Goal: Task Accomplishment & Management: Use online tool/utility

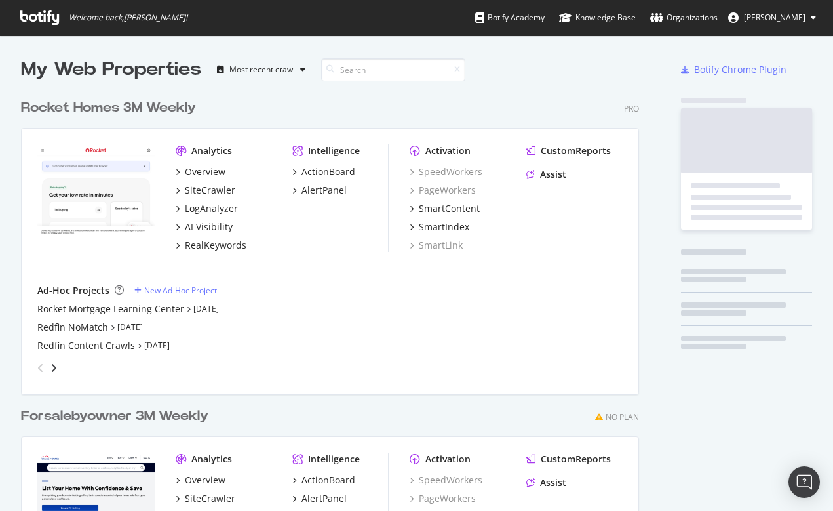
scroll to position [593, 629]
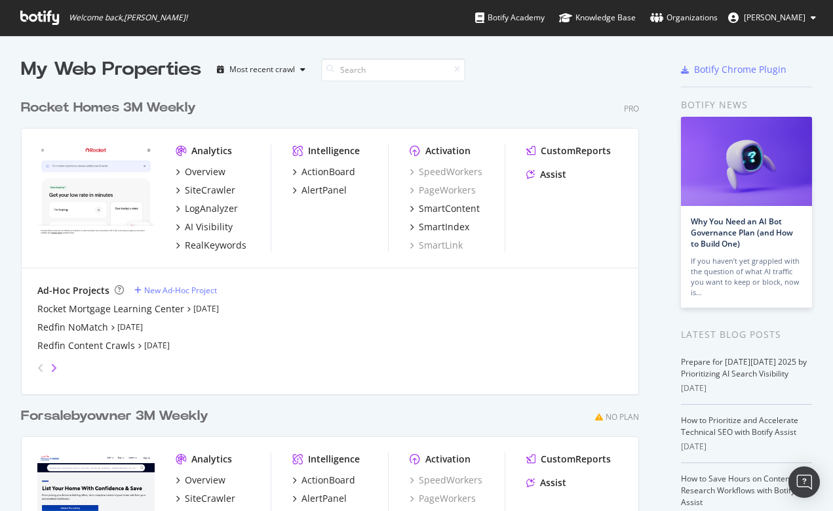
click at [54, 365] on icon "angle-right" at bounding box center [53, 367] width 7 height 10
click at [88, 321] on div "Redfin 2M Full Crawl (Mobile)" at bounding box center [101, 327] width 128 height 13
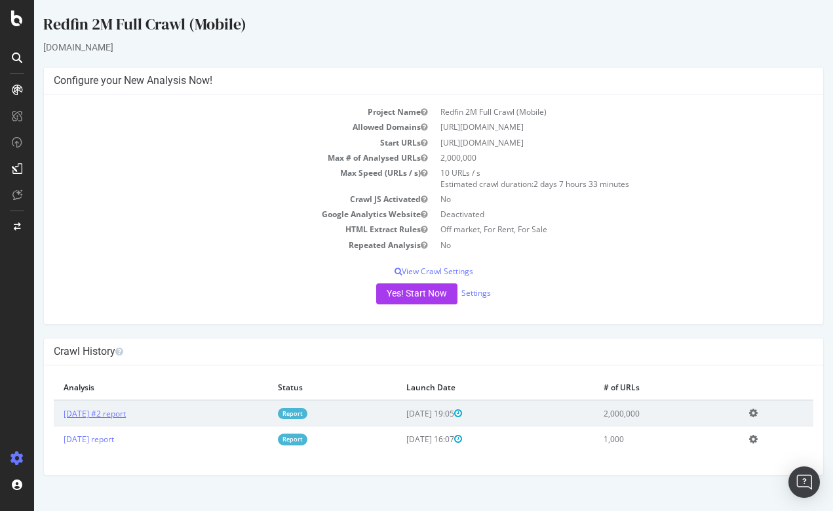
click at [123, 408] on link "2025 Aug. 22nd #2 report" at bounding box center [95, 413] width 62 height 11
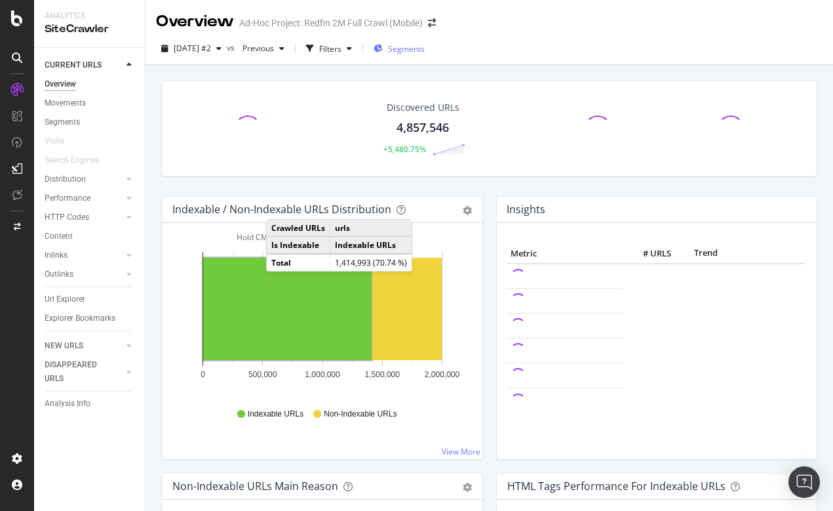
click at [425, 45] on span "Segments" at bounding box center [406, 48] width 37 height 11
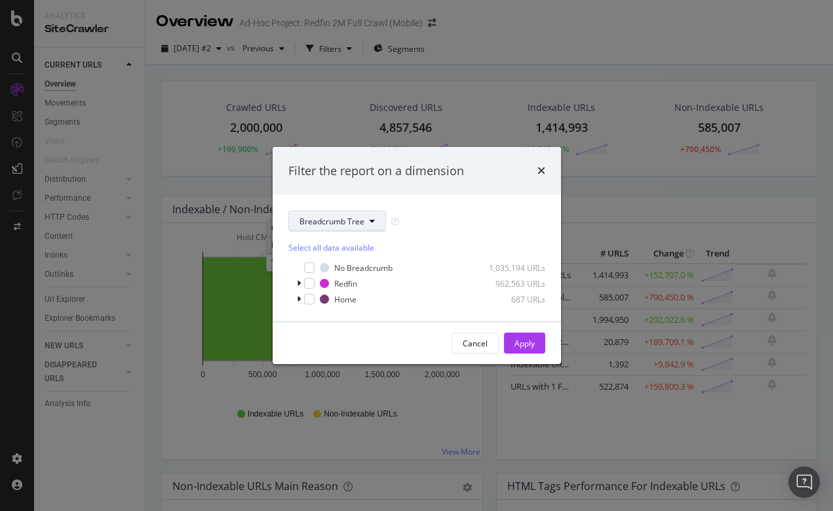
click at [366, 224] on button "Breadcrumb Tree" at bounding box center [337, 220] width 98 height 21
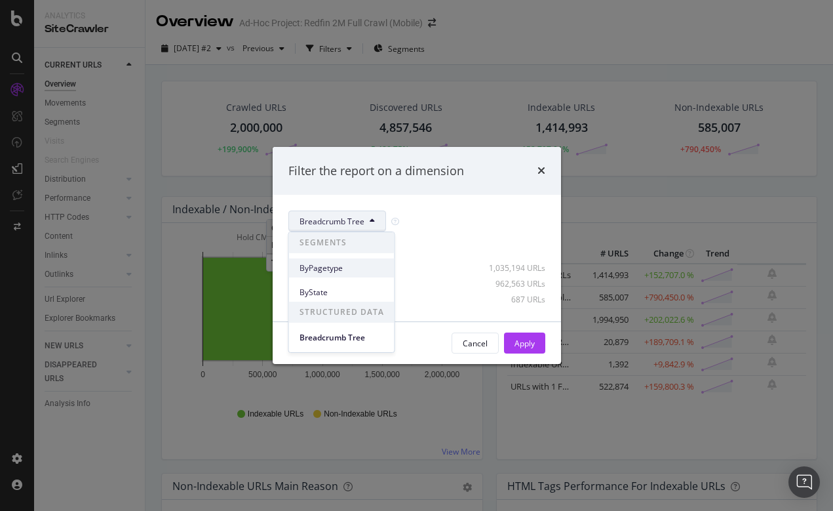
click at [322, 267] on span "ByPagetype" at bounding box center [342, 268] width 85 height 12
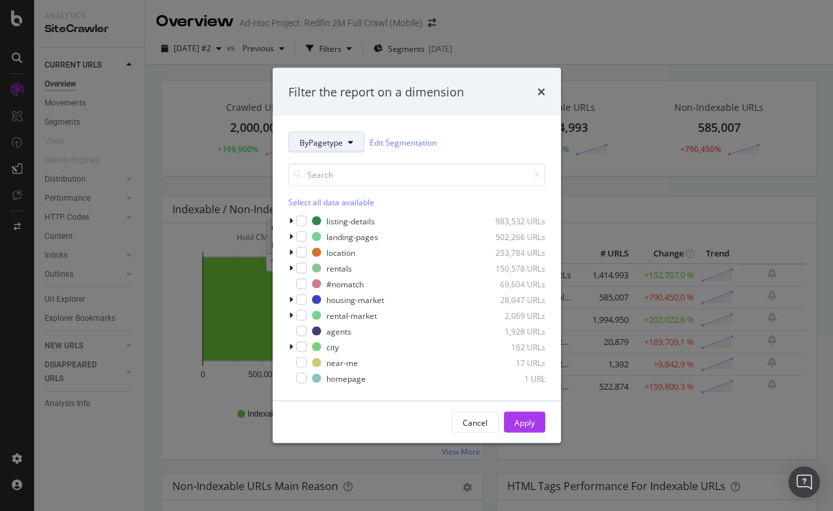
click at [349, 141] on icon "modal" at bounding box center [350, 142] width 5 height 8
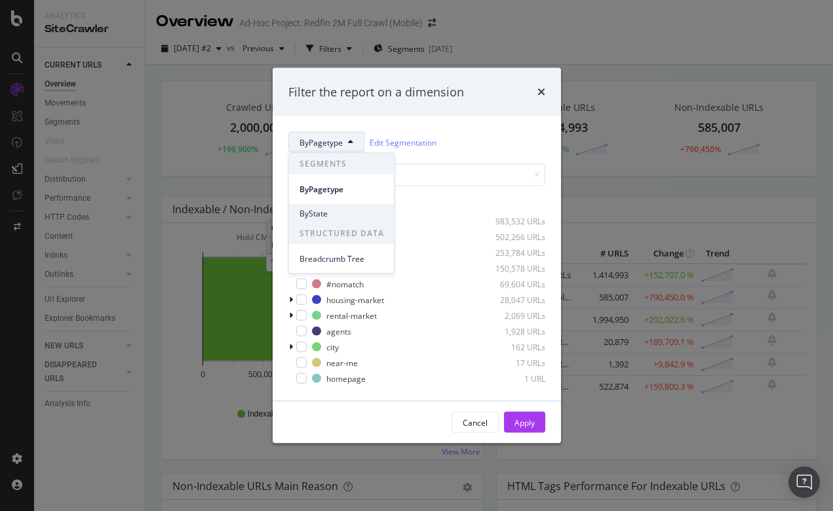
click at [312, 212] on span "ByState" at bounding box center [342, 213] width 85 height 12
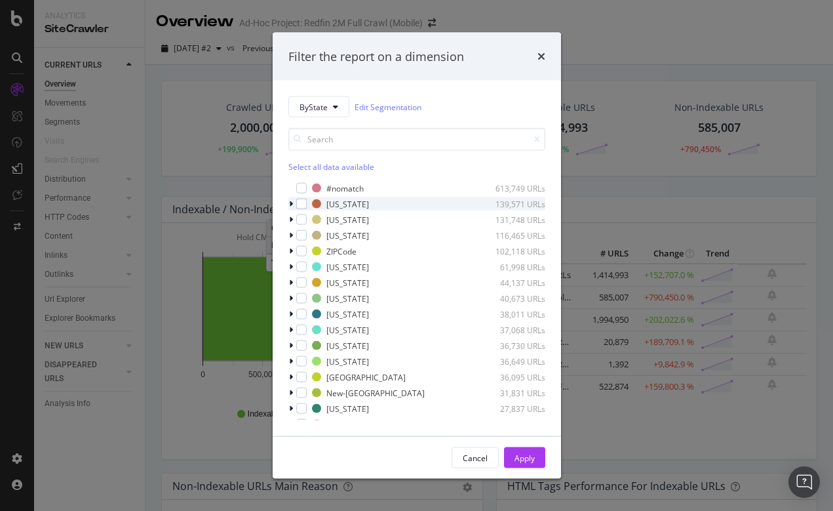
click at [291, 203] on icon "modal" at bounding box center [291, 204] width 4 height 8
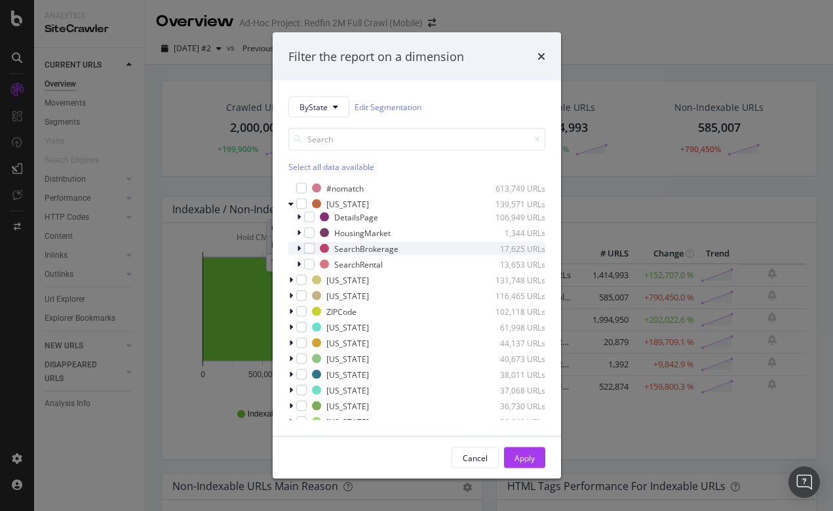
click at [298, 248] on icon "modal" at bounding box center [299, 248] width 4 height 8
click at [298, 248] on icon "modal" at bounding box center [298, 248] width 5 height 8
click at [300, 265] on icon "modal" at bounding box center [299, 264] width 4 height 8
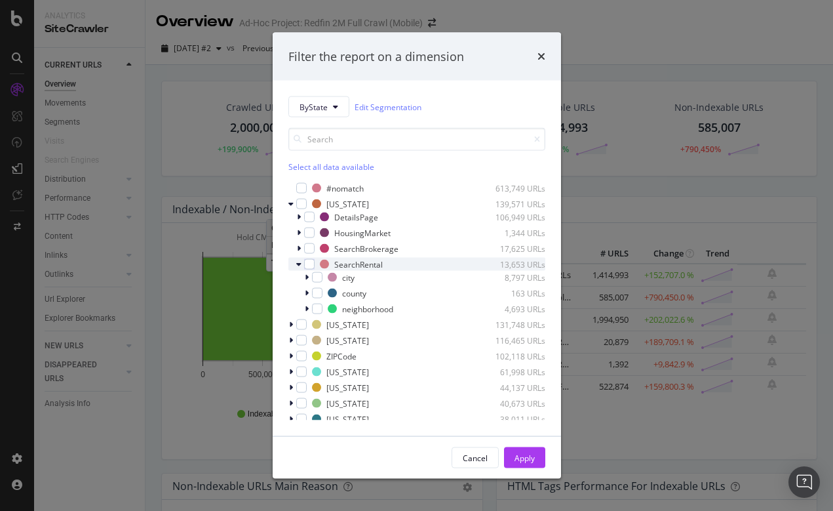
click at [298, 263] on icon "modal" at bounding box center [298, 264] width 5 height 8
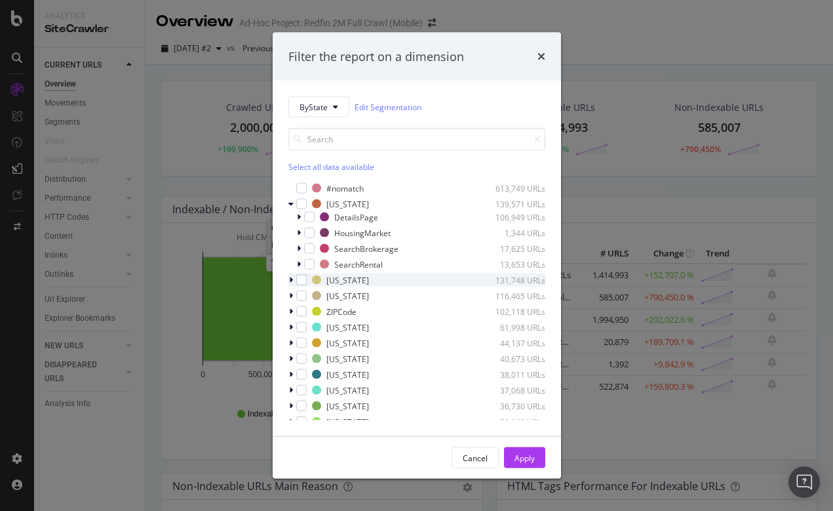
click at [289, 279] on icon "modal" at bounding box center [291, 280] width 4 height 8
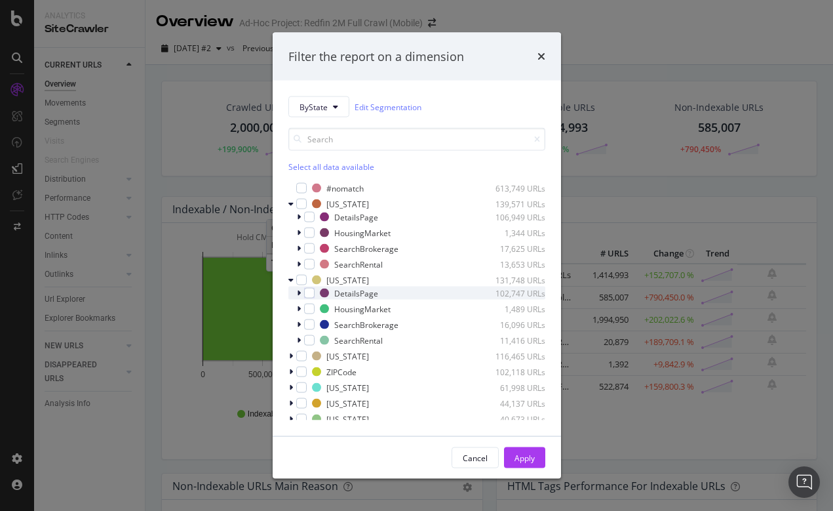
click at [299, 294] on icon "modal" at bounding box center [299, 293] width 4 height 8
click at [299, 294] on icon "modal" at bounding box center [298, 293] width 5 height 8
click at [298, 307] on icon "modal" at bounding box center [299, 309] width 4 height 8
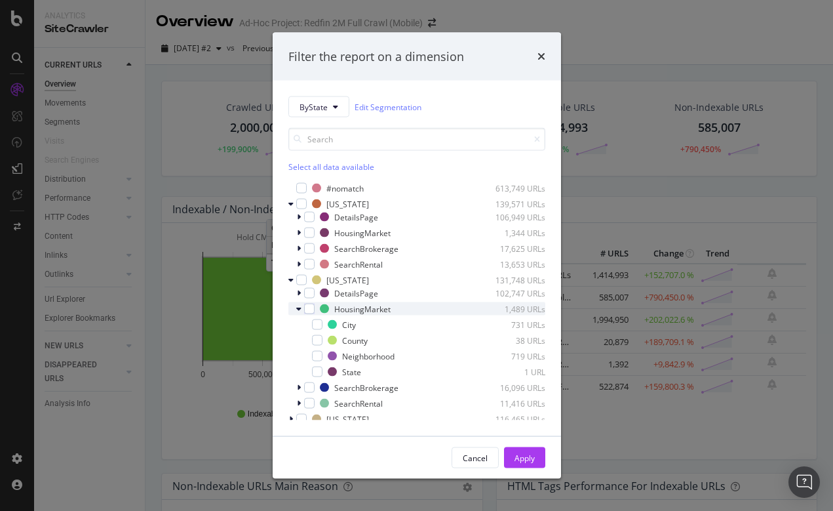
click at [298, 307] on icon "modal" at bounding box center [298, 309] width 5 height 8
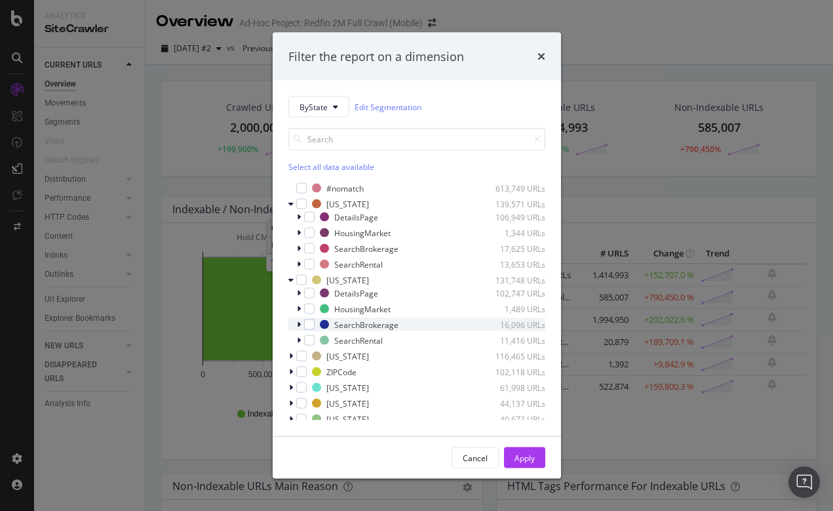
click at [298, 324] on icon "modal" at bounding box center [299, 325] width 4 height 8
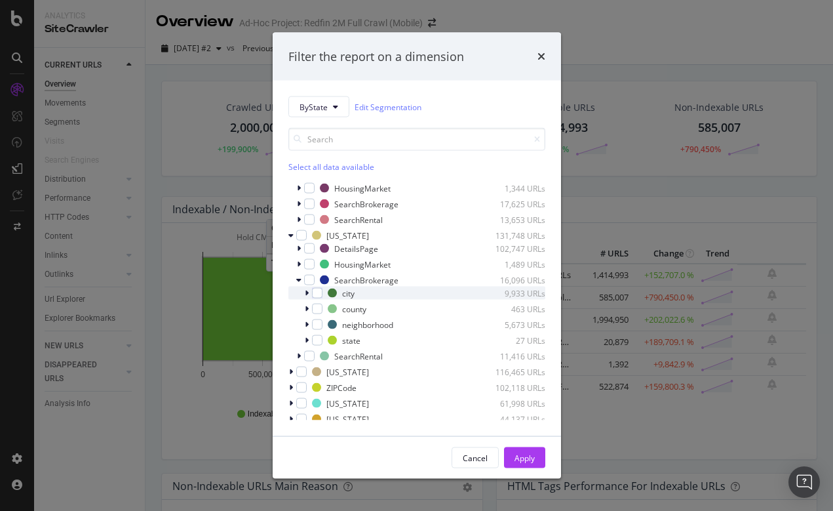
scroll to position [60, 0]
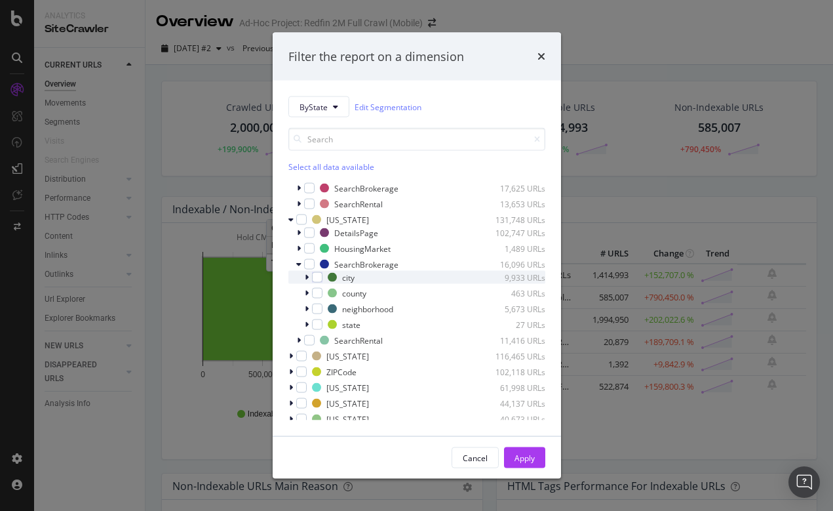
click at [306, 275] on icon "modal" at bounding box center [307, 277] width 4 height 8
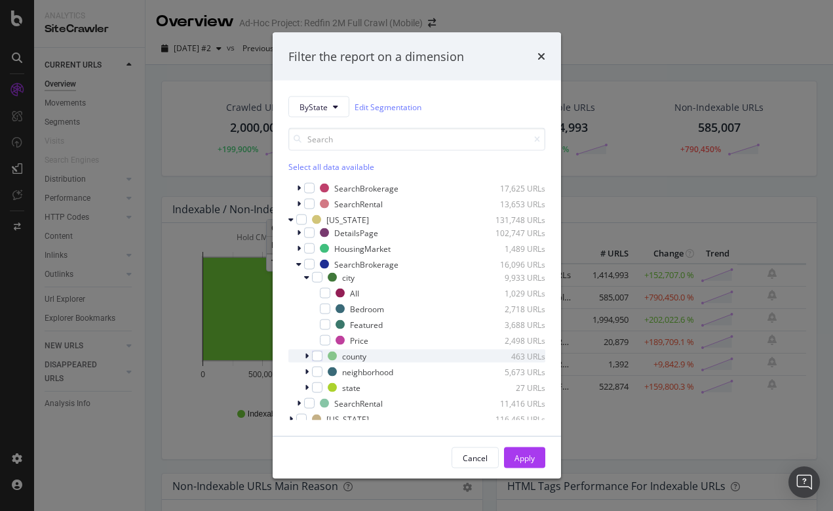
click at [309, 355] on div "modal" at bounding box center [308, 355] width 8 height 13
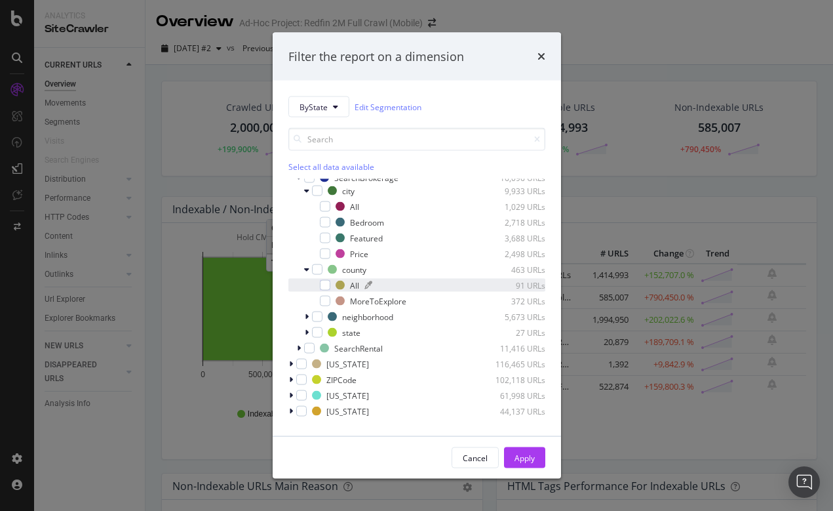
scroll to position [155, 0]
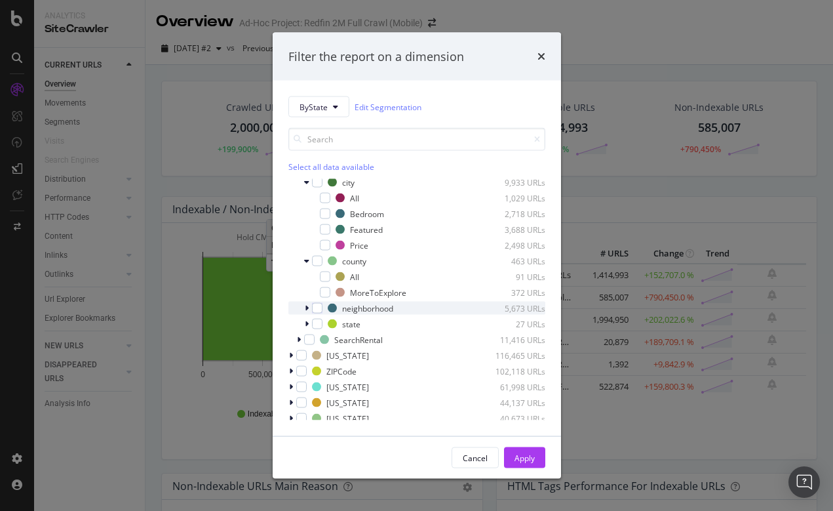
click at [309, 307] on div "modal" at bounding box center [308, 308] width 8 height 13
click at [307, 307] on icon "modal" at bounding box center [306, 308] width 5 height 8
click at [307, 324] on icon "modal" at bounding box center [307, 324] width 4 height 8
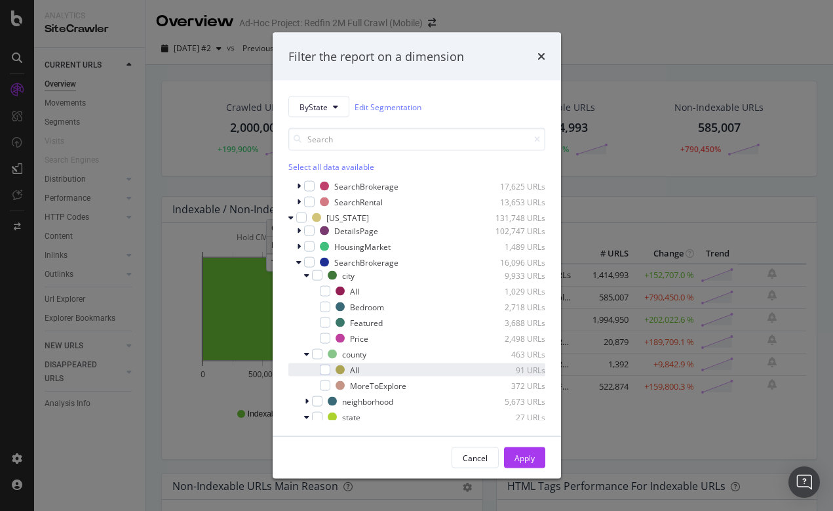
scroll to position [58, 0]
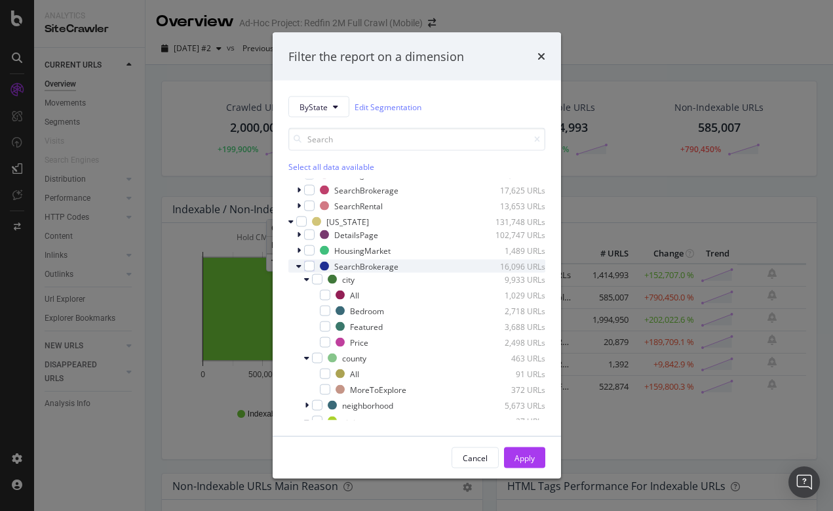
click at [300, 265] on icon "modal" at bounding box center [298, 266] width 5 height 8
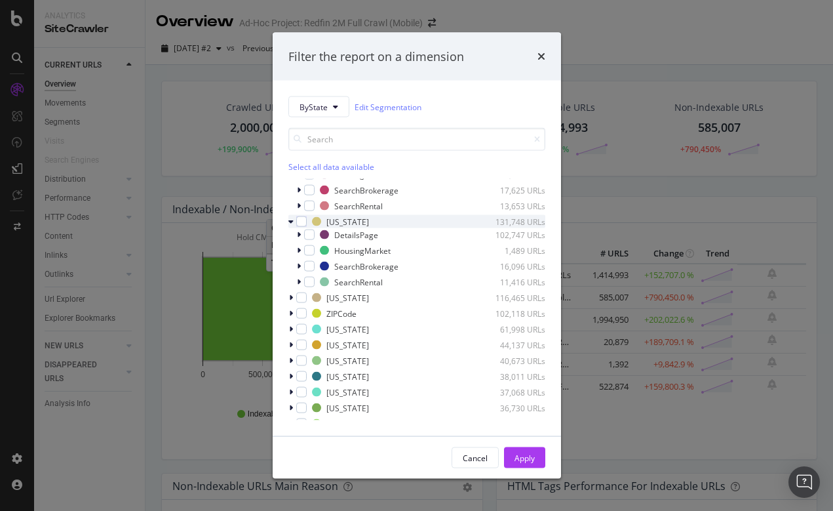
click at [292, 218] on icon "modal" at bounding box center [290, 222] width 5 height 8
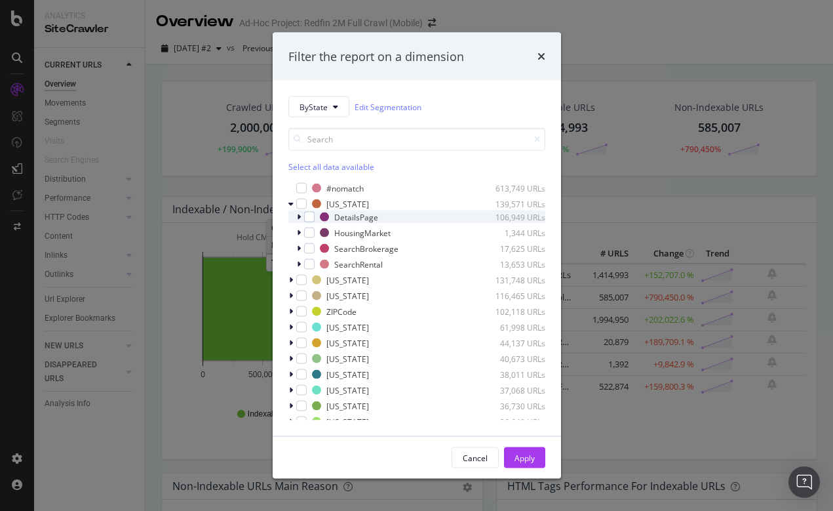
scroll to position [0, 0]
click at [292, 201] on icon "modal" at bounding box center [290, 204] width 5 height 8
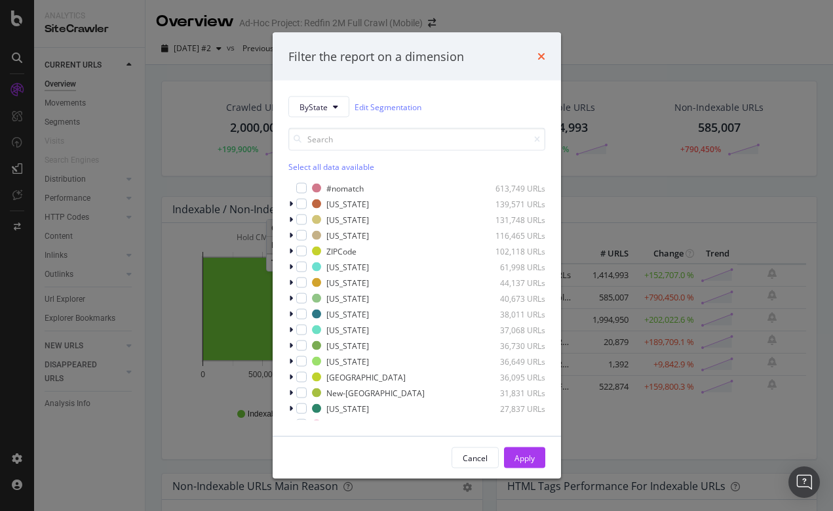
click at [541, 58] on icon "times" at bounding box center [541, 56] width 8 height 10
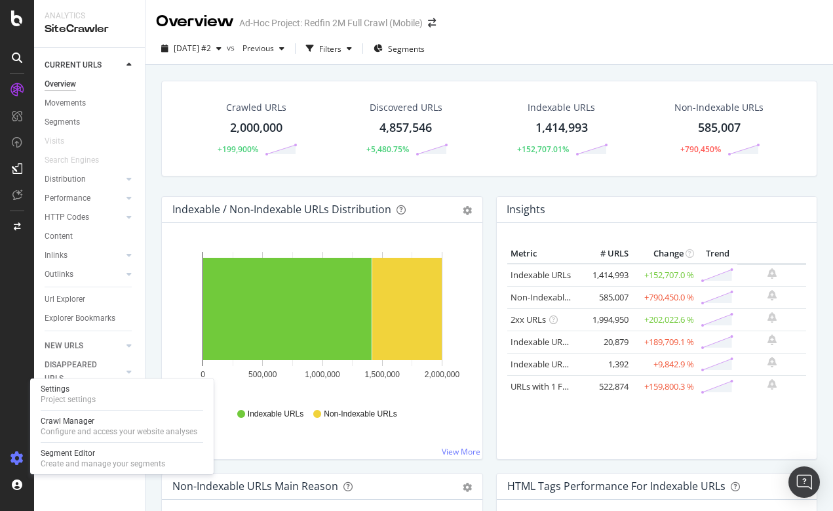
click at [25, 455] on div at bounding box center [16, 458] width 31 height 21
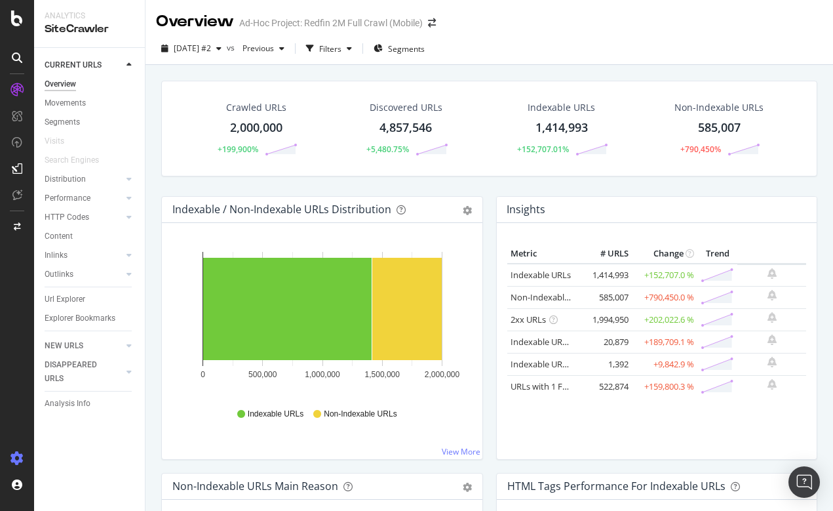
click at [16, 457] on icon at bounding box center [16, 458] width 13 height 13
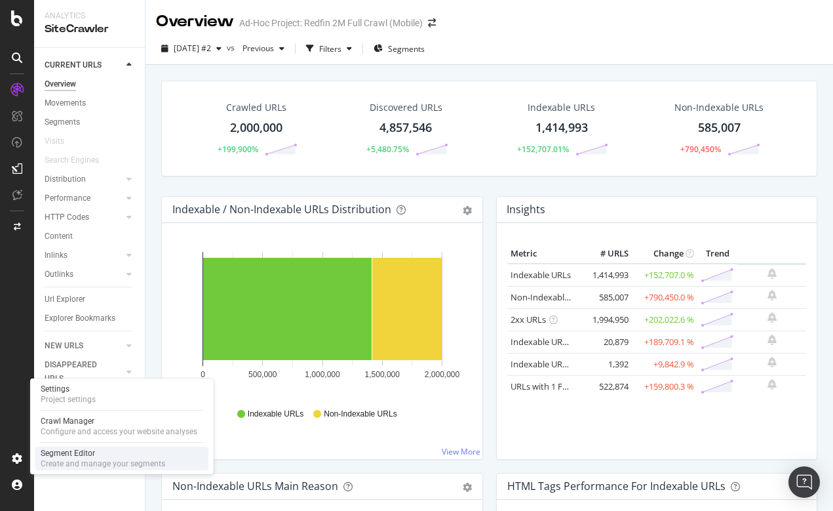
click at [71, 454] on div "Segment Editor" at bounding box center [103, 453] width 125 height 10
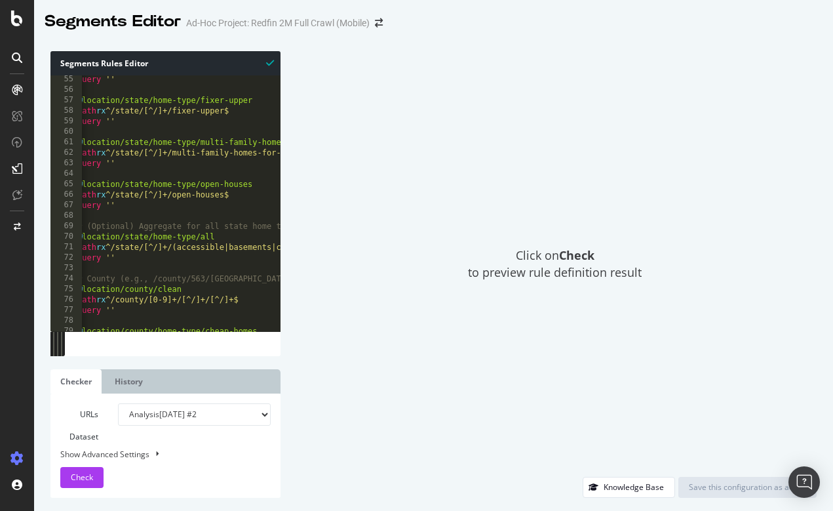
scroll to position [142, 0]
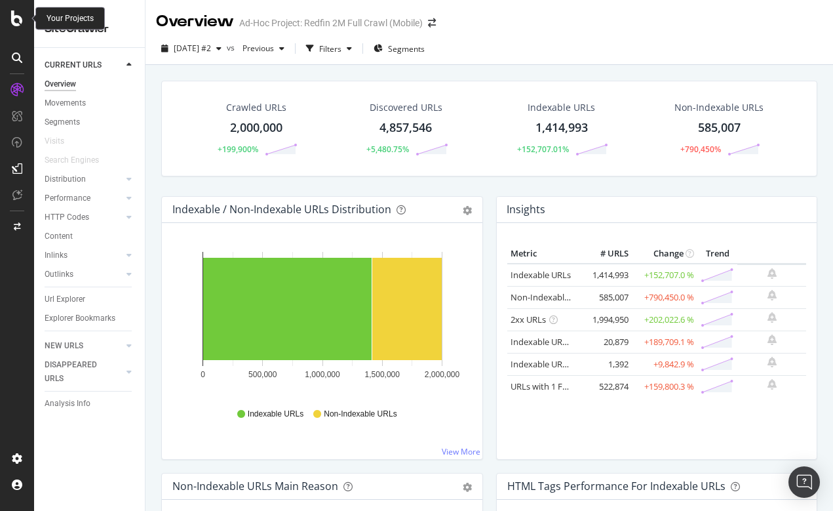
click at [19, 13] on icon at bounding box center [17, 18] width 12 height 16
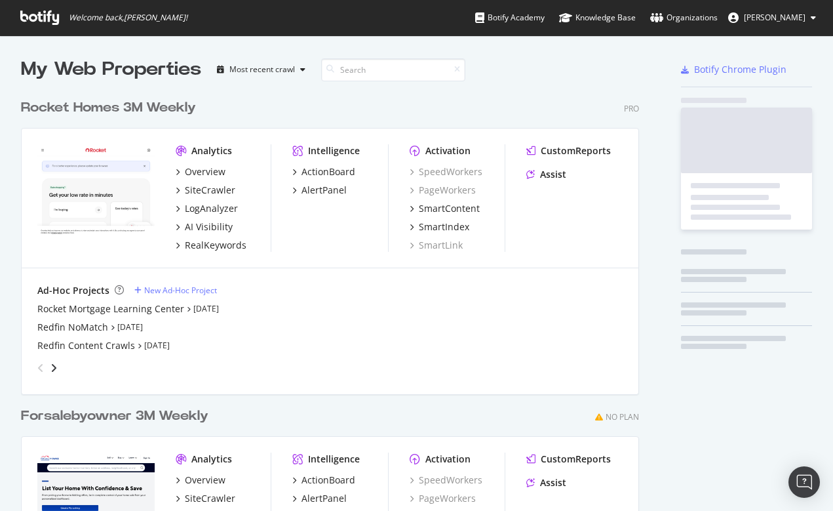
scroll to position [511, 833]
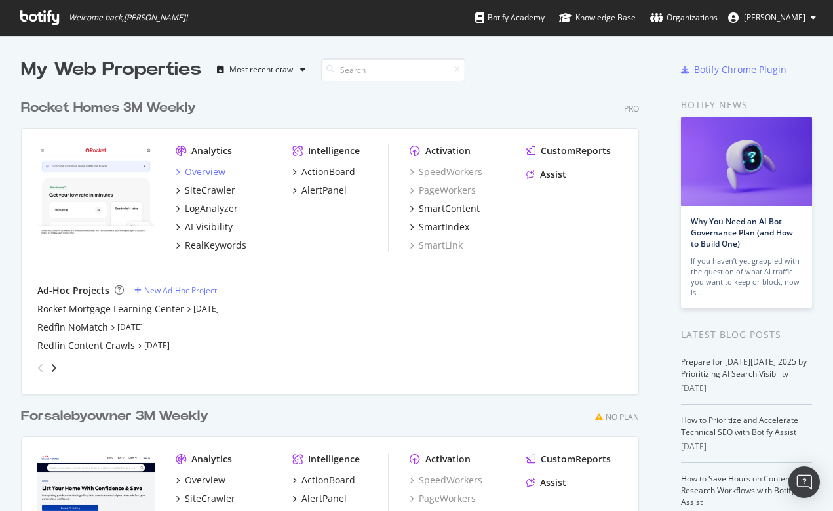
click at [213, 170] on div "Overview" at bounding box center [205, 171] width 41 height 13
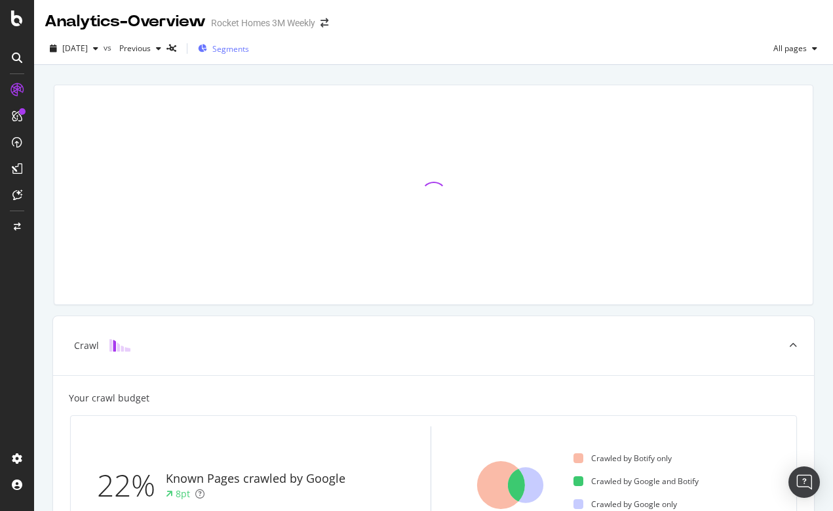
click at [249, 48] on span "Segments" at bounding box center [230, 48] width 37 height 11
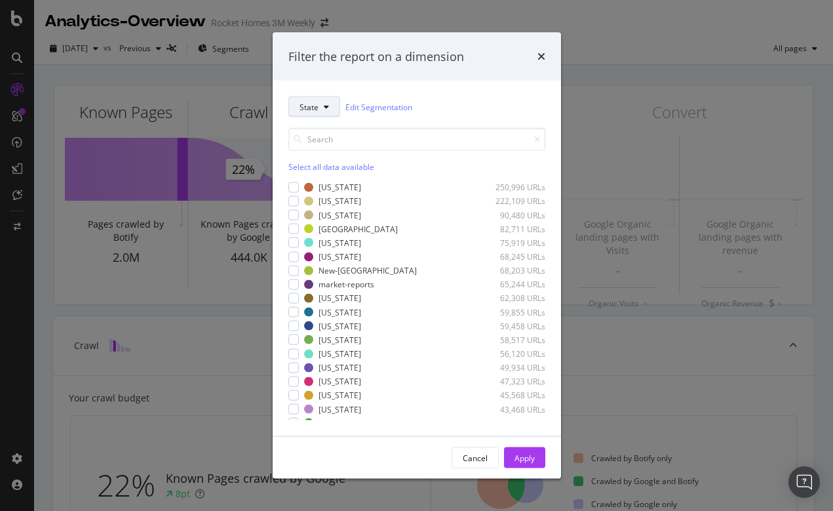
click at [326, 109] on icon "modal" at bounding box center [326, 107] width 5 height 8
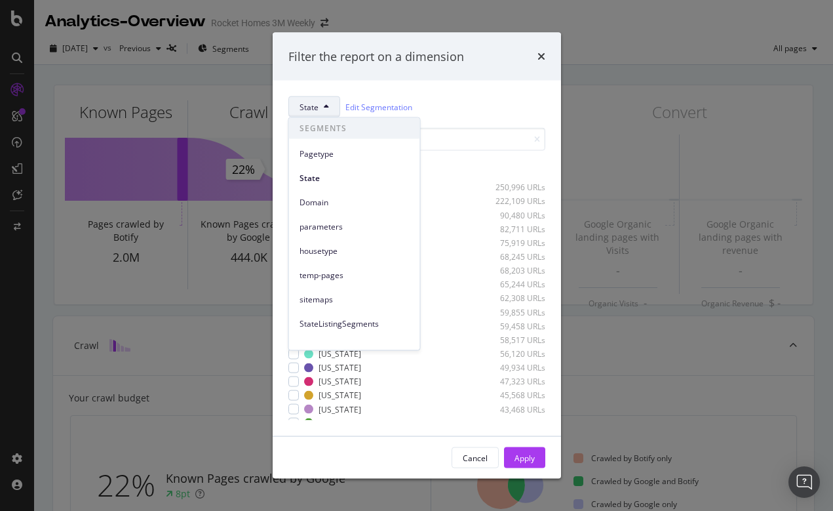
click at [326, 107] on icon "modal" at bounding box center [326, 107] width 5 height 8
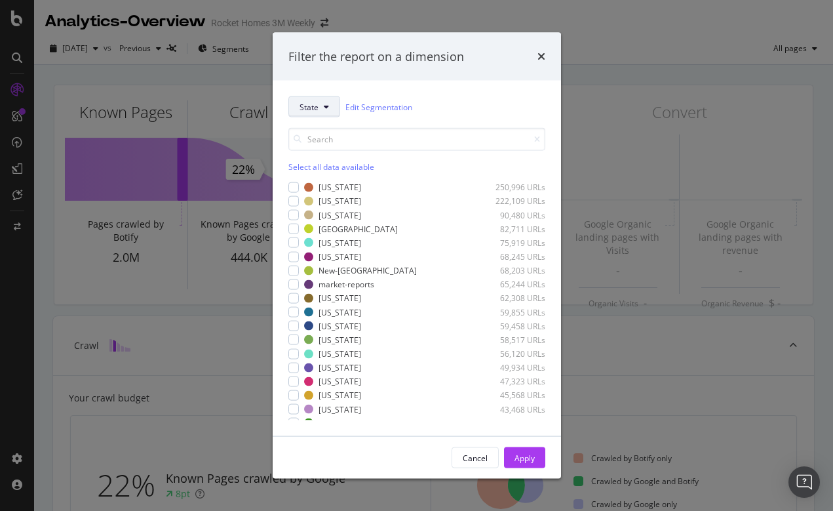
click at [326, 107] on icon "modal" at bounding box center [326, 107] width 5 height 8
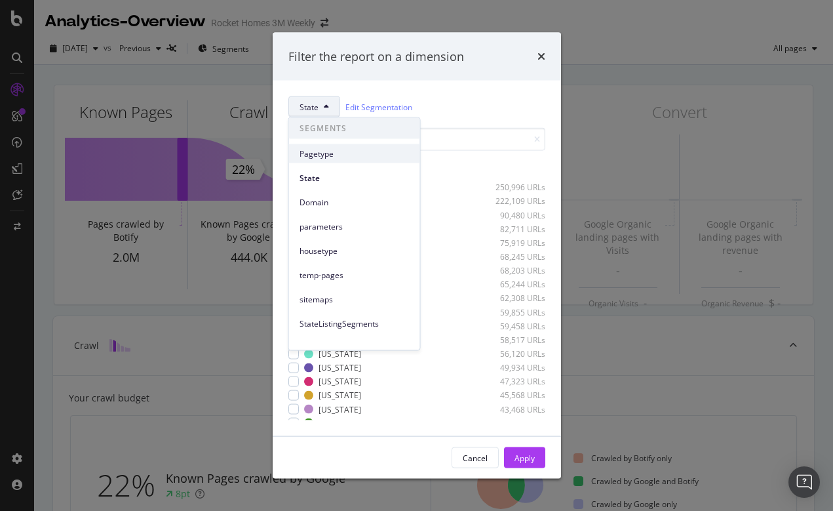
click at [309, 155] on span "Pagetype" at bounding box center [355, 153] width 110 height 12
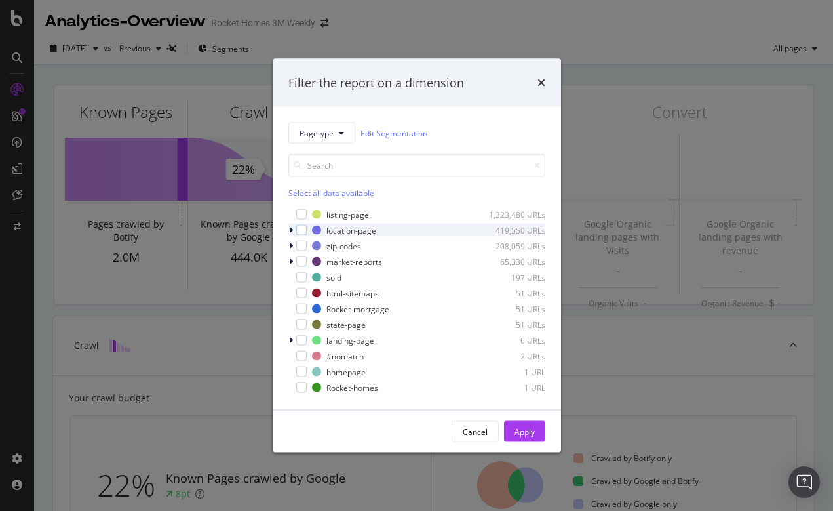
click at [290, 227] on icon "modal" at bounding box center [291, 230] width 4 height 8
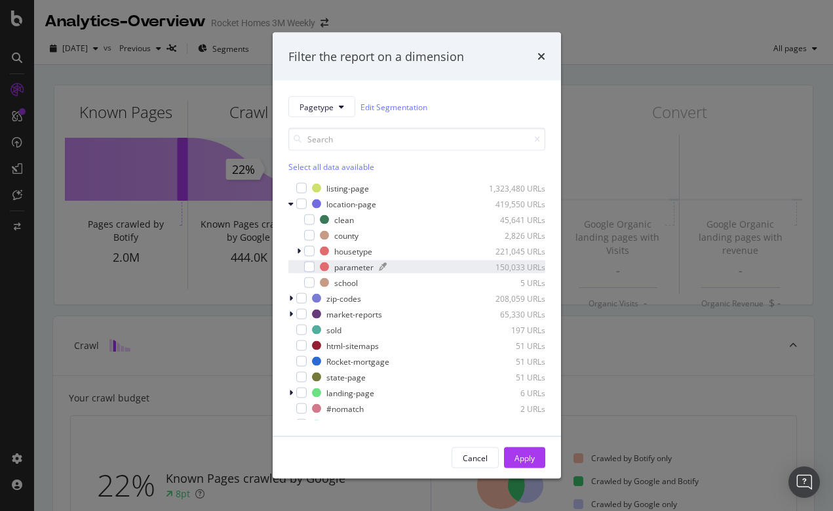
click at [362, 266] on div "parameter" at bounding box center [353, 266] width 39 height 11
click at [293, 203] on icon "modal" at bounding box center [290, 204] width 5 height 8
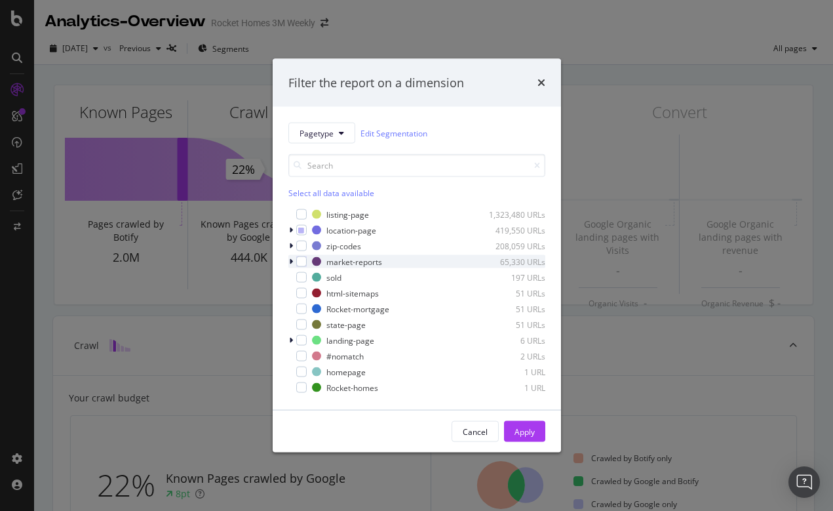
click at [294, 262] on div "modal" at bounding box center [292, 261] width 8 height 13
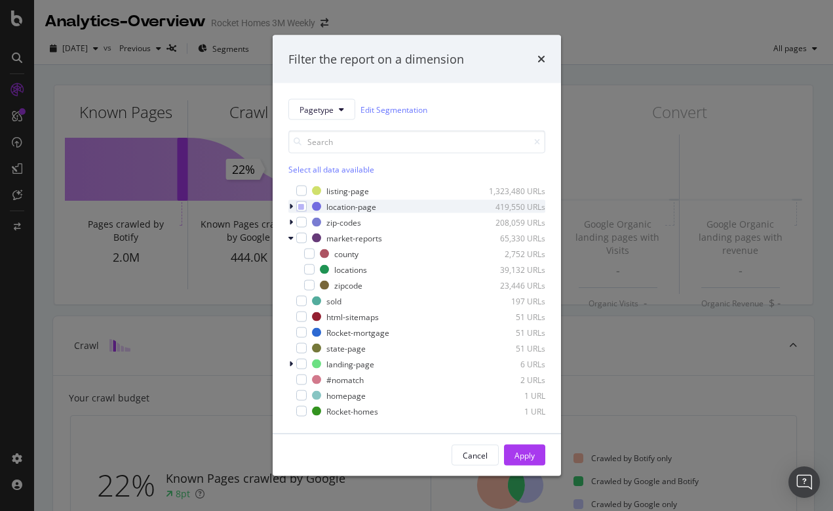
click at [293, 209] on div "modal" at bounding box center [292, 206] width 8 height 13
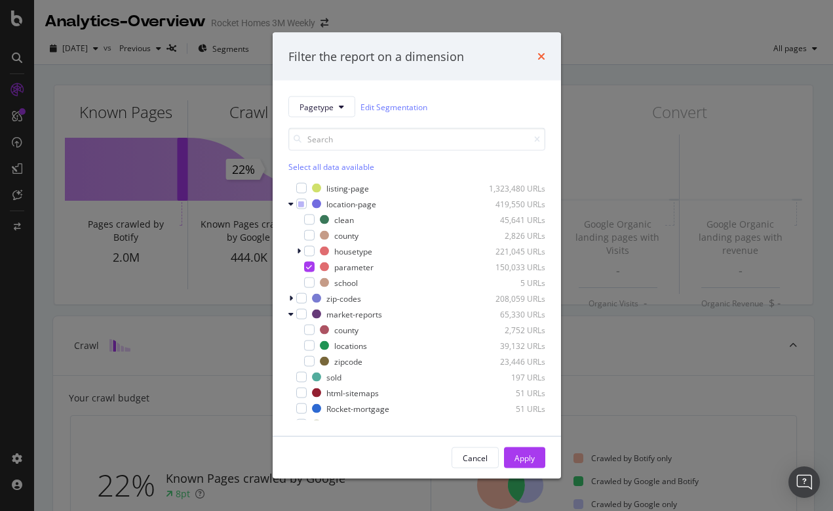
click at [540, 55] on icon "times" at bounding box center [541, 56] width 8 height 10
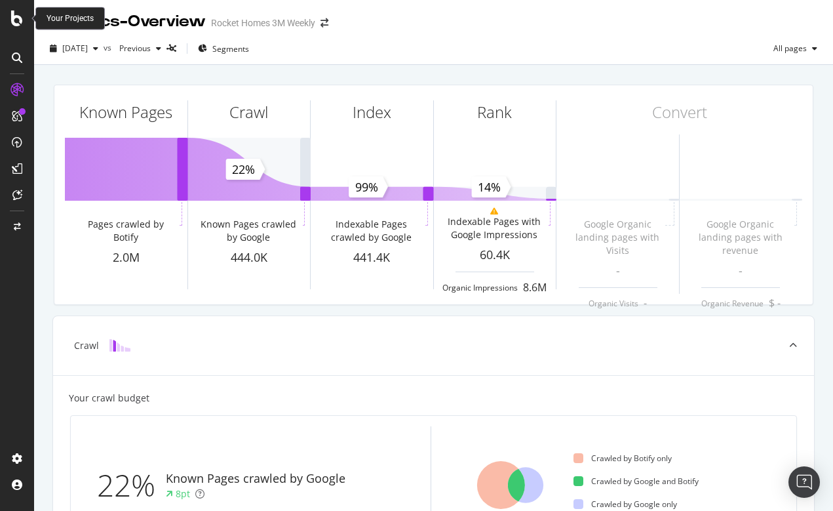
click at [14, 17] on icon at bounding box center [17, 18] width 12 height 16
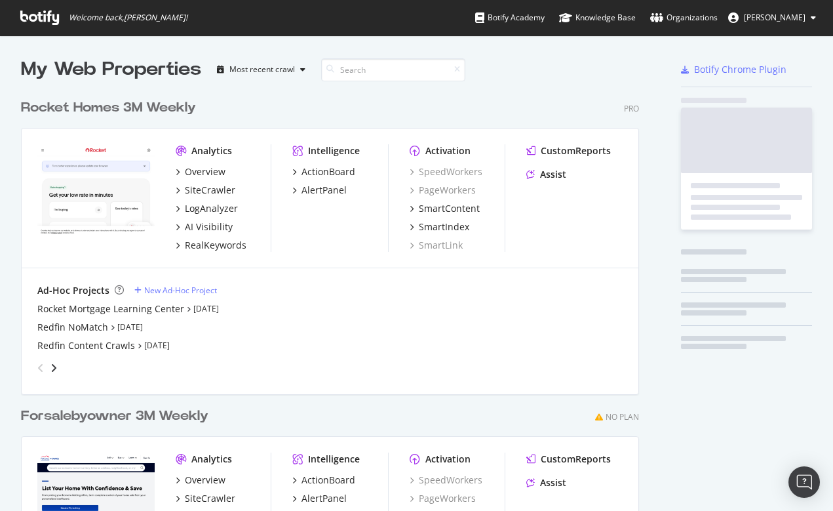
scroll to position [511, 833]
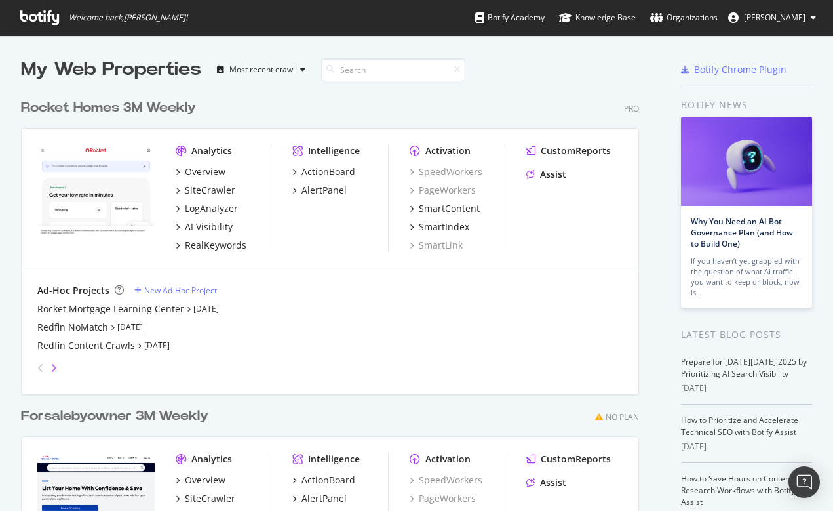
click at [52, 365] on icon "angle-right" at bounding box center [53, 367] width 7 height 10
click at [88, 324] on div "Redfin 2M Full Crawl (Mobile)" at bounding box center [101, 327] width 128 height 13
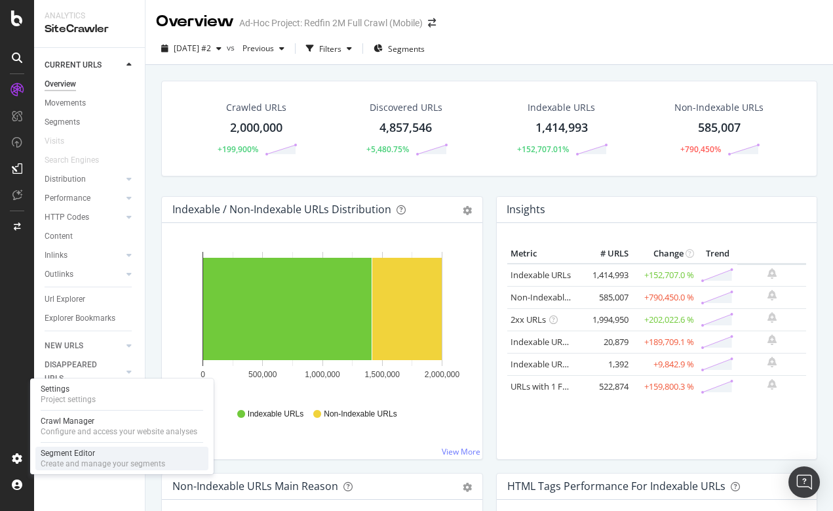
click at [92, 455] on div "Segment Editor" at bounding box center [103, 453] width 125 height 10
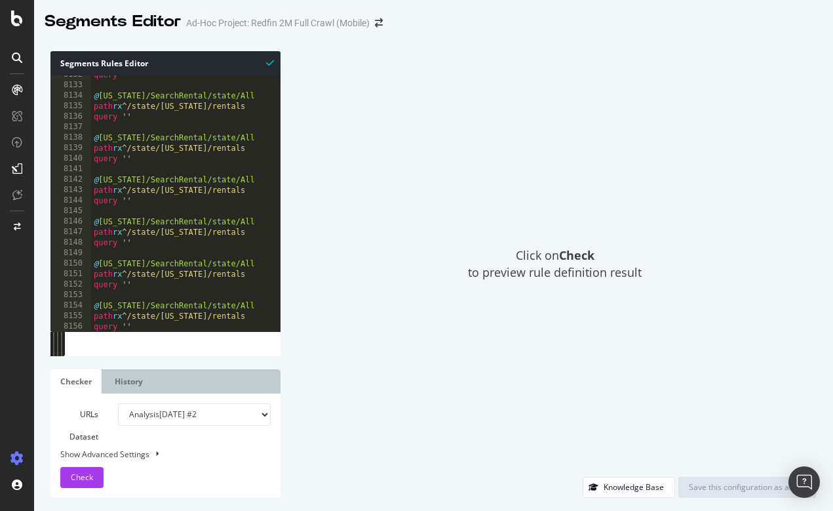
scroll to position [21223, 0]
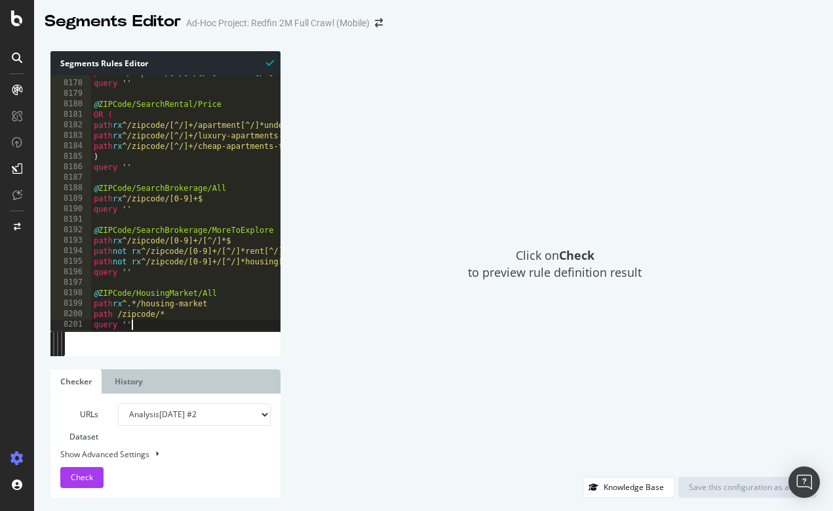
type textarea "query ''"
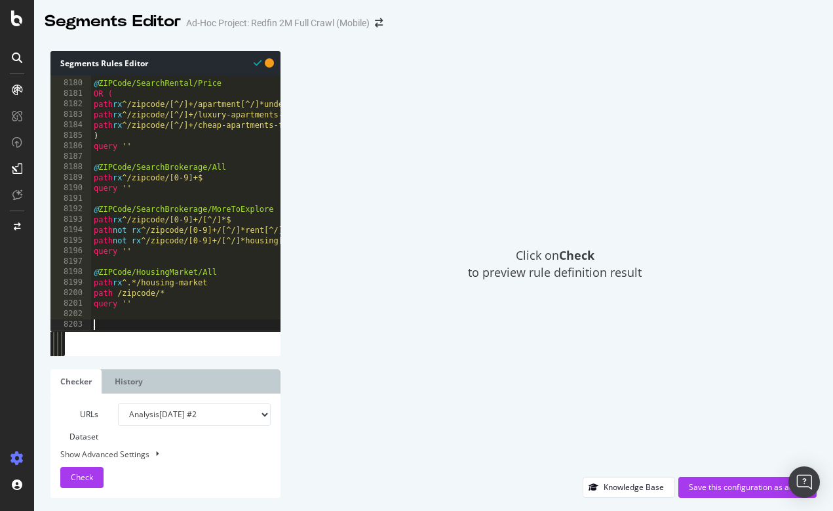
type textarea "v"
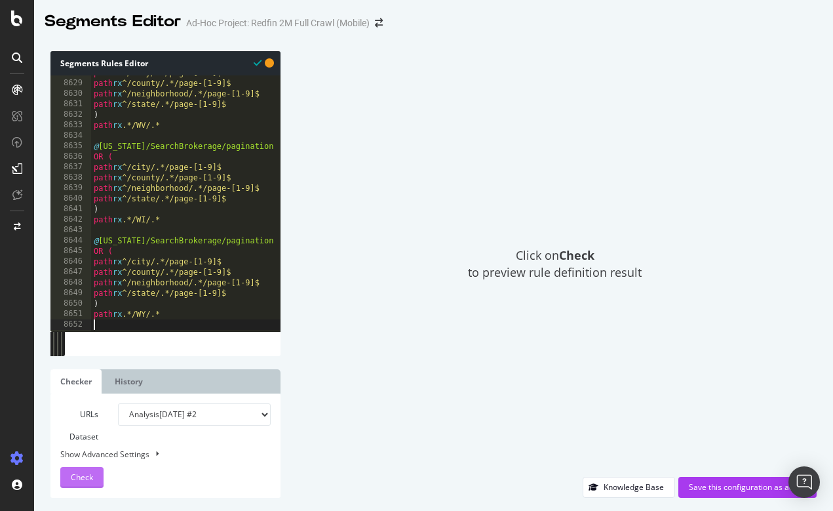
click at [77, 480] on span "Check" at bounding box center [82, 476] width 22 height 11
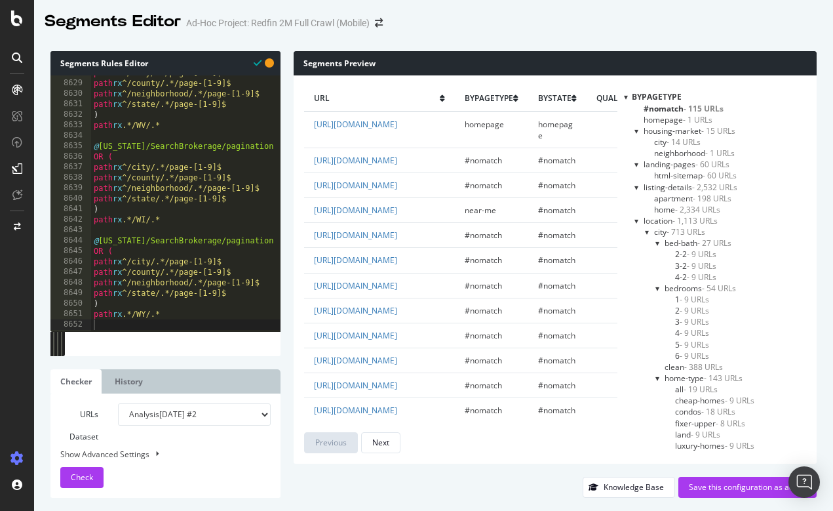
click at [626, 96] on div at bounding box center [626, 96] width 4 height 11
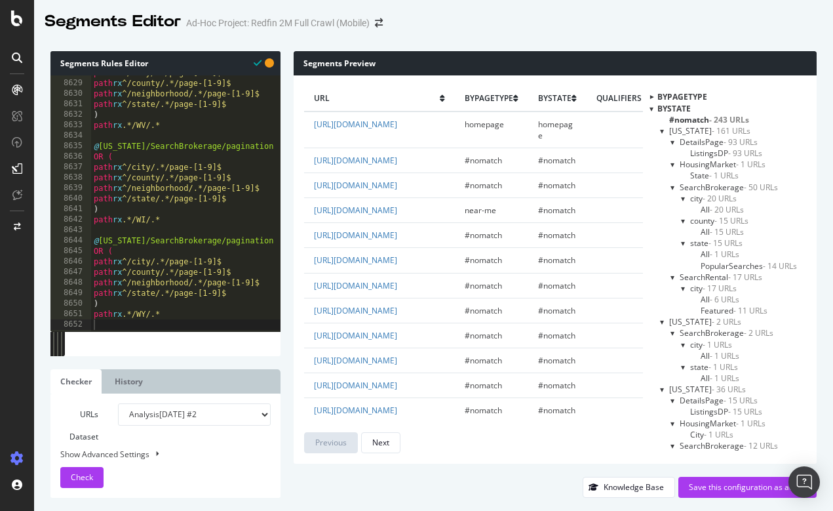
click at [676, 141] on div at bounding box center [673, 141] width 5 height 11
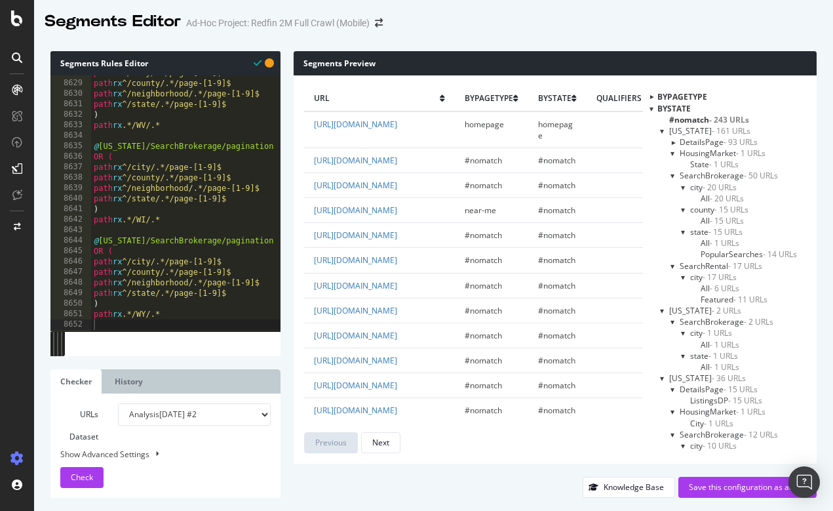
click at [676, 151] on div at bounding box center [673, 152] width 5 height 11
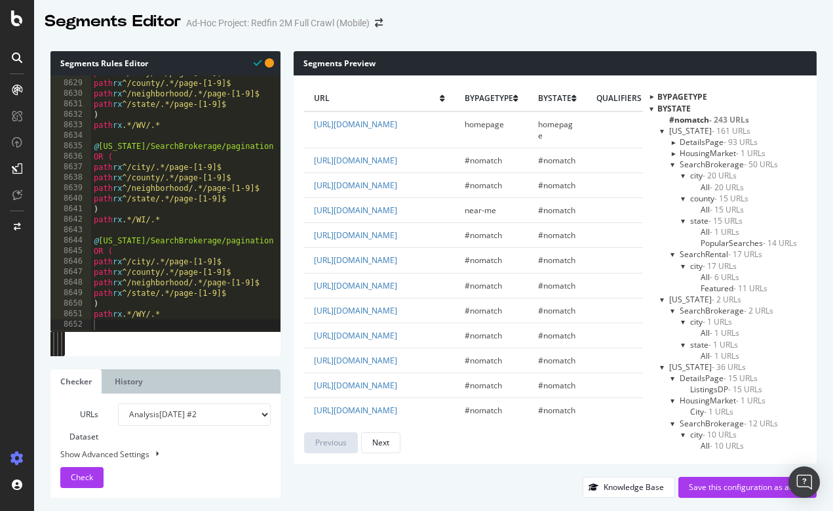
click at [676, 163] on div at bounding box center [673, 164] width 5 height 11
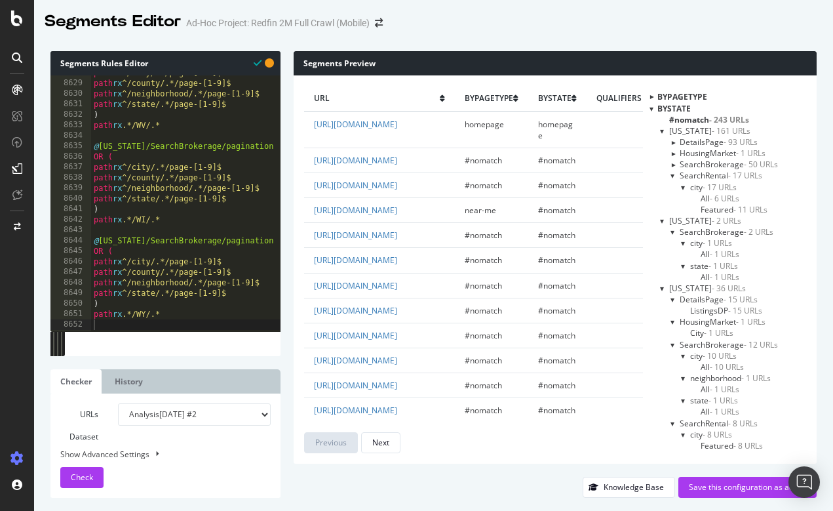
click at [676, 174] on div at bounding box center [673, 175] width 5 height 11
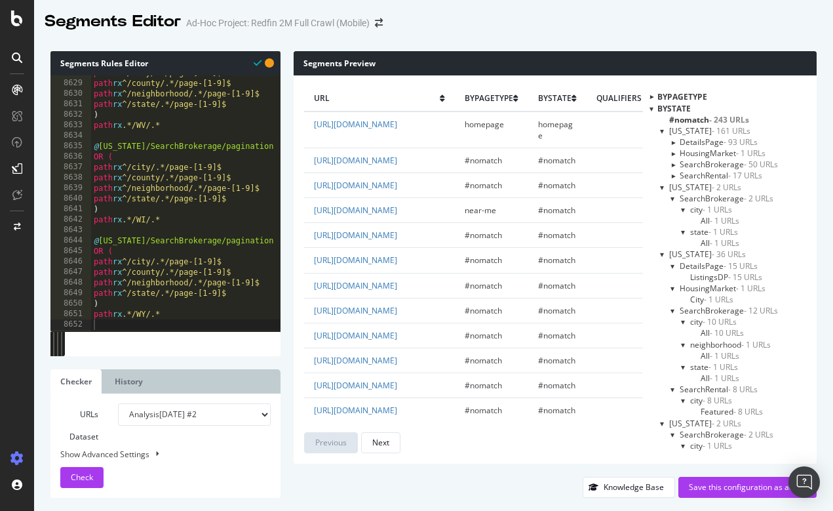
click at [678, 165] on div at bounding box center [672, 164] width 11 height 5
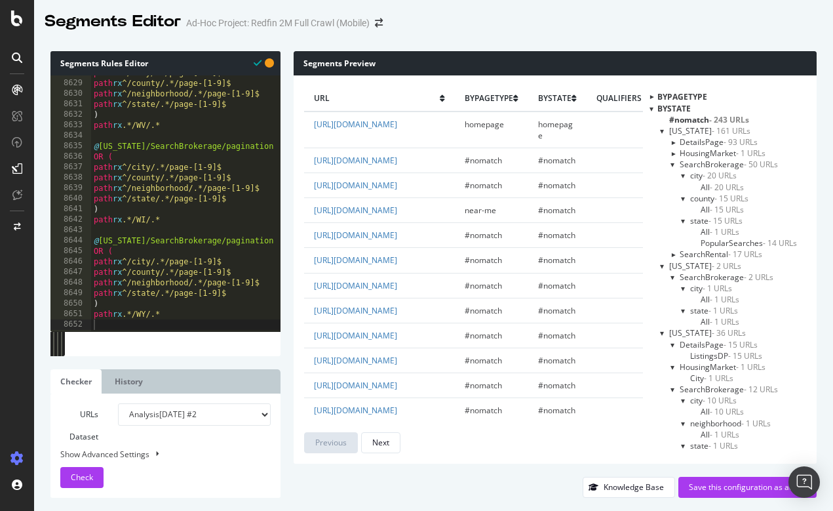
click at [676, 162] on div at bounding box center [673, 164] width 5 height 11
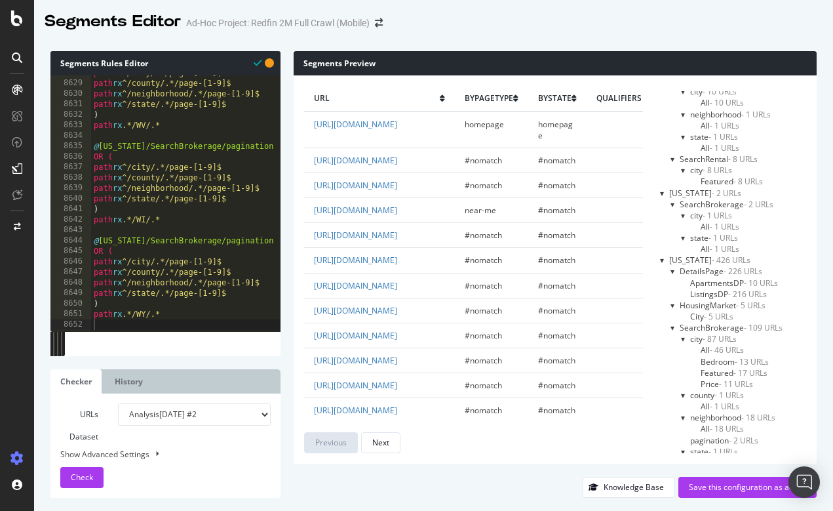
scroll to position [233, 0]
click at [686, 210] on div at bounding box center [683, 211] width 5 height 11
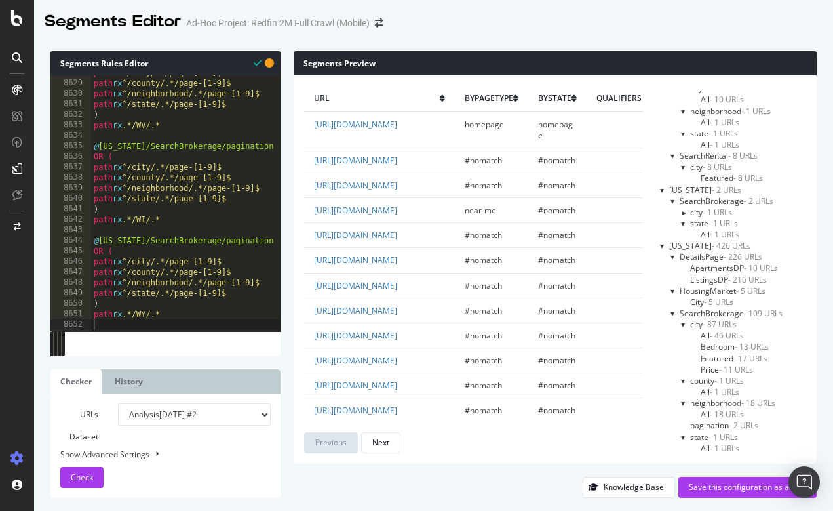
click at [689, 210] on div at bounding box center [683, 211] width 11 height 5
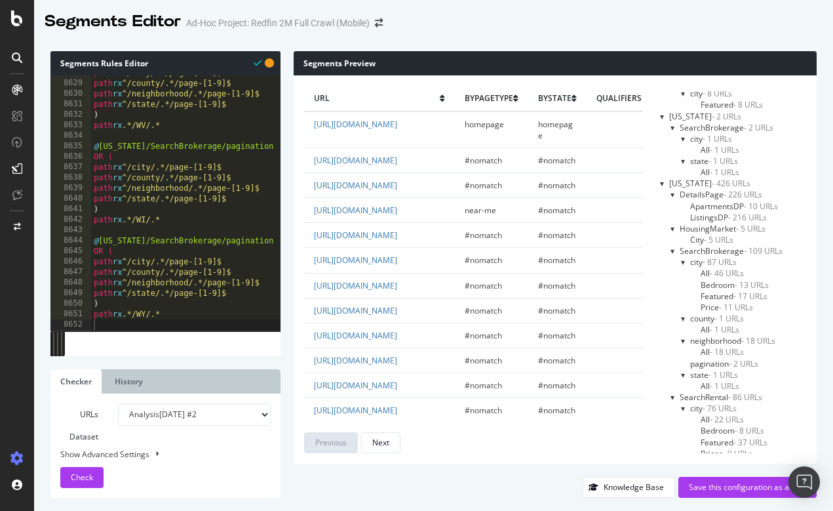
scroll to position [337, 0]
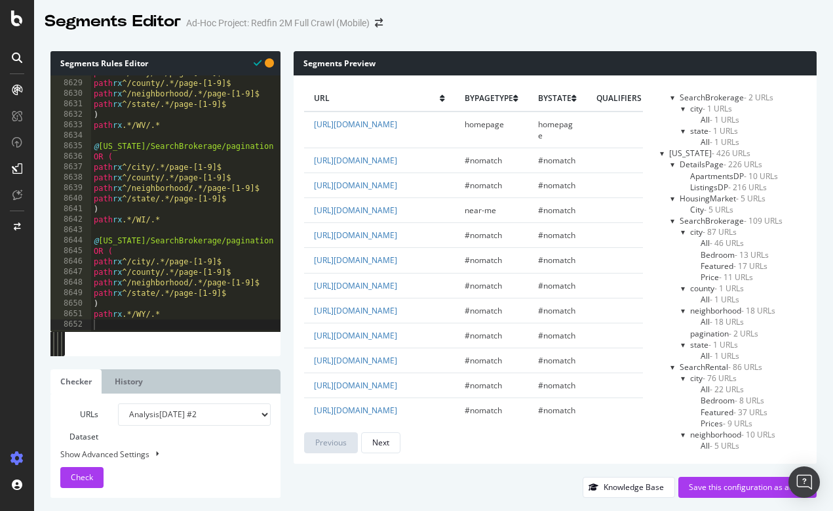
click at [718, 328] on span "pagination - 2 URLs" at bounding box center [724, 333] width 68 height 11
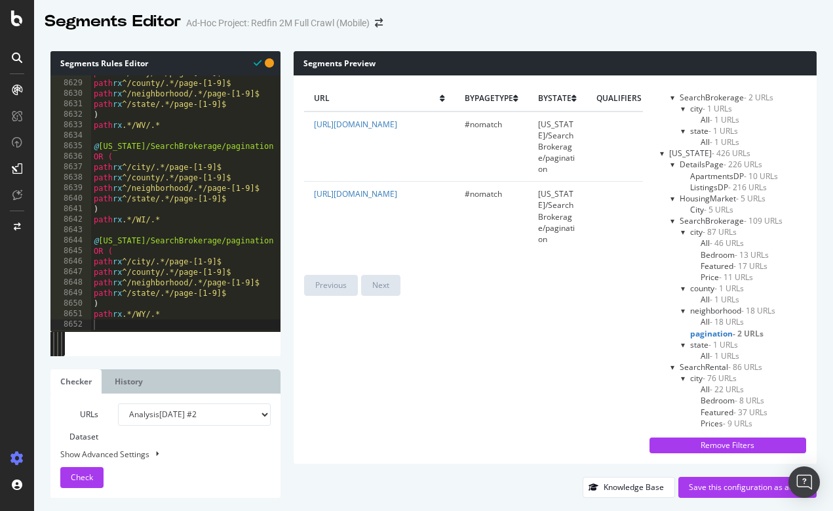
type textarea "path rx .*/WI/.*"
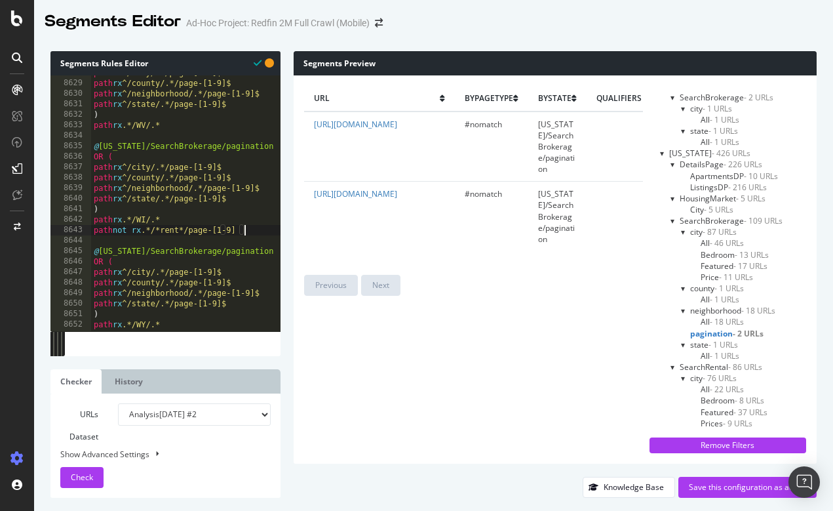
scroll to position [0, 12]
click at [82, 474] on span "Check" at bounding box center [82, 476] width 22 height 11
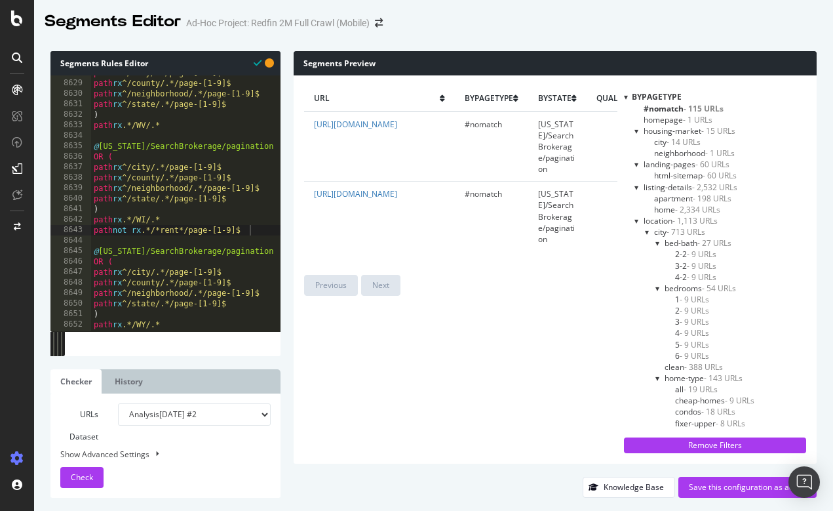
click at [84, 479] on span "Check" at bounding box center [82, 476] width 22 height 11
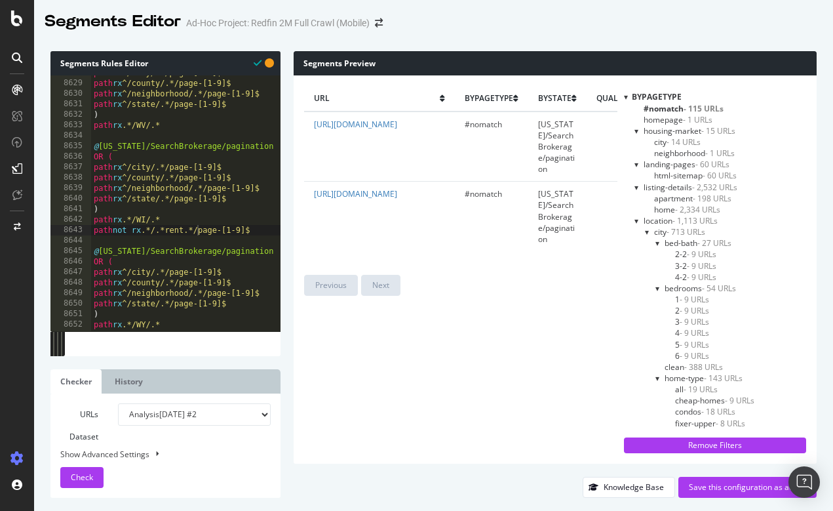
click at [625, 94] on div at bounding box center [626, 96] width 4 height 11
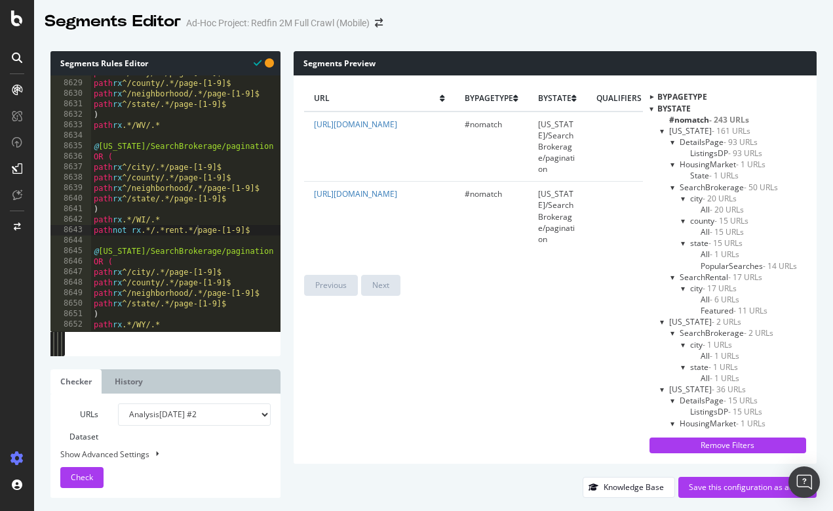
click at [665, 129] on div at bounding box center [662, 130] width 5 height 11
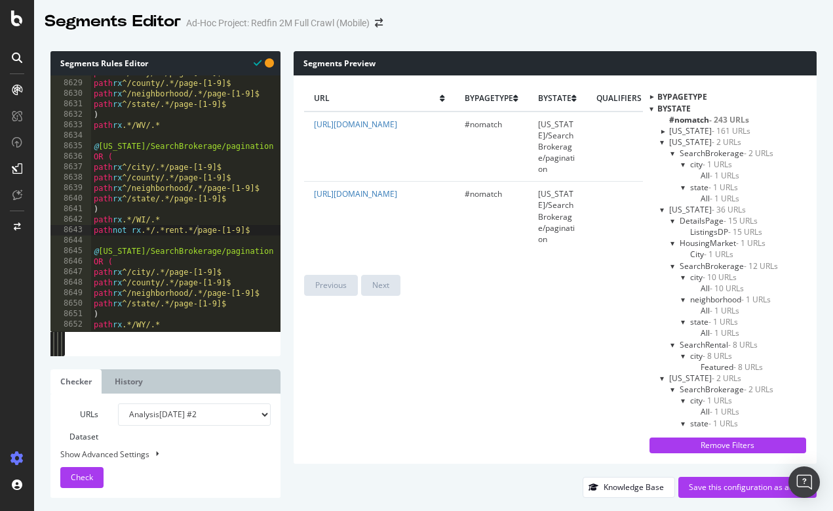
click at [665, 141] on div at bounding box center [662, 141] width 5 height 11
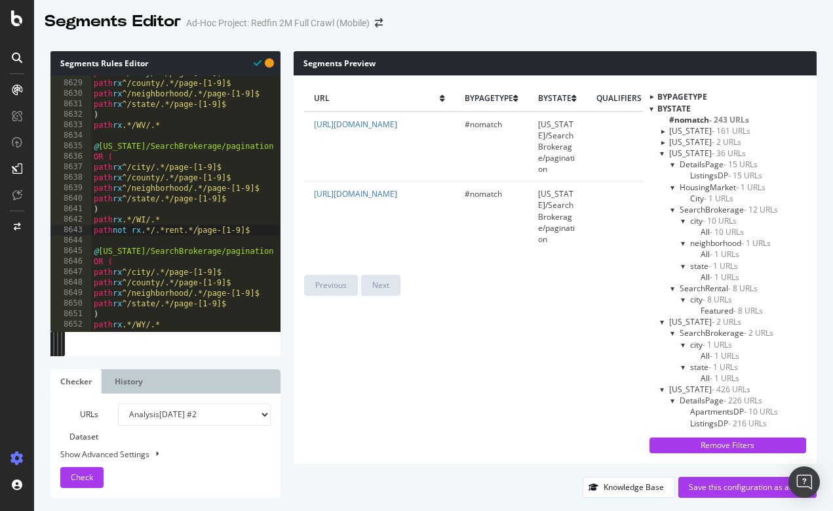
click at [665, 153] on div at bounding box center [662, 152] width 5 height 11
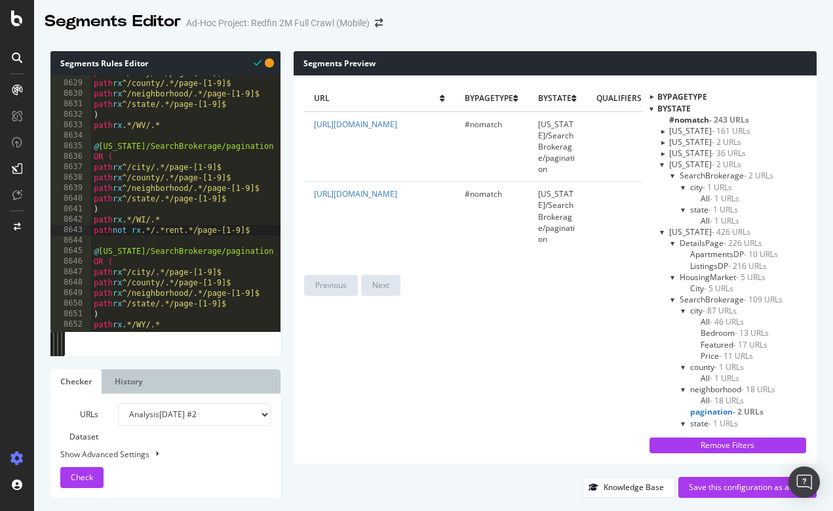
click at [665, 159] on div at bounding box center [662, 164] width 5 height 11
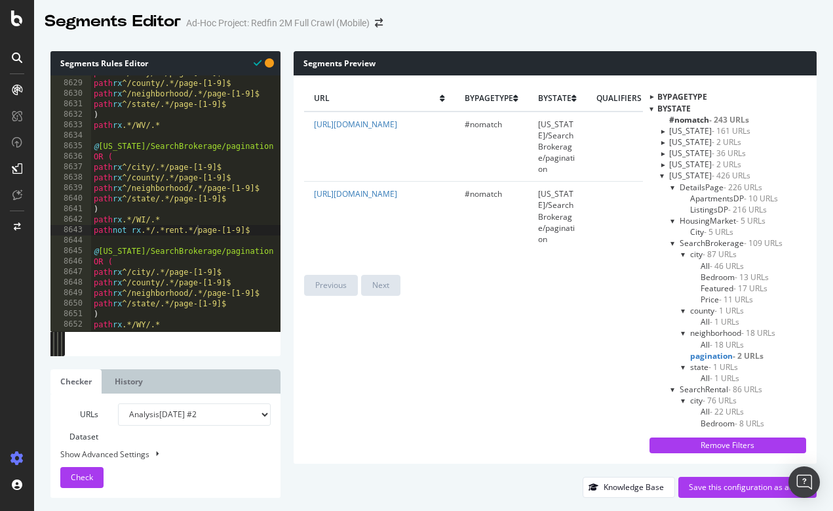
click at [719, 350] on span "pagination - 2 URLs" at bounding box center [726, 355] width 73 height 11
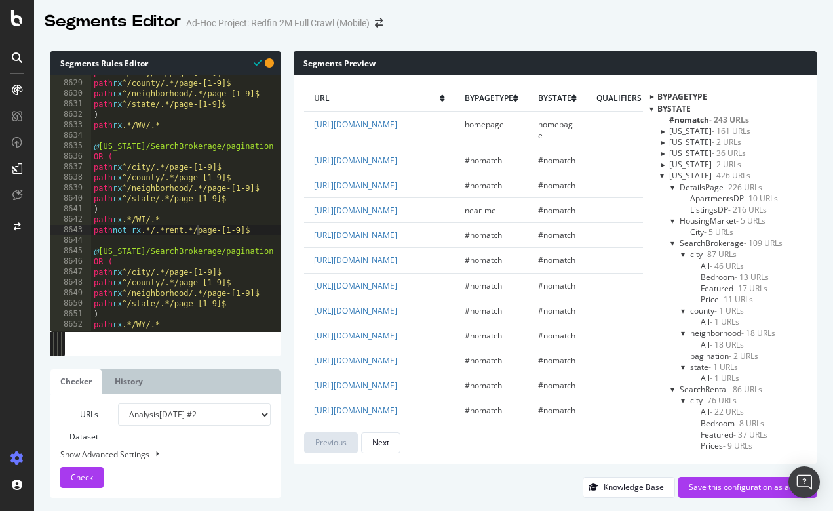
click at [720, 351] on span "pagination - 2 URLs" at bounding box center [724, 355] width 68 height 11
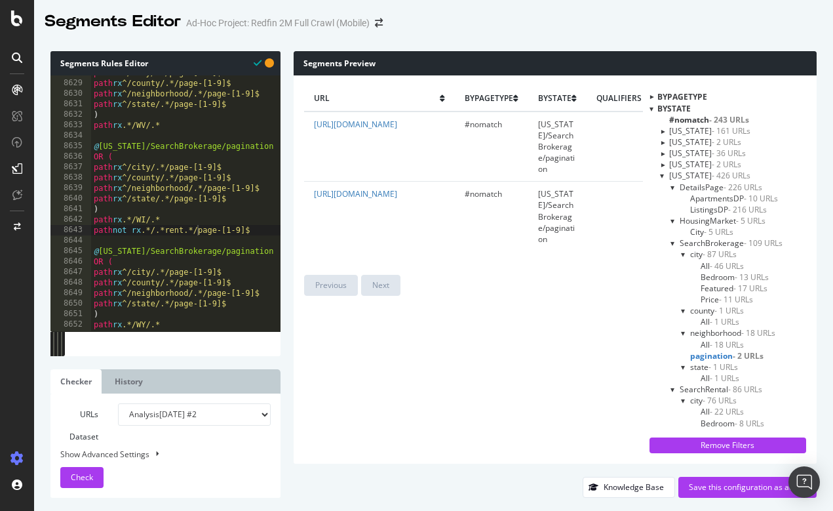
type textarea "path rx ^/state/.*/page-[1-9]$"
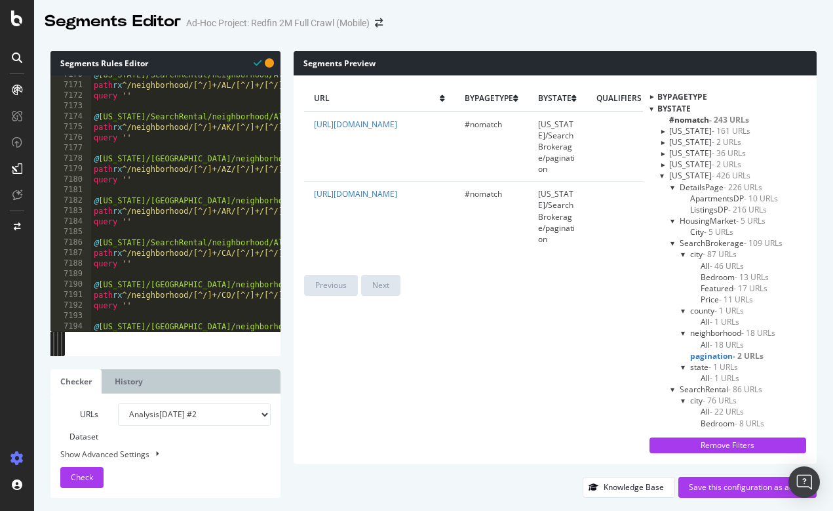
scroll to position [0, 0]
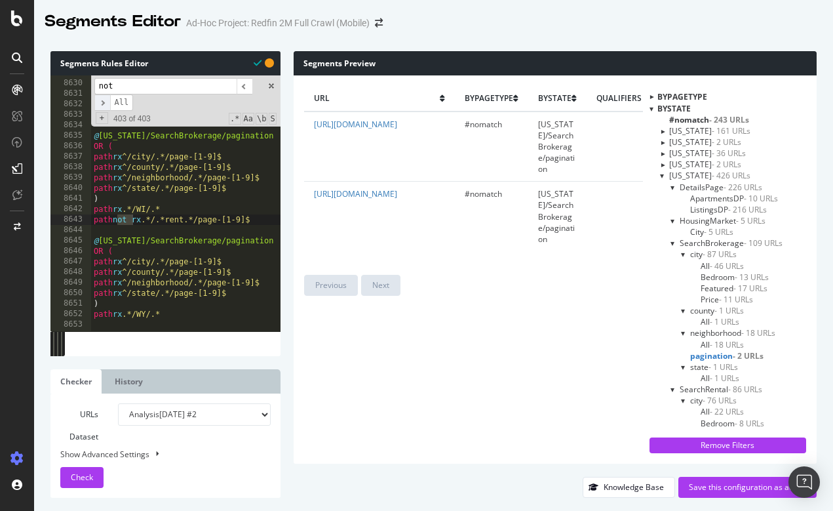
type input "not"
click at [104, 106] on span "​" at bounding box center [102, 102] width 16 height 16
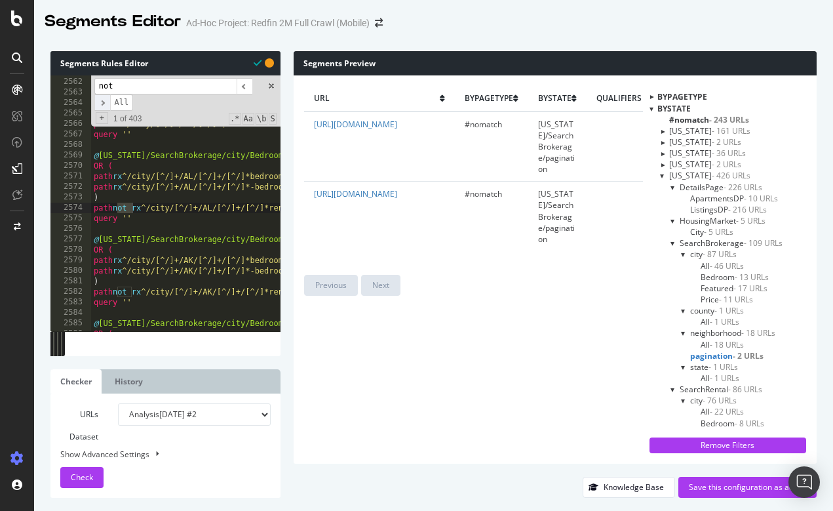
scroll to position [6356, 0]
click at [275, 86] on span at bounding box center [271, 85] width 9 height 9
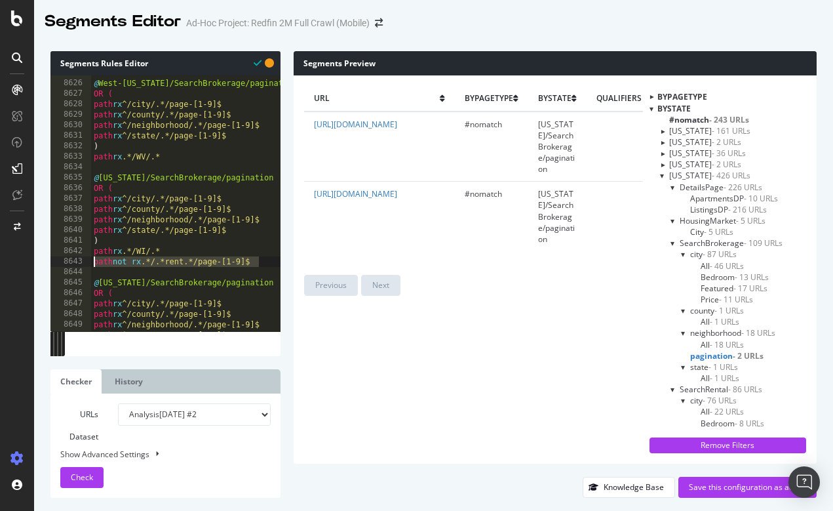
scroll to position [0, 0]
drag, startPoint x: 260, startPoint y: 262, endPoint x: 88, endPoint y: 261, distance: 171.1
click at [88, 261] on div "path not rx ^/city/[^/]+/AL/[^/]+/[^/]*rent[^/]*$ 8625 8626 8627 8628 8629 8630…" at bounding box center [165, 203] width 230 height 256
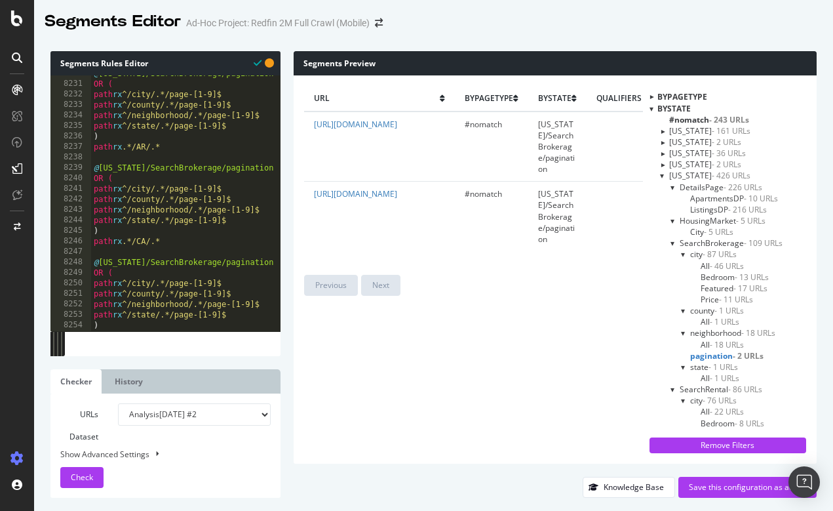
scroll to position [20427, 0]
type textarea "path rx .*/CA/.*"
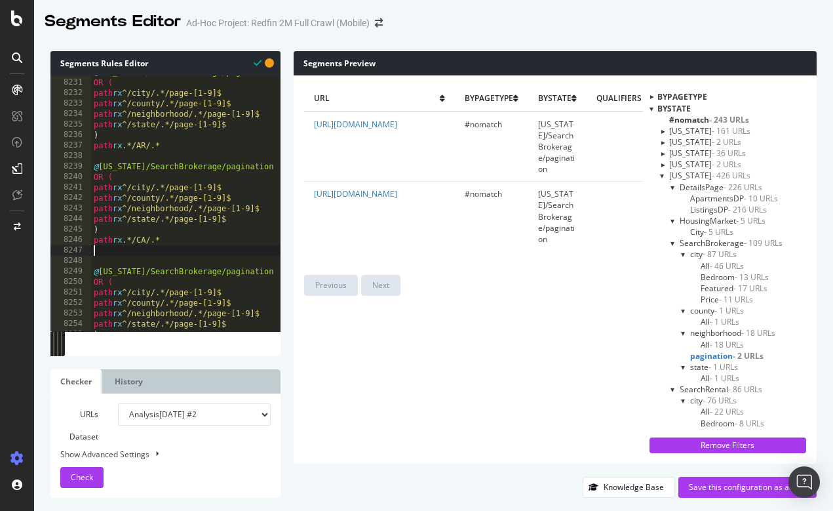
scroll to position [0, 0]
paste textarea "path not rx .*/.*rent.*/page-[1-9]$"
type textarea "path not rx .*/.*rent.*/page-[1-9]$"
click at [86, 475] on span "Check" at bounding box center [82, 476] width 22 height 11
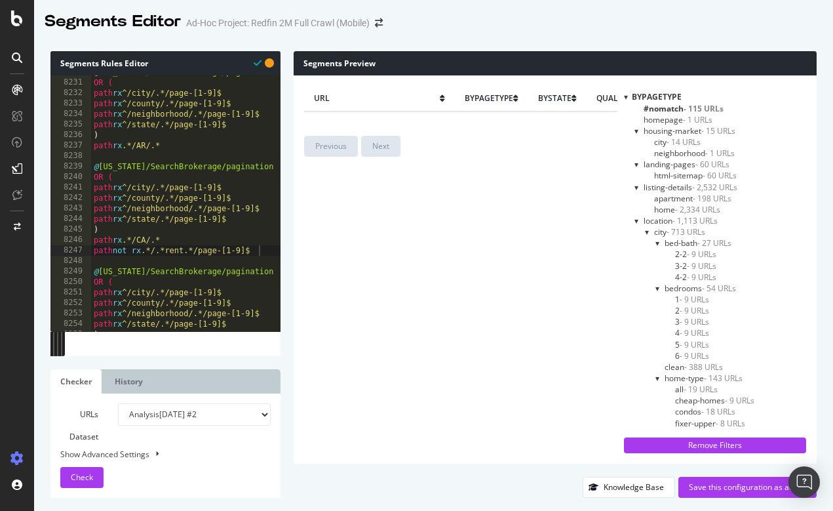
click at [625, 98] on div at bounding box center [626, 96] width 4 height 11
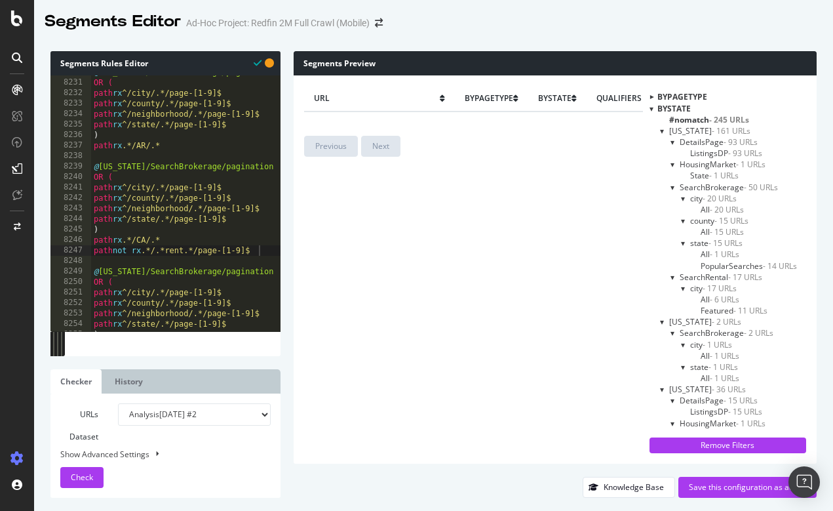
click at [665, 130] on div at bounding box center [662, 130] width 5 height 11
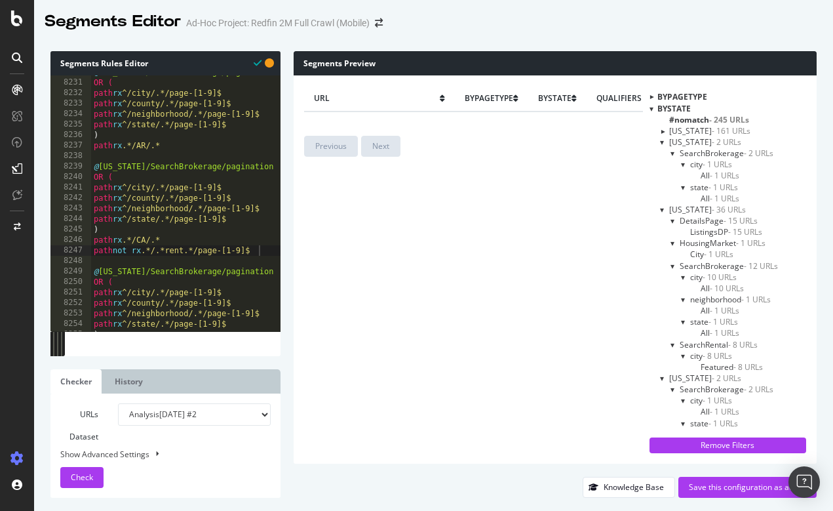
click at [665, 142] on div at bounding box center [662, 141] width 5 height 11
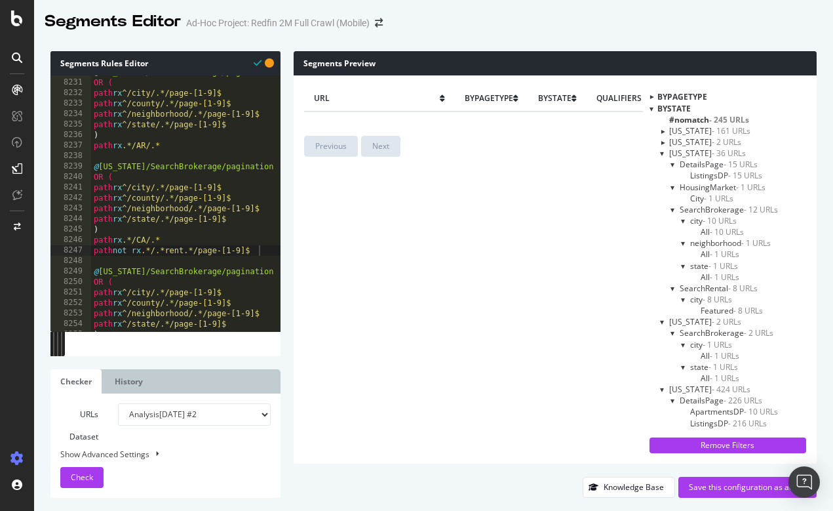
click at [665, 155] on div at bounding box center [662, 152] width 5 height 11
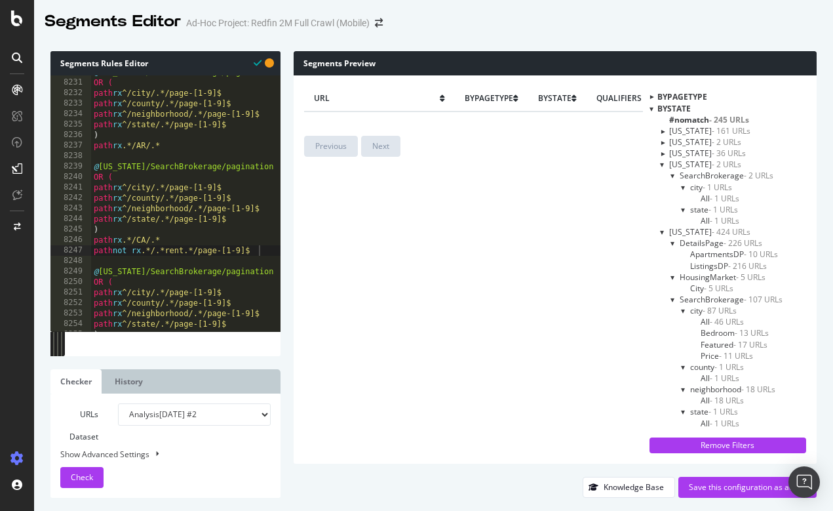
click at [665, 164] on div at bounding box center [662, 164] width 5 height 11
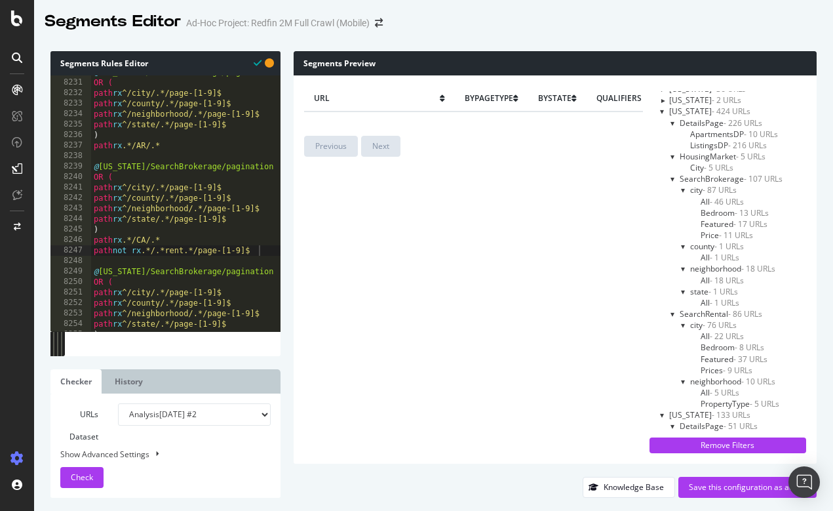
scroll to position [66, 0]
click at [676, 176] on div at bounding box center [673, 176] width 5 height 11
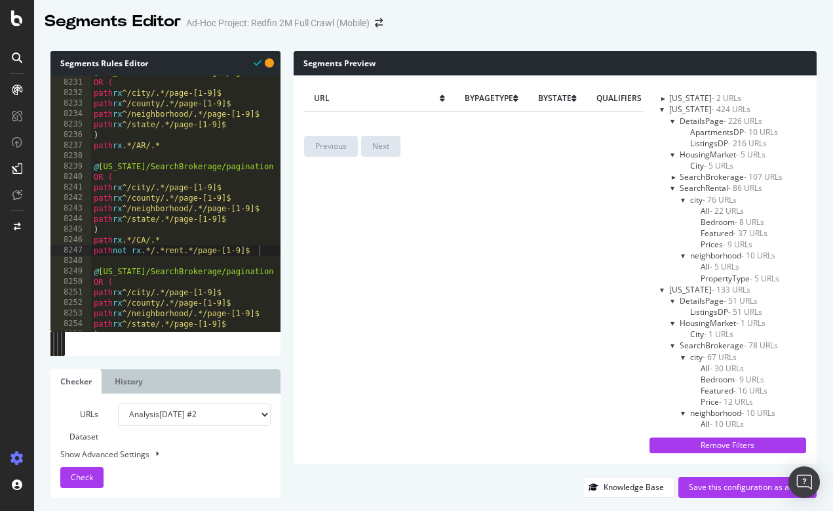
click at [678, 176] on div at bounding box center [672, 176] width 11 height 5
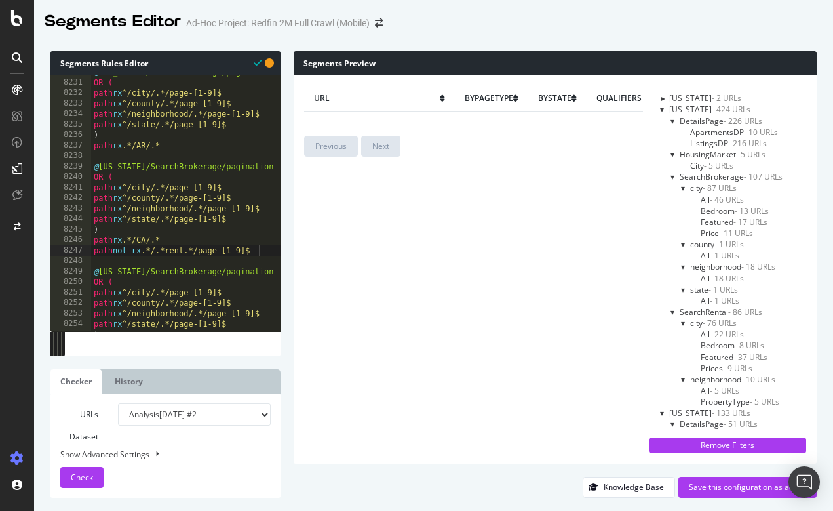
click at [676, 176] on div at bounding box center [673, 176] width 5 height 11
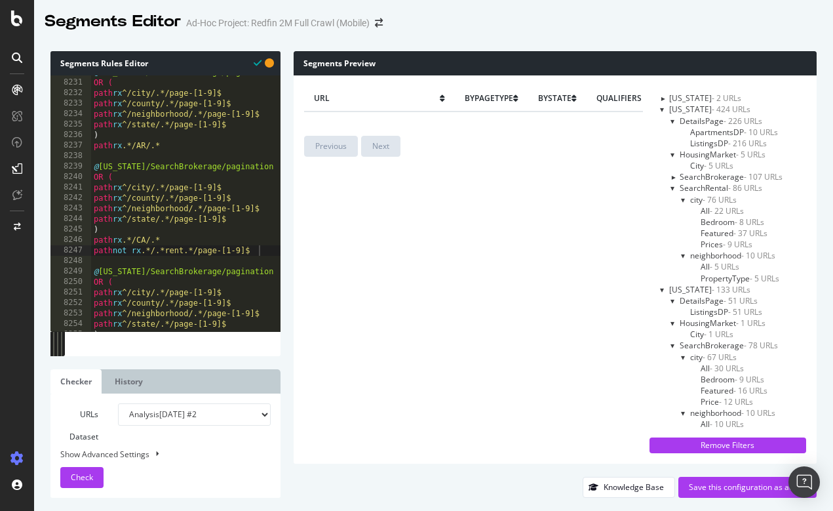
click at [676, 187] on div at bounding box center [673, 187] width 5 height 11
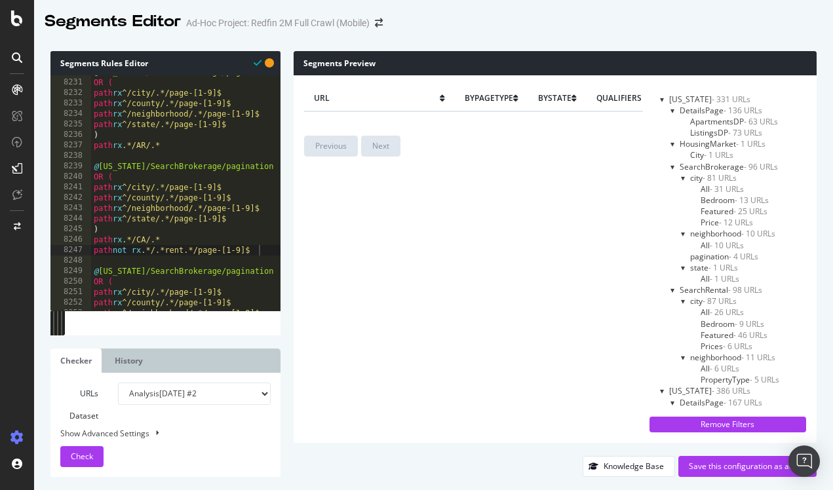
scroll to position [737, 0]
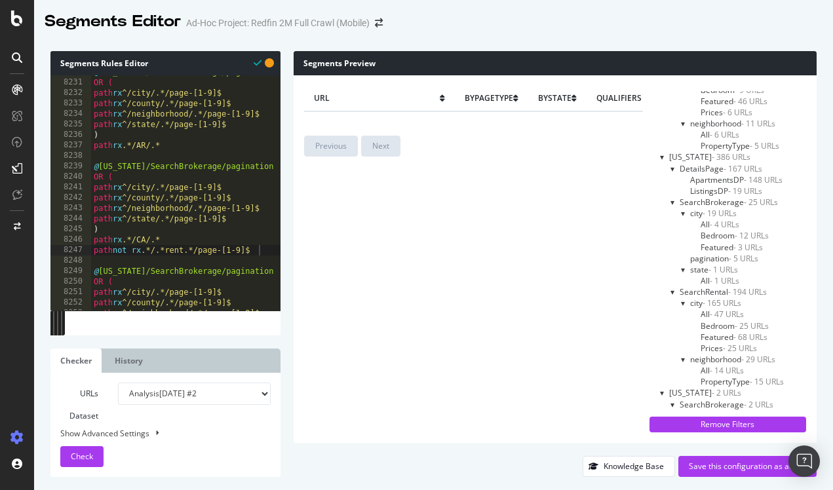
click at [733, 253] on span "pagination - 5 URLs" at bounding box center [724, 258] width 68 height 11
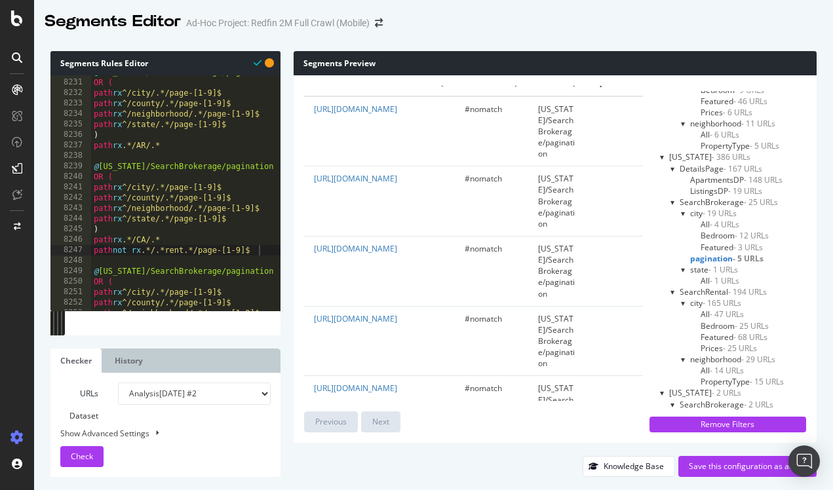
scroll to position [14, 0]
drag, startPoint x: 265, startPoint y: 250, endPoint x: 77, endPoint y: 252, distance: 187.5
click at [77, 252] on div "path not rx .*/.*rent.*/page-[1-9]$ 8230 8231 8232 8233 8234 8235 8236 8237 823…" at bounding box center [165, 192] width 230 height 235
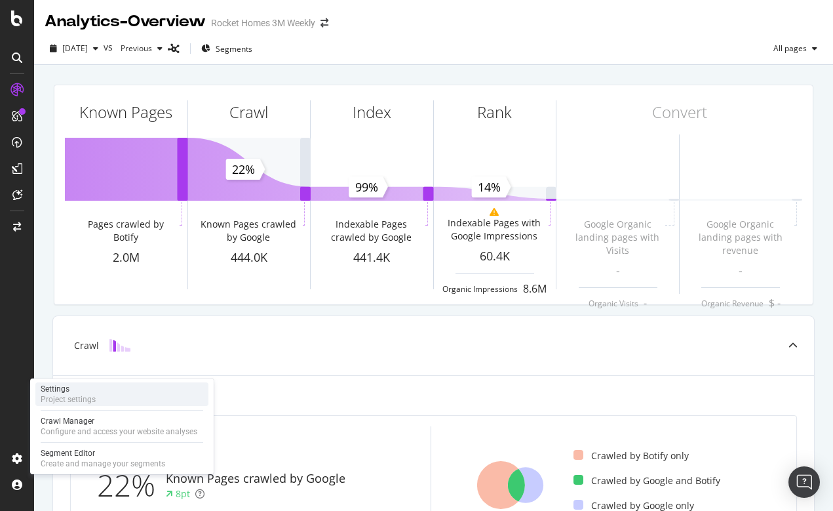
click at [65, 397] on div "Project settings" at bounding box center [68, 399] width 55 height 10
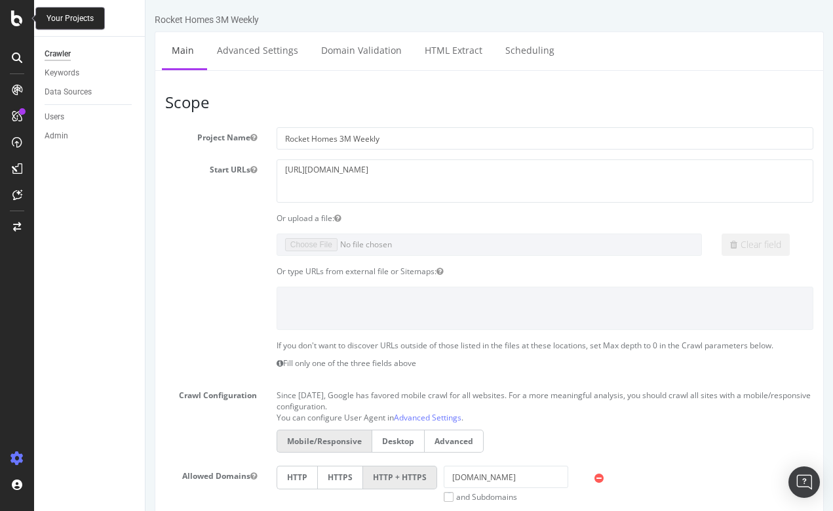
click at [8, 11] on div at bounding box center [16, 18] width 31 height 16
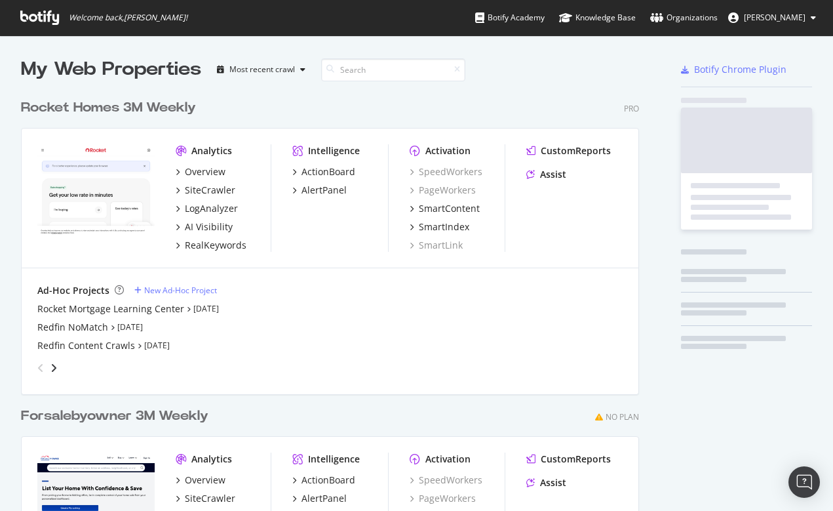
scroll to position [511, 833]
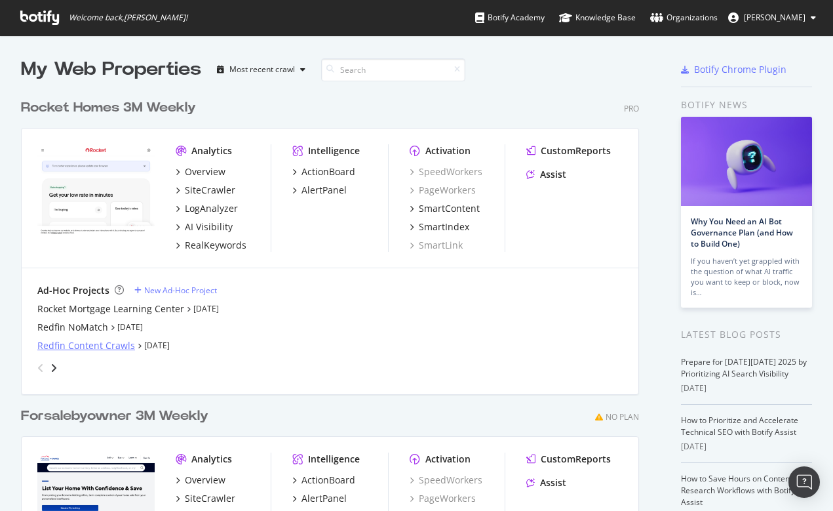
click at [64, 343] on div "Redfin Content Crawls" at bounding box center [86, 345] width 98 height 13
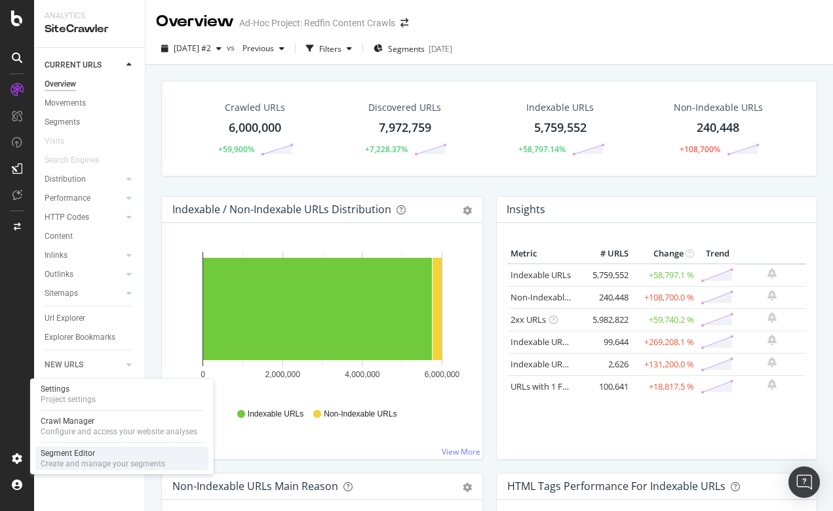
click at [63, 457] on div "Segment Editor" at bounding box center [103, 453] width 125 height 10
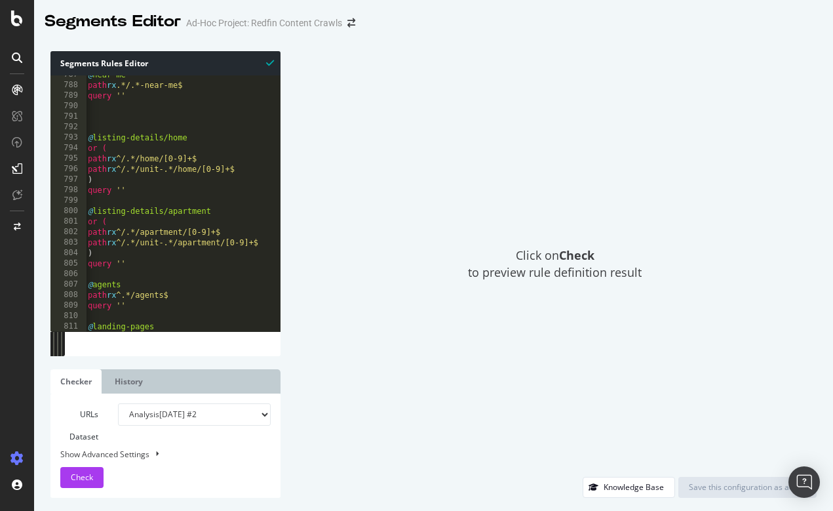
scroll to position [8272, 0]
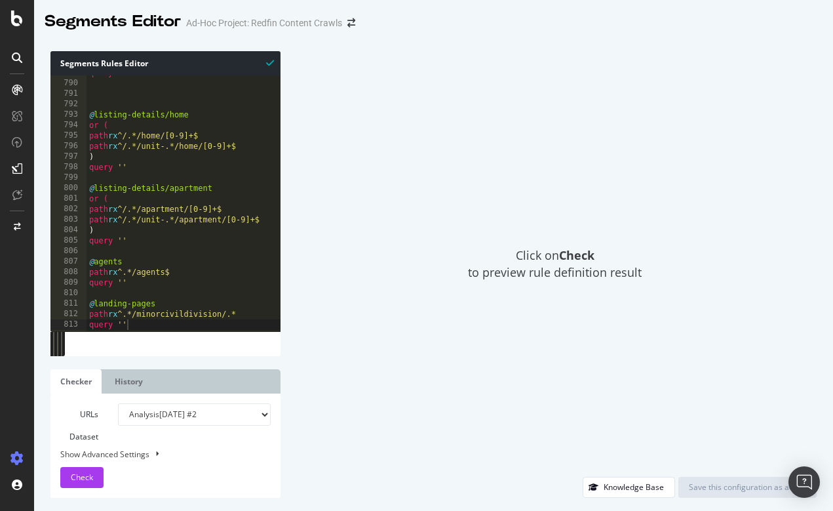
click at [138, 319] on div at bounding box center [184, 325] width 194 height 13
click at [128, 322] on div at bounding box center [184, 325] width 194 height 13
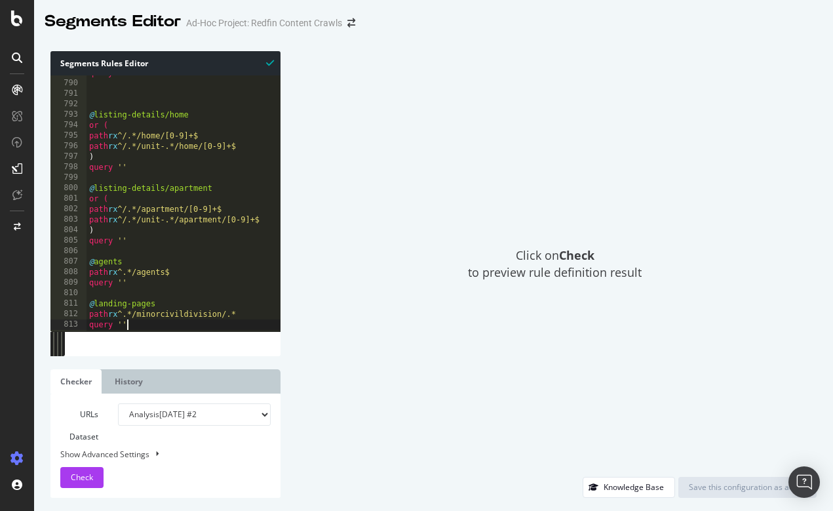
type textarea "query ''"
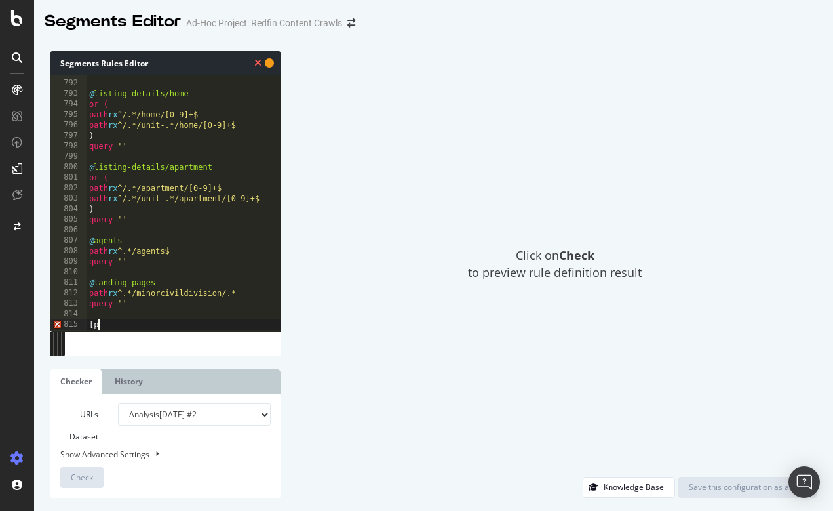
scroll to position [0, 0]
type textarea "[segment:pagetype2]"
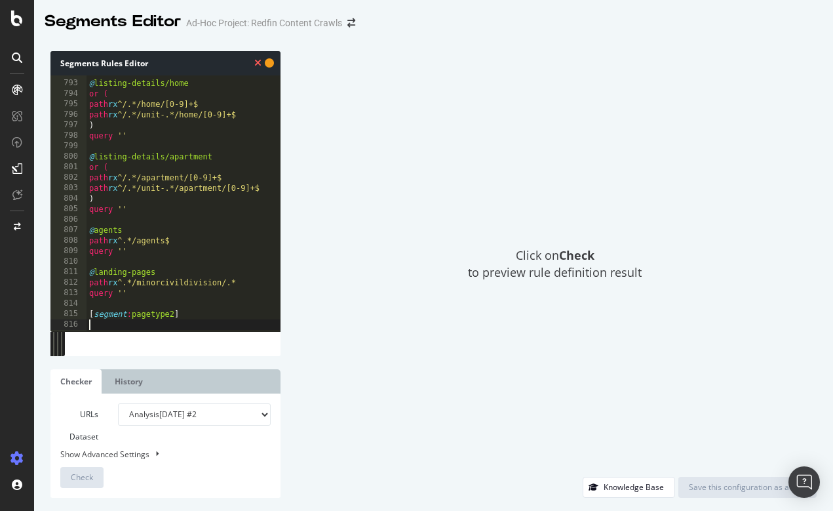
paste textarea "query ''"
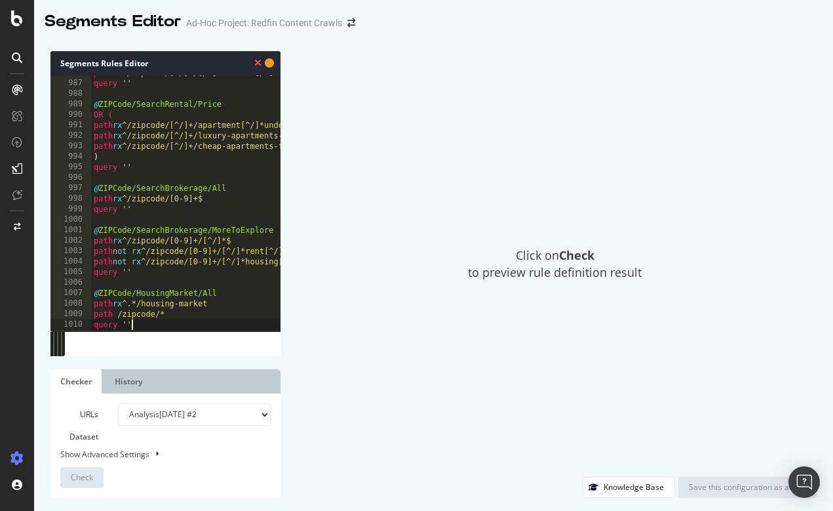
click at [146, 475] on div "URLs Dataset Analysis 2025 Sep. 25th #2 Analysis 2025 Sep. 25th Or paste a list…" at bounding box center [165, 445] width 210 height 85
click at [149, 374] on link "History" at bounding box center [129, 381] width 48 height 24
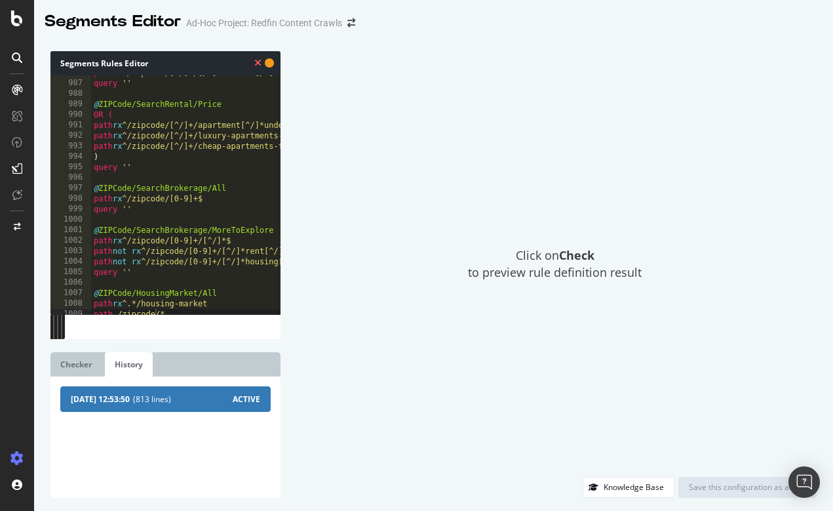
click at [130, 396] on span "2025-09-25 12:53:50" at bounding box center [100, 398] width 59 height 11
click at [85, 371] on link "Checker" at bounding box center [75, 364] width 51 height 24
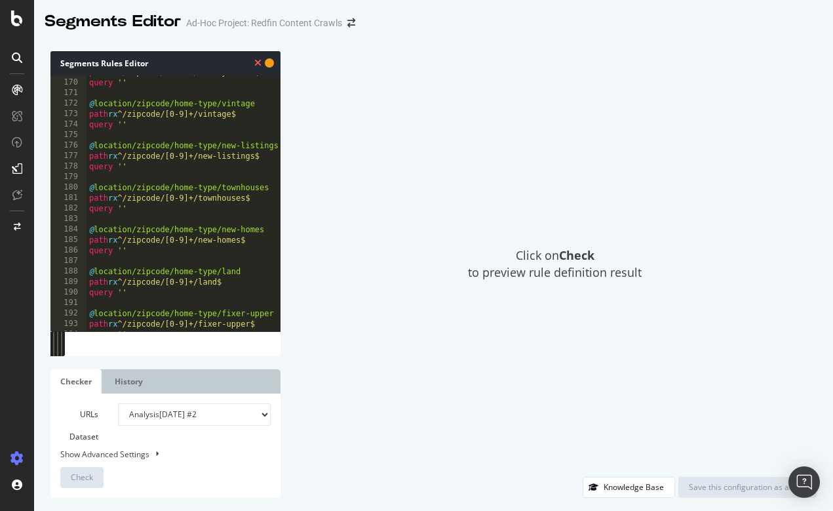
scroll to position [0, 1]
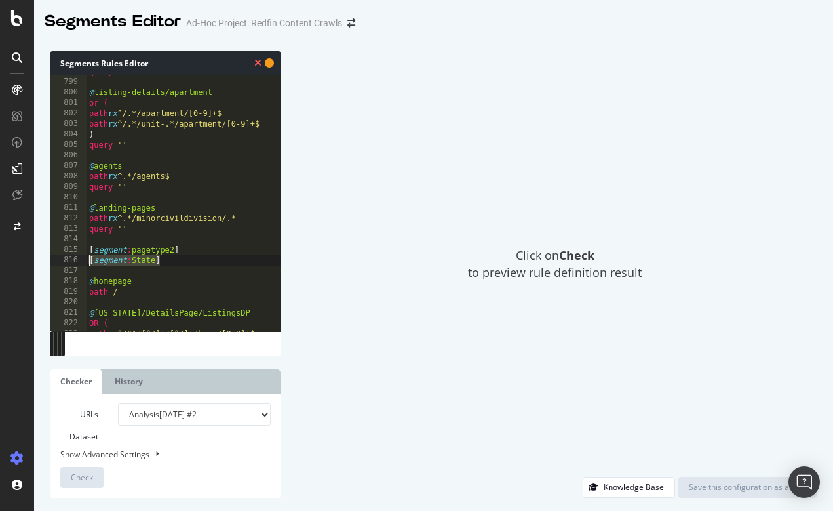
drag, startPoint x: 182, startPoint y: 260, endPoint x: 75, endPoint y: 260, distance: 106.2
click at [75, 260] on div "path not rx ^/zipcode/[0-9]+/[^/]*rent[^/]*$ 798 799 800 801 802 803 804 805 80…" at bounding box center [165, 203] width 230 height 256
type textarea "[segment:State]"
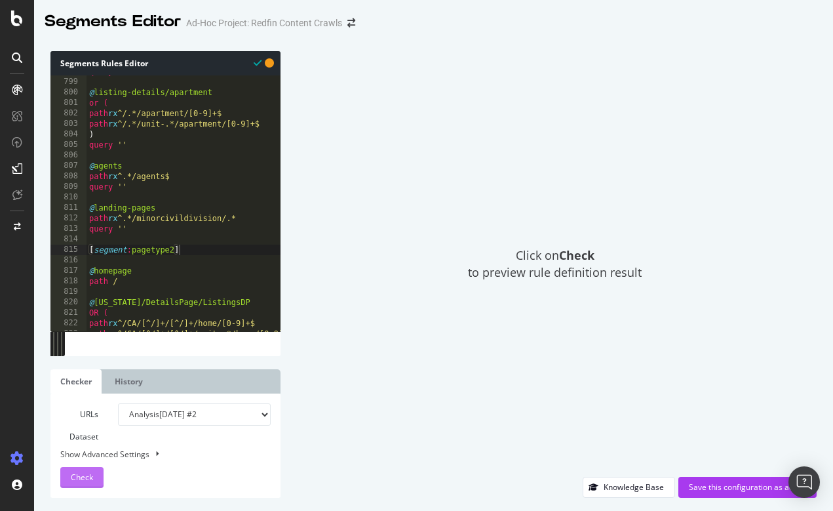
click at [84, 477] on span "Check" at bounding box center [82, 476] width 22 height 11
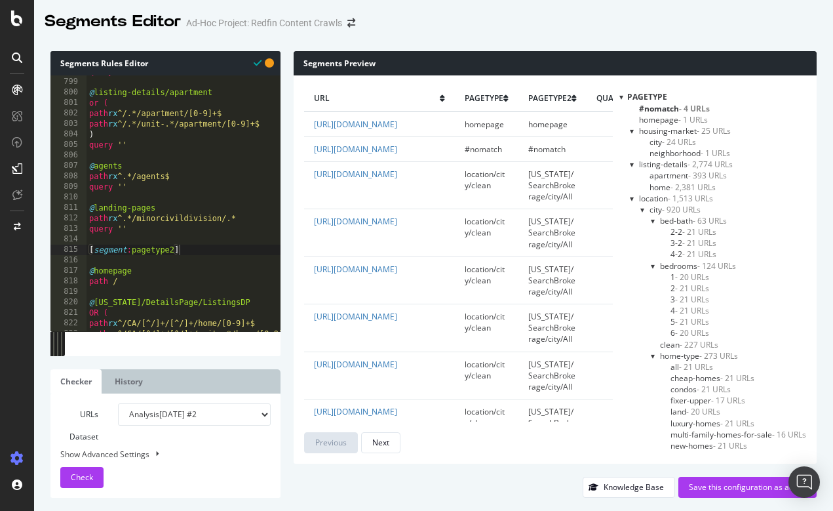
click at [631, 164] on div at bounding box center [632, 164] width 5 height 11
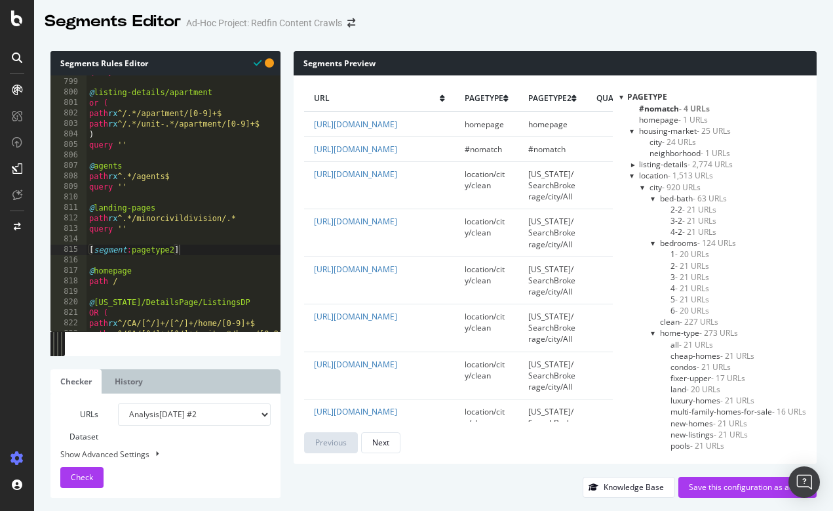
click at [630, 176] on div at bounding box center [632, 175] width 5 height 11
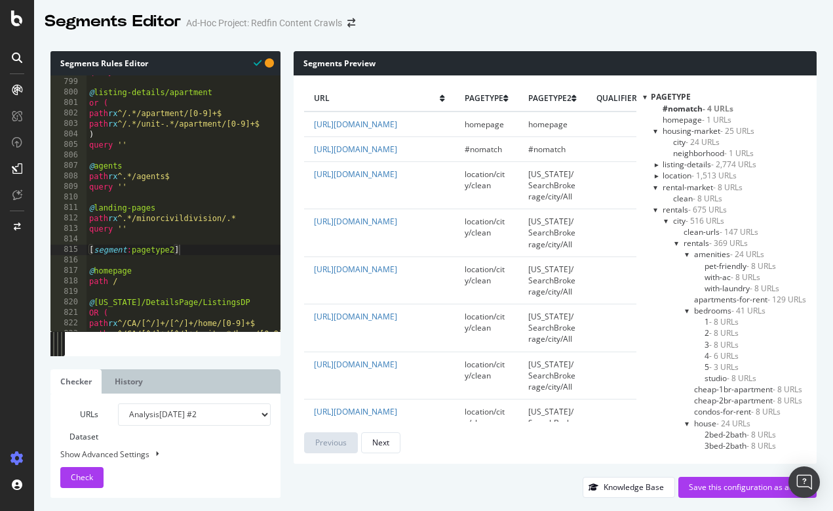
click at [654, 208] on div at bounding box center [655, 209] width 5 height 11
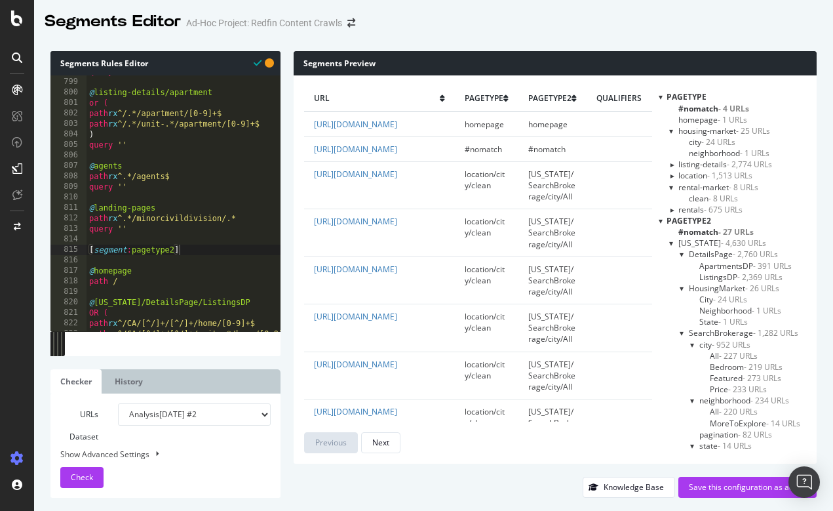
click at [661, 97] on div at bounding box center [661, 96] width 4 height 11
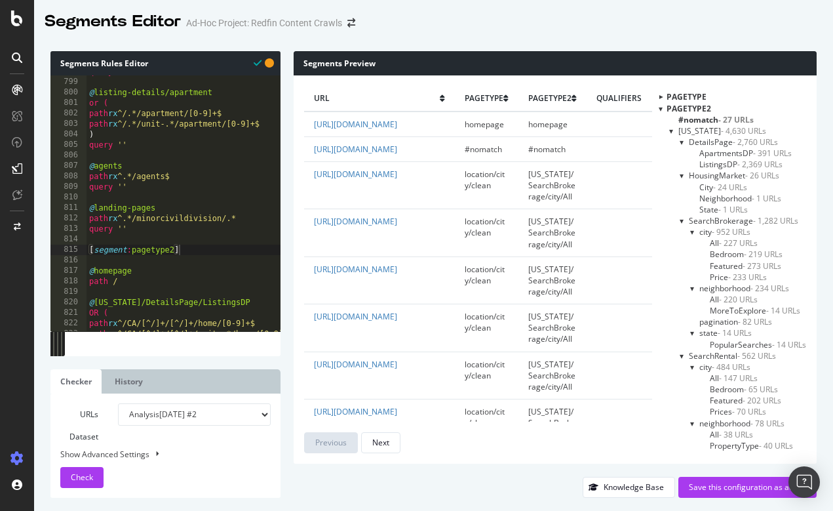
click at [680, 140] on div at bounding box center [682, 141] width 5 height 11
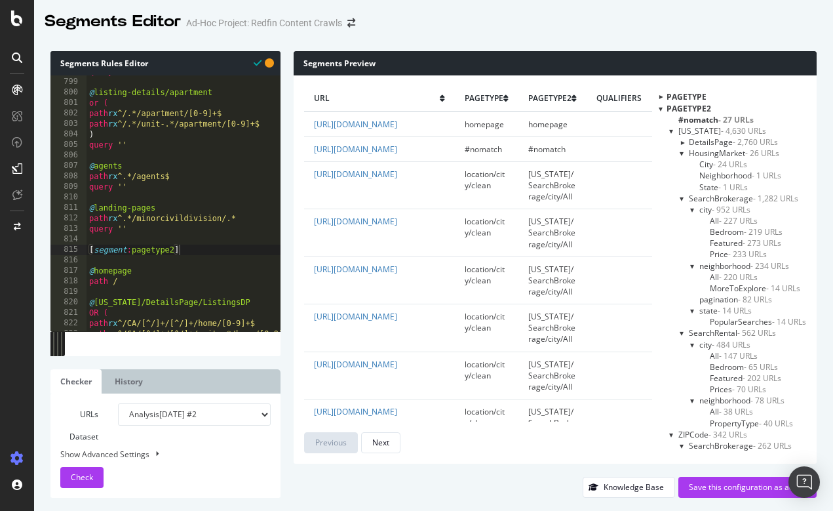
click at [680, 150] on div at bounding box center [682, 152] width 5 height 11
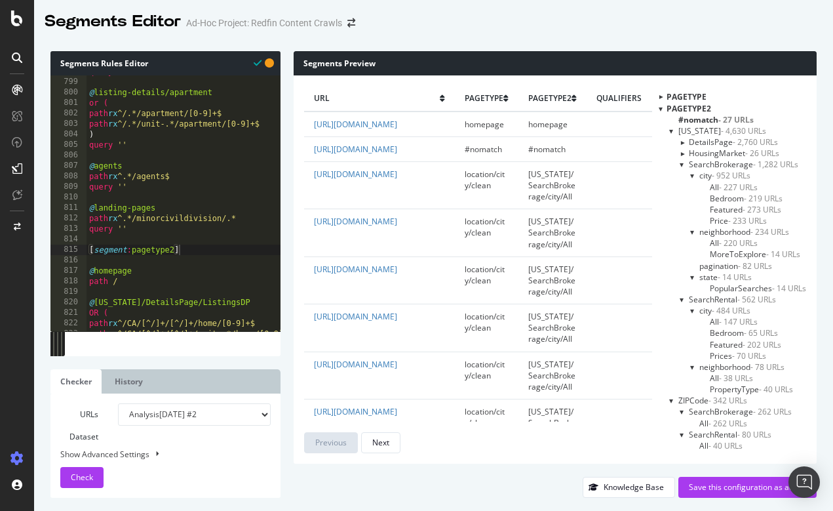
click at [680, 164] on div at bounding box center [682, 164] width 5 height 11
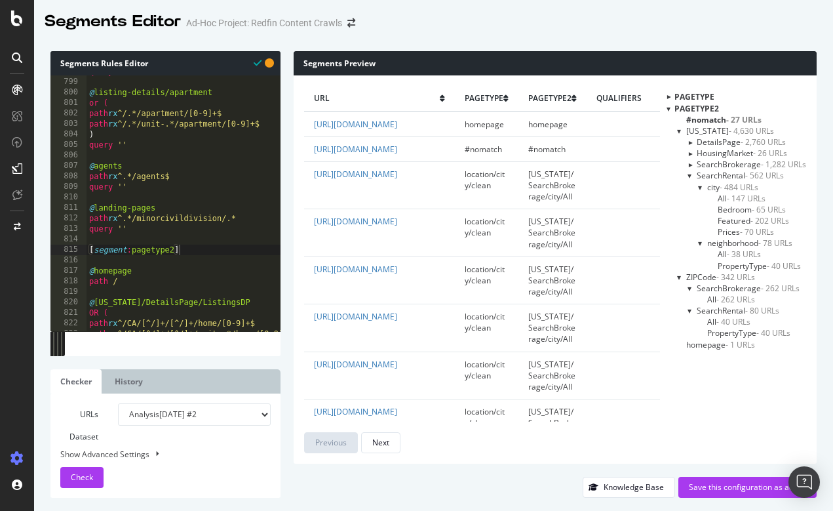
click at [689, 175] on div at bounding box center [690, 175] width 5 height 11
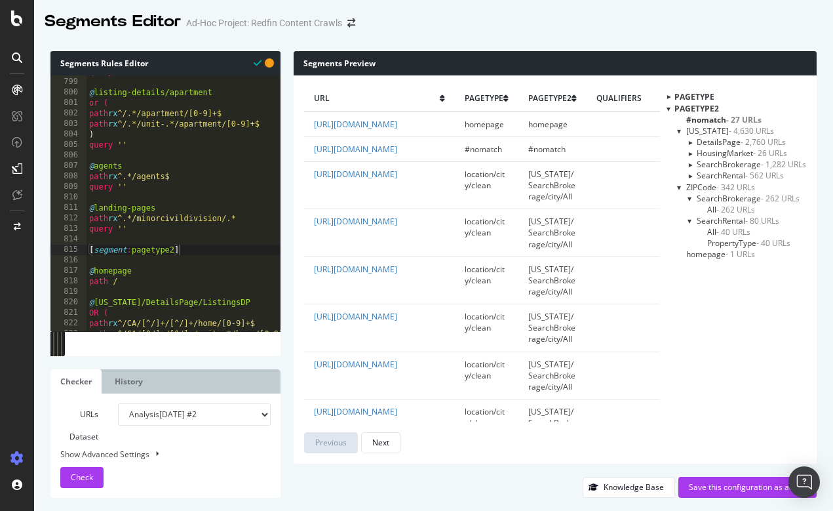
click at [680, 184] on div at bounding box center [679, 187] width 5 height 11
click at [691, 163] on div at bounding box center [689, 164] width 11 height 5
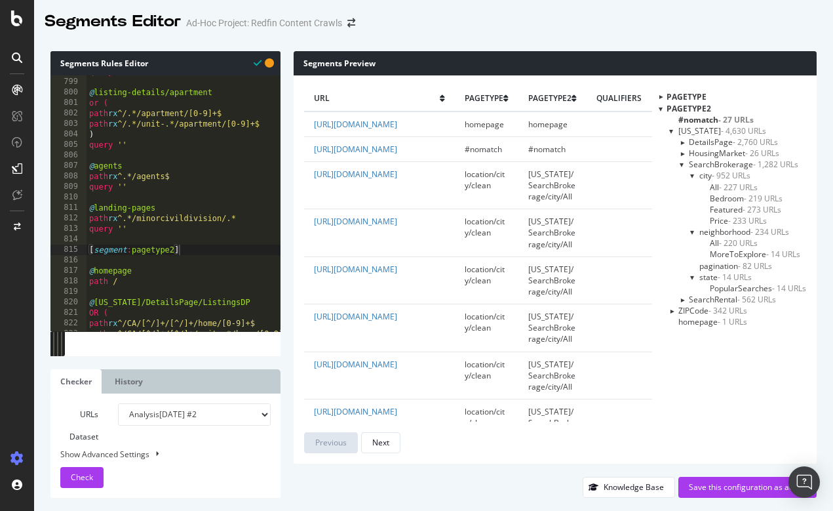
click at [710, 263] on span "pagination - 82 URLs" at bounding box center [735, 265] width 73 height 11
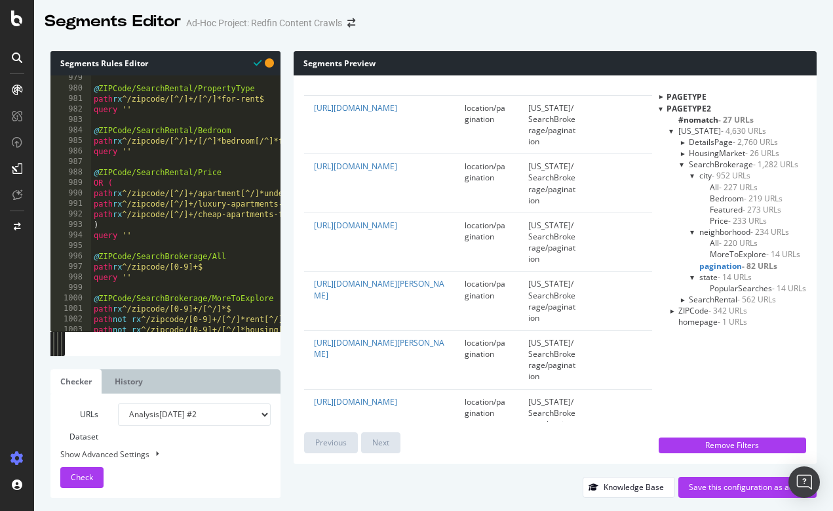
scroll to position [10036, 0]
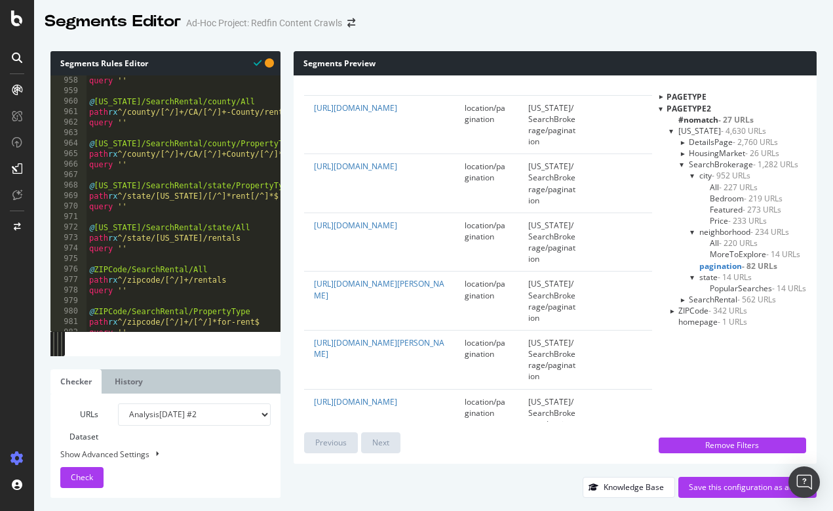
type textarea "query ''"
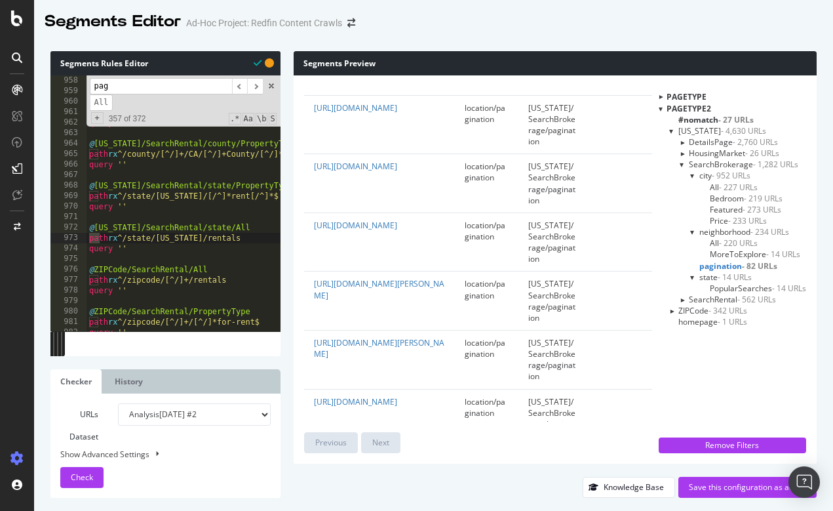
scroll to position [0, 0]
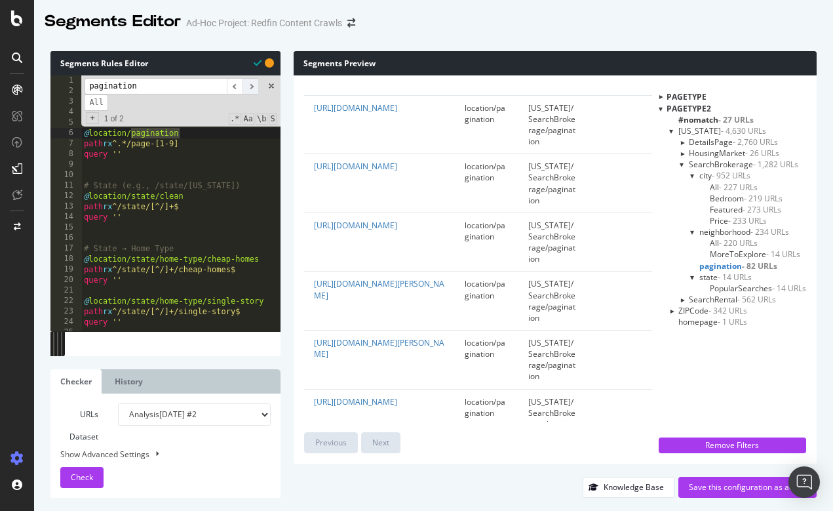
type input "pagination"
click at [251, 85] on span "​" at bounding box center [251, 86] width 16 height 16
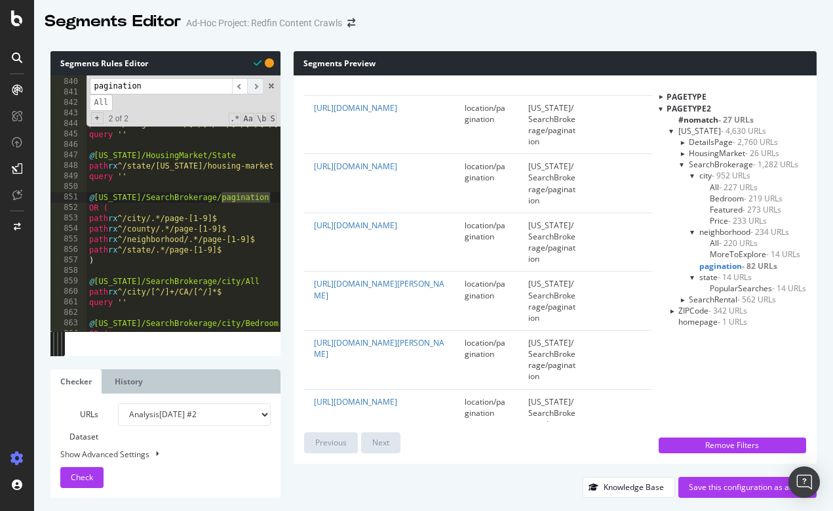
scroll to position [8797, 0]
type textarea ")"
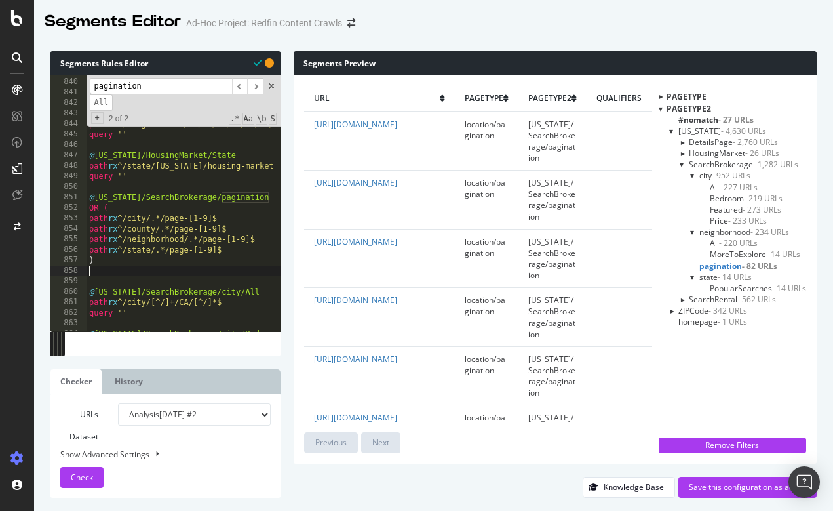
paste textarea "path rx .*/CA/.*"
click at [270, 86] on span at bounding box center [271, 85] width 9 height 9
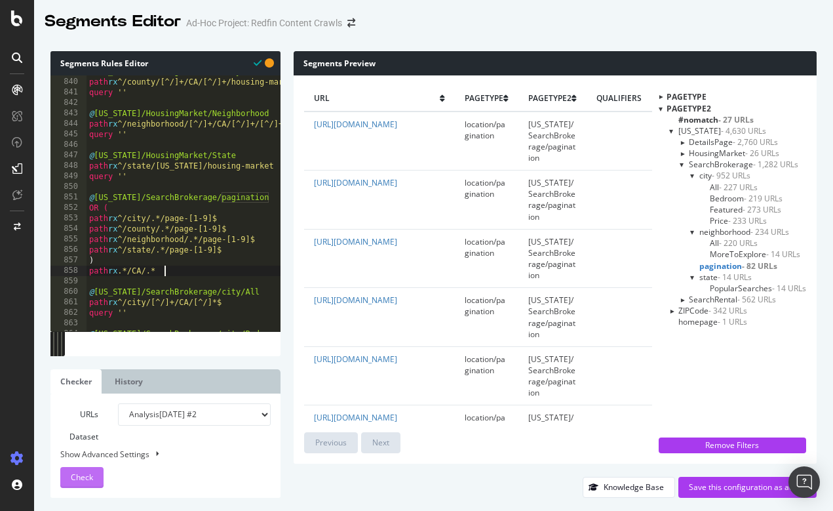
click at [81, 477] on span "Check" at bounding box center [82, 476] width 22 height 11
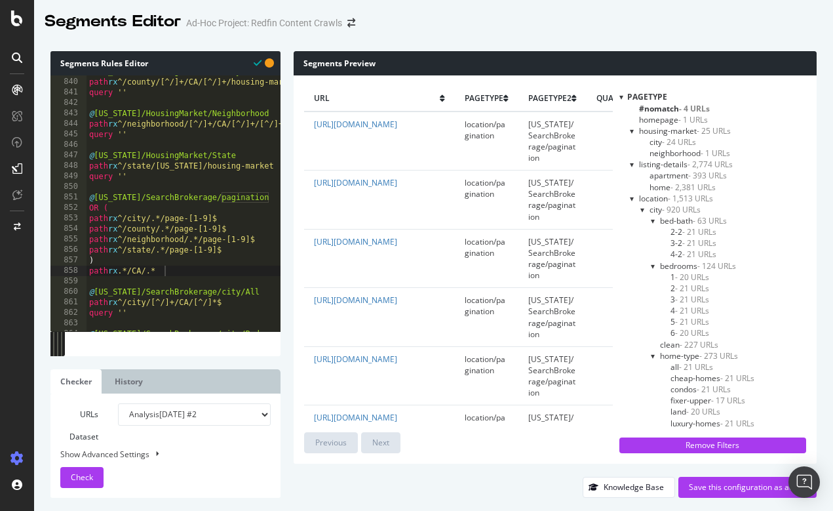
click at [620, 94] on div at bounding box center [621, 96] width 4 height 11
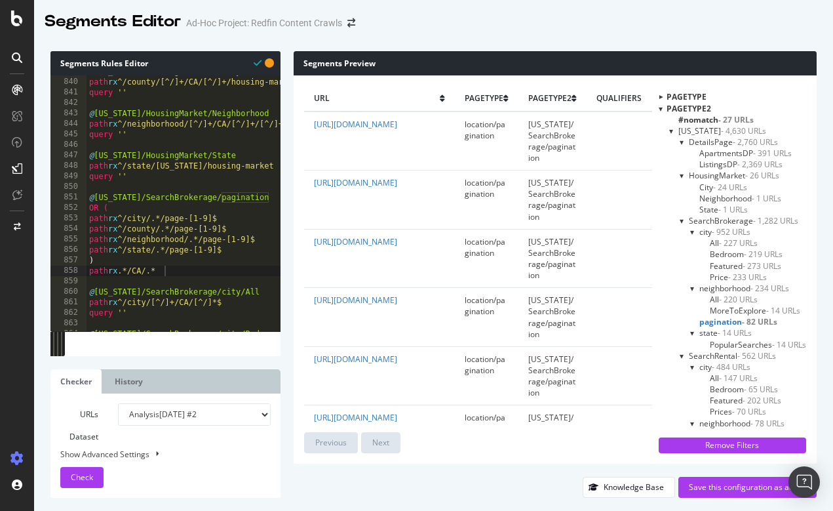
click at [720, 320] on span "pagination - 82 URLs" at bounding box center [738, 321] width 78 height 11
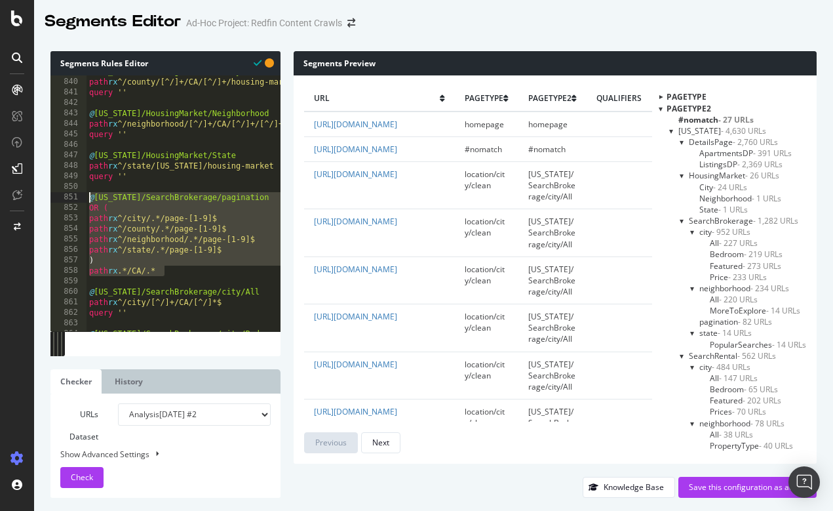
drag, startPoint x: 179, startPoint y: 271, endPoint x: 86, endPoint y: 199, distance: 117.7
click at [86, 199] on div "path rx .*/CA/.* 839 840 841 842 843 844 845 846 847 848 849 850 851 852 853 85…" at bounding box center [165, 203] width 230 height 256
type textarea "@California/SearchBrokerage/pagination OR ("
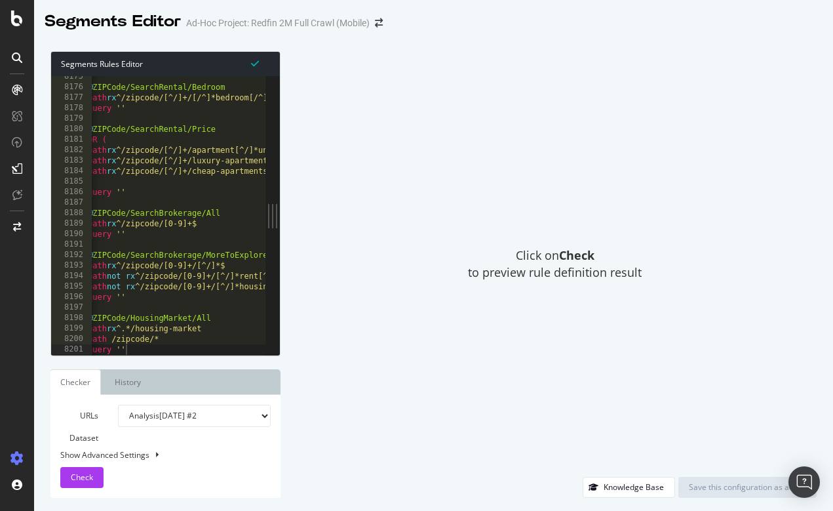
scroll to position [0, 7]
click at [144, 350] on div at bounding box center [179, 348] width 174 height 13
click at [136, 345] on div at bounding box center [179, 348] width 174 height 13
click at [138, 350] on div at bounding box center [179, 348] width 174 height 13
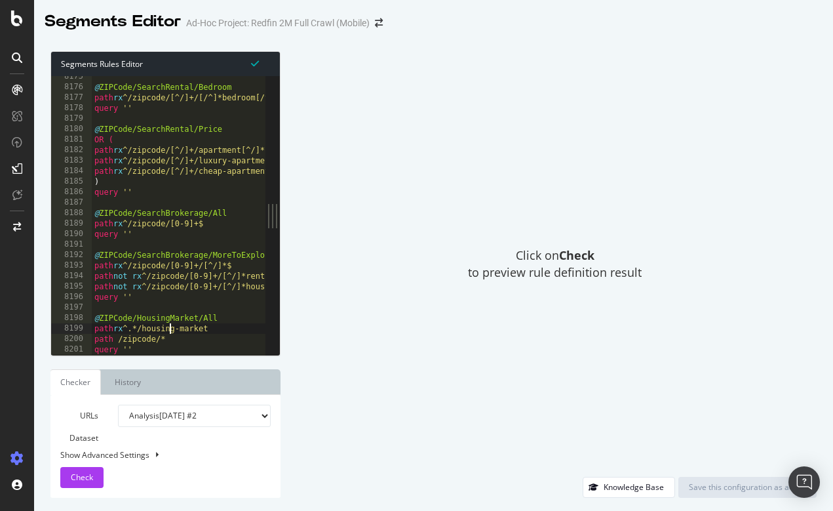
type textarea "query ''"
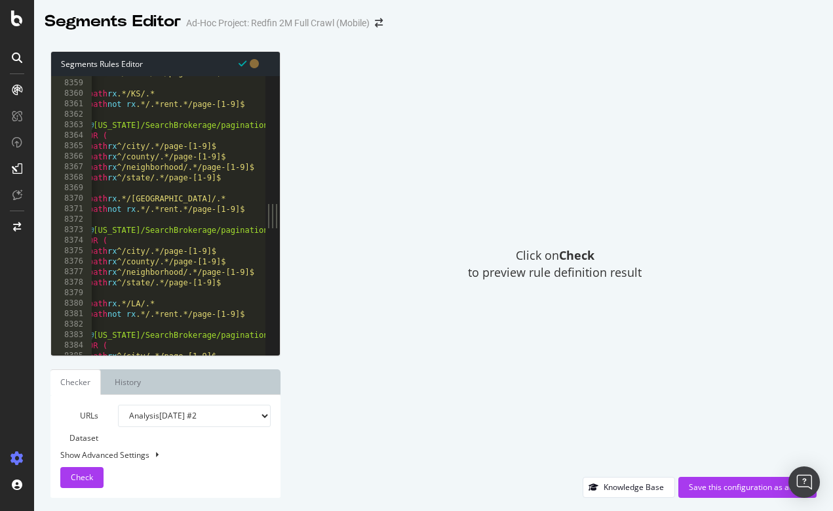
scroll to position [20625, 0]
click at [75, 475] on span "Check" at bounding box center [82, 476] width 22 height 11
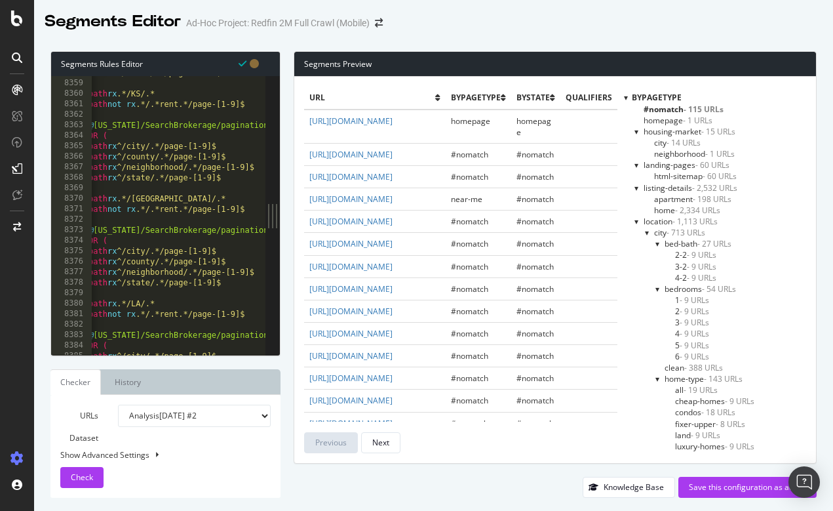
click at [624, 98] on div at bounding box center [626, 97] width 4 height 11
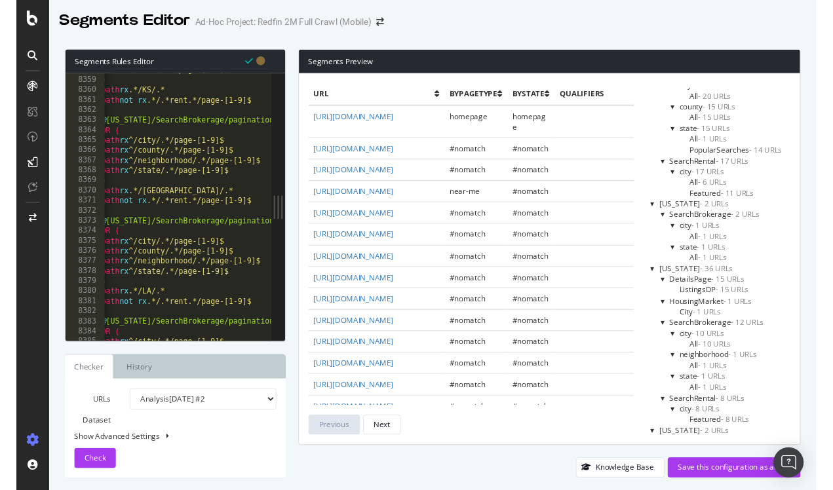
scroll to position [153, 0]
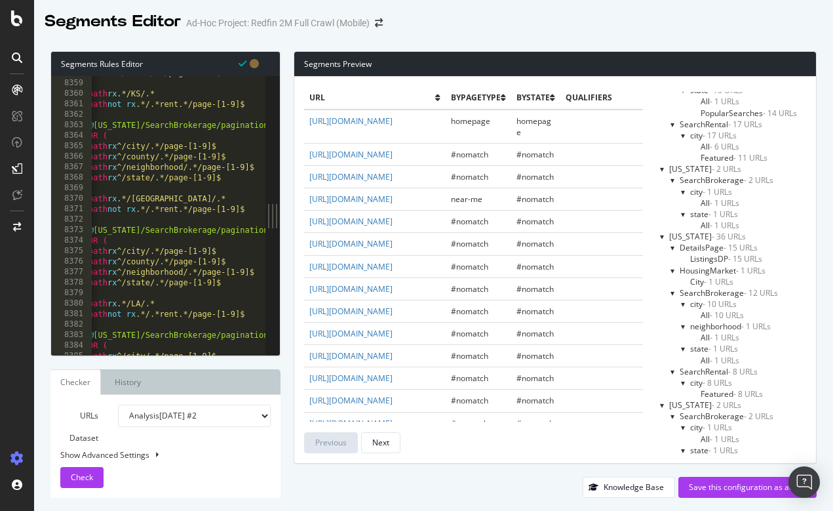
click at [660, 30] on div "Segments Editor Ad-Hoc Project: Redfin 2M Full Crawl (Mobile)" at bounding box center [433, 16] width 799 height 33
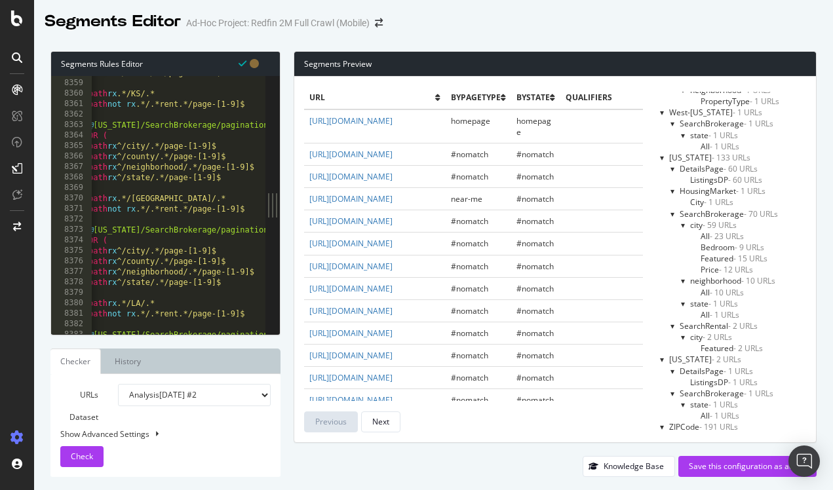
scroll to position [6523, 0]
select select "urlList"
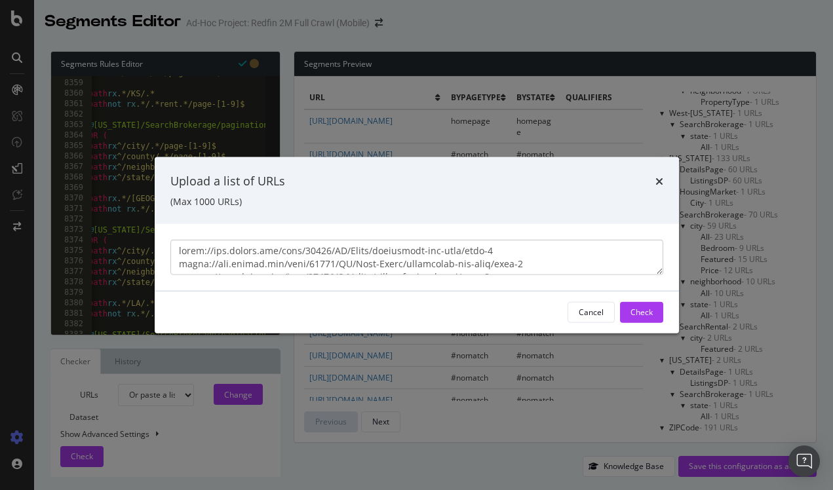
scroll to position [18182, 0]
type textarea "[URL][DOMAIN_NAME] [URL][DOMAIN_NAME] [URL][DOMAIN_NAME] [URL][DOMAIN_NAME][PER…"
click at [641, 317] on div "Check" at bounding box center [642, 312] width 22 height 20
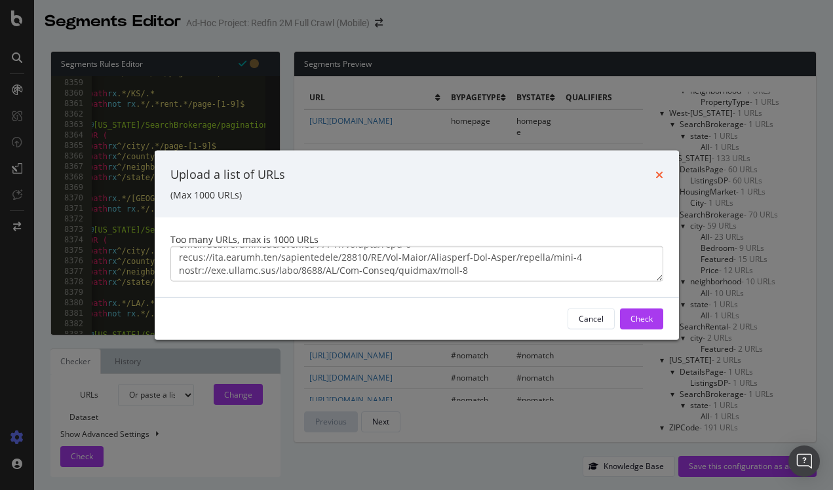
click at [663, 170] on icon "times" at bounding box center [659, 174] width 8 height 10
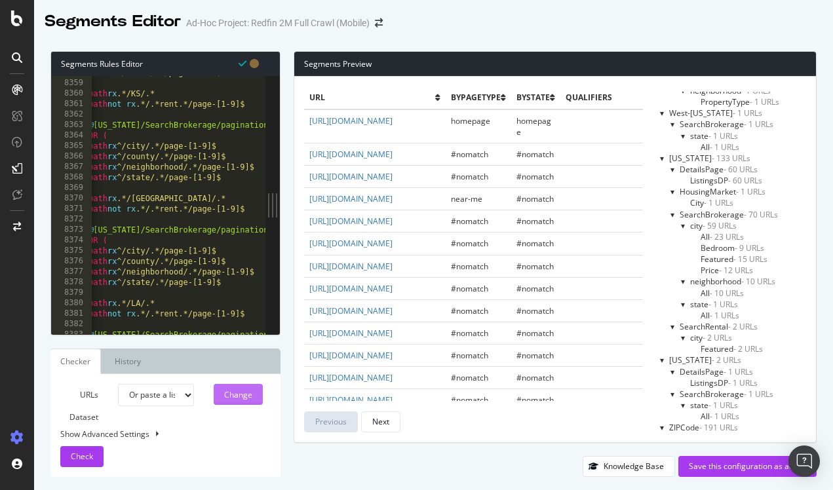
click at [247, 391] on div "Change" at bounding box center [238, 394] width 28 height 11
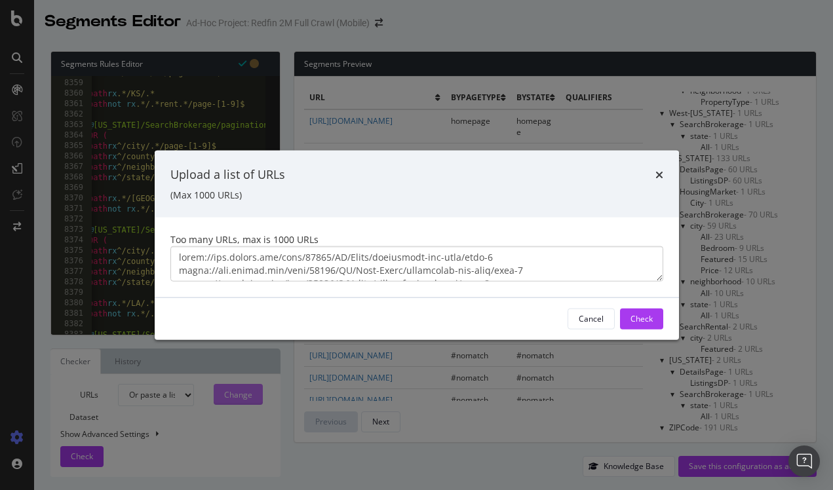
scroll to position [12938, 0]
type textarea "[URL][DOMAIN_NAME] [URL][DOMAIN_NAME] [URL][DOMAIN_NAME] [URL][DOMAIN_NAME][PER…"
click at [631, 315] on div "Check" at bounding box center [642, 318] width 22 height 11
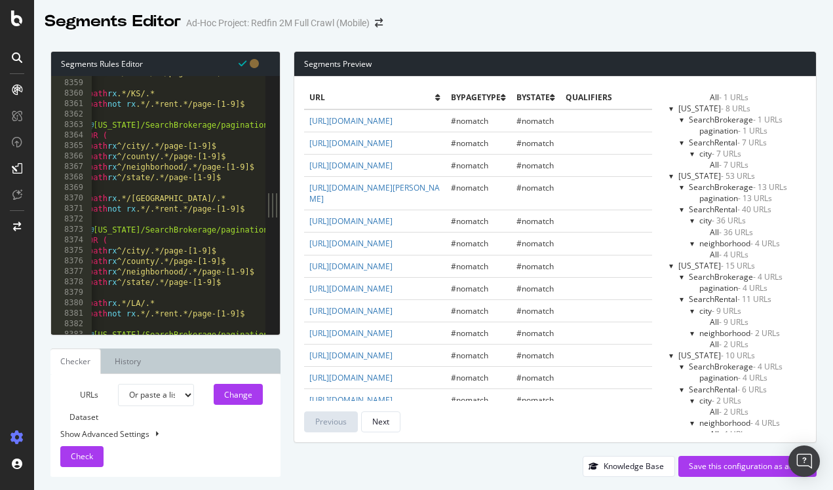
scroll to position [303, 0]
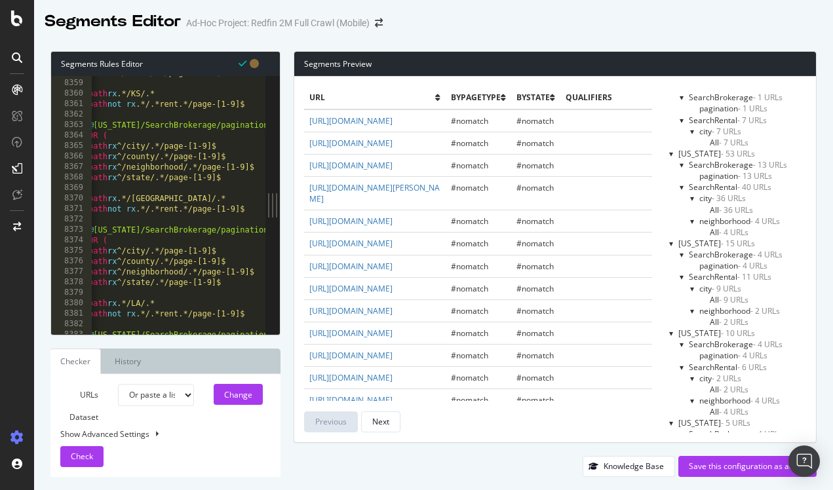
click at [736, 260] on span "pagination - 4 URLs" at bounding box center [733, 265] width 68 height 11
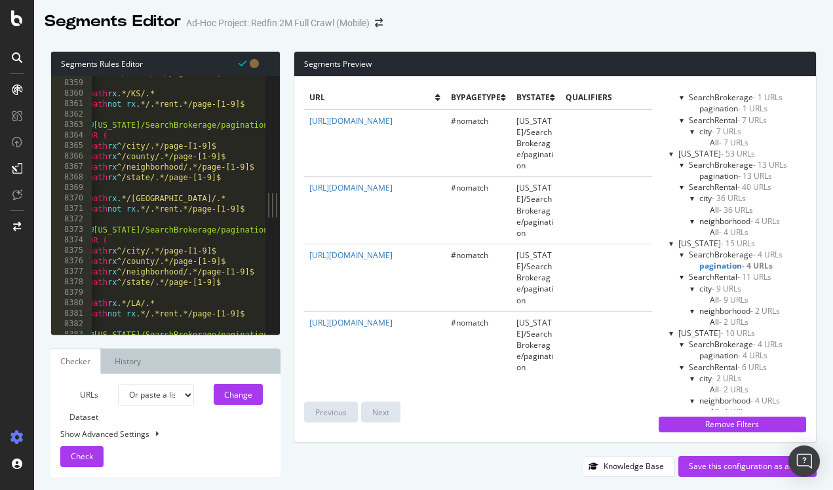
click at [728, 350] on span "pagination - 4 URLs" at bounding box center [733, 355] width 68 height 11
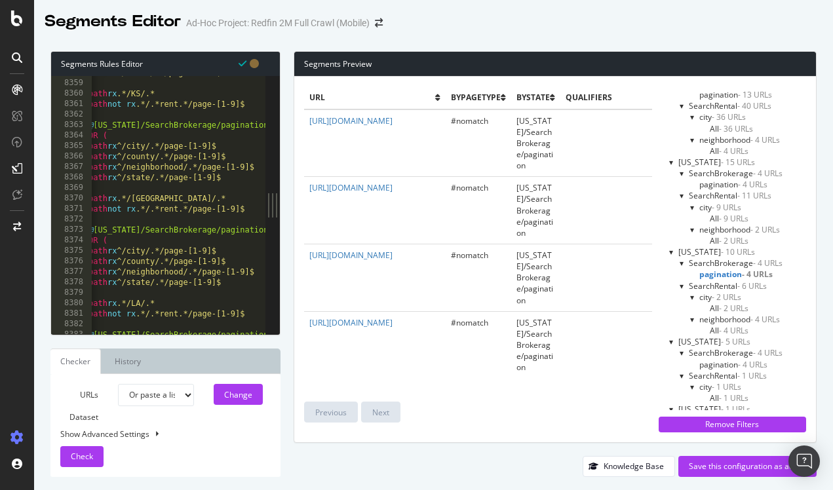
scroll to position [400, 0]
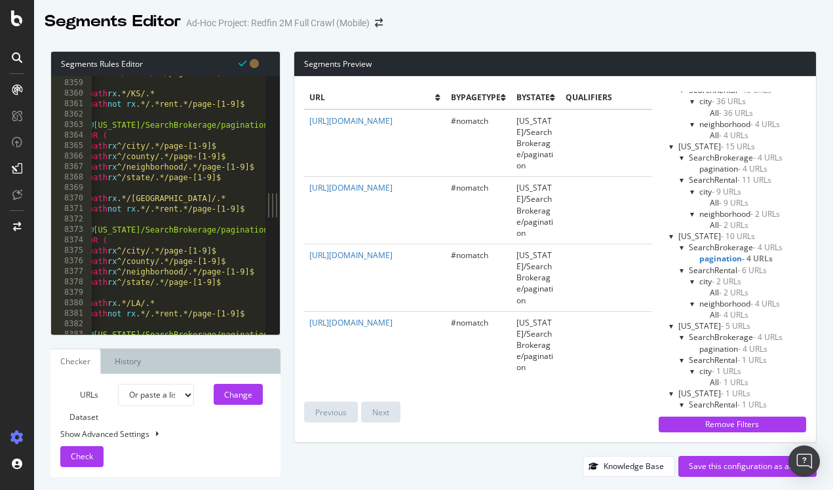
click at [739, 343] on span "pagination - 4 URLs" at bounding box center [733, 348] width 68 height 11
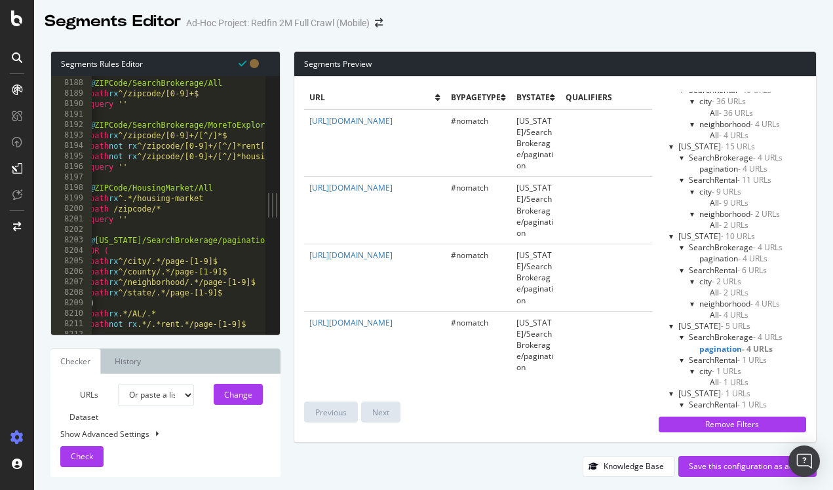
scroll to position [0, 0]
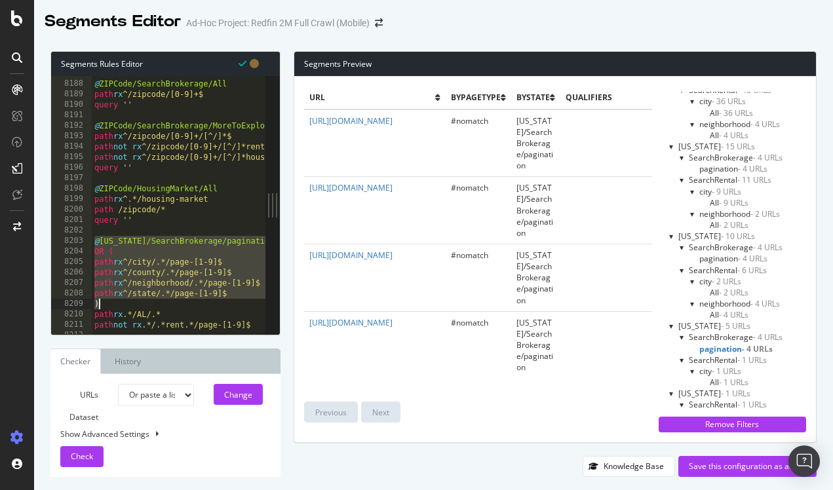
drag, startPoint x: 96, startPoint y: 241, endPoint x: 149, endPoint y: 299, distance: 78.8
type textarea "path rx ^/state/.*/page-[1-9]$ )"
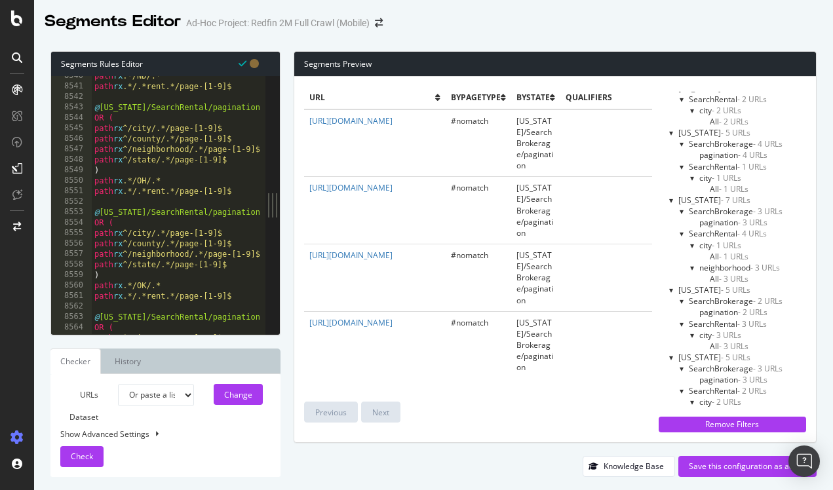
scroll to position [19929, 0]
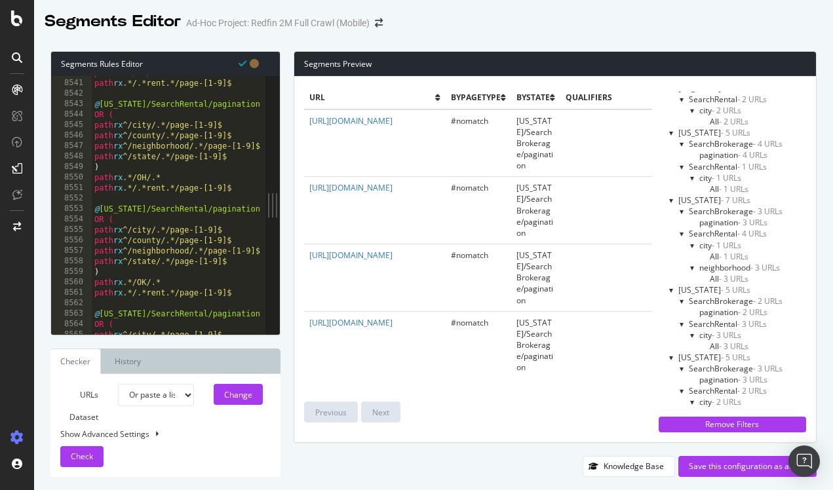
click at [741, 330] on span "- 3 URLs" at bounding box center [726, 335] width 29 height 11
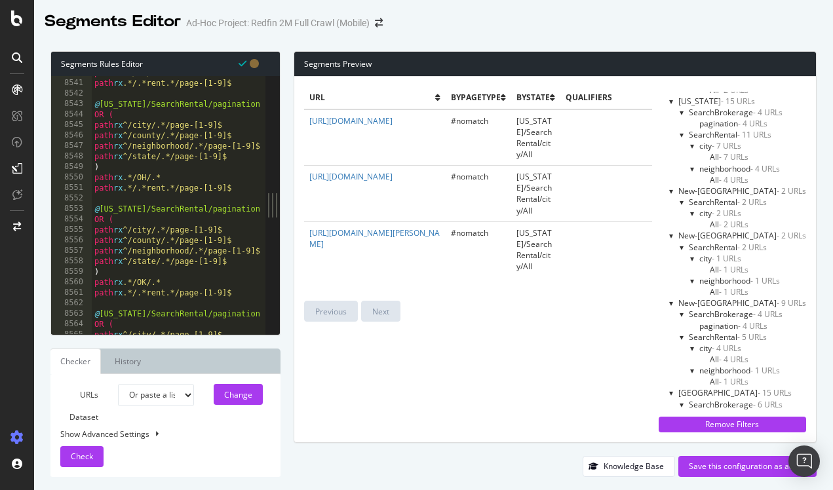
scroll to position [1313, 0]
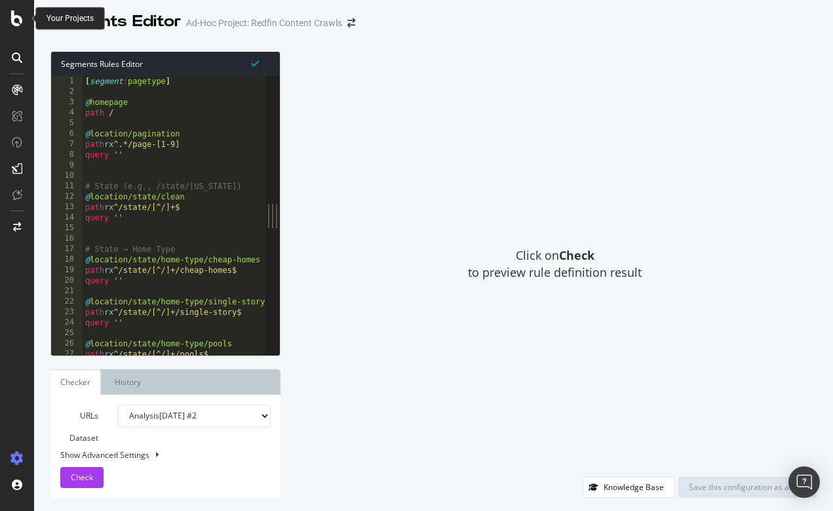
click at [16, 23] on icon at bounding box center [17, 18] width 12 height 16
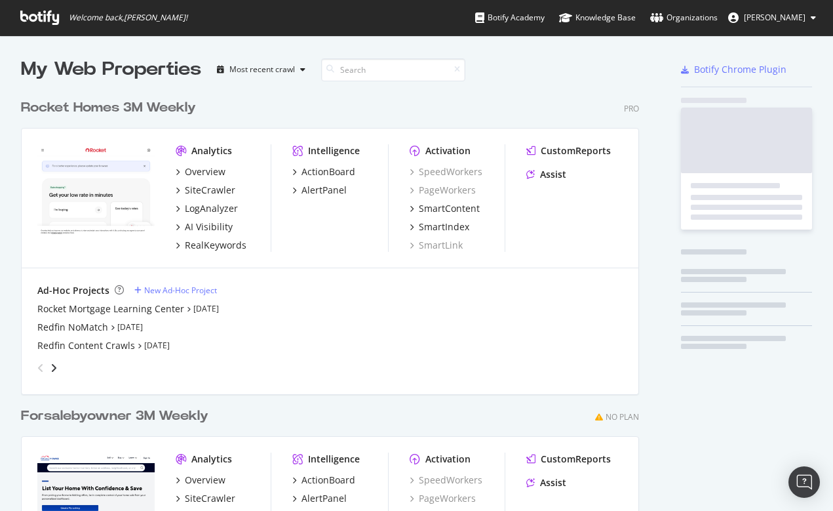
scroll to position [511, 833]
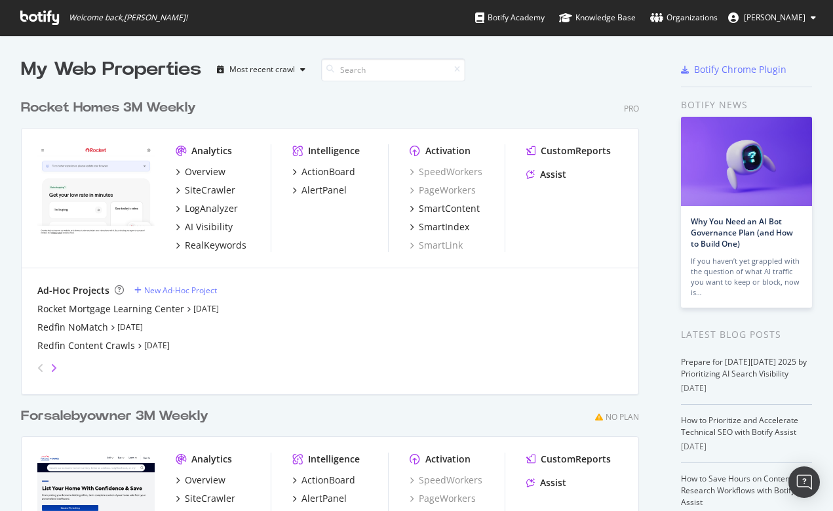
click at [56, 362] on icon "angle-right" at bounding box center [53, 367] width 7 height 10
click at [70, 325] on div "Redfin 2M Full Crawl (Mobile)" at bounding box center [101, 327] width 128 height 13
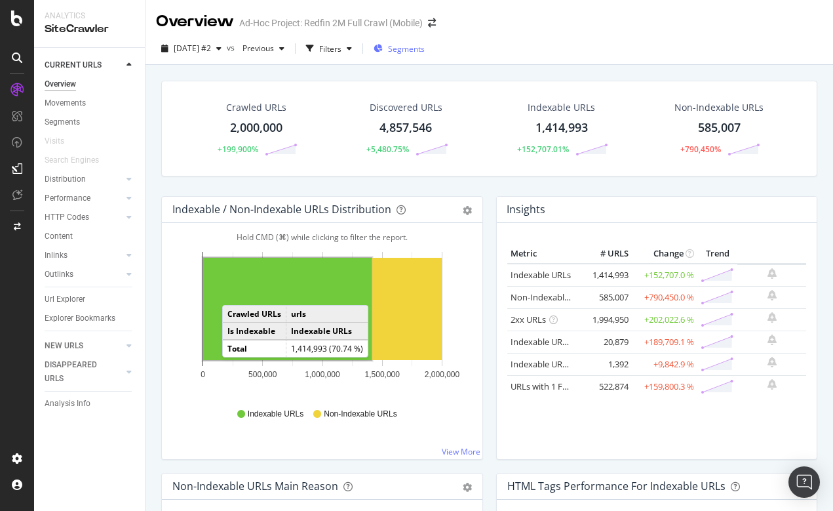
click at [425, 49] on span "Segments" at bounding box center [406, 48] width 37 height 11
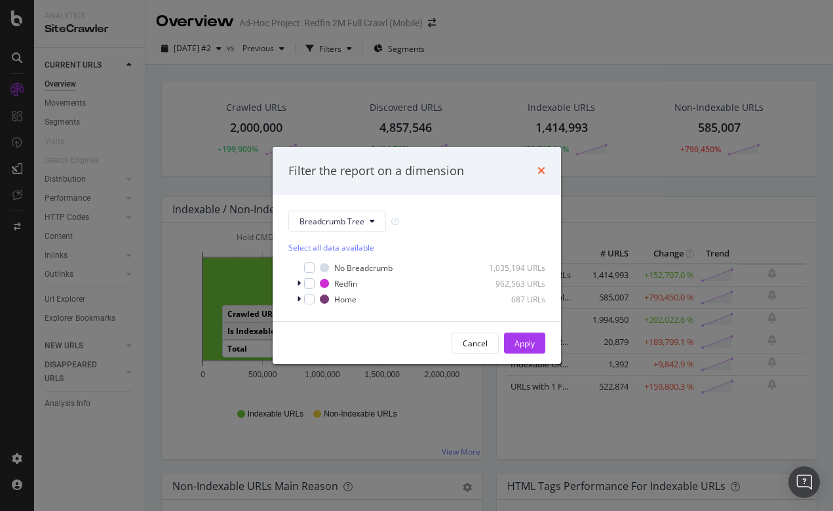
click at [539, 172] on icon "times" at bounding box center [541, 170] width 8 height 10
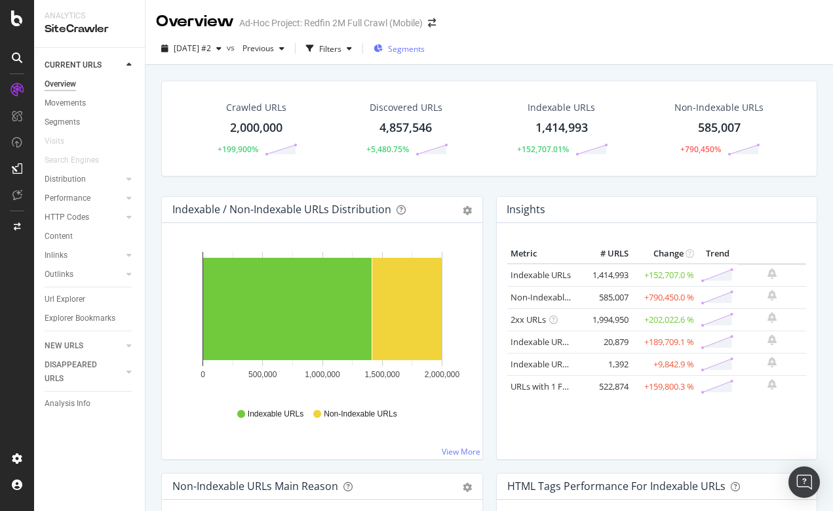
click at [425, 45] on span "Segments" at bounding box center [406, 48] width 37 height 11
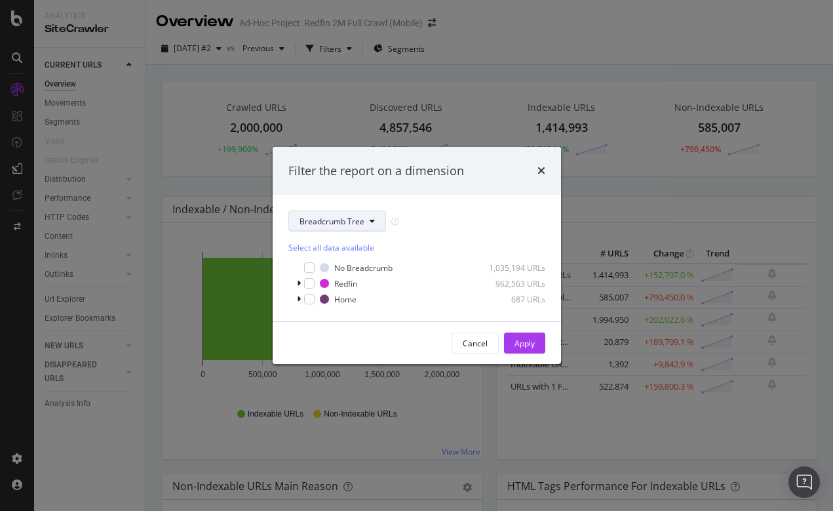
click at [346, 228] on button "Breadcrumb Tree" at bounding box center [337, 220] width 98 height 21
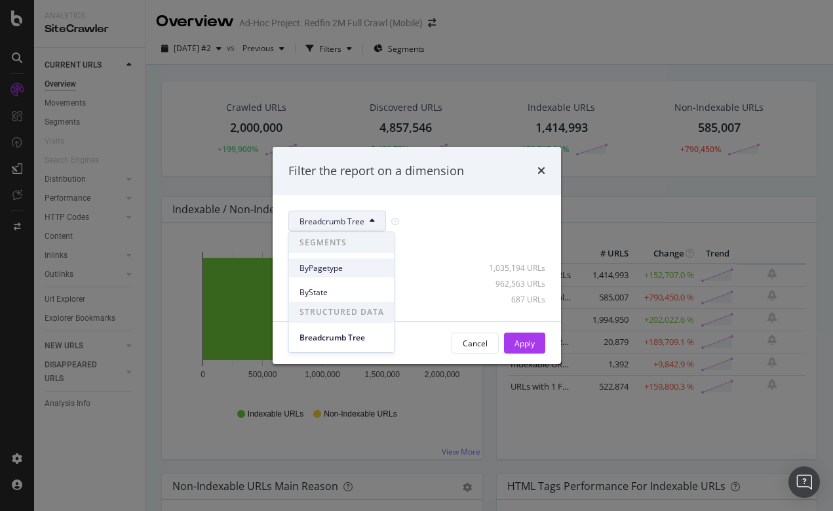
click at [322, 271] on span "ByPagetype" at bounding box center [342, 268] width 85 height 12
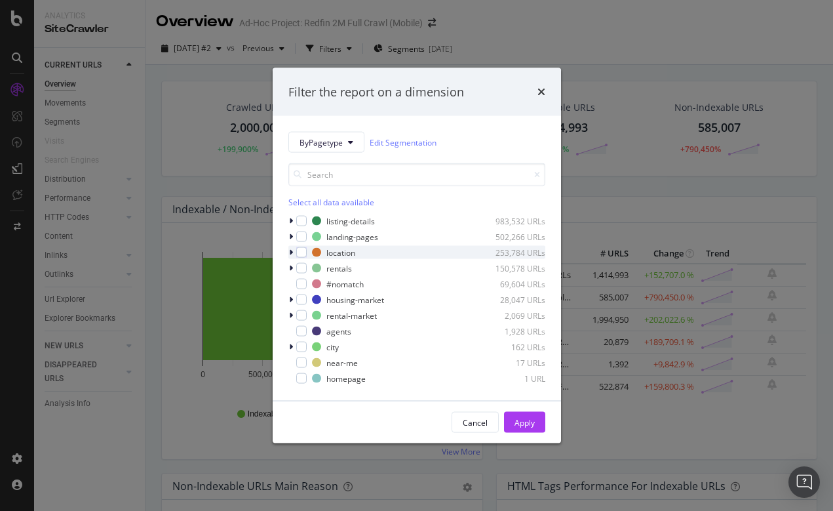
click at [294, 251] on div "modal" at bounding box center [292, 252] width 8 height 13
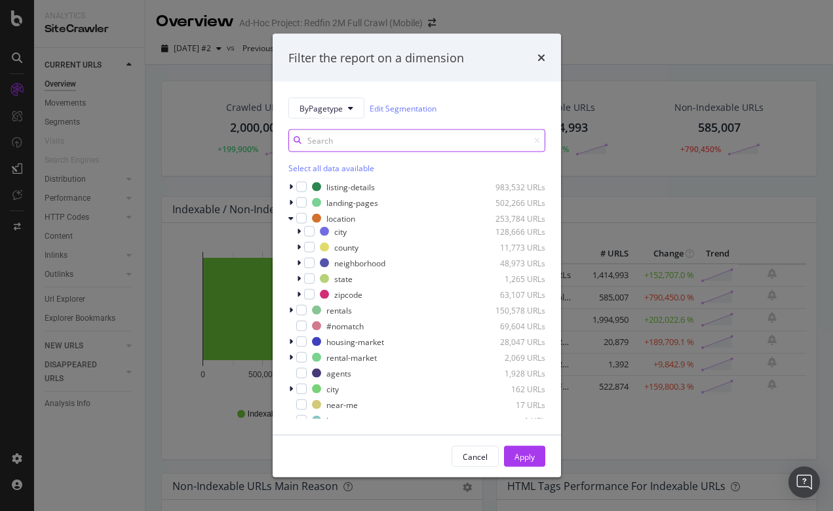
click at [330, 144] on input "modal" at bounding box center [416, 140] width 257 height 23
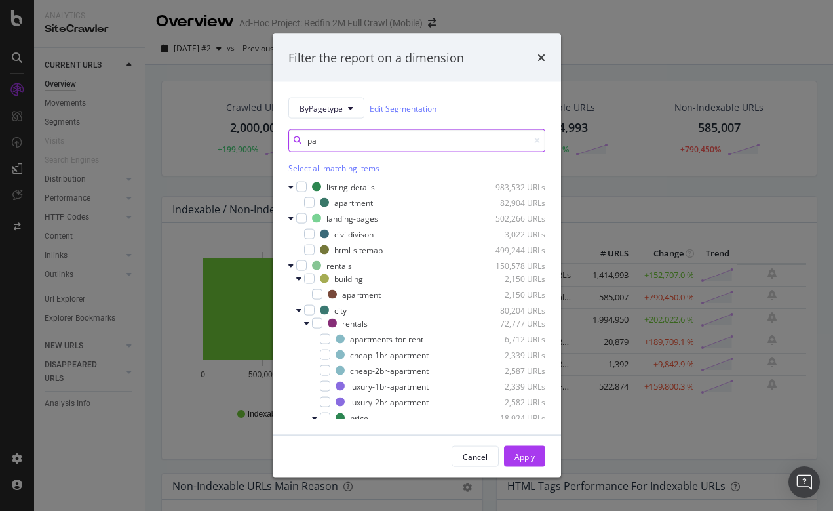
type input "p"
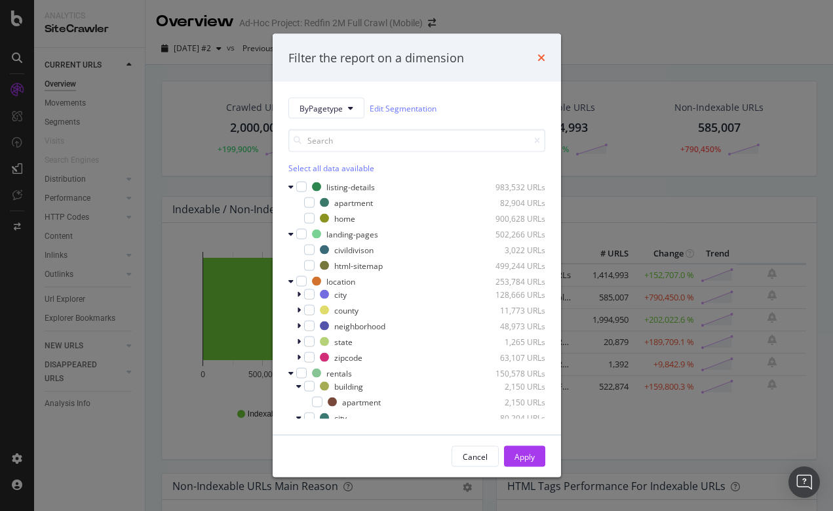
click at [537, 58] on icon "times" at bounding box center [541, 57] width 8 height 10
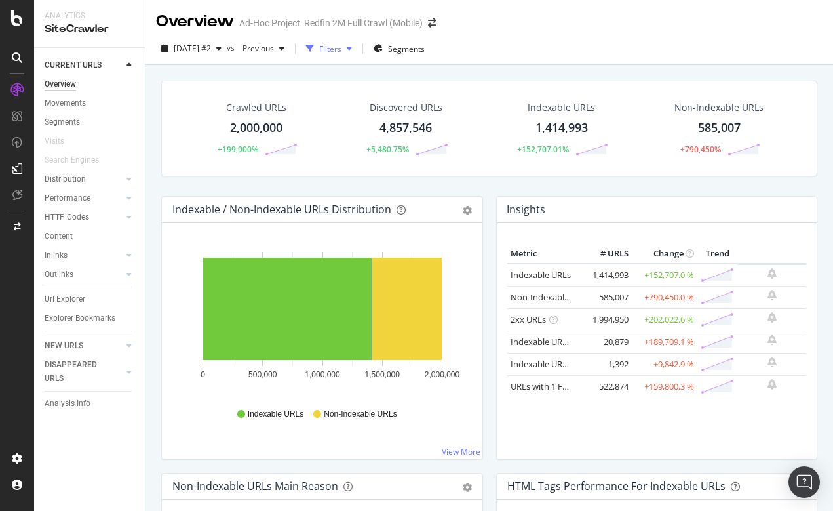
click at [357, 48] on div "button" at bounding box center [349, 49] width 16 height 8
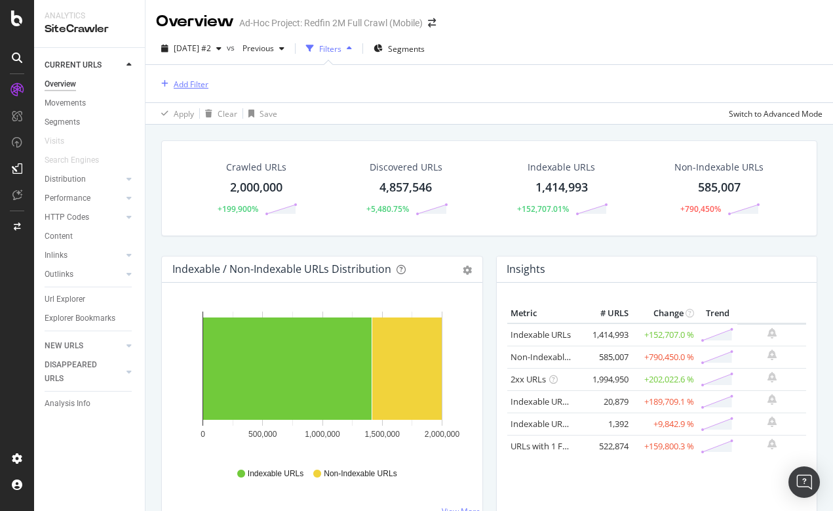
click at [178, 80] on div "Add Filter" at bounding box center [191, 84] width 35 height 11
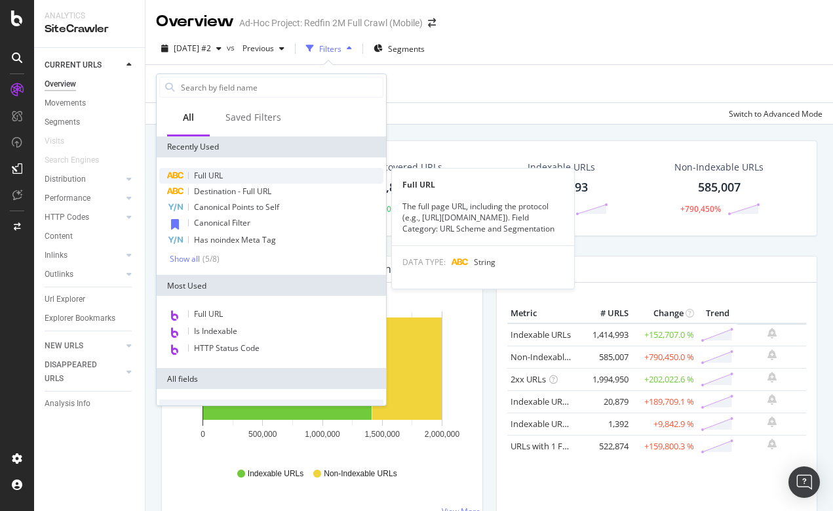
click at [216, 172] on span "Full URL" at bounding box center [208, 175] width 29 height 11
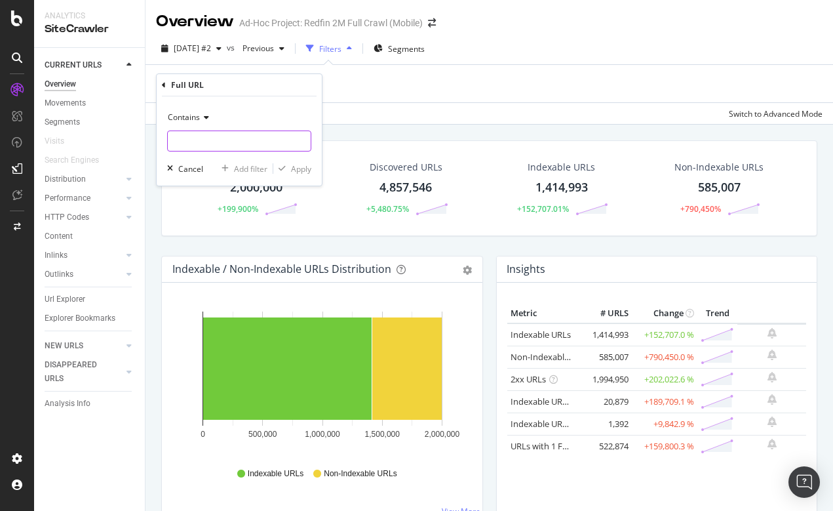
click at [206, 136] on input "text" at bounding box center [239, 140] width 143 height 21
type input "page-"
click at [300, 161] on div "Contains page- Cancel Add filter Apply" at bounding box center [239, 140] width 165 height 89
click at [298, 172] on div "Apply" at bounding box center [301, 168] width 20 height 11
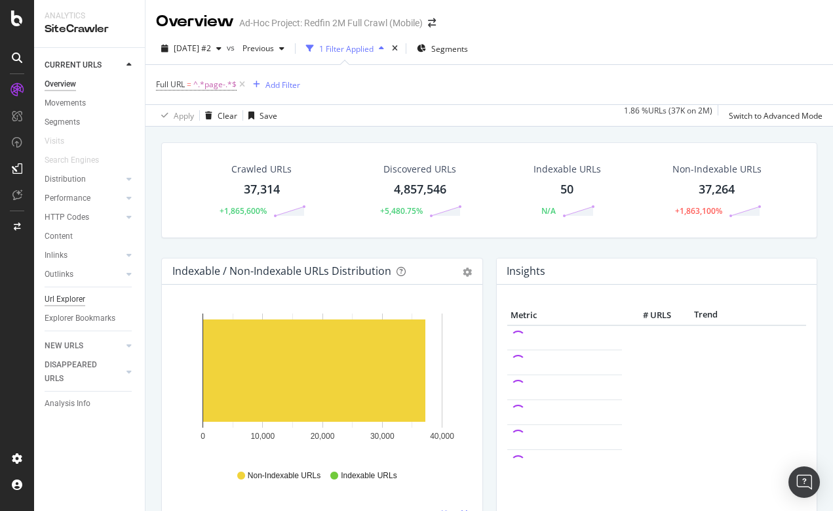
click at [77, 296] on div "Url Explorer" at bounding box center [65, 299] width 41 height 14
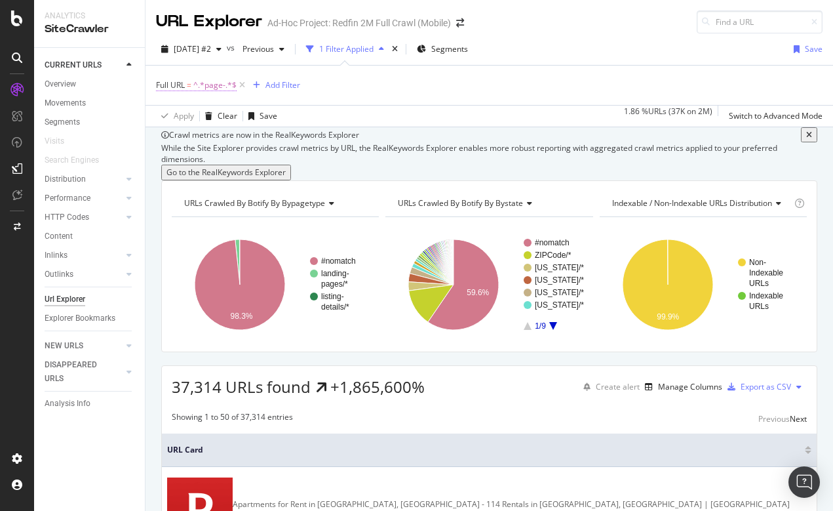
click at [207, 90] on span "^.*page-.*$" at bounding box center [214, 85] width 43 height 18
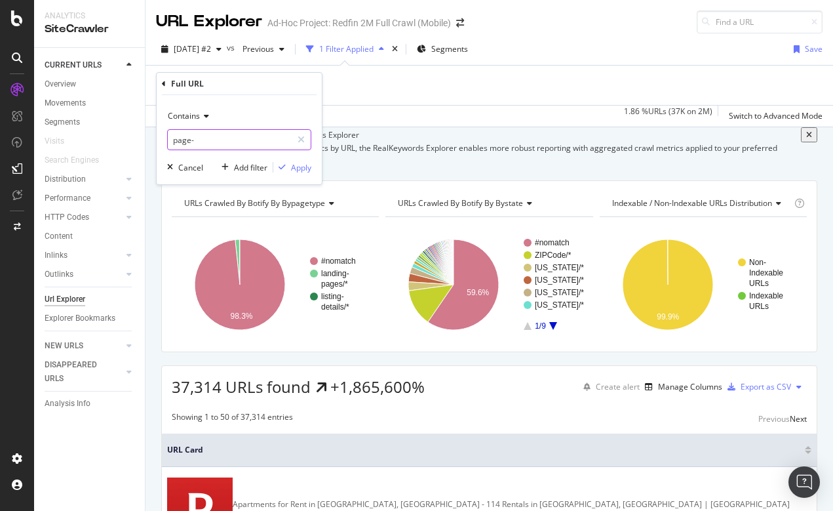
click at [205, 139] on input "page-" at bounding box center [230, 139] width 124 height 21
type input "page-3"
click at [303, 166] on div "Apply" at bounding box center [301, 167] width 20 height 11
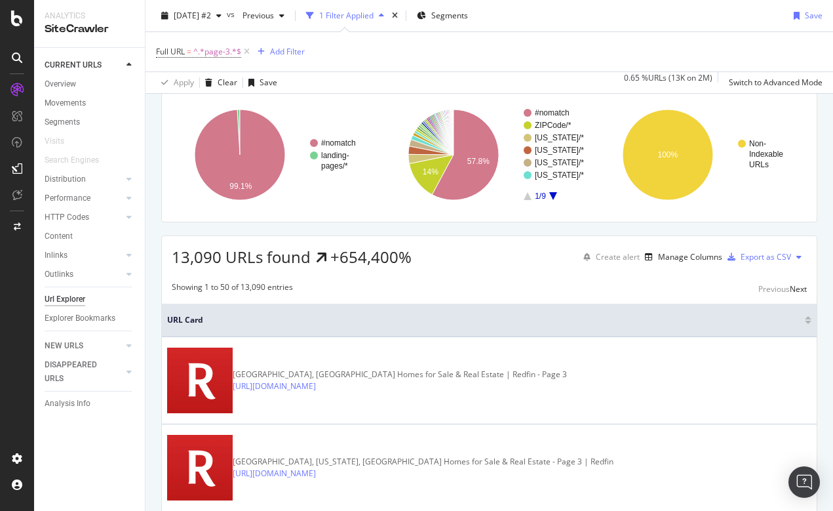
scroll to position [144, 0]
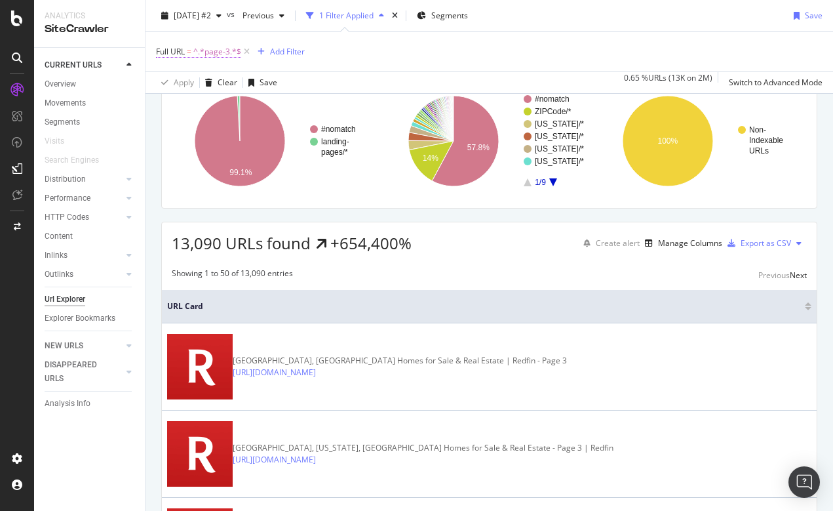
click at [220, 54] on span "^.*page-3.*$" at bounding box center [217, 52] width 48 height 18
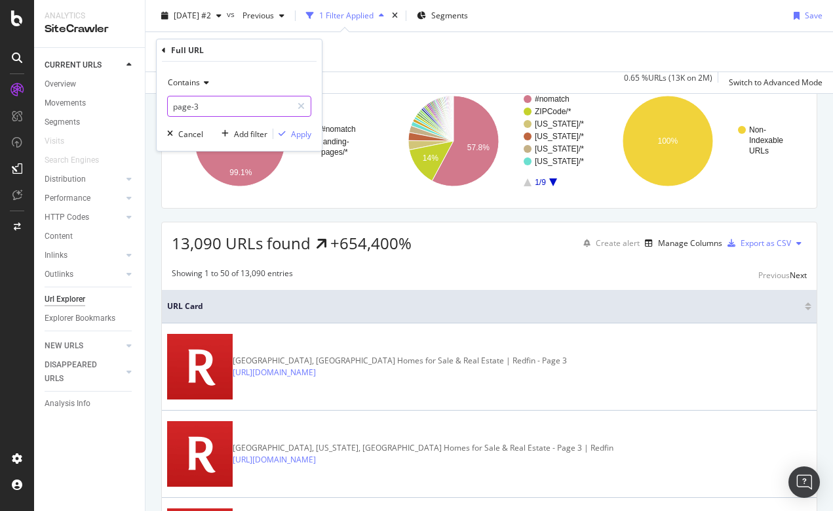
click at [209, 106] on input "page-3" at bounding box center [230, 106] width 124 height 21
type input "page-8"
click at [302, 132] on div "Apply" at bounding box center [301, 133] width 20 height 11
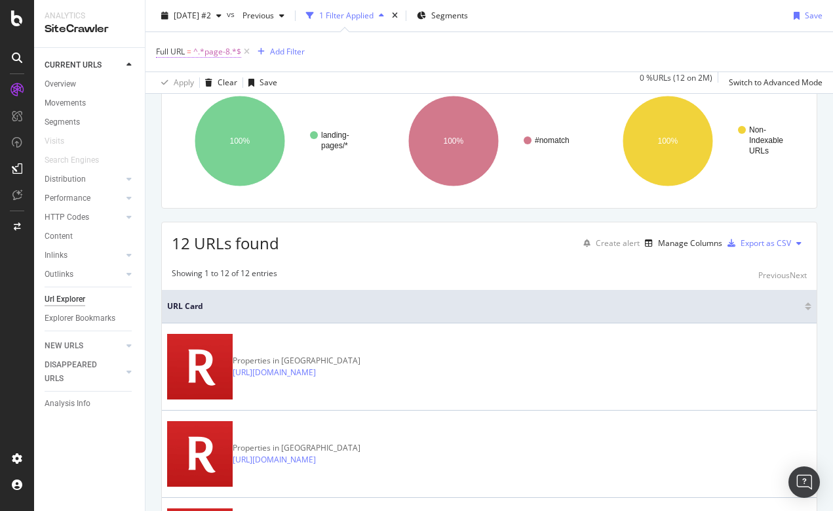
click at [216, 52] on span "^.*page-8.*$" at bounding box center [217, 52] width 48 height 18
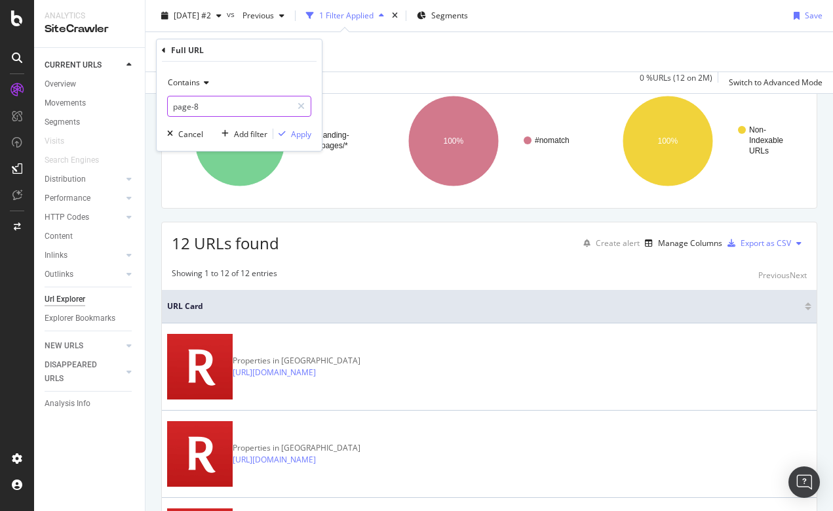
click at [218, 108] on input "page-8" at bounding box center [230, 106] width 124 height 21
type input "page-6"
click at [298, 131] on div "Apply" at bounding box center [301, 133] width 20 height 11
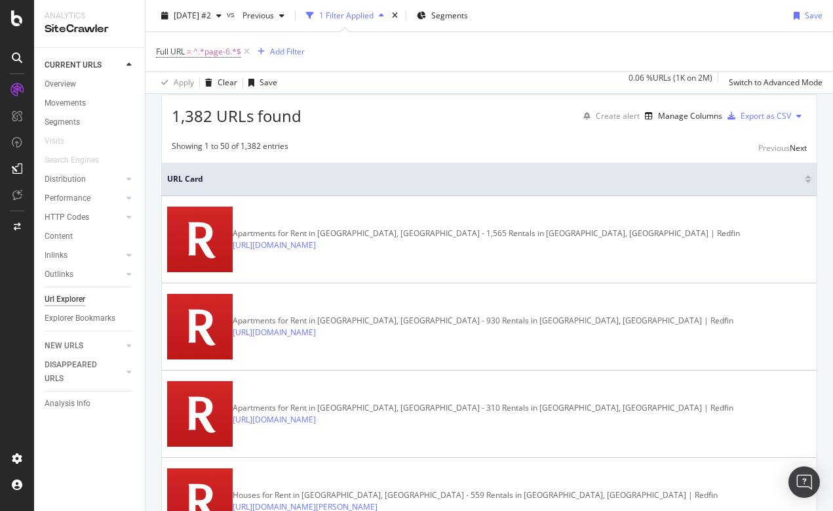
scroll to position [313, 0]
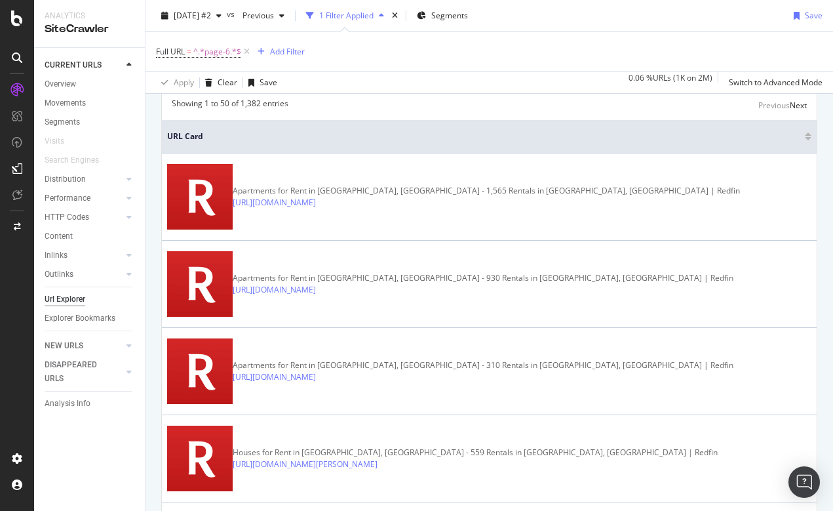
click at [769, 79] on div "Export as CSV" at bounding box center [766, 73] width 50 height 11
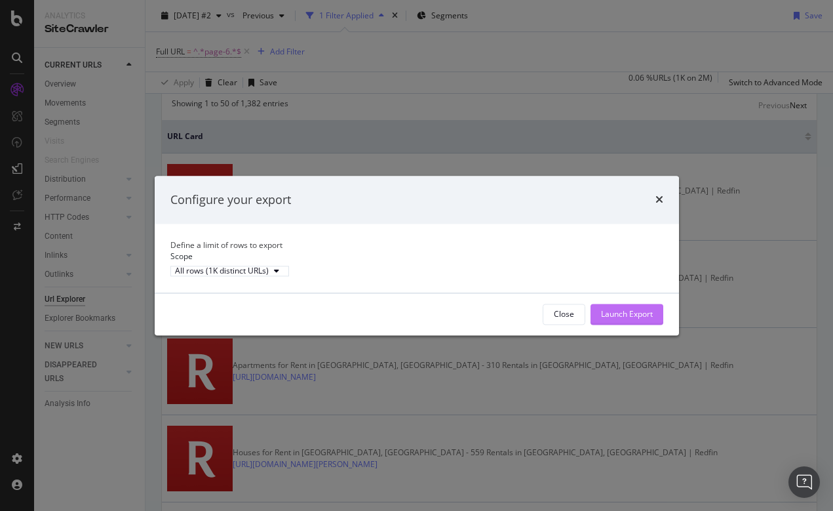
click at [640, 319] on div "Launch Export" at bounding box center [627, 313] width 52 height 11
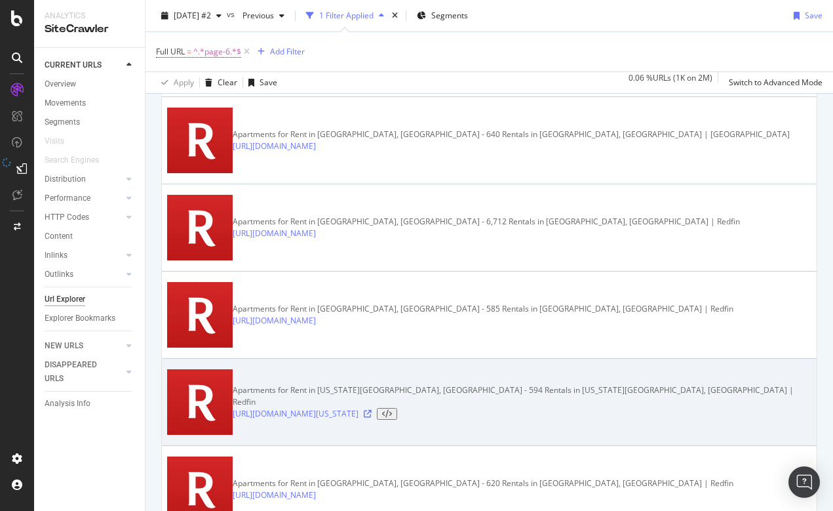
scroll to position [2810, 0]
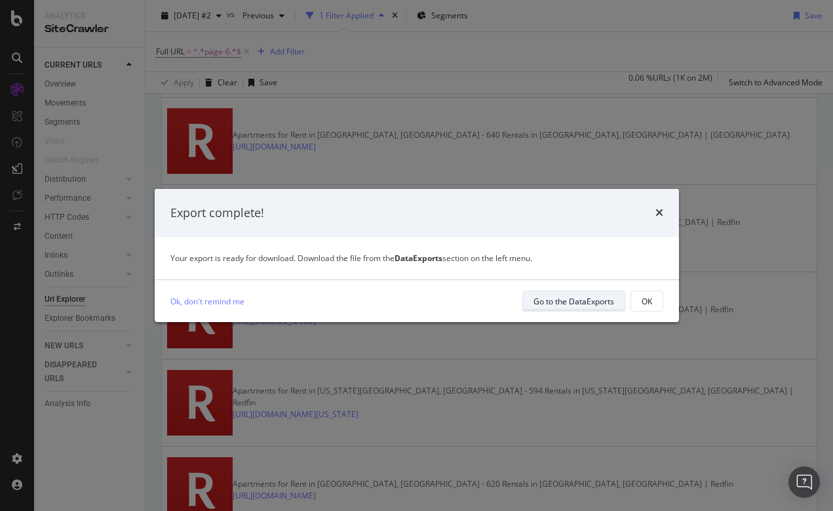
click at [577, 302] on div "Go to the DataExports" at bounding box center [574, 301] width 81 height 11
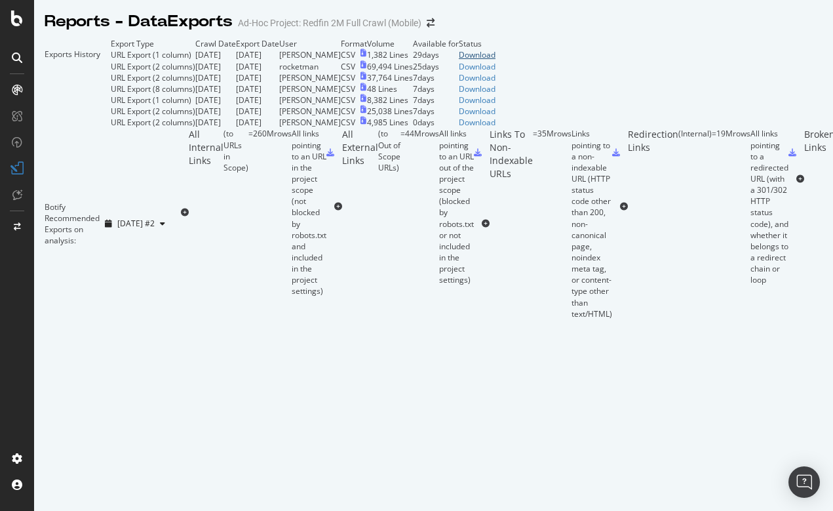
click at [496, 60] on div "Download" at bounding box center [477, 54] width 37 height 11
click at [18, 24] on icon at bounding box center [17, 18] width 12 height 16
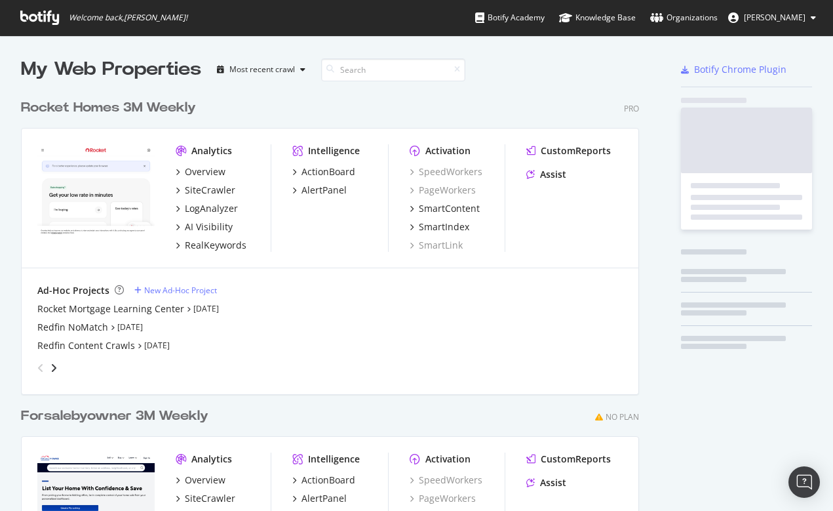
scroll to position [511, 833]
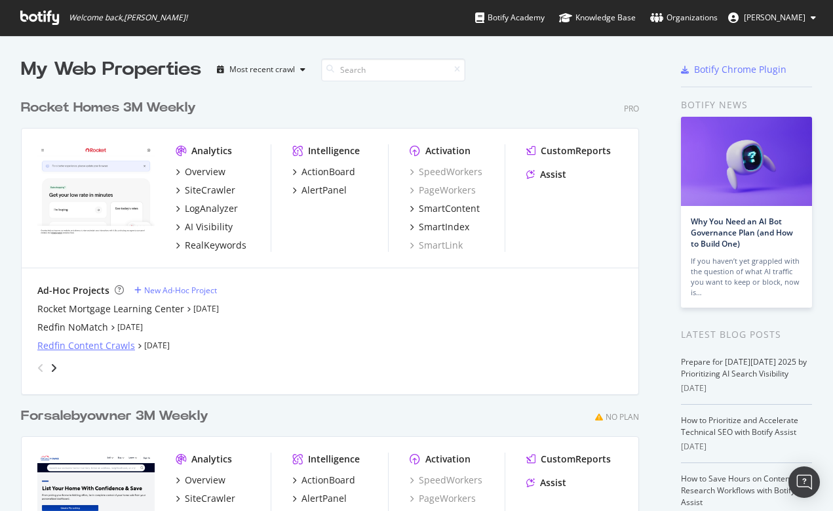
click at [73, 343] on div "Redfin Content Crawls" at bounding box center [86, 345] width 98 height 13
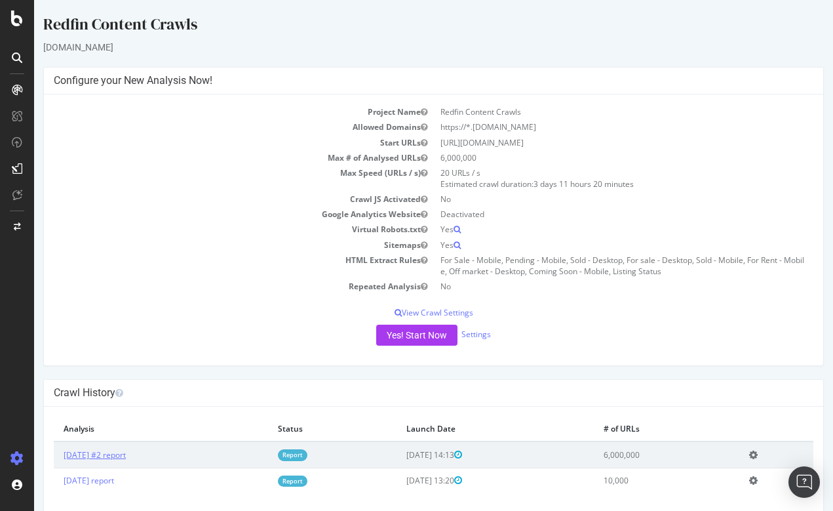
click at [119, 450] on link "2025 Sep. 25th #2 report" at bounding box center [95, 454] width 62 height 11
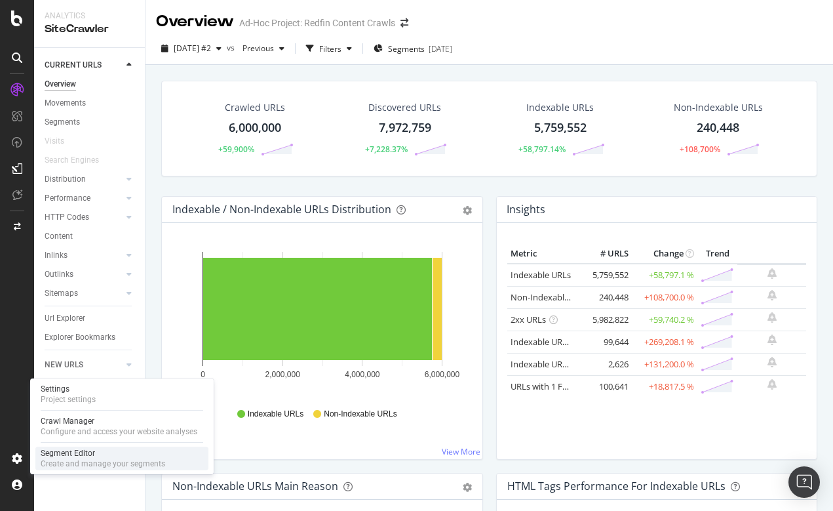
click at [72, 459] on div "Create and manage your segments" at bounding box center [103, 463] width 125 height 10
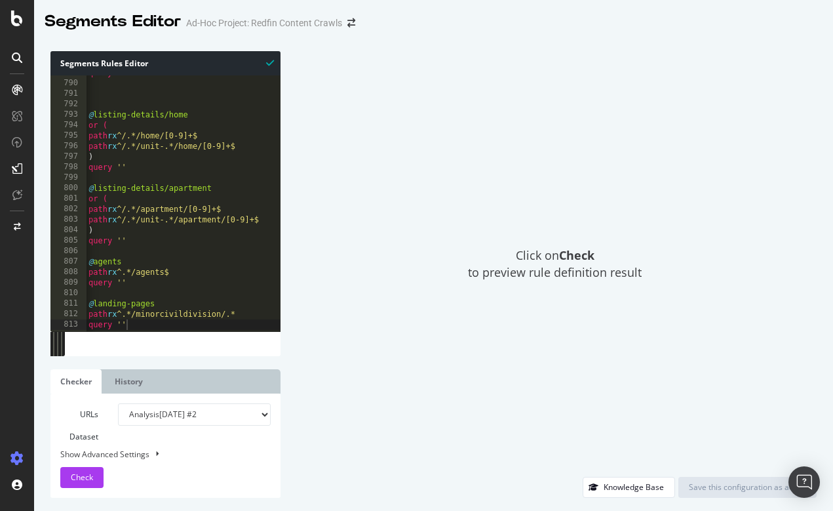
scroll to position [8272, 0]
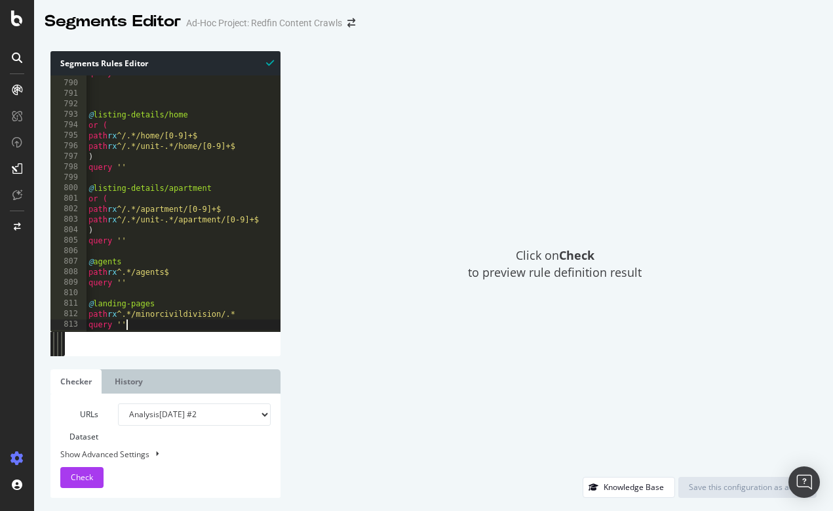
type textarea "query ''"
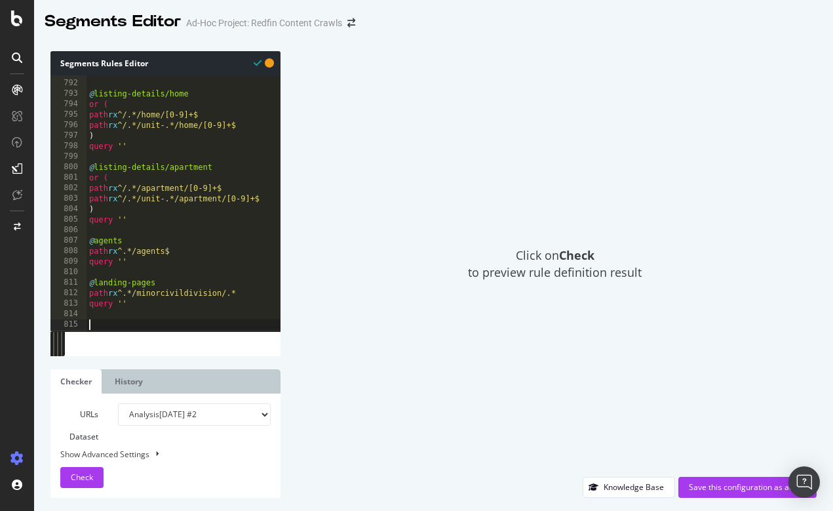
paste textarea "path rx .*/.*rent.*/page-[1-9]$"
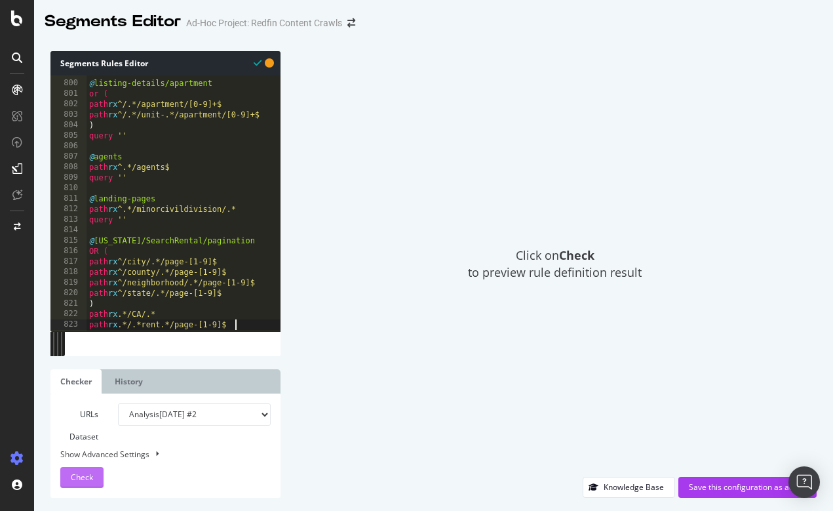
click at [80, 477] on span "Check" at bounding box center [82, 476] width 22 height 11
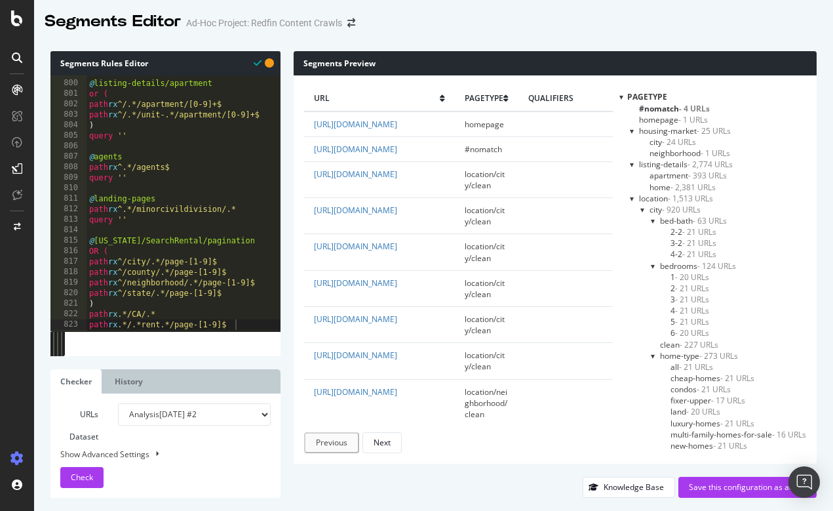
click at [619, 97] on div at bounding box center [621, 96] width 4 height 11
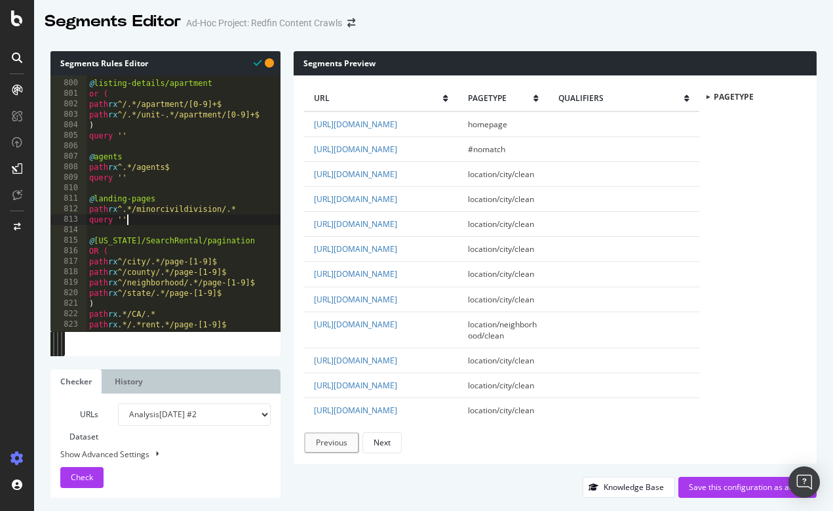
type textarea "query ''"
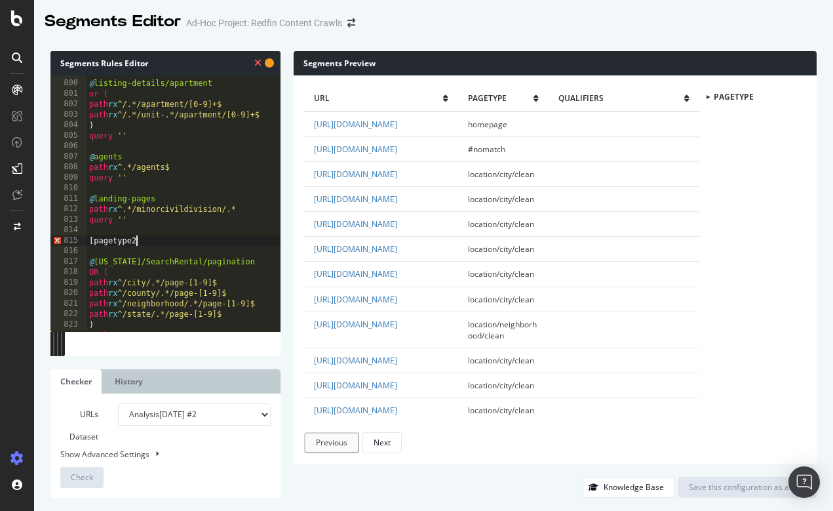
scroll to position [0, 4]
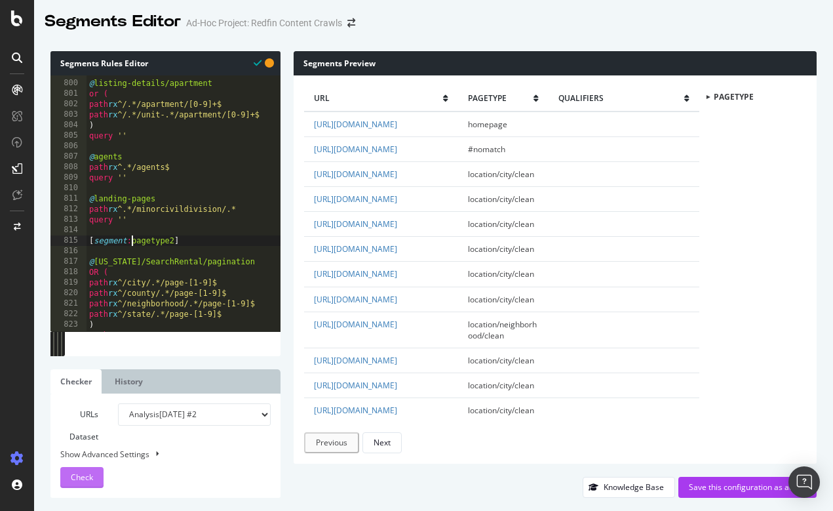
type textarea "[segment:pagetype2]"
click at [75, 479] on span "Check" at bounding box center [82, 476] width 22 height 11
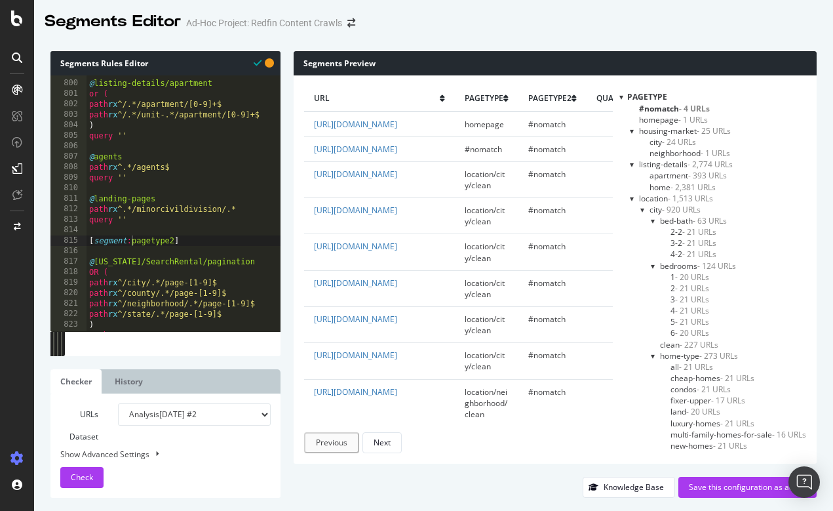
click at [621, 97] on div at bounding box center [621, 96] width 4 height 11
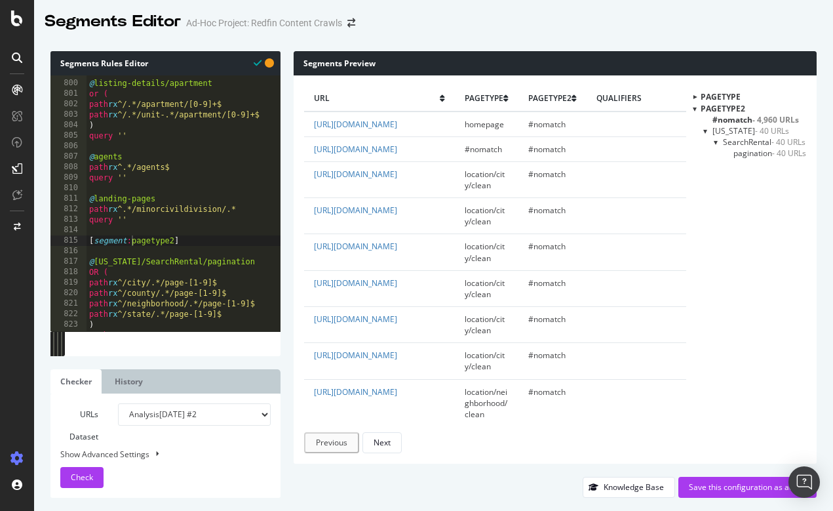
click at [743, 153] on span "pagination - 40 URLs" at bounding box center [769, 152] width 73 height 11
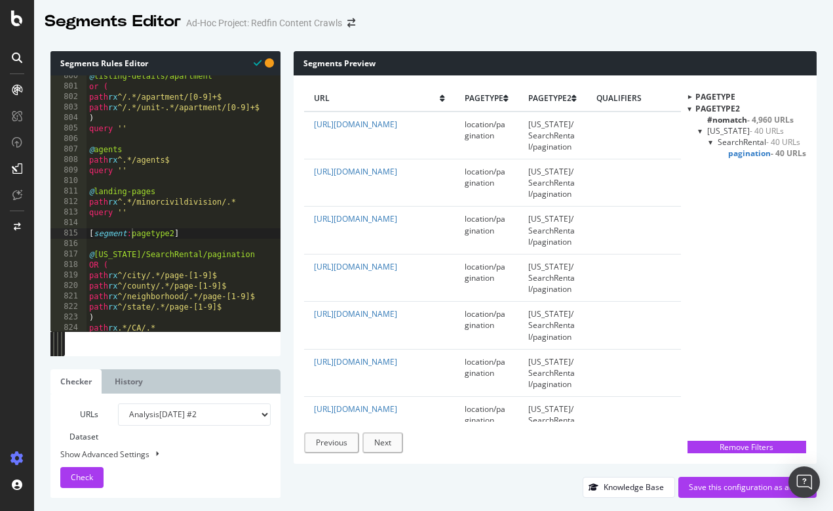
scroll to position [8397, 0]
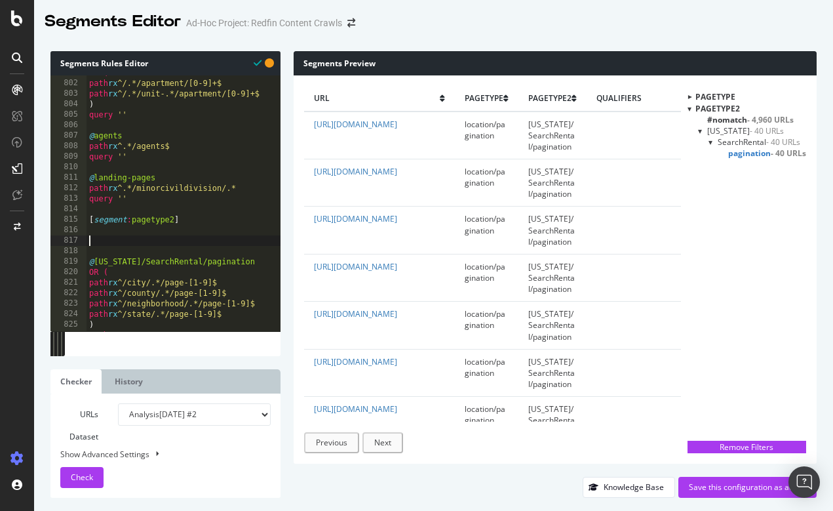
paste textarea "path not rx .*/.*rent.*/page-[1-9]$"
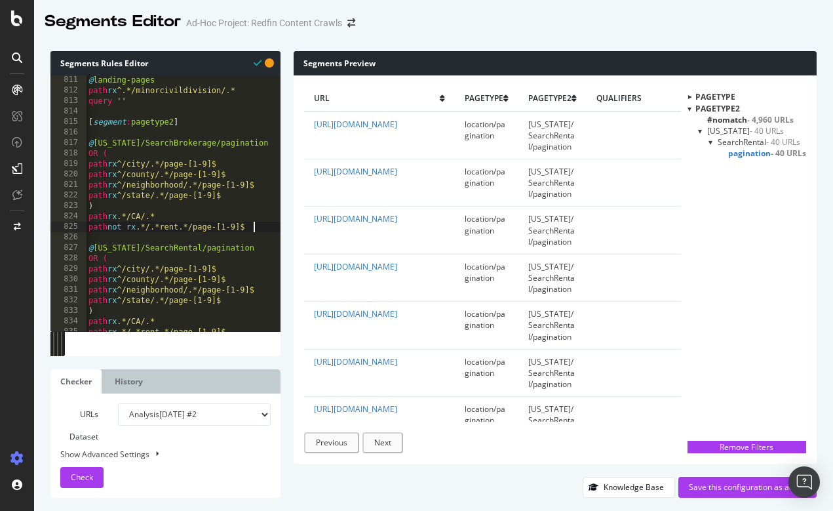
scroll to position [8502, 0]
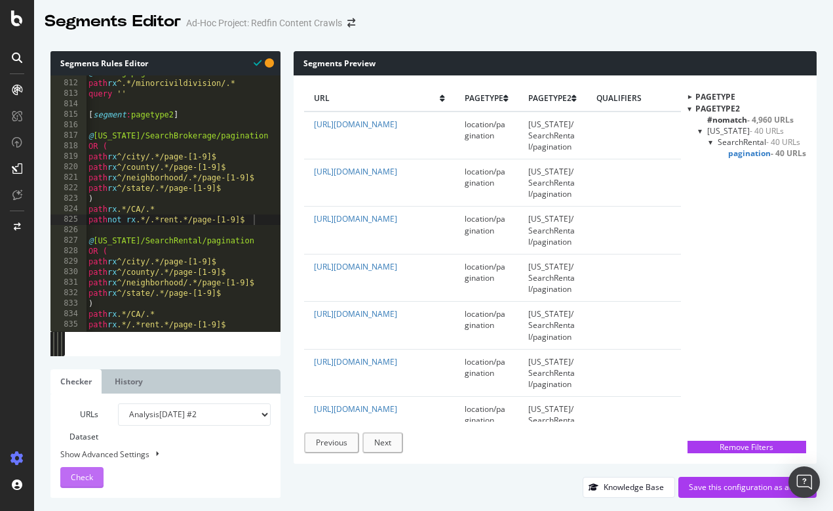
click at [99, 479] on button "Check" at bounding box center [81, 477] width 43 height 21
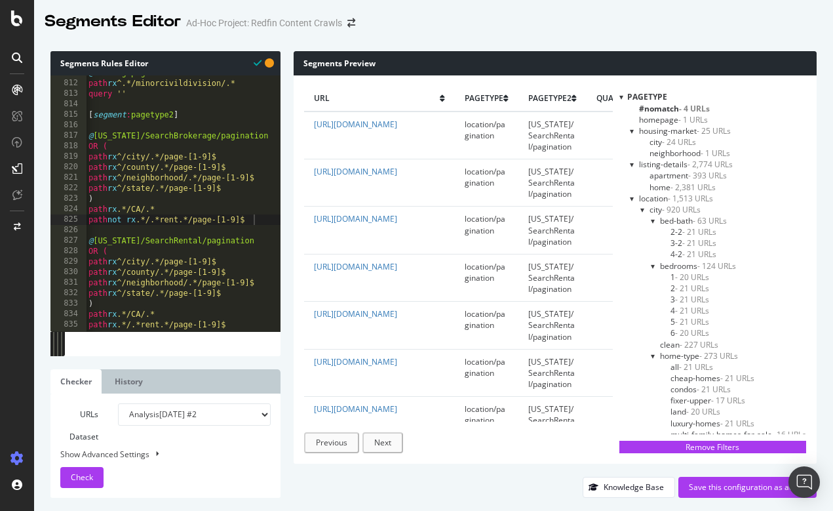
click at [621, 94] on div at bounding box center [621, 96] width 4 height 11
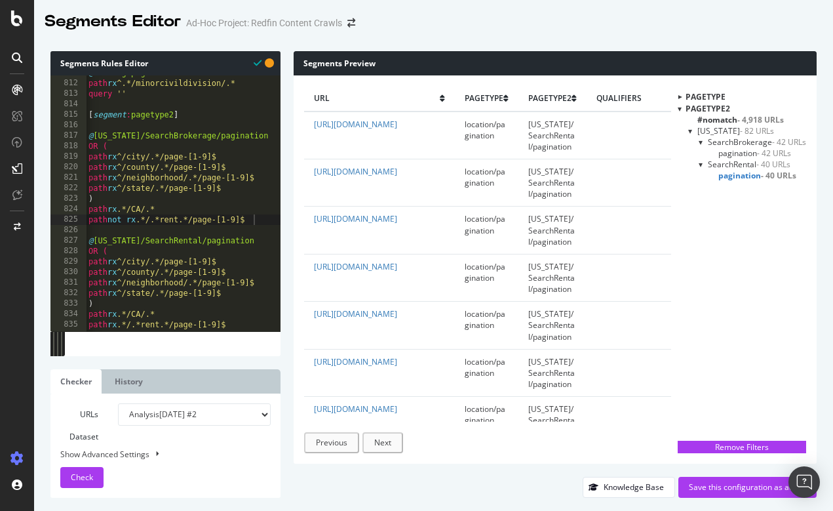
click at [740, 174] on span "pagination - 40 URLs" at bounding box center [757, 175] width 78 height 11
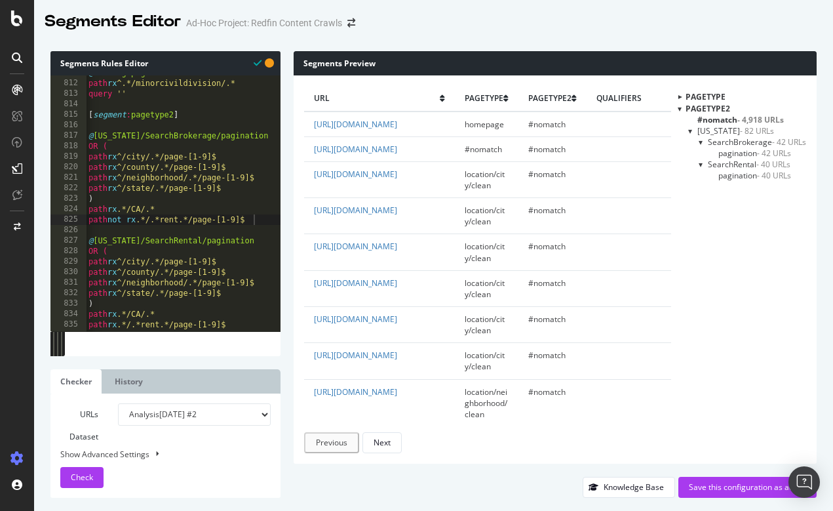
click at [745, 153] on span "pagination - 42 URLs" at bounding box center [754, 152] width 73 height 11
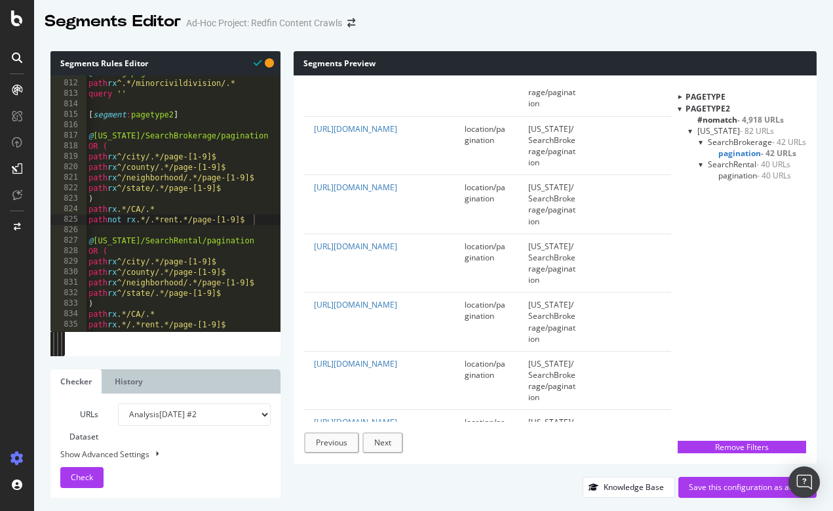
scroll to position [1859, 0]
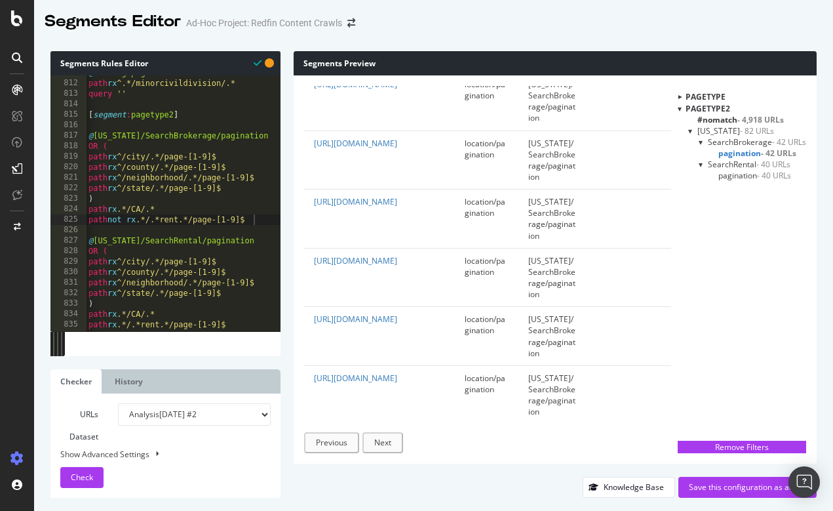
click at [734, 172] on span "pagination - 40 URLs" at bounding box center [754, 175] width 73 height 11
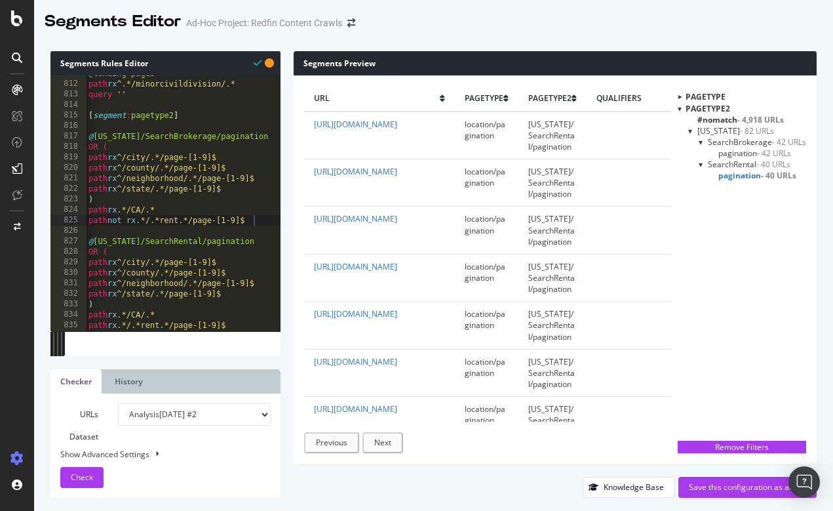
scroll to position [8501, 0]
drag, startPoint x: 246, startPoint y: 325, endPoint x: 73, endPoint y: 324, distance: 173.0
click at [73, 324] on div "path not rx .*/.*rent.*/page-[1-9]$ 811 812 813 814 815 816 817 818 819 820 821…" at bounding box center [165, 203] width 230 height 256
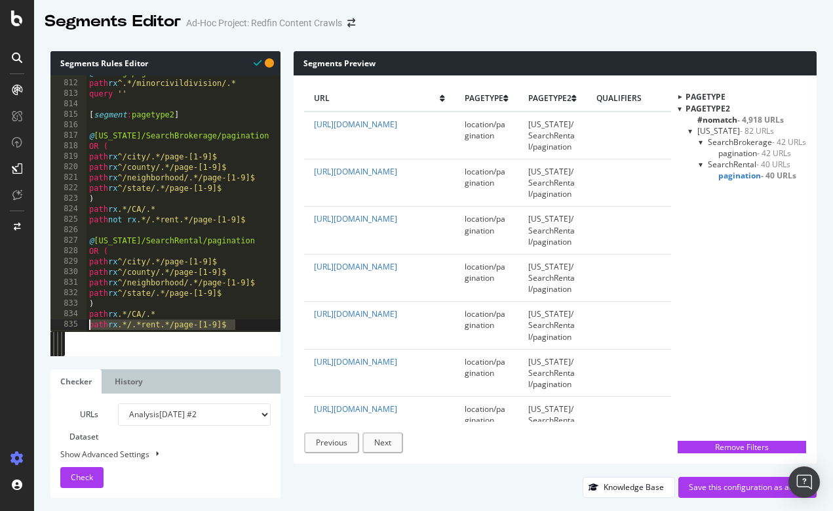
type textarea "path rx .*/.*rent.*/page-[1-9]$"
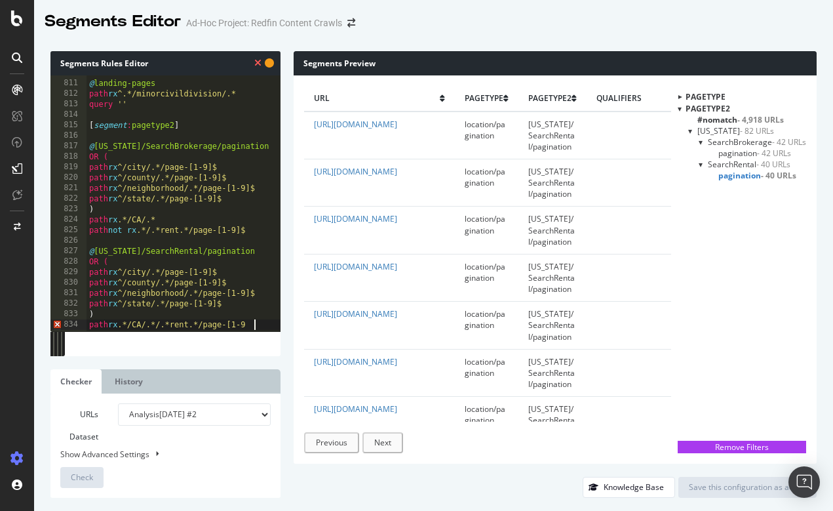
scroll to position [0, 14]
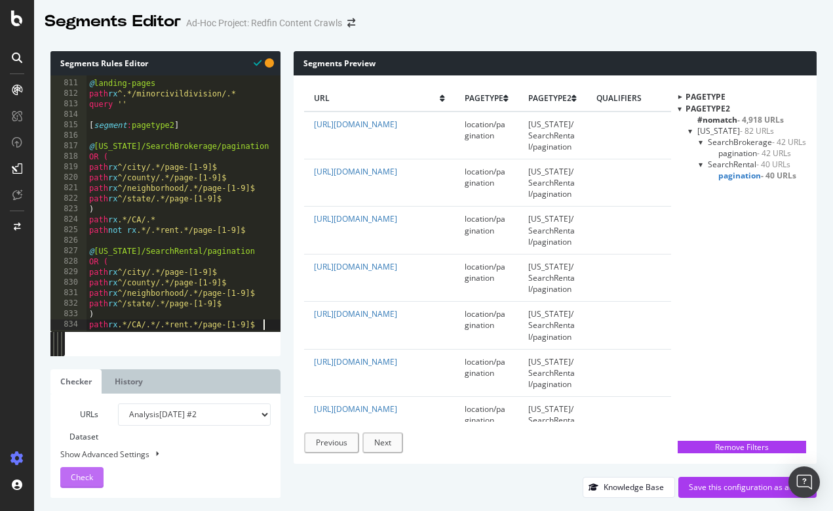
type textarea "path rx .*/CA/.*/.*rent.*/page-[1-9]$"
click at [85, 477] on span "Check" at bounding box center [82, 476] width 22 height 11
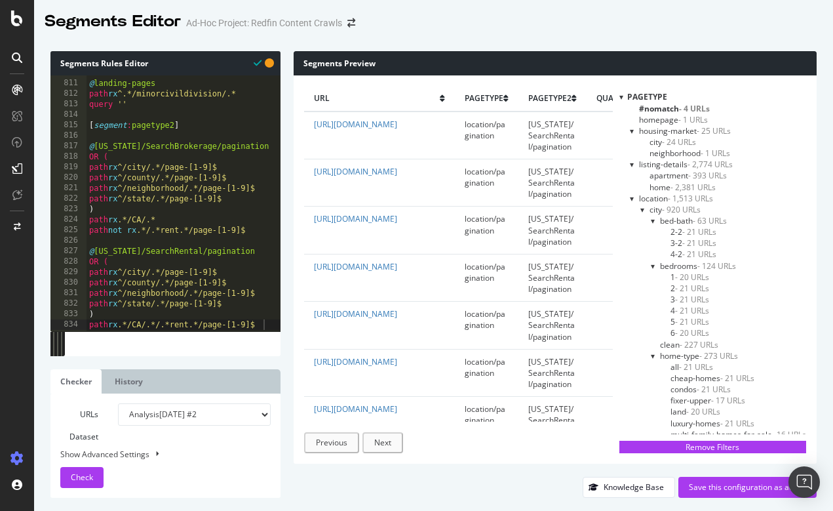
click at [619, 96] on div at bounding box center [621, 96] width 4 height 11
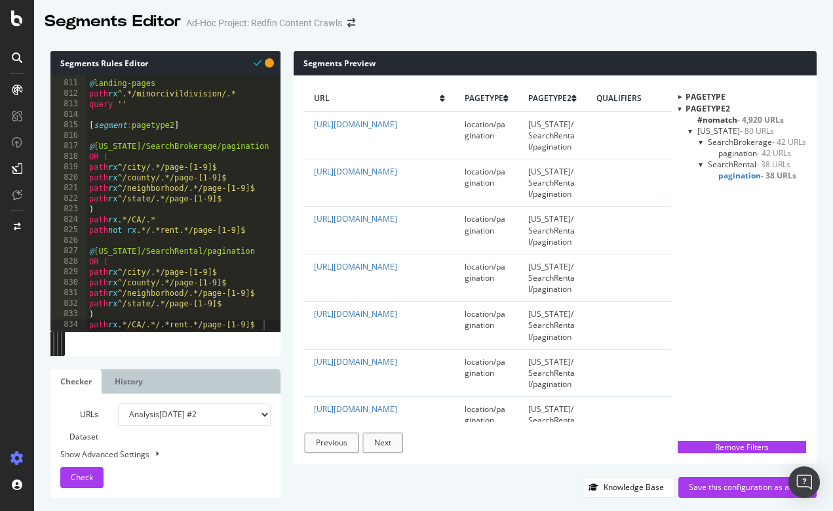
click at [737, 174] on span "pagination - 38 URLs" at bounding box center [757, 175] width 78 height 11
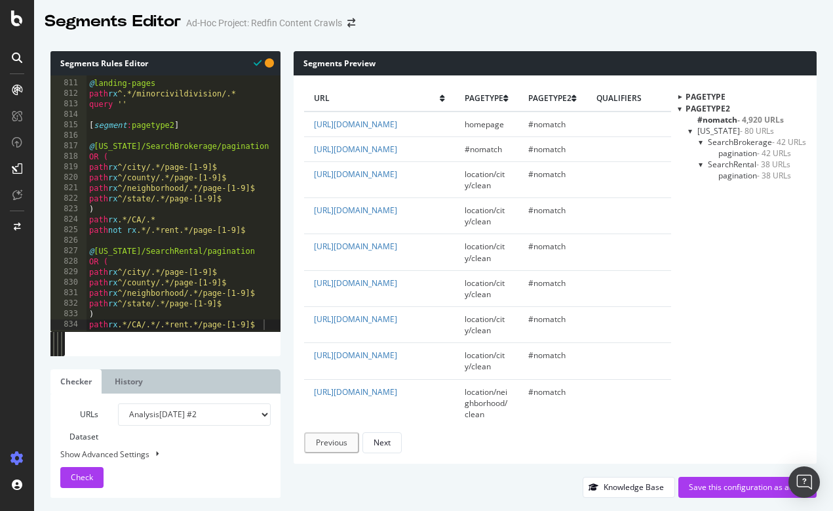
click at [740, 153] on span "pagination - 42 URLs" at bounding box center [754, 152] width 73 height 11
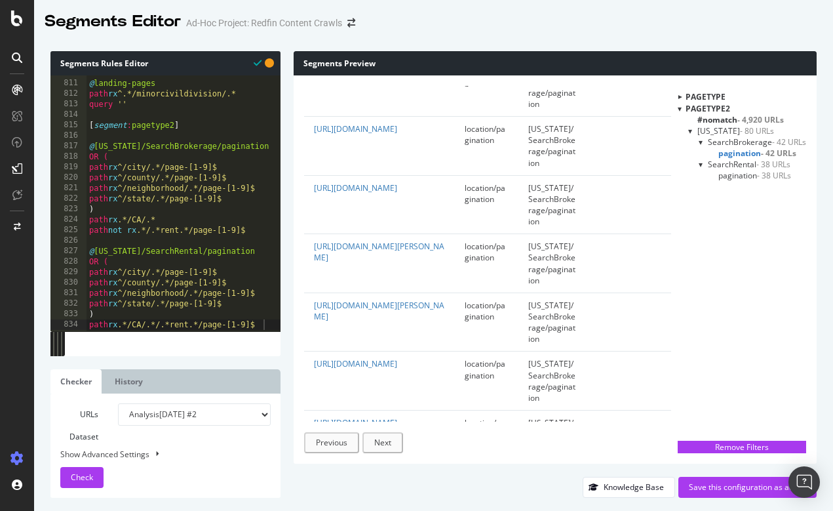
scroll to position [583, 0]
click at [739, 172] on span "pagination - 38 URLs" at bounding box center [754, 175] width 73 height 11
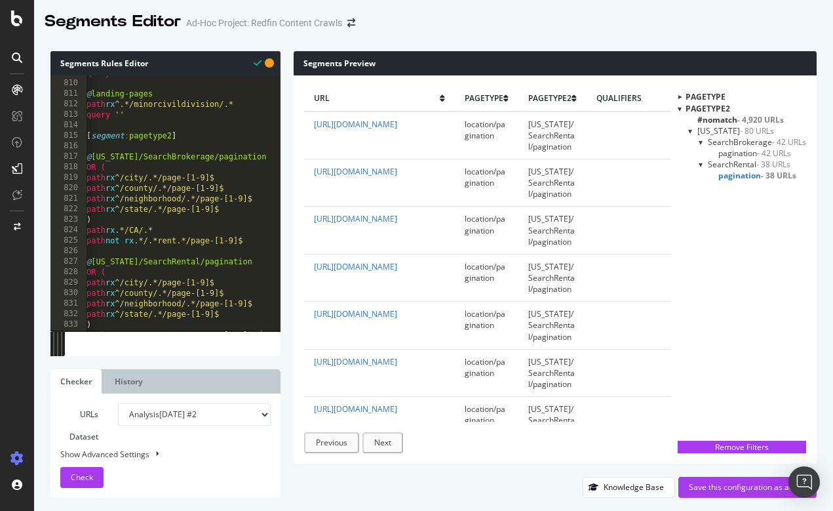
scroll to position [0, 0]
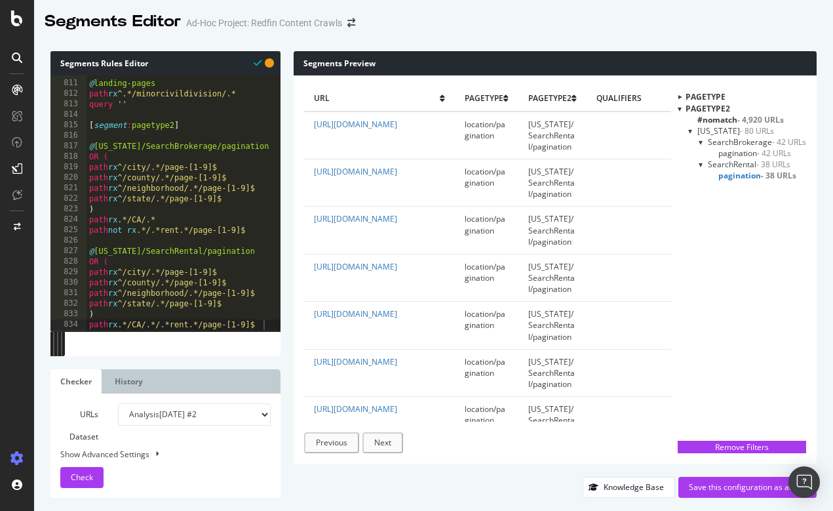
click at [742, 171] on span "pagination - 38 URLs" at bounding box center [757, 175] width 78 height 11
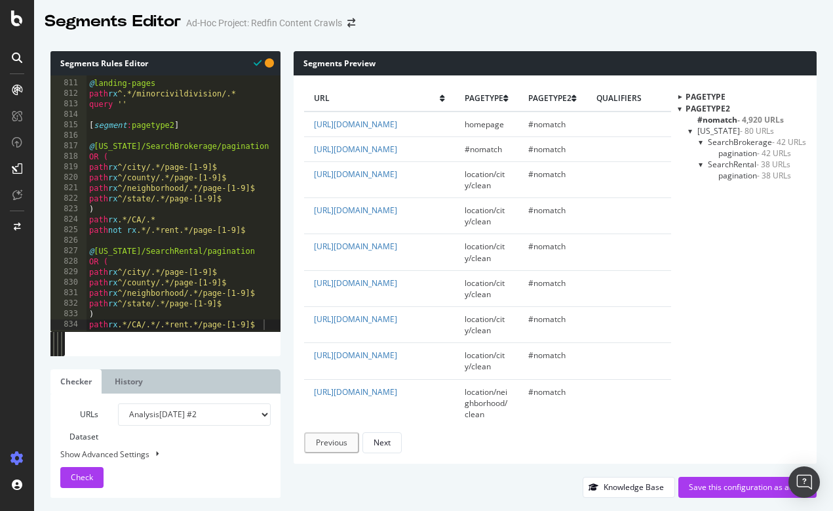
click at [742, 171] on span "pagination - 38 URLs" at bounding box center [754, 175] width 73 height 11
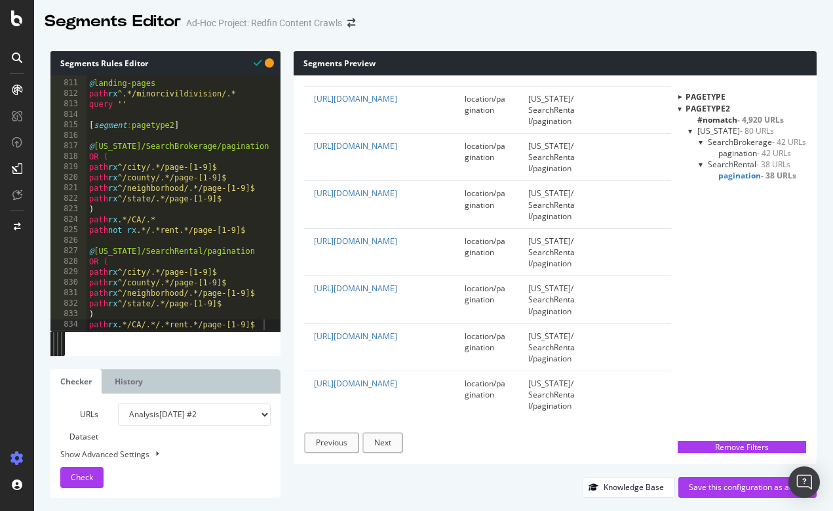
scroll to position [1496, 0]
select select "urlList"
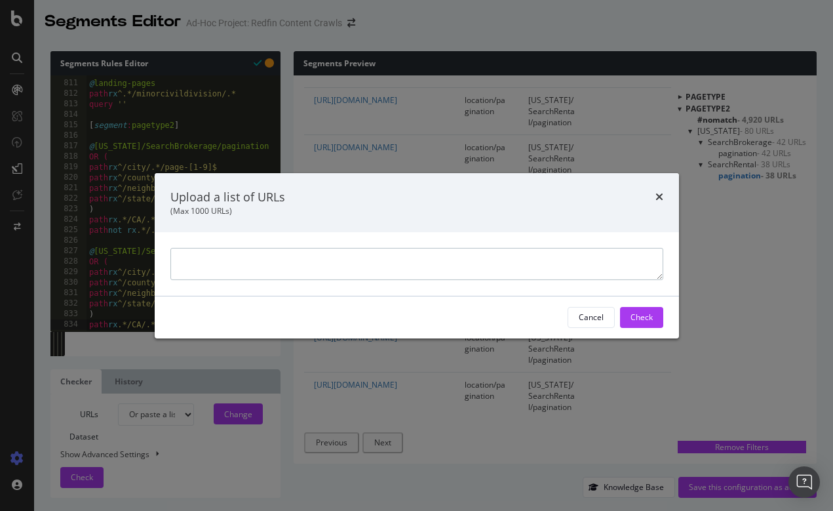
paste textarea "https://www.redfin.com/city/6904/CA/Fresno/rentals/page-6"
type textarea "https://www.redfin.com/city/6904/CA/Fresno/rentals/page-6"
click at [639, 317] on div "Check" at bounding box center [642, 316] width 22 height 11
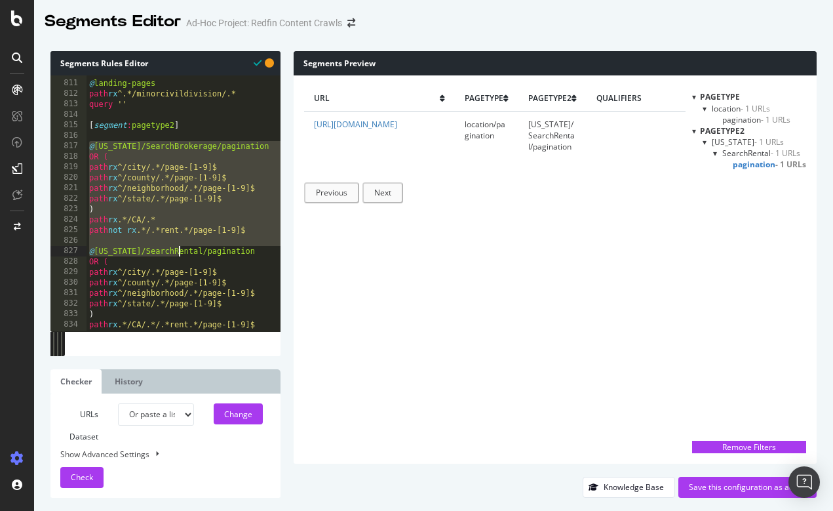
drag, startPoint x: 90, startPoint y: 143, endPoint x: 176, endPoint y: 251, distance: 138.5
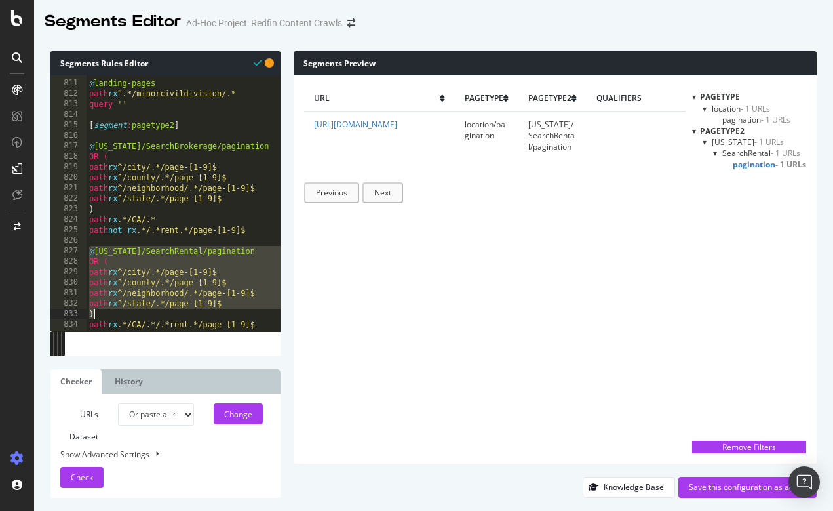
drag, startPoint x: 90, startPoint y: 247, endPoint x: 218, endPoint y: 310, distance: 143.0
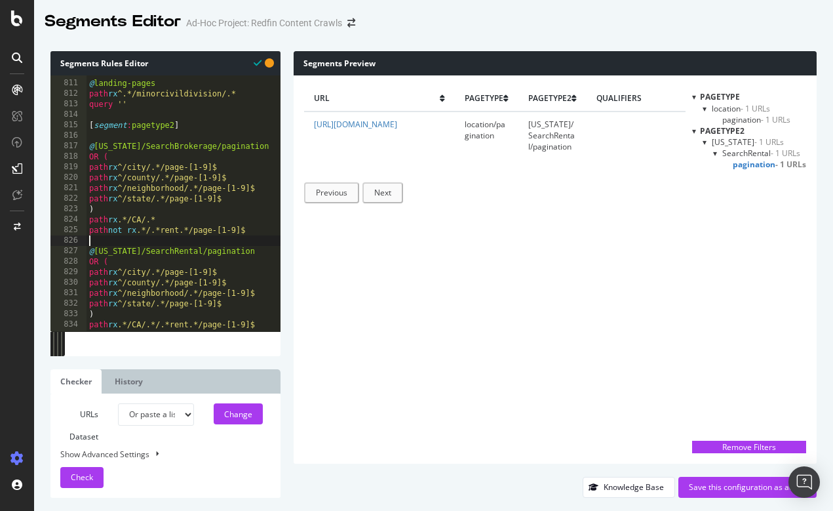
scroll to position [0, 0]
drag, startPoint x: 265, startPoint y: 322, endPoint x: 87, endPoint y: 323, distance: 178.3
type textarea "path rx .*/CA/.*/.*rent.*/page-[1-9]$"
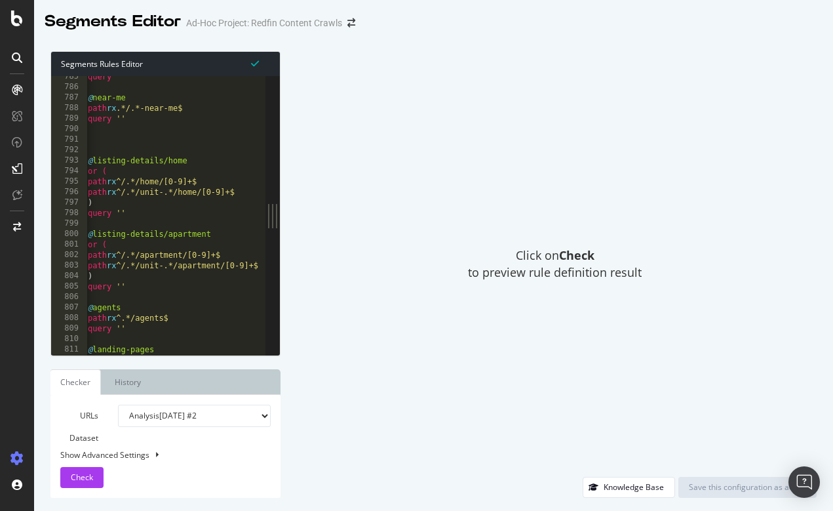
scroll to position [8247, 0]
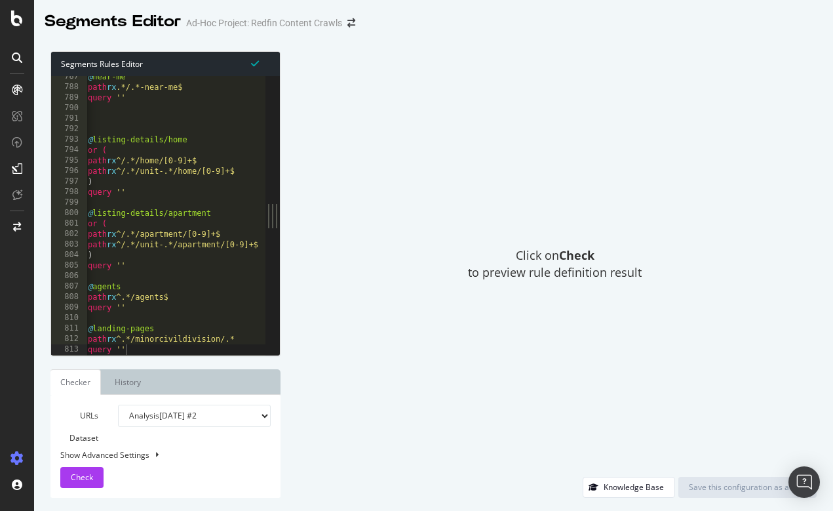
type textarea "path rx ^.*/minorcivildivision/.*"
drag, startPoint x: 140, startPoint y: 336, endPoint x: 232, endPoint y: 336, distance: 91.8
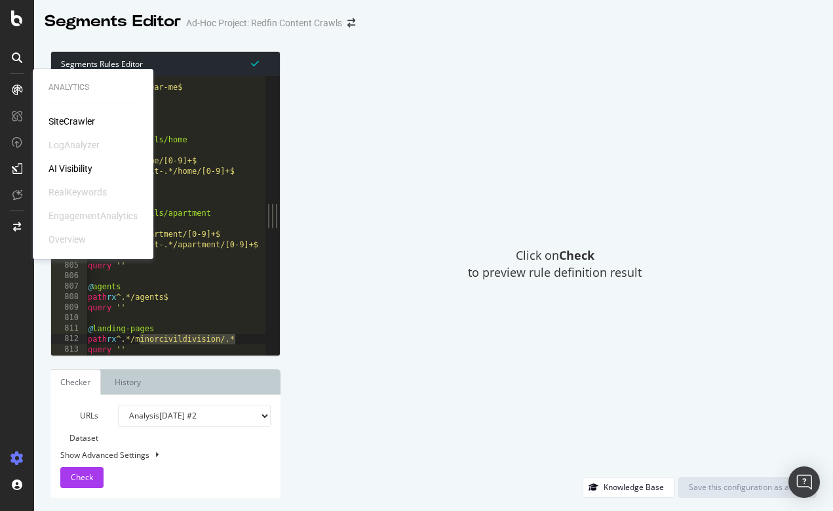
click at [71, 123] on div "SiteCrawler" at bounding box center [72, 121] width 47 height 13
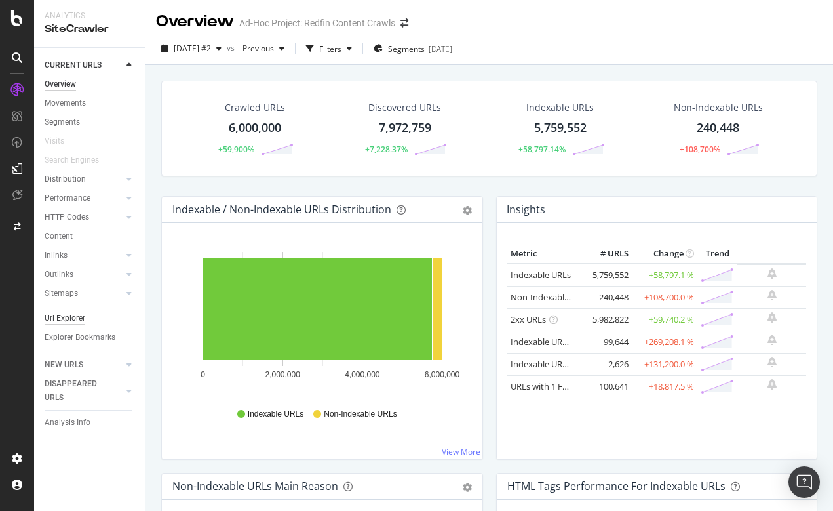
click at [70, 314] on div "Url Explorer" at bounding box center [65, 318] width 41 height 14
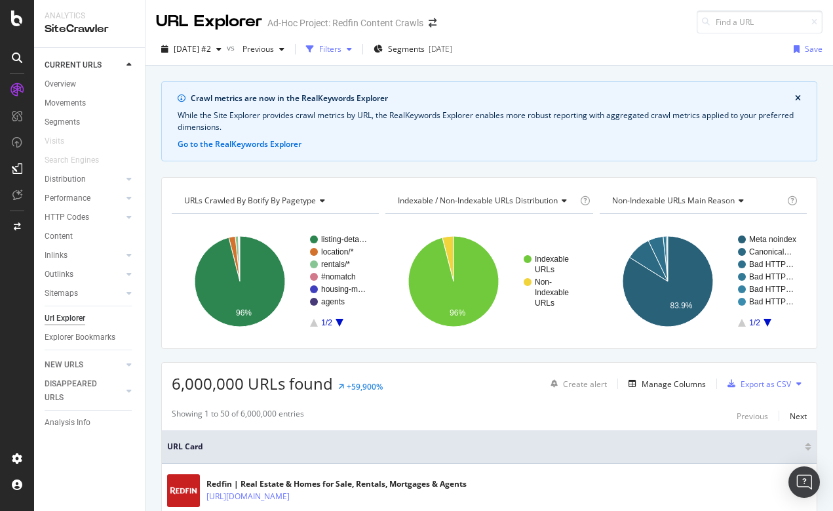
click at [357, 39] on button "Filters" at bounding box center [329, 49] width 56 height 21
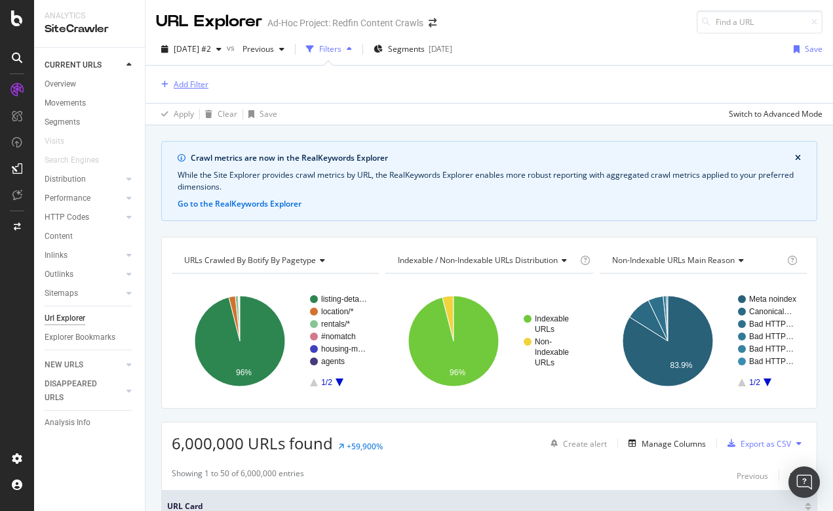
click at [187, 78] on button "Add Filter" at bounding box center [182, 85] width 52 height 16
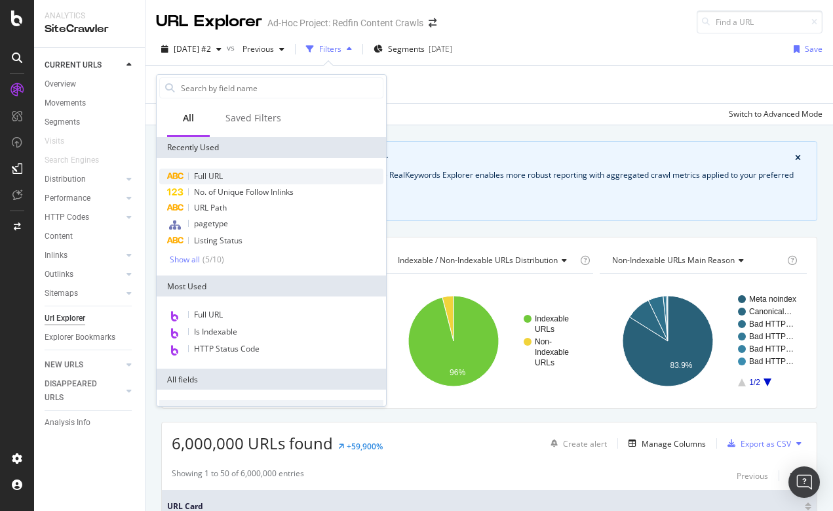
click at [212, 172] on span "Full URL" at bounding box center [208, 175] width 29 height 11
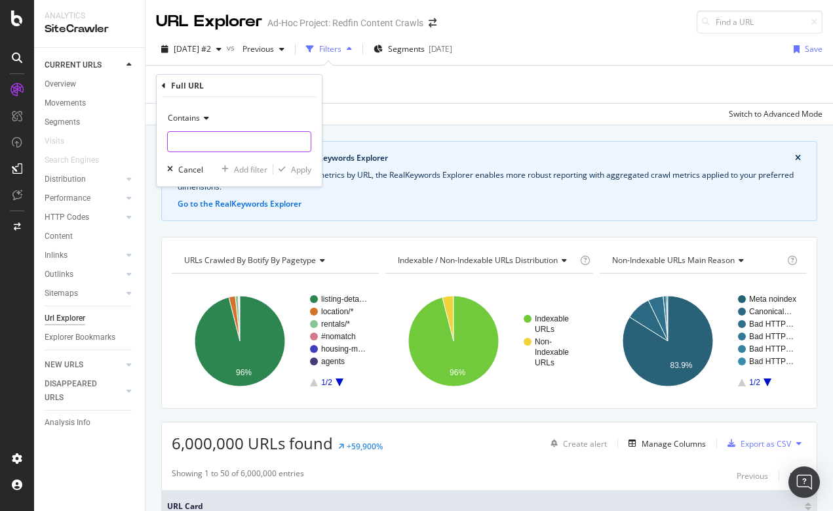
click at [209, 149] on input "text" at bounding box center [239, 141] width 143 height 21
paste input "/minorcivildivision/"
type input "/minorcivildivision/"
click at [303, 168] on div "Apply" at bounding box center [301, 169] width 20 height 11
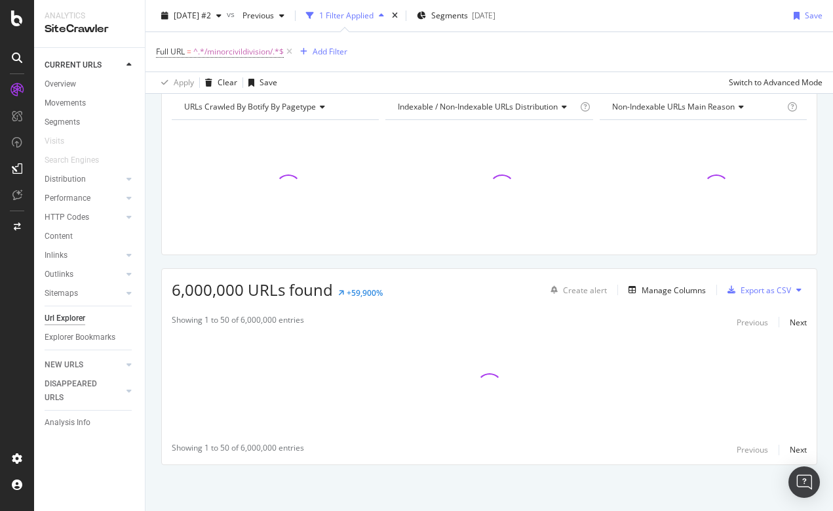
scroll to position [155, 0]
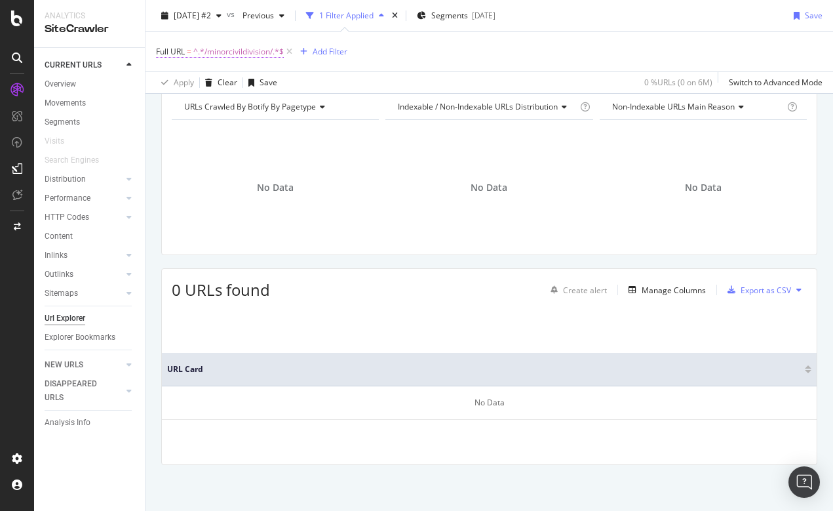
click at [243, 52] on span "^.*/minorcivildivision/.*$" at bounding box center [238, 52] width 90 height 18
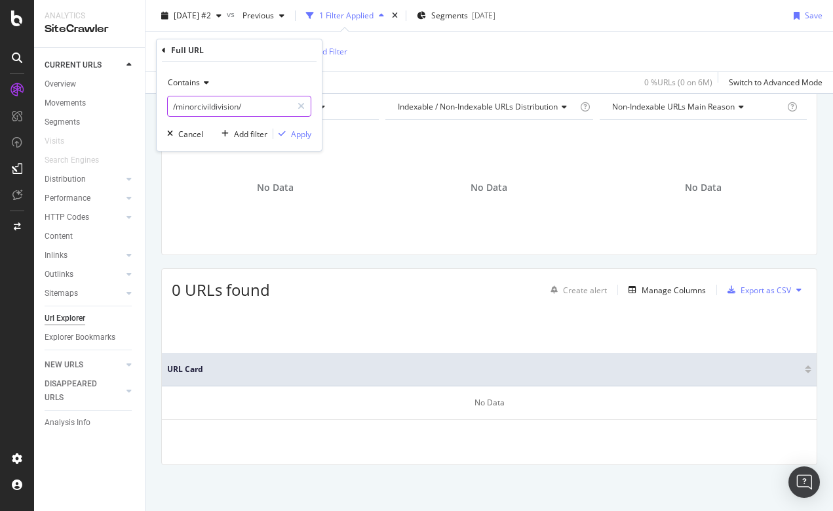
drag, startPoint x: 270, startPoint y: 106, endPoint x: 166, endPoint y: 96, distance: 104.1
click at [166, 96] on div "Contains /minorcivildivision/ Cancel Add filter Apply" at bounding box center [239, 106] width 165 height 89
type input "agents"
click at [294, 132] on div "Apply" at bounding box center [301, 133] width 20 height 11
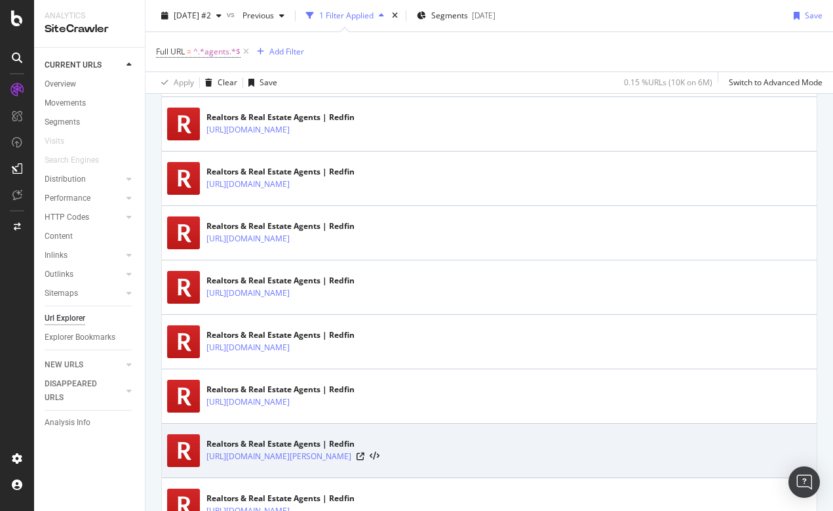
scroll to position [1603, 0]
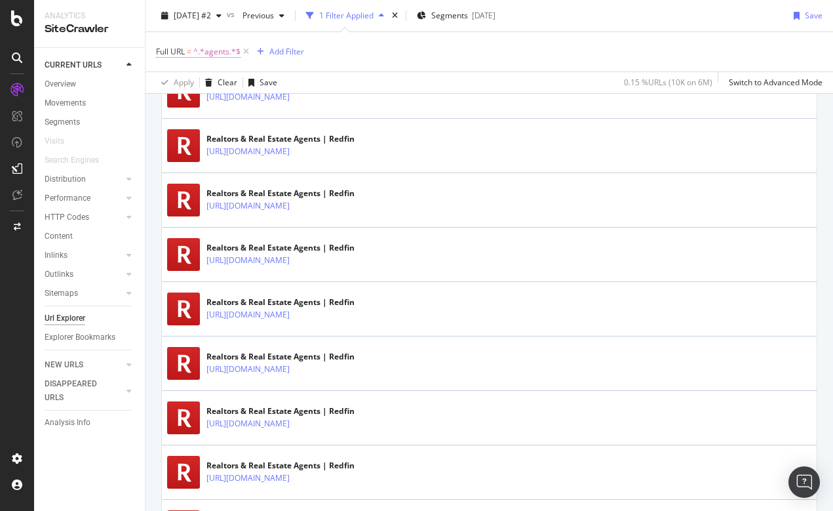
click at [213, 53] on span "^.*agents.*$" at bounding box center [216, 52] width 47 height 18
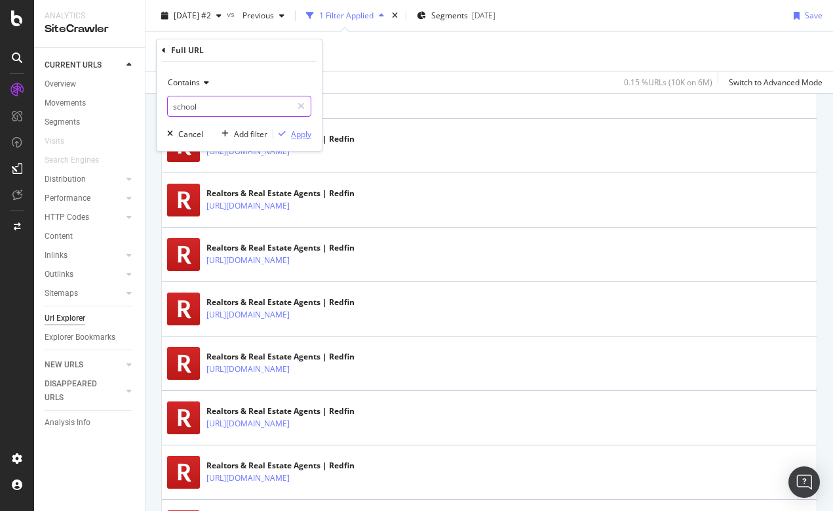
type input "school"
click at [304, 133] on div "Apply" at bounding box center [301, 133] width 20 height 11
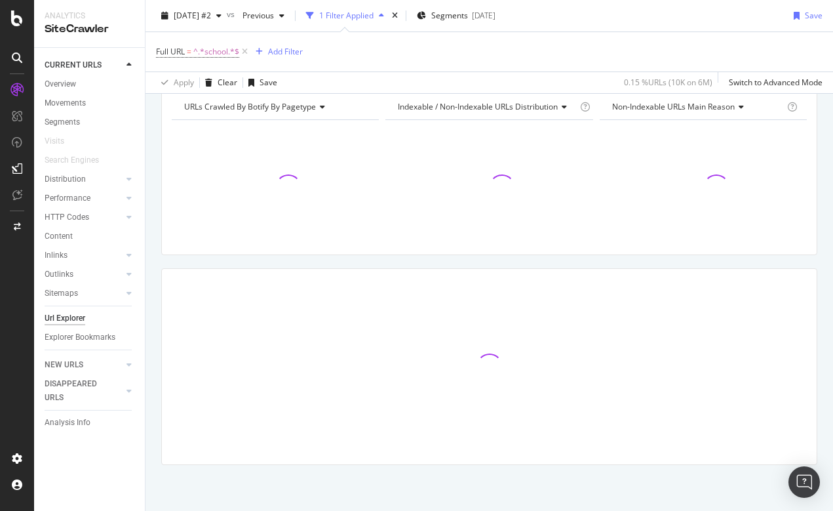
scroll to position [155, 0]
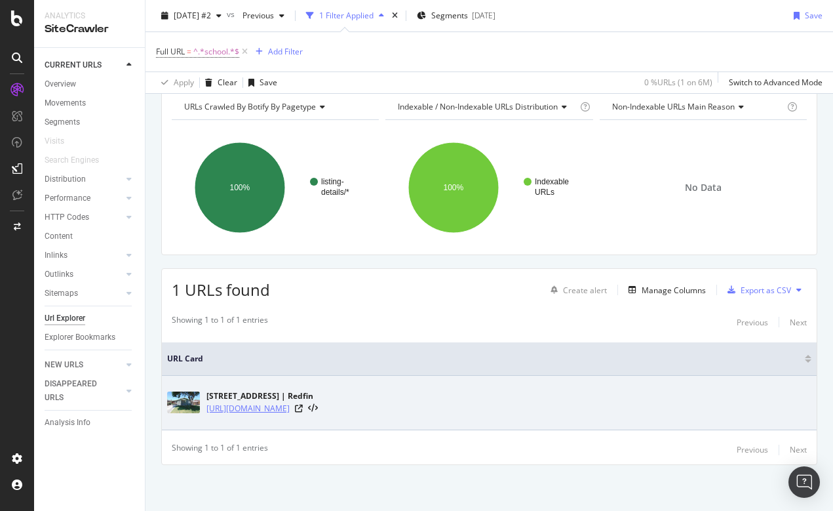
click at [290, 409] on link "https://www.redfin.com/CA/Tranquillity/5825-S-school-93668/home/171798716" at bounding box center [247, 408] width 83 height 13
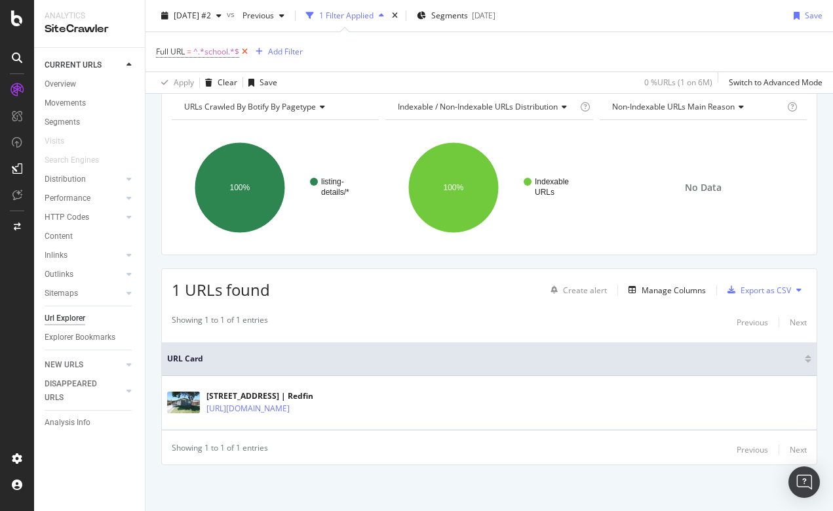
click at [243, 50] on icon at bounding box center [244, 51] width 11 height 13
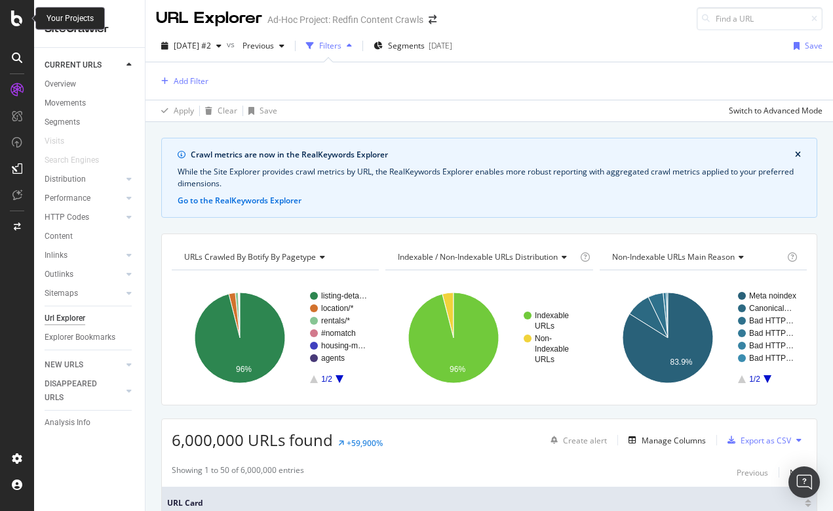
click at [13, 16] on icon at bounding box center [17, 18] width 12 height 16
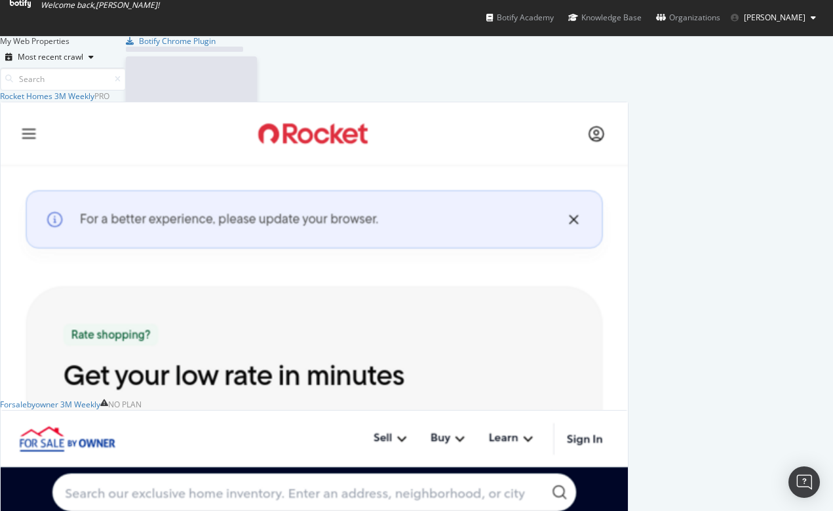
scroll to position [593, 629]
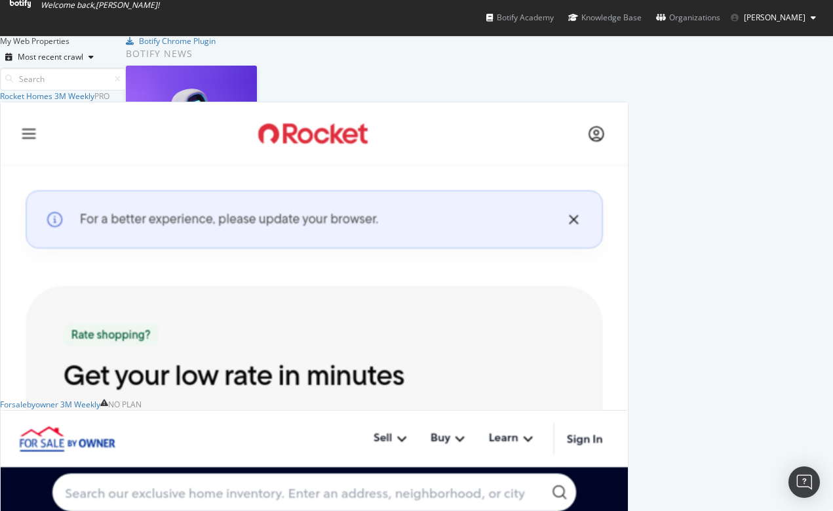
click at [787, 23] on span "Norma Moras" at bounding box center [775, 17] width 62 height 11
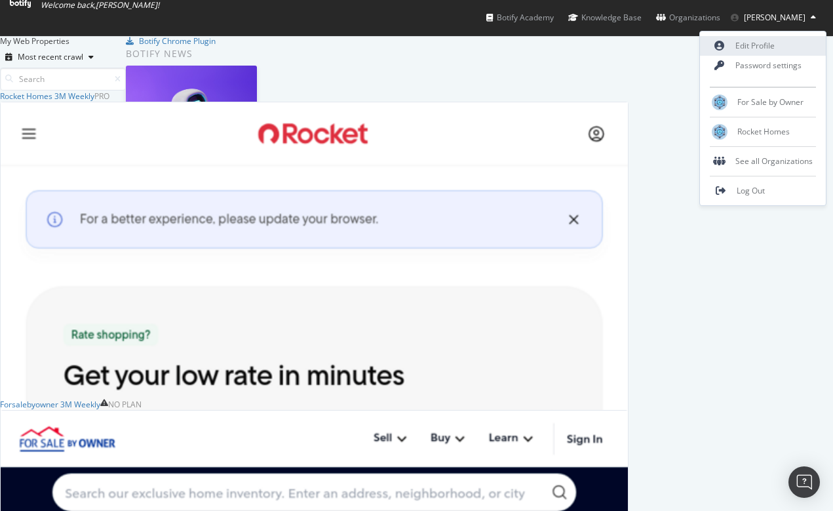
click at [763, 44] on link "Edit Profile" at bounding box center [763, 46] width 126 height 20
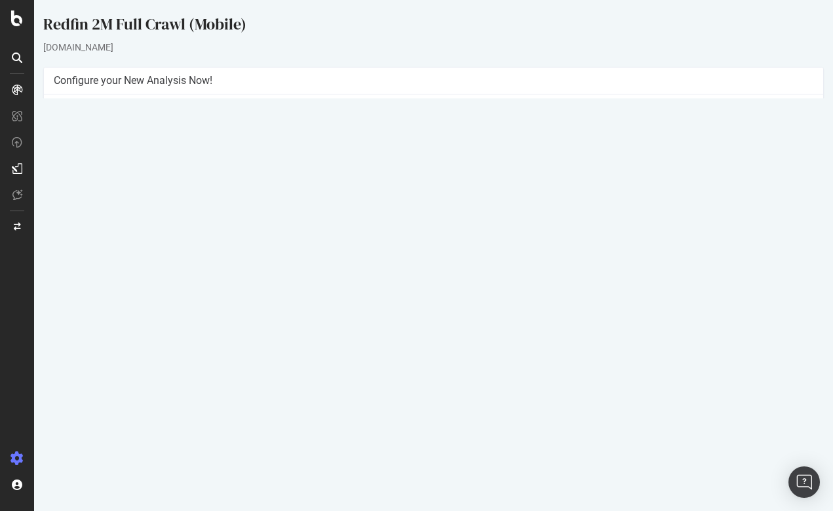
click at [90, 405] on td "2025 Aug. 22nd #2 report" at bounding box center [161, 413] width 214 height 26
click at [85, 414] on link "2025 Aug. 22nd #2 report" at bounding box center [95, 413] width 62 height 11
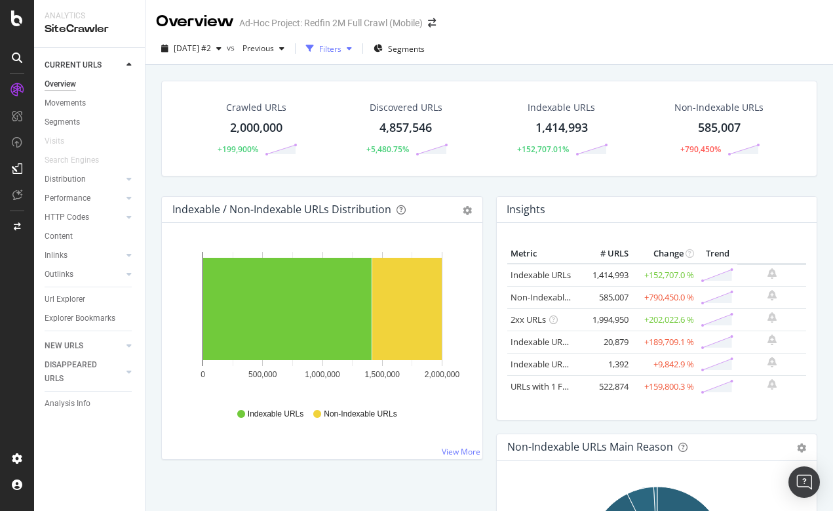
click at [341, 47] on div "Filters" at bounding box center [330, 48] width 22 height 11
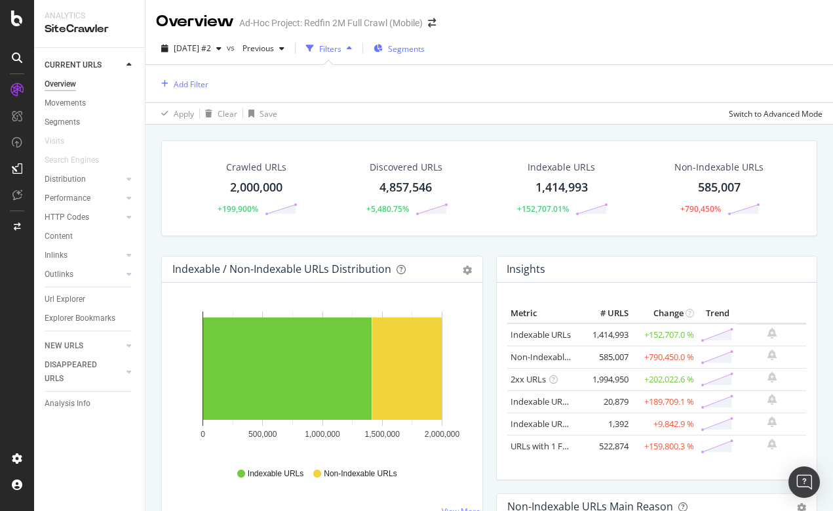
click at [425, 52] on span "Segments" at bounding box center [406, 48] width 37 height 11
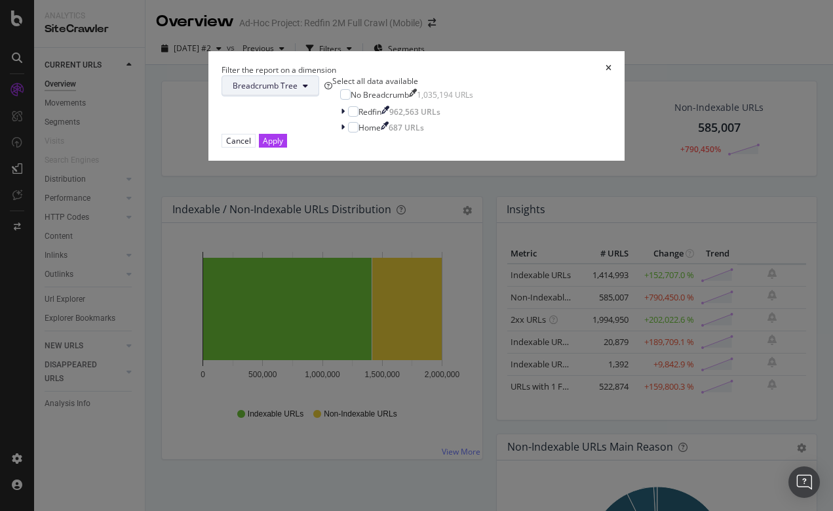
click at [313, 96] on button "Breadcrumb Tree" at bounding box center [271, 85] width 98 height 21
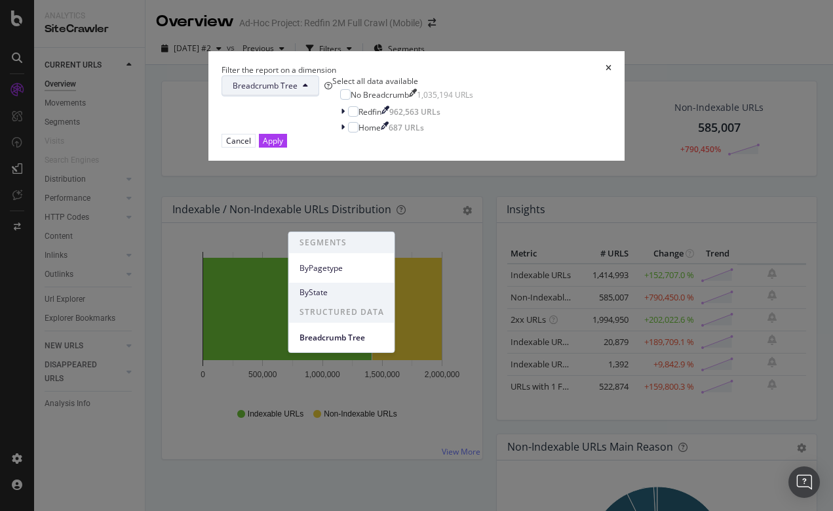
click at [310, 286] on span "ByState" at bounding box center [342, 292] width 85 height 12
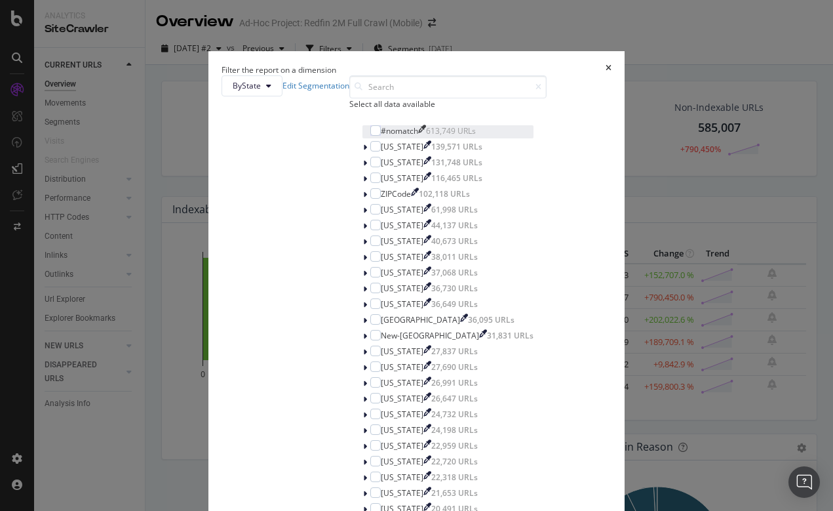
click at [381, 136] on div "#nomatch" at bounding box center [399, 130] width 37 height 11
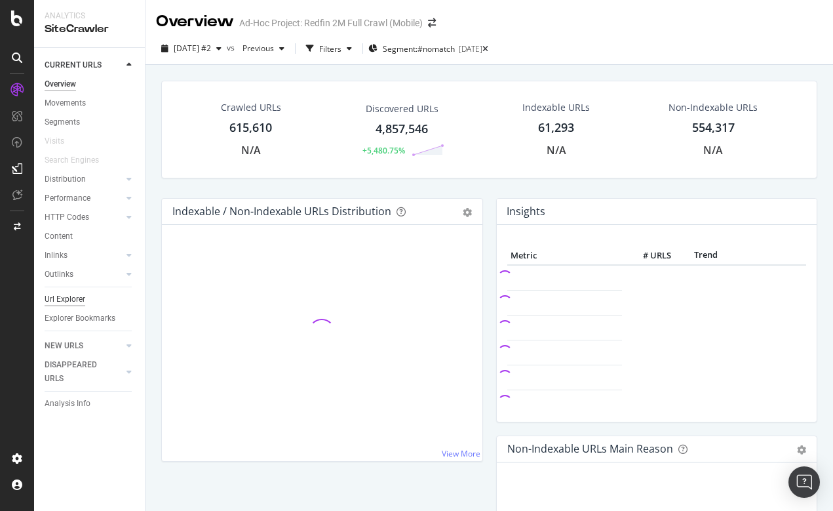
click at [68, 296] on div "Url Explorer" at bounding box center [65, 299] width 41 height 14
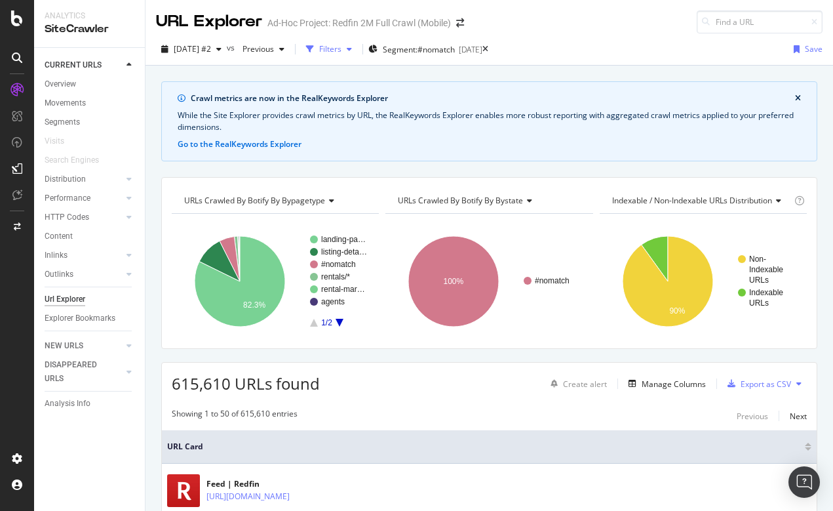
click at [341, 49] on div "Filters" at bounding box center [330, 48] width 22 height 11
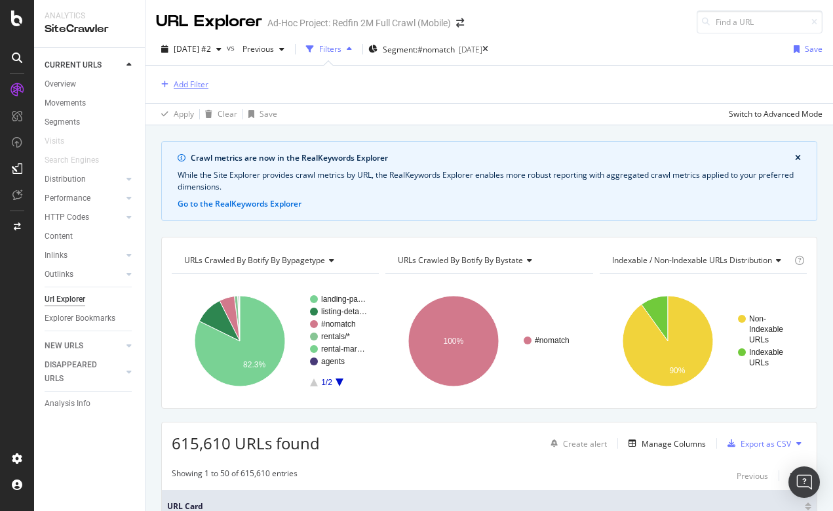
click at [180, 81] on div "Add Filter" at bounding box center [191, 84] width 35 height 11
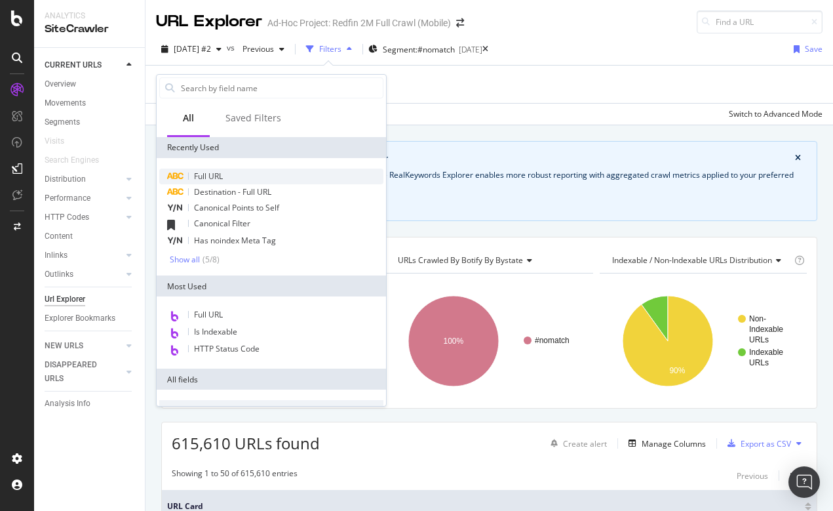
click at [202, 172] on span "Full URL" at bounding box center [208, 175] width 29 height 11
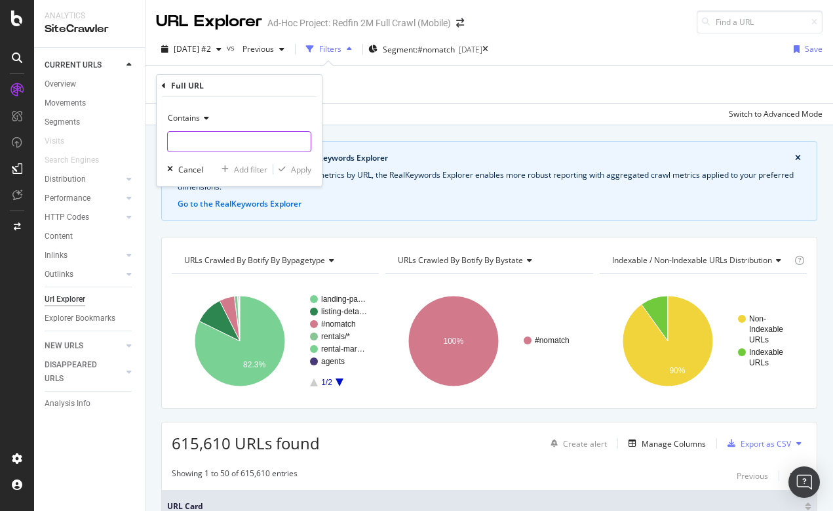
click at [197, 141] on input "text" at bounding box center [239, 141] width 143 height 21
type input "/city/"
click at [300, 168] on div "Apply" at bounding box center [301, 169] width 20 height 11
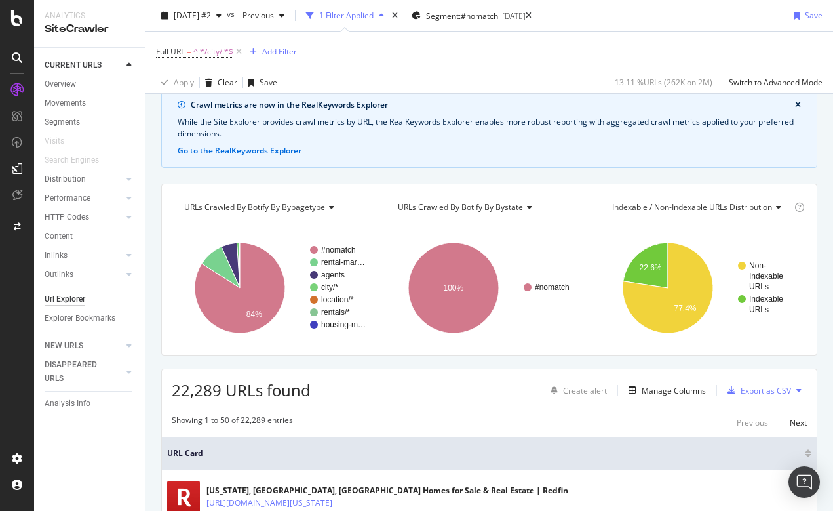
scroll to position [14, 0]
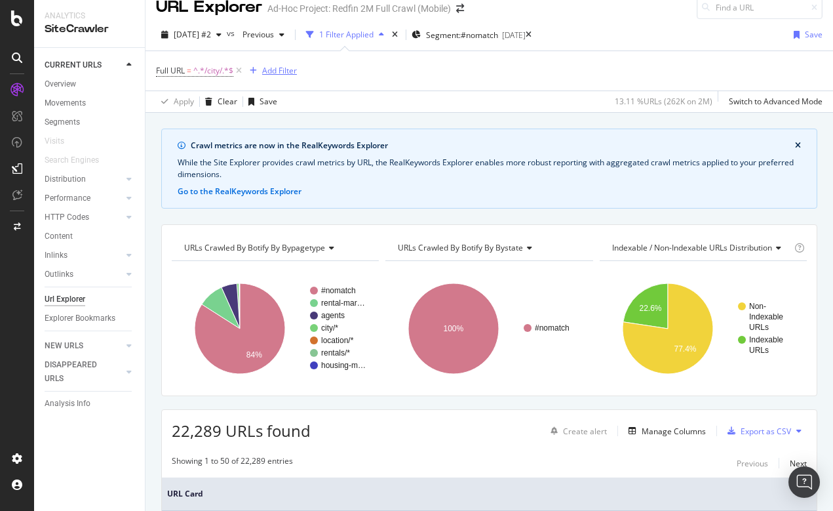
click at [273, 73] on div "Add Filter" at bounding box center [279, 70] width 35 height 11
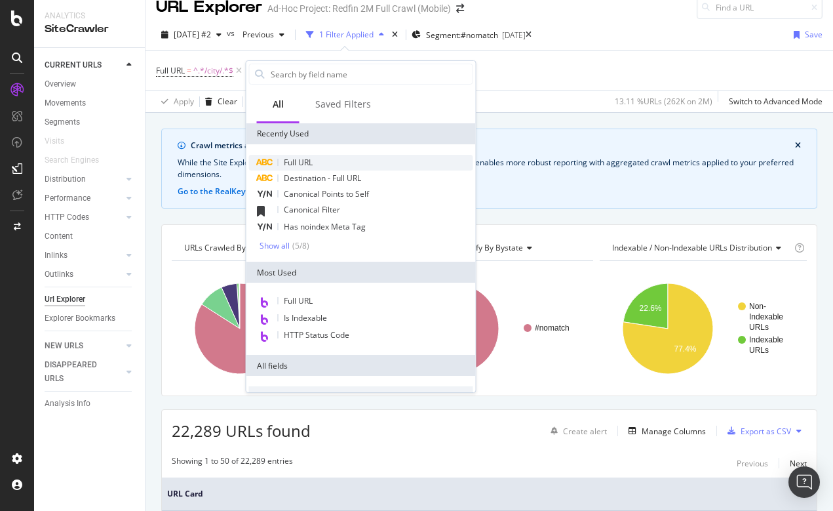
click at [292, 160] on span "Full URL" at bounding box center [298, 162] width 29 height 11
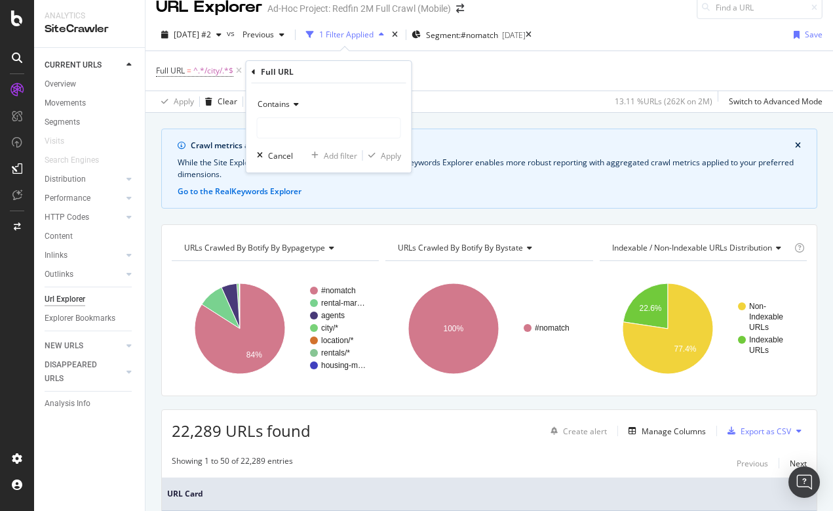
click at [275, 109] on div "Contains" at bounding box center [329, 104] width 144 height 21
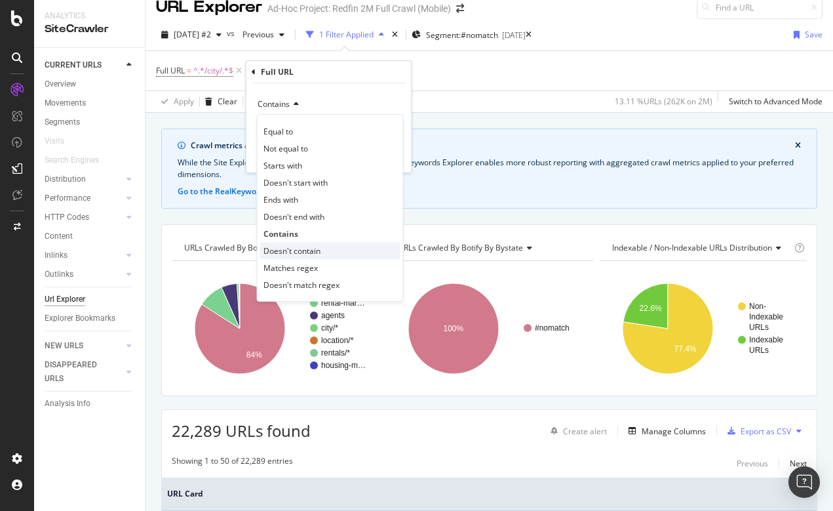
click at [288, 254] on span "Doesn't contain" at bounding box center [291, 250] width 57 height 11
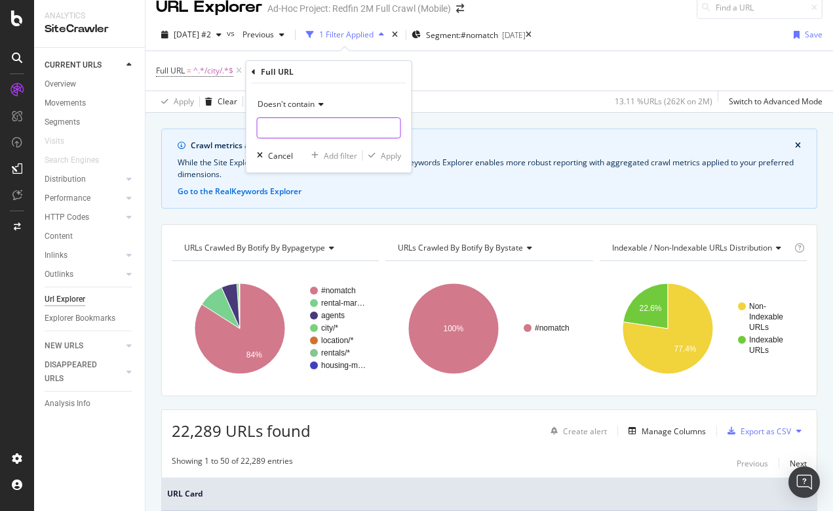
click at [280, 127] on input "text" at bounding box center [329, 127] width 143 height 21
type input "/page-"
click at [391, 149] on button "Apply" at bounding box center [382, 155] width 38 height 13
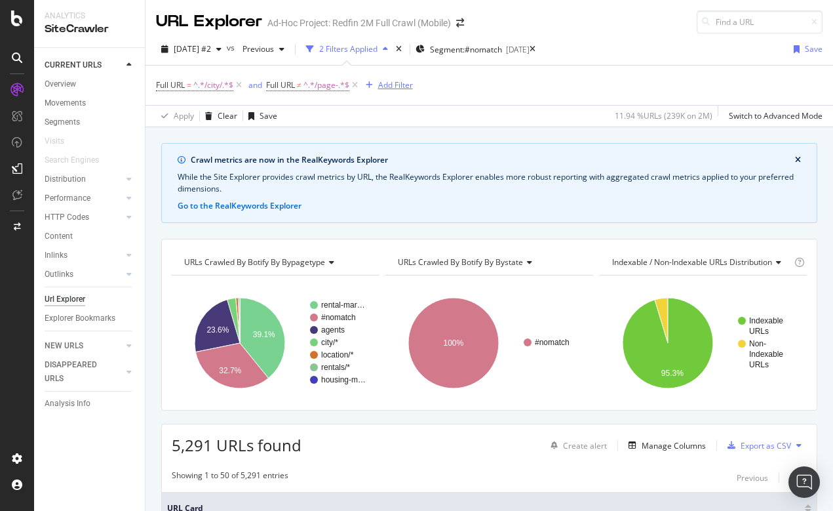
click at [389, 88] on div "Add Filter" at bounding box center [395, 84] width 35 height 11
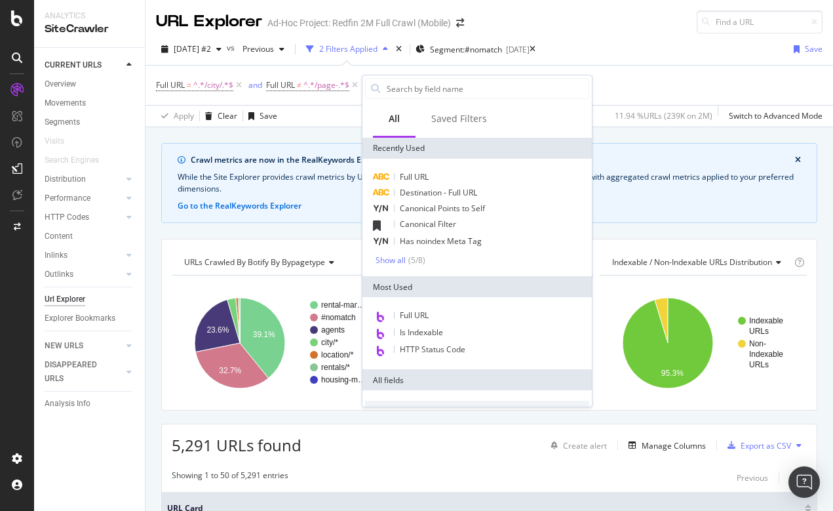
click at [643, 88] on div "Full URL = ^.*/city/.*$ and Full URL ≠ ^.*/page-.*$ Add Filter" at bounding box center [489, 85] width 667 height 39
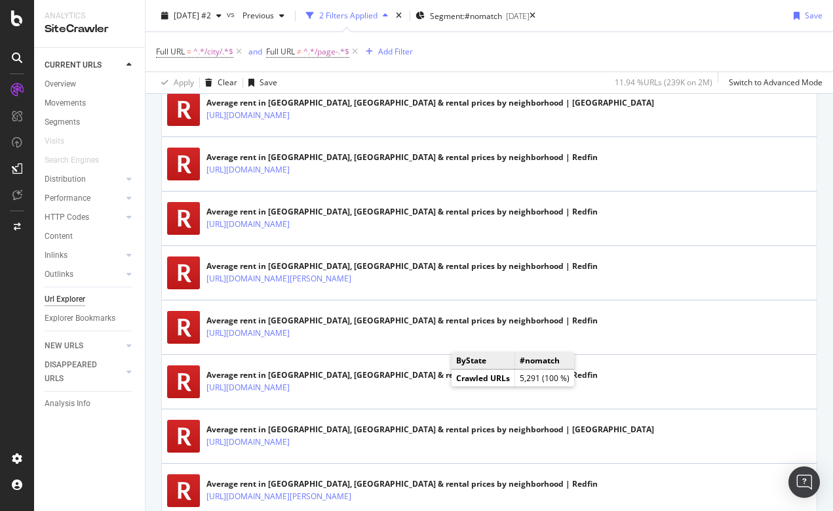
scroll to position [830, 0]
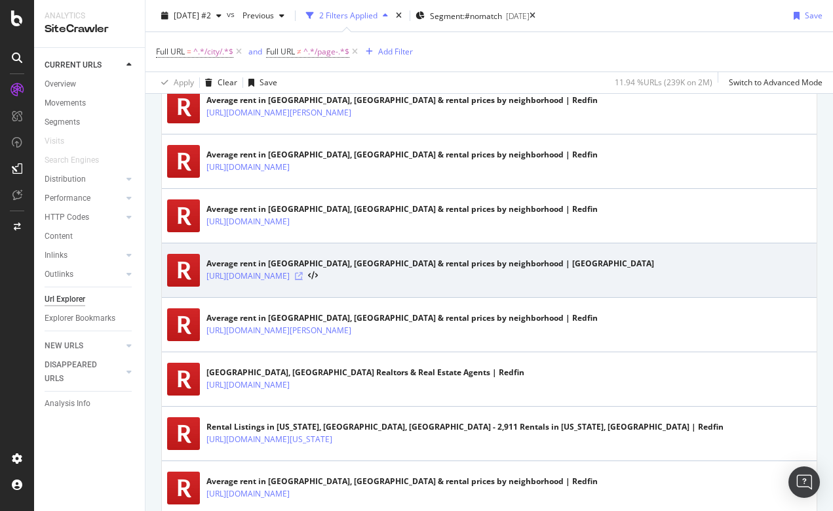
click at [303, 272] on icon at bounding box center [299, 276] width 8 height 8
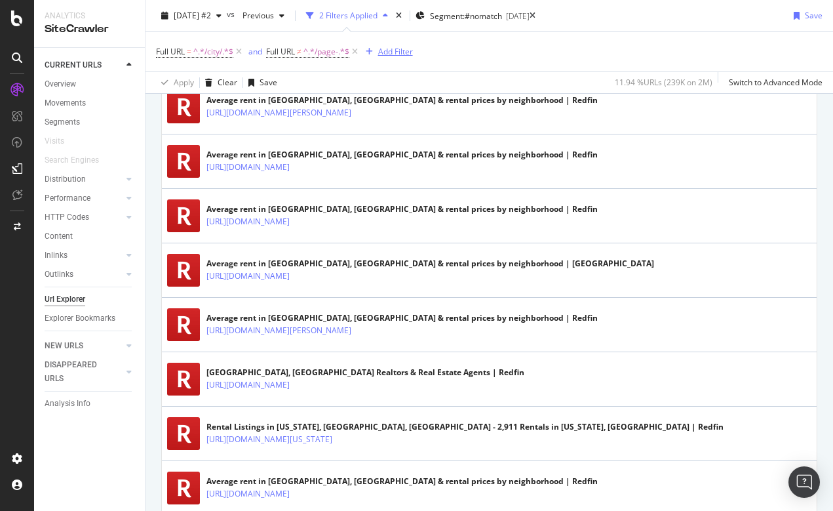
click at [393, 48] on div "Add Filter" at bounding box center [395, 51] width 35 height 11
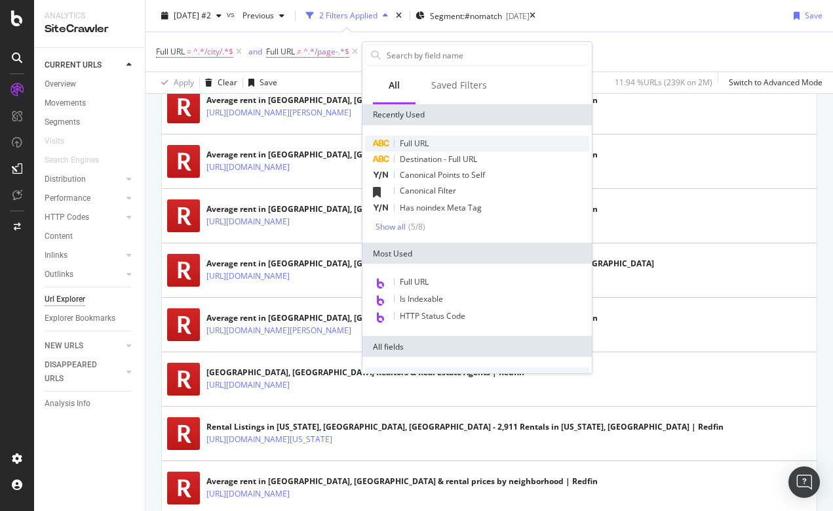
click at [412, 142] on span "Full URL" at bounding box center [414, 143] width 29 height 11
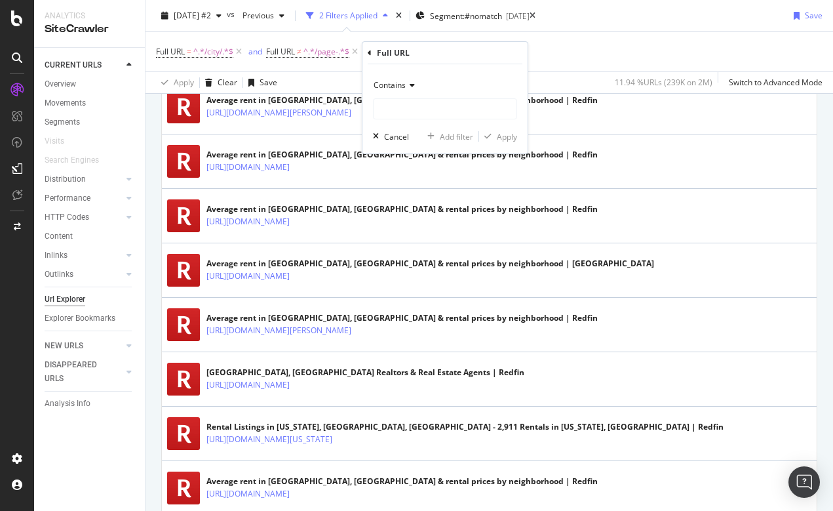
click at [388, 84] on span "Contains" at bounding box center [390, 84] width 32 height 11
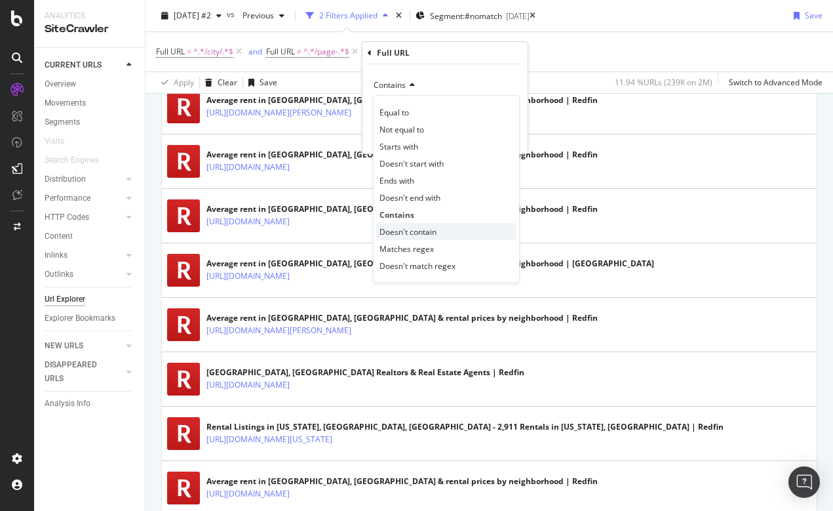
click at [399, 230] on span "Doesn't contain" at bounding box center [407, 231] width 57 height 11
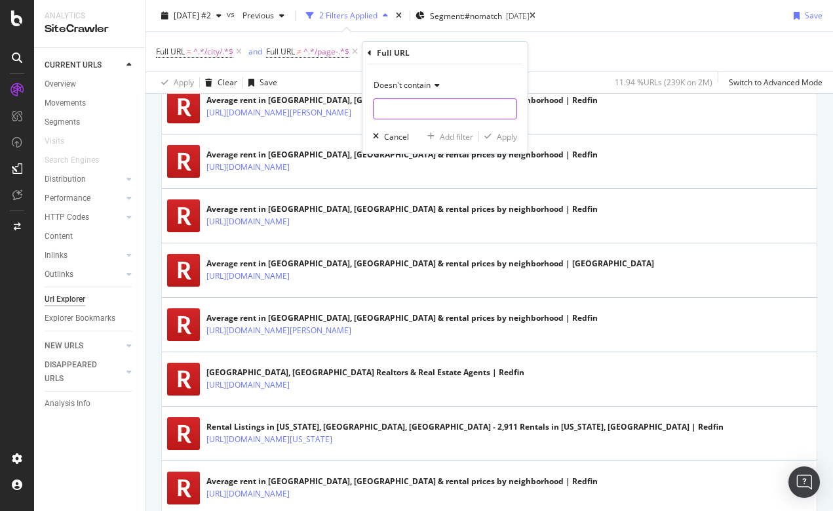
click at [385, 113] on input "text" at bounding box center [445, 108] width 143 height 21
type input "/rental-market"
click at [509, 138] on div "Apply" at bounding box center [507, 136] width 20 height 11
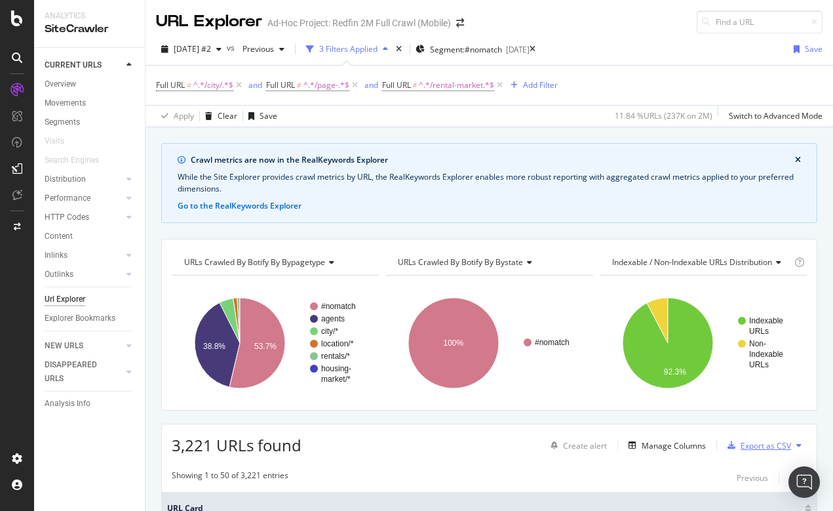
click at [762, 444] on div "Export as CSV" at bounding box center [766, 445] width 50 height 11
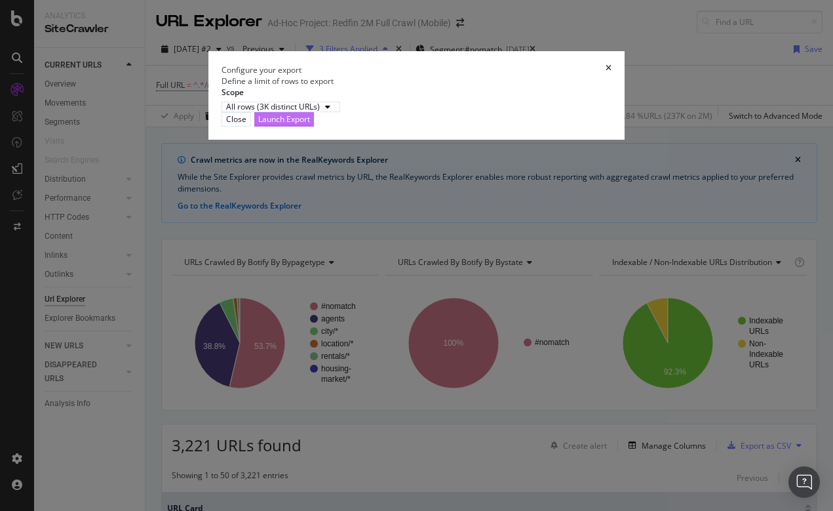
click at [310, 125] on div "Launch Export" at bounding box center [284, 118] width 52 height 11
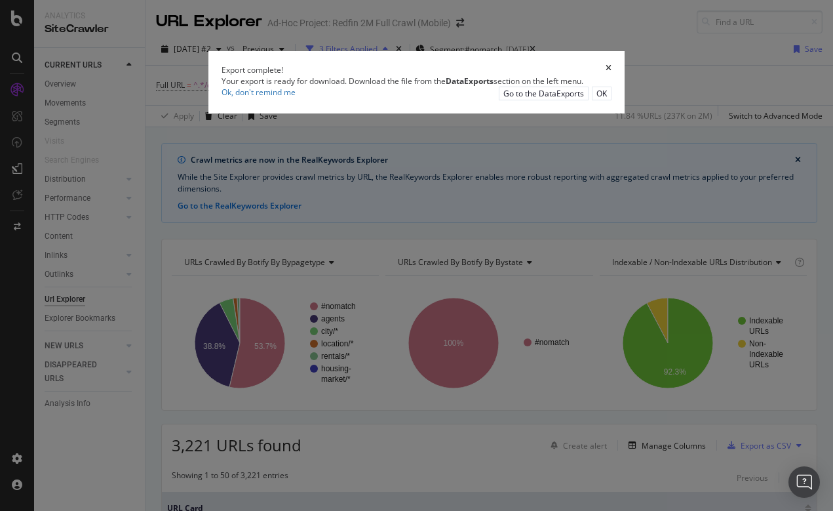
drag, startPoint x: 579, startPoint y: 305, endPoint x: 507, endPoint y: 326, distance: 74.5
click at [507, 326] on div "Export complete! Your export is ready for download. Download the file from the …" at bounding box center [416, 255] width 833 height 511
click at [612, 75] on icon "times" at bounding box center [609, 69] width 6 height 11
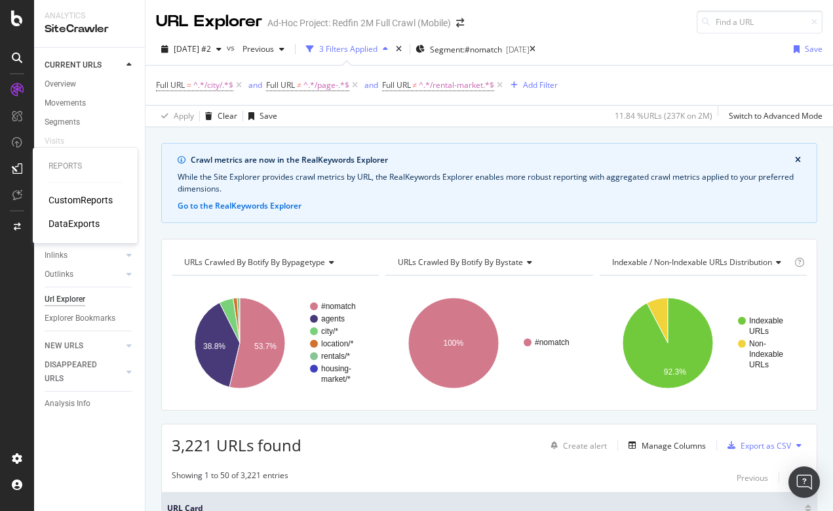
click at [79, 226] on div "DataExports" at bounding box center [74, 223] width 51 height 13
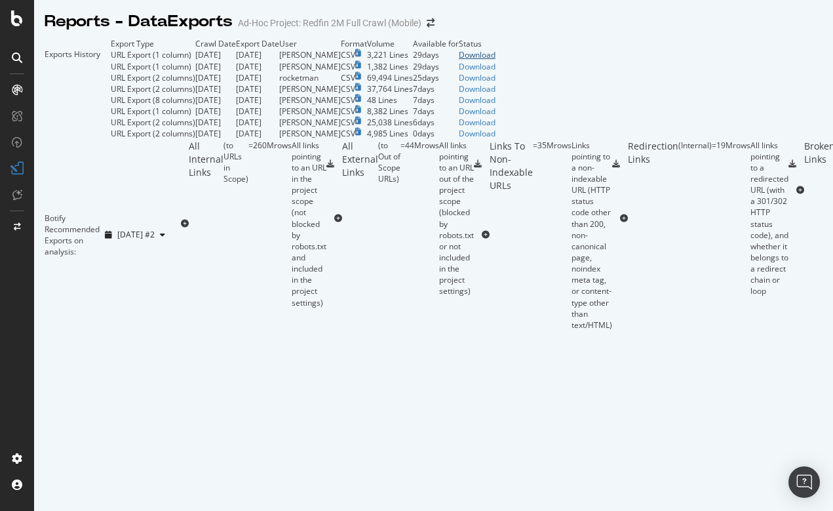
click at [496, 60] on div "Download" at bounding box center [477, 54] width 37 height 11
click at [14, 26] on div at bounding box center [17, 255] width 34 height 511
click at [20, 15] on icon at bounding box center [17, 18] width 12 height 16
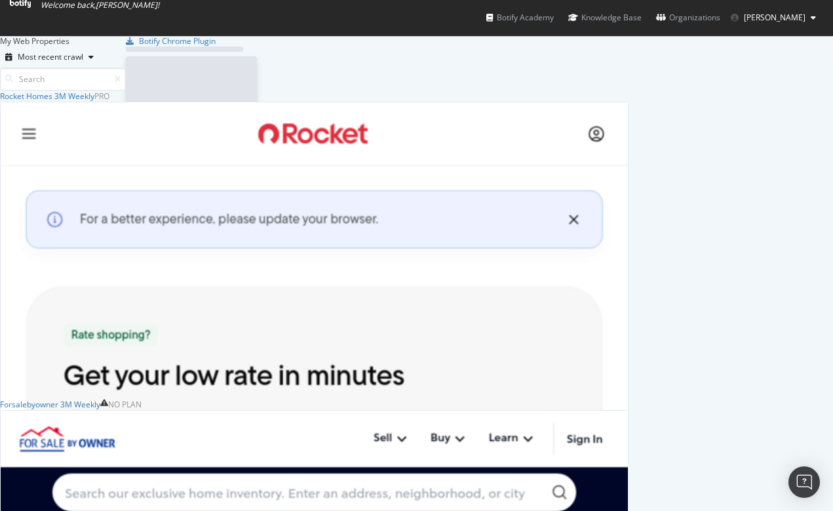
scroll to position [511, 833]
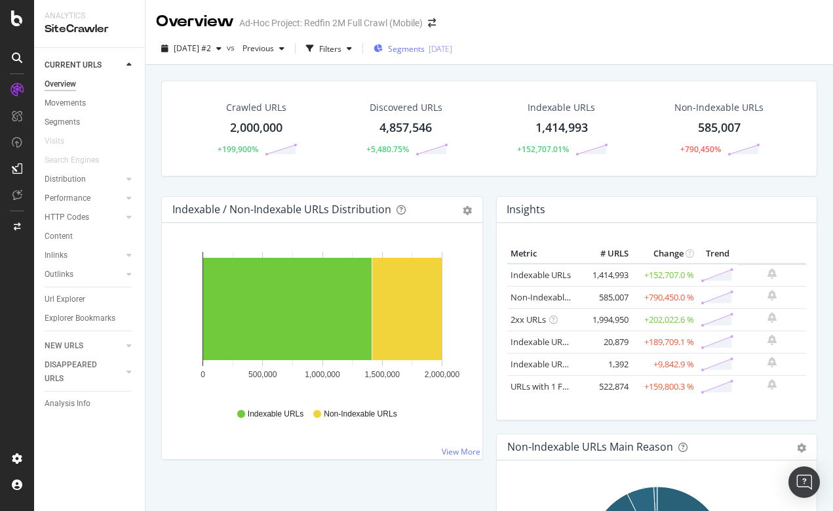
click at [425, 49] on span "Segments" at bounding box center [406, 48] width 37 height 11
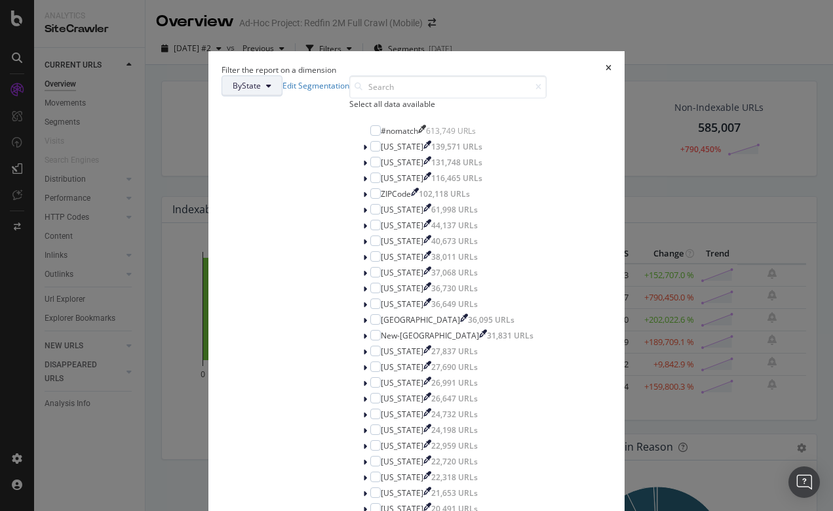
click at [271, 90] on icon "modal" at bounding box center [268, 86] width 5 height 8
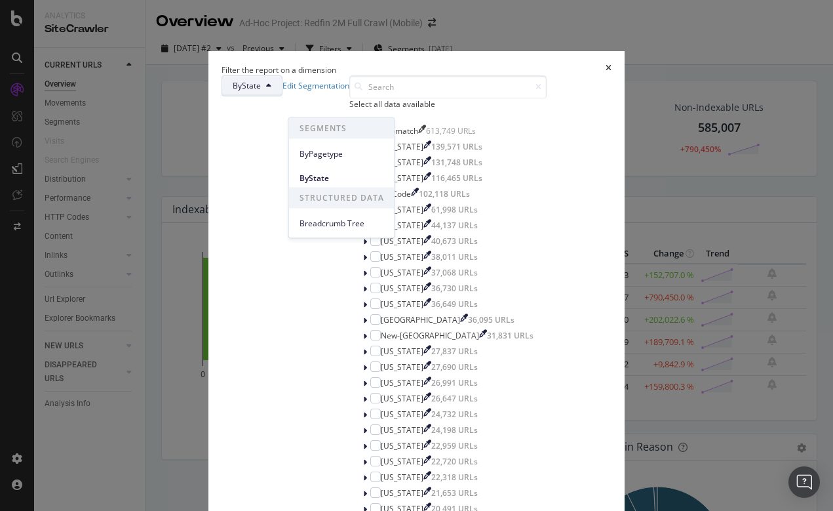
click at [349, 96] on div "ByState Edit Segmentation" at bounding box center [286, 85] width 128 height 21
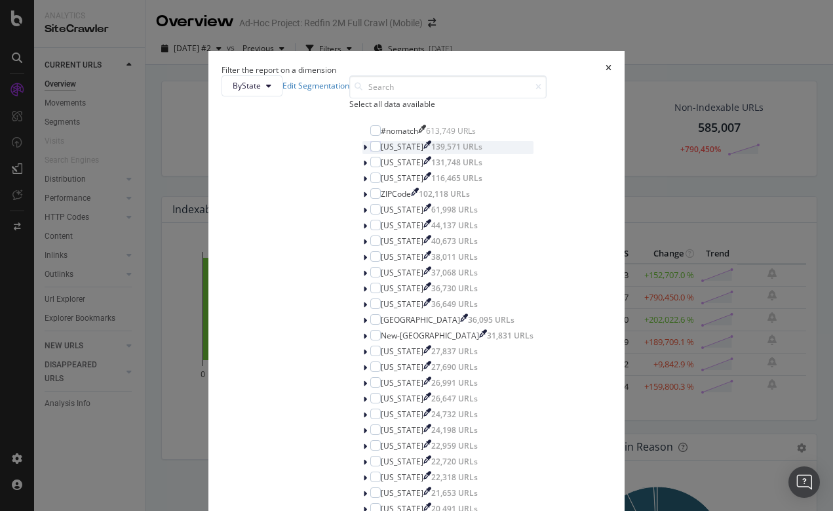
click at [363, 151] on icon "modal" at bounding box center [365, 148] width 4 height 8
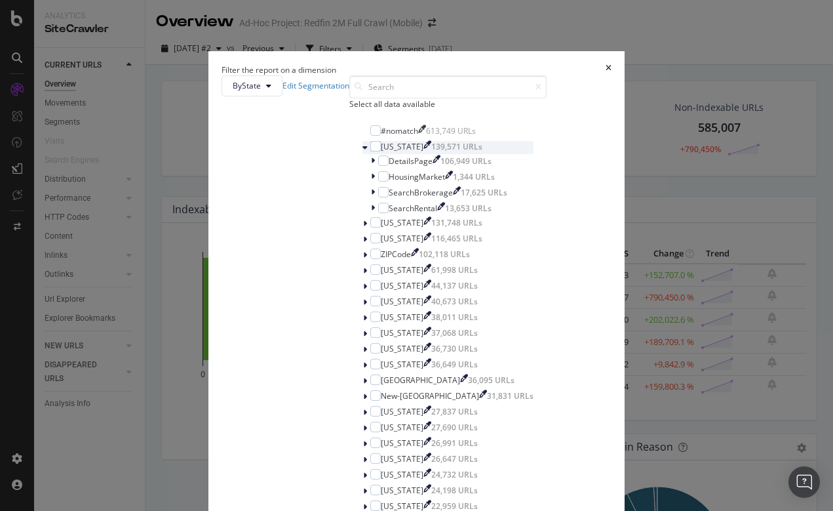
click at [362, 151] on icon "modal" at bounding box center [364, 148] width 5 height 8
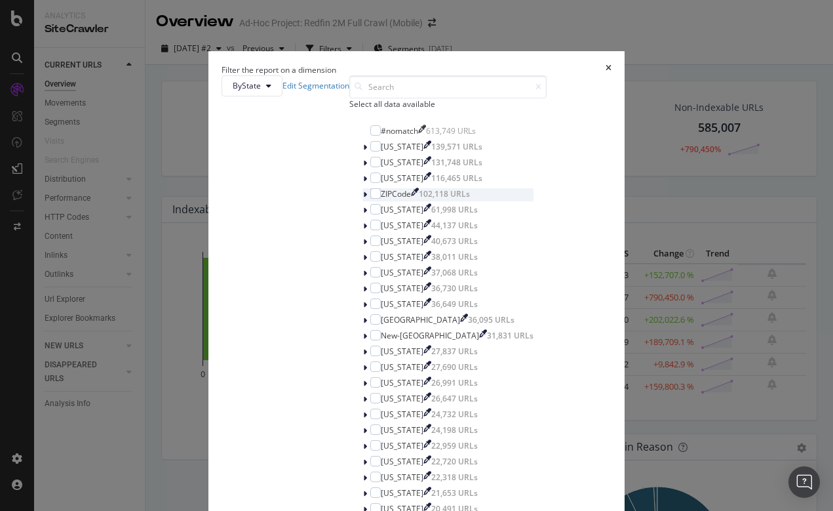
click at [363, 199] on icon "modal" at bounding box center [365, 195] width 4 height 8
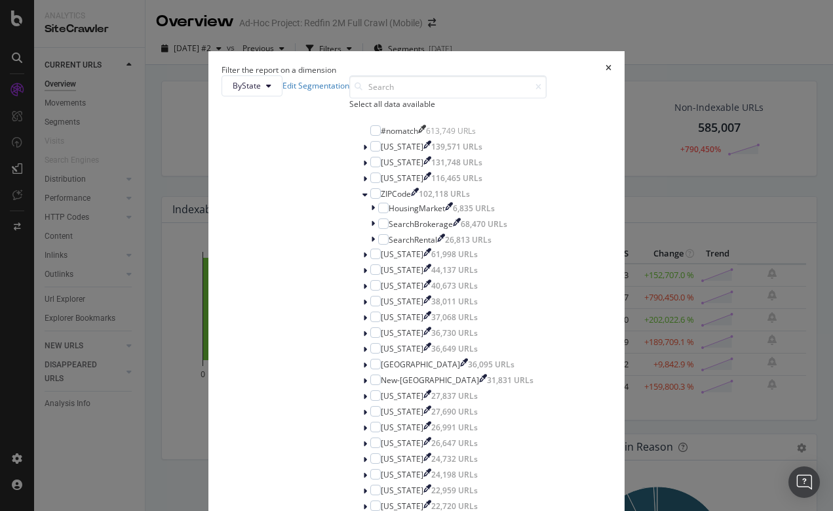
click at [606, 64] on icon "times" at bounding box center [609, 69] width 6 height 11
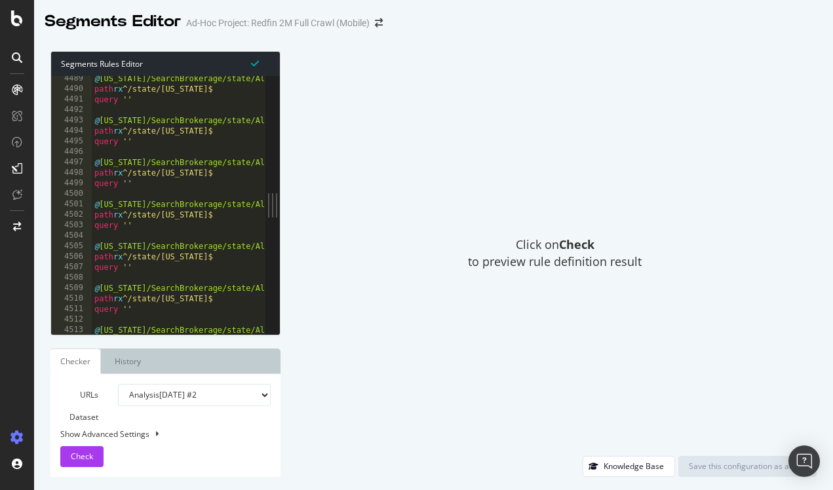
scroll to position [21219, 0]
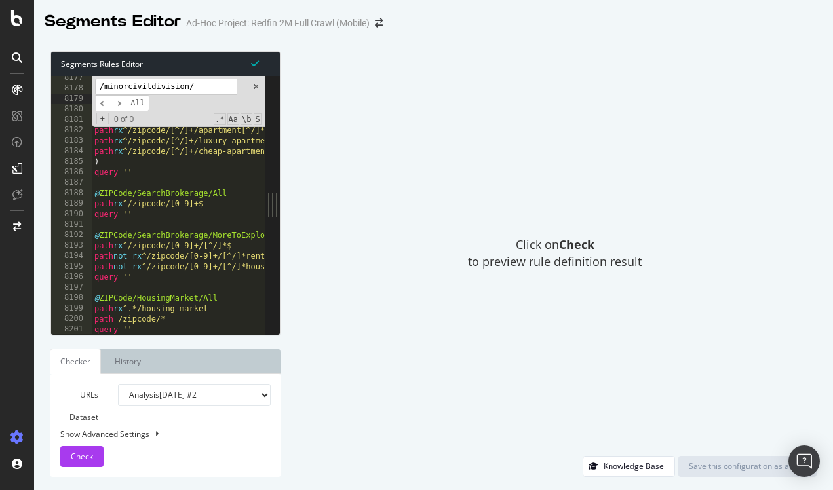
scroll to position [2078, 0]
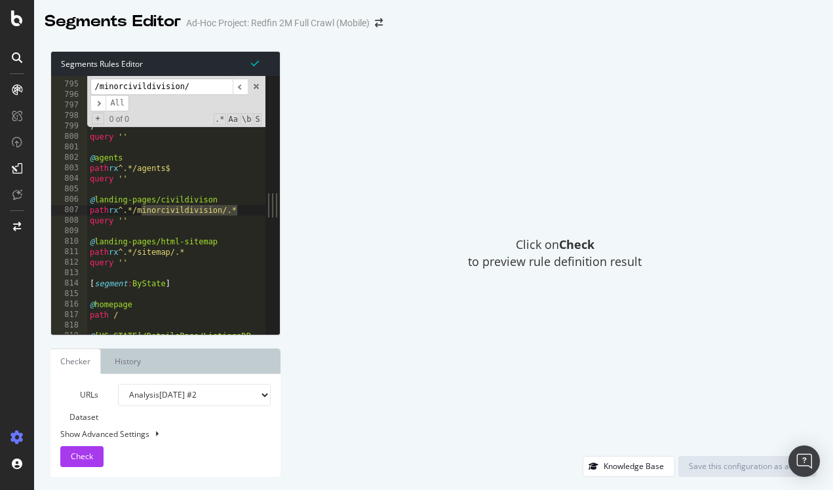
type input "/minorcivildivision/"
click at [440, 140] on div "Click on Check to preview rule definition result" at bounding box center [555, 253] width 523 height 405
drag, startPoint x: 100, startPoint y: 85, endPoint x: 182, endPoint y: 83, distance: 82.6
click at [182, 83] on input "/minorcivildivision/" at bounding box center [161, 87] width 142 height 16
click at [392, 157] on div "Click on Check to preview rule definition result" at bounding box center [555, 253] width 523 height 405
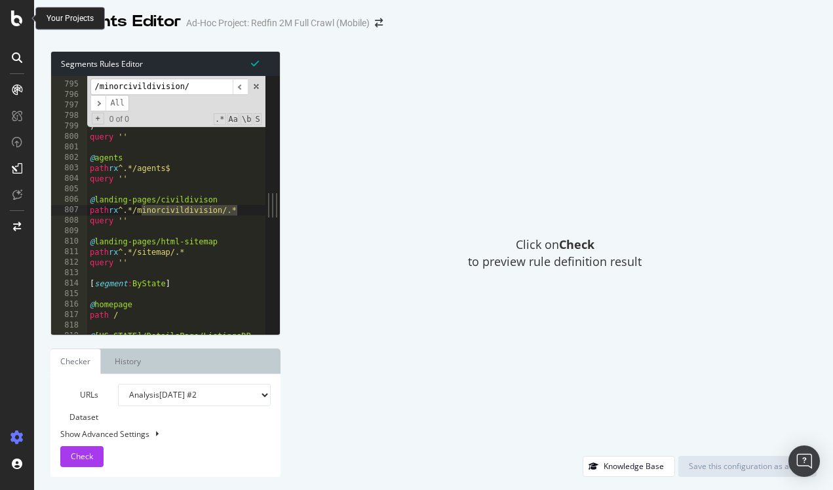
click at [11, 24] on icon at bounding box center [17, 18] width 12 height 16
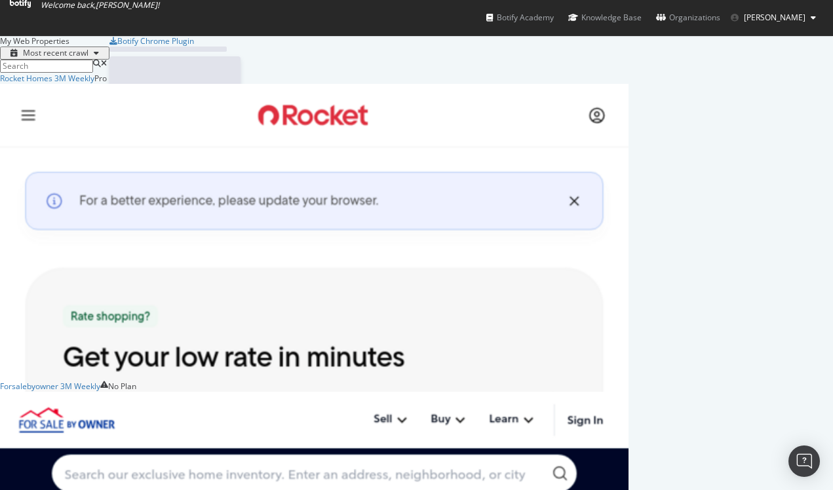
scroll to position [490, 833]
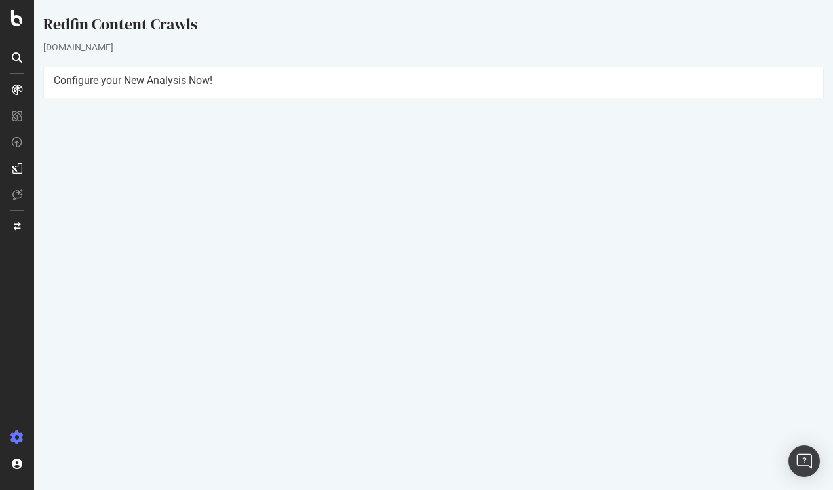
click at [119, 456] on link "[DATE] #2 report" at bounding box center [95, 454] width 62 height 11
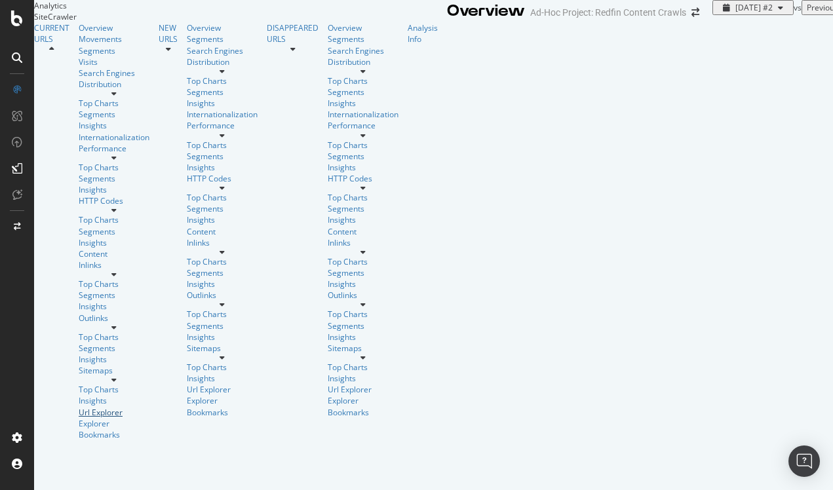
click at [79, 407] on div "Url Explorer" at bounding box center [114, 412] width 71 height 11
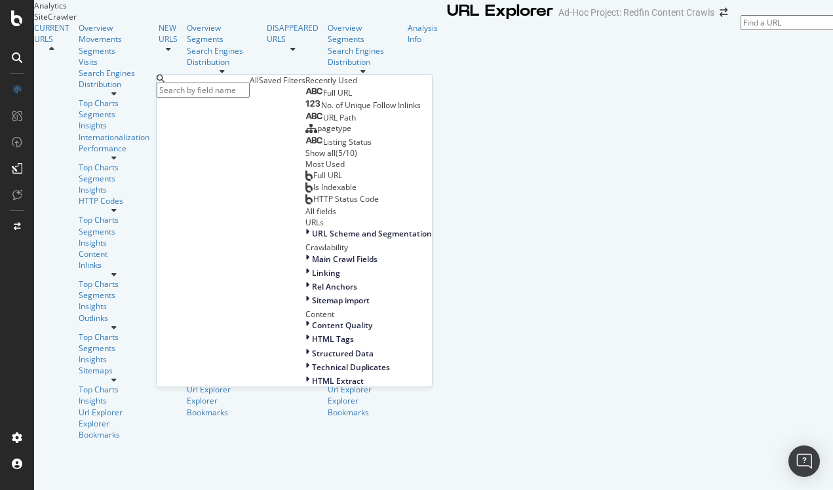
click at [323, 98] on span "Full URL" at bounding box center [337, 92] width 29 height 11
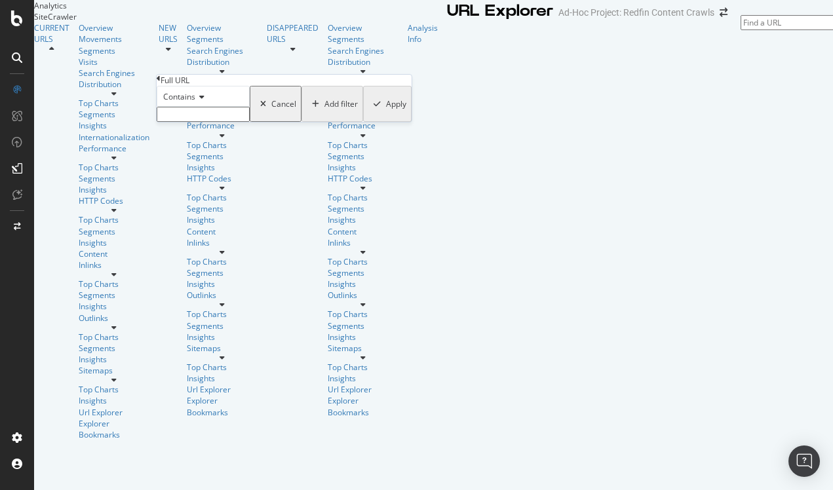
click at [211, 122] on input "text" at bounding box center [203, 114] width 93 height 15
paste input "minorcivildivision"
click at [174, 122] on input "minorcivildivision" at bounding box center [203, 114] width 93 height 15
type input "minorcivildivision"
click at [386, 113] on div "Apply" at bounding box center [396, 107] width 20 height 11
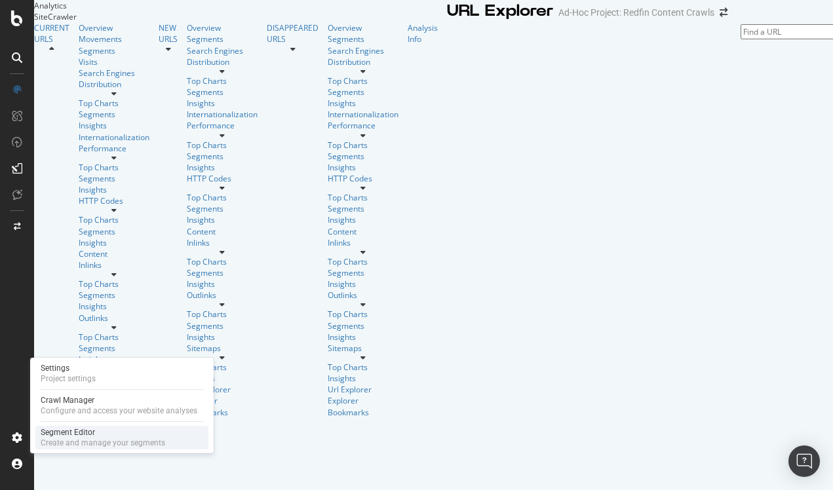
click at [75, 435] on div "Segment Editor" at bounding box center [103, 432] width 125 height 10
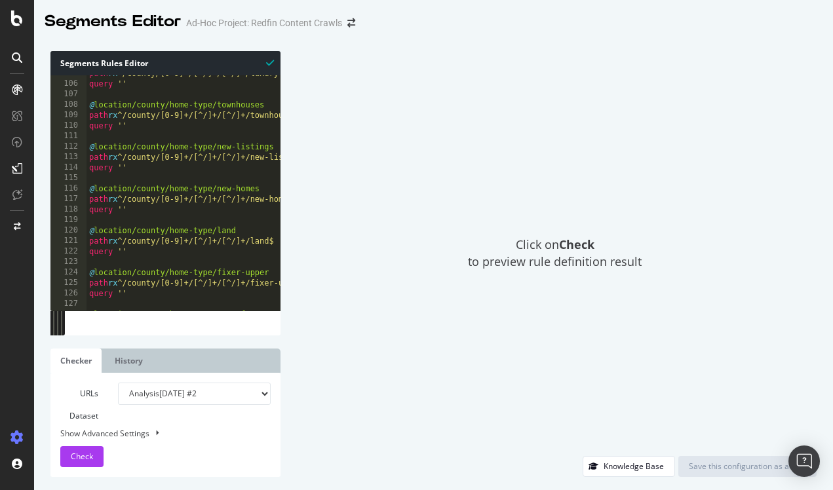
scroll to position [1104, 0]
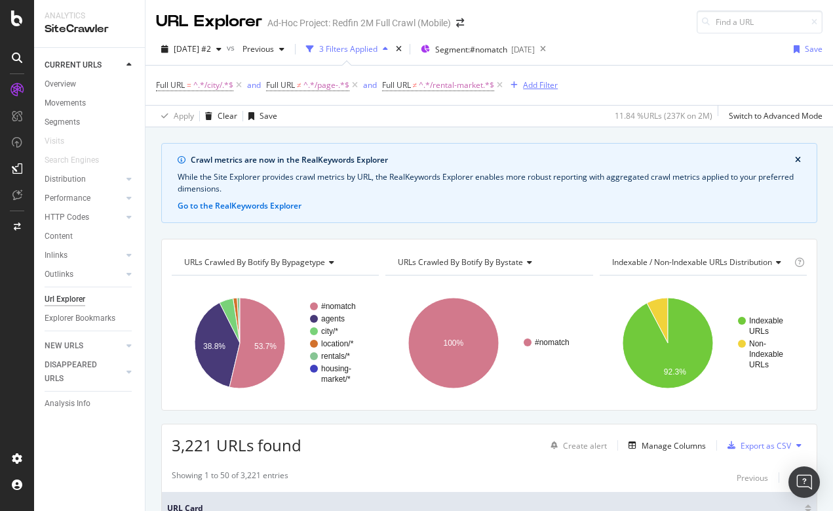
click at [540, 86] on div "Add Filter" at bounding box center [540, 84] width 35 height 11
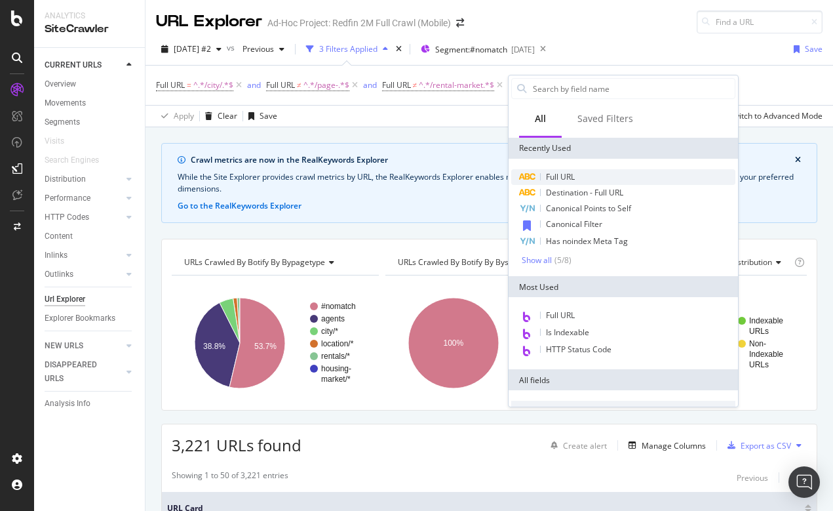
click at [550, 179] on span "Full URL" at bounding box center [560, 176] width 29 height 11
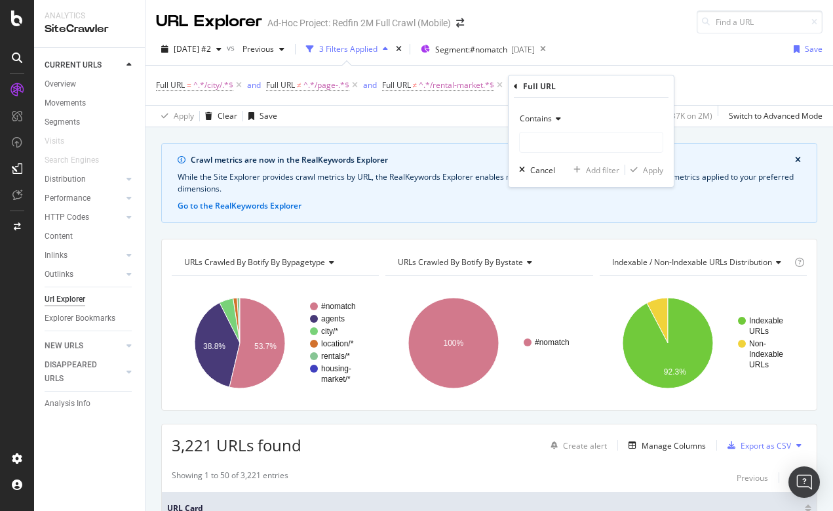
click at [537, 112] on div "Contains" at bounding box center [591, 118] width 144 height 21
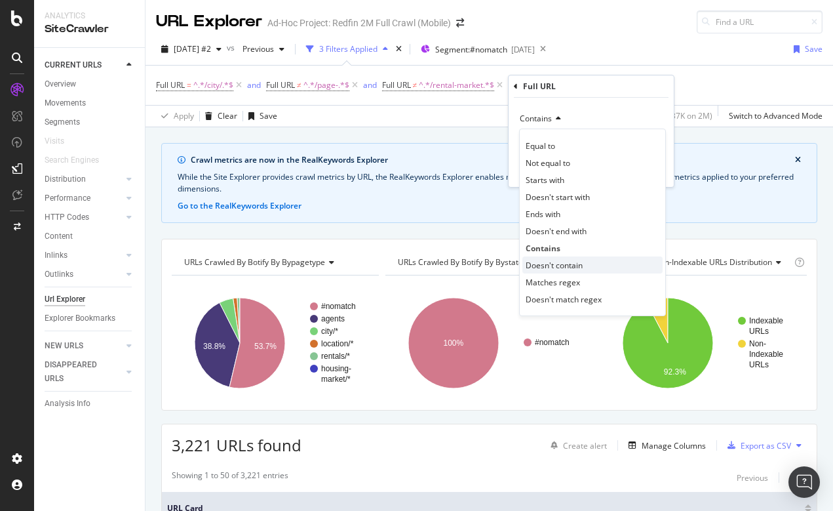
click at [547, 262] on span "Doesn't contain" at bounding box center [554, 265] width 57 height 11
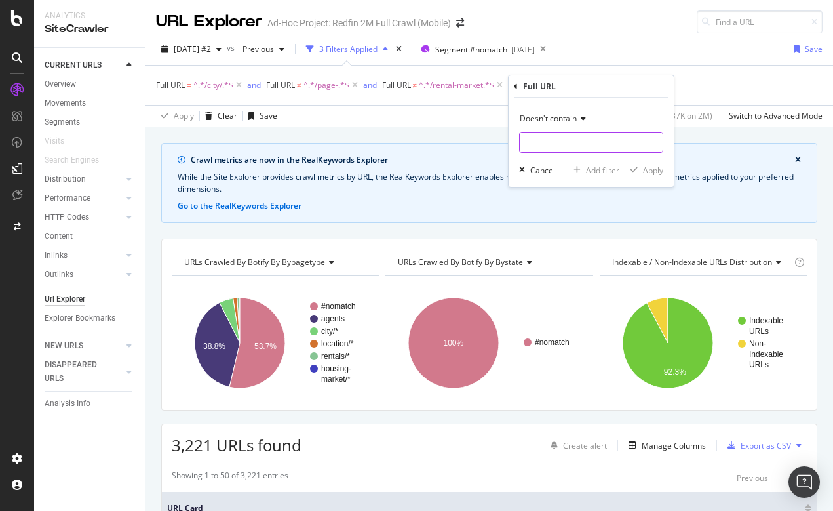
click at [535, 137] on input "text" at bounding box center [591, 142] width 143 height 21
type input "/home-trends/"
click at [651, 165] on div "Apply" at bounding box center [653, 170] width 20 height 11
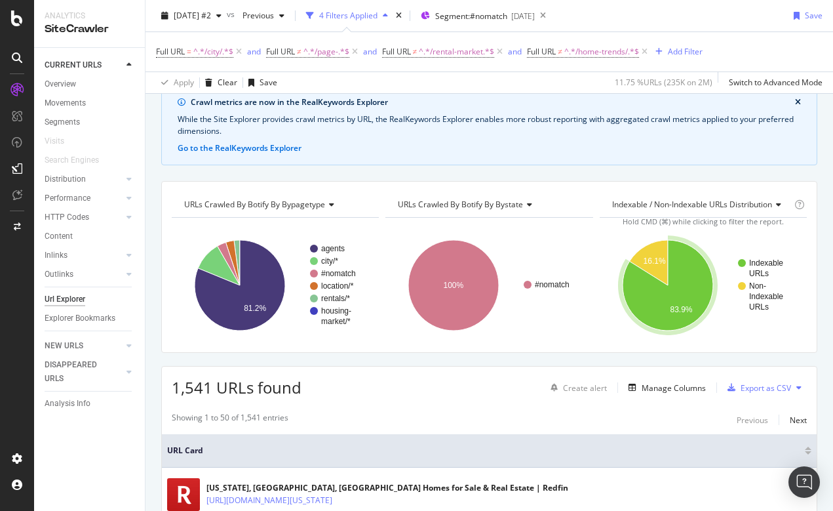
scroll to position [62, 0]
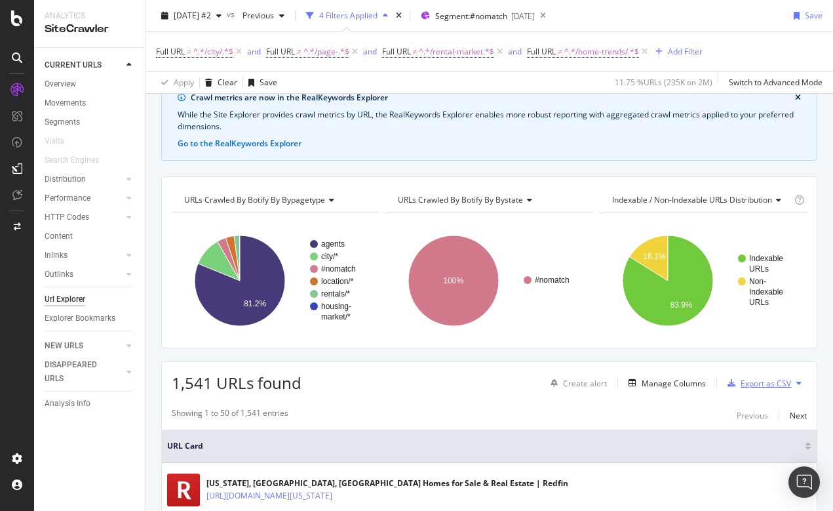
click at [771, 383] on div "Export as CSV" at bounding box center [766, 383] width 50 height 11
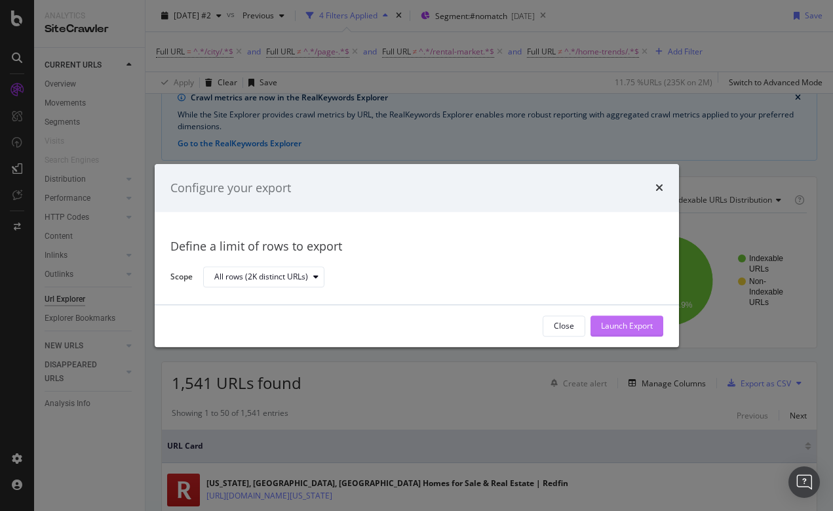
click at [638, 321] on div "Launch Export" at bounding box center [627, 326] width 52 height 11
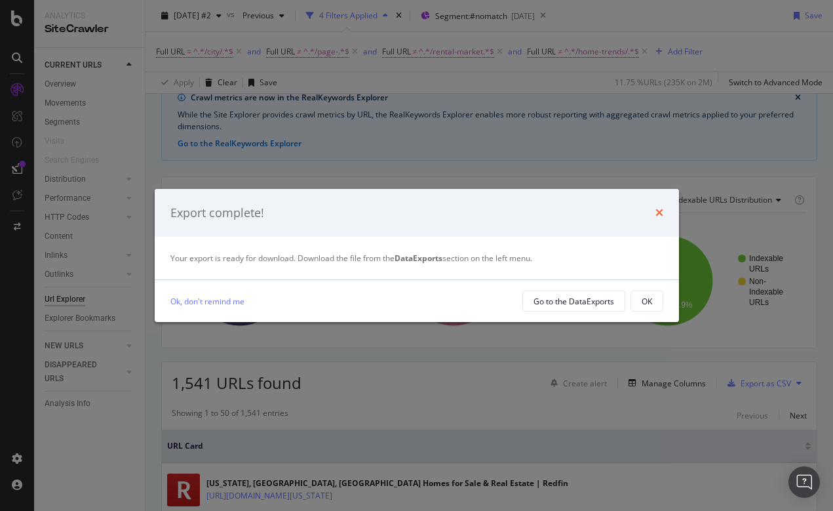
click at [659, 212] on icon "times" at bounding box center [659, 212] width 8 height 10
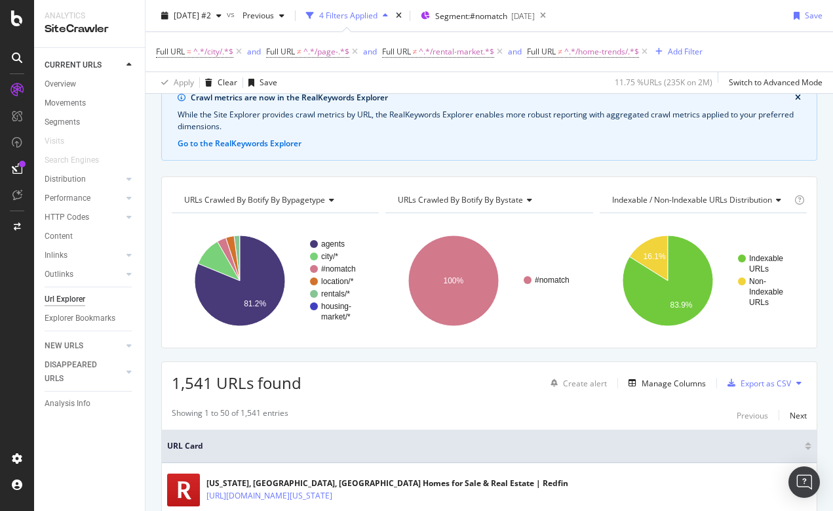
click at [687, 62] on div "Full URL = ^.*/city/.*$ and Full URL ≠ ^.*/page-.*$ and Full URL ≠ ^.*/rental-m…" at bounding box center [489, 51] width 667 height 39
click at [684, 45] on button "Add Filter" at bounding box center [676, 52] width 52 height 16
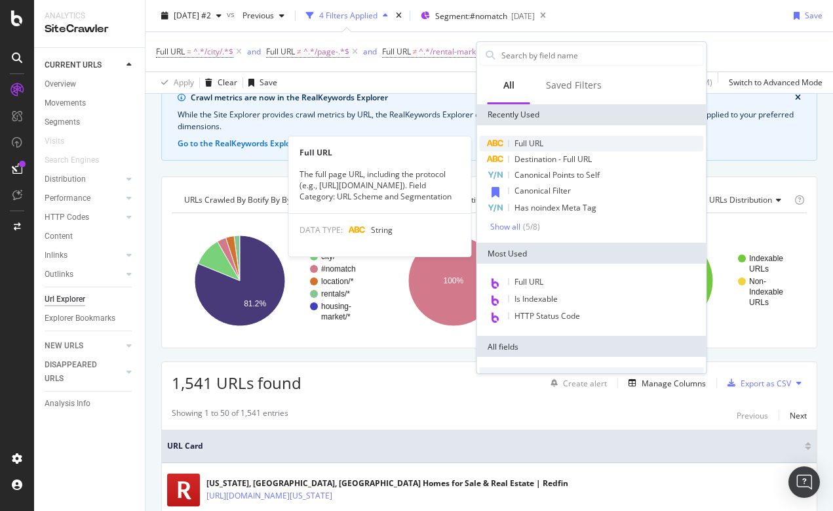
click at [530, 141] on span "Full URL" at bounding box center [529, 143] width 29 height 11
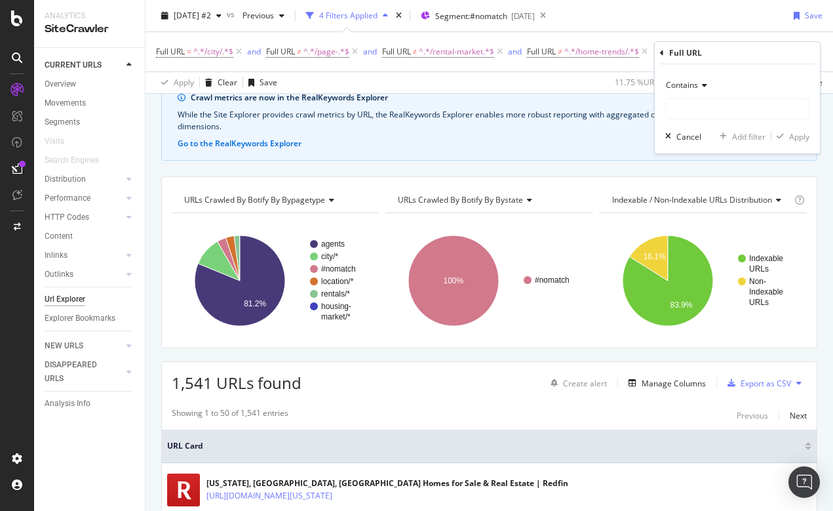
click at [676, 83] on span "Contains" at bounding box center [682, 84] width 32 height 11
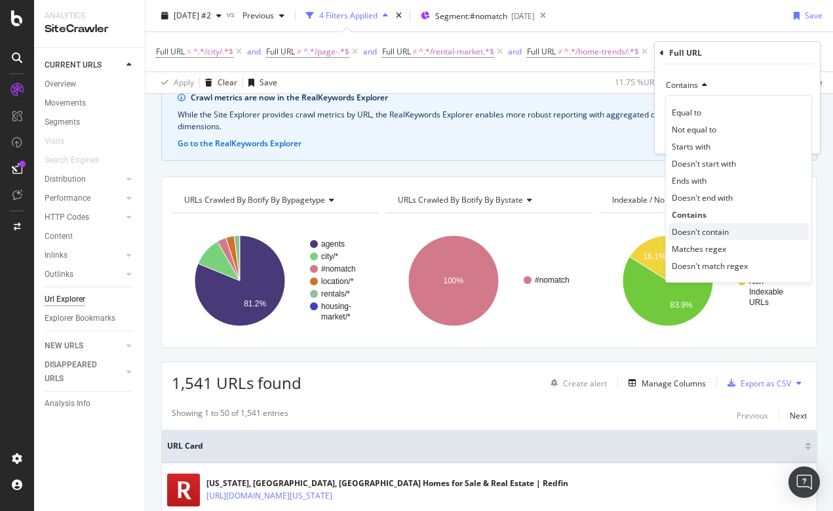
click at [691, 231] on span "Doesn't contain" at bounding box center [700, 231] width 57 height 11
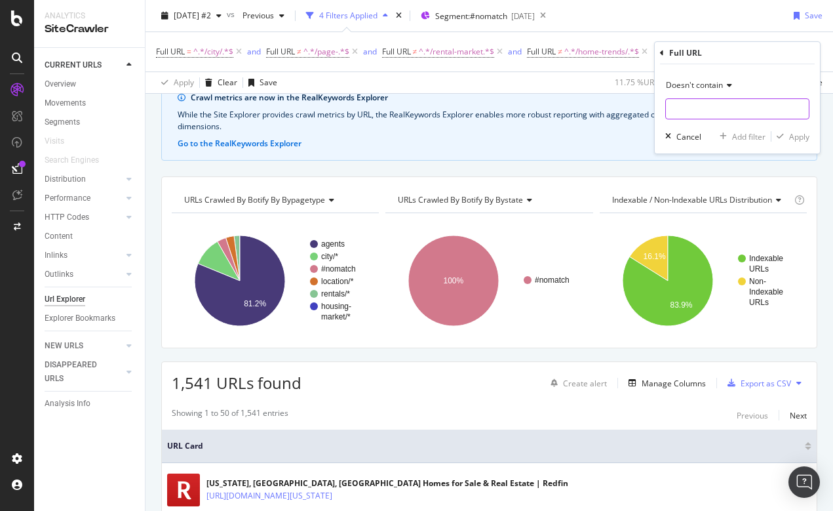
click at [686, 107] on input "text" at bounding box center [737, 108] width 143 height 21
click at [672, 109] on input "agents" at bounding box center [728, 108] width 124 height 21
type input "/agents"
click at [793, 138] on div "Apply" at bounding box center [799, 136] width 20 height 11
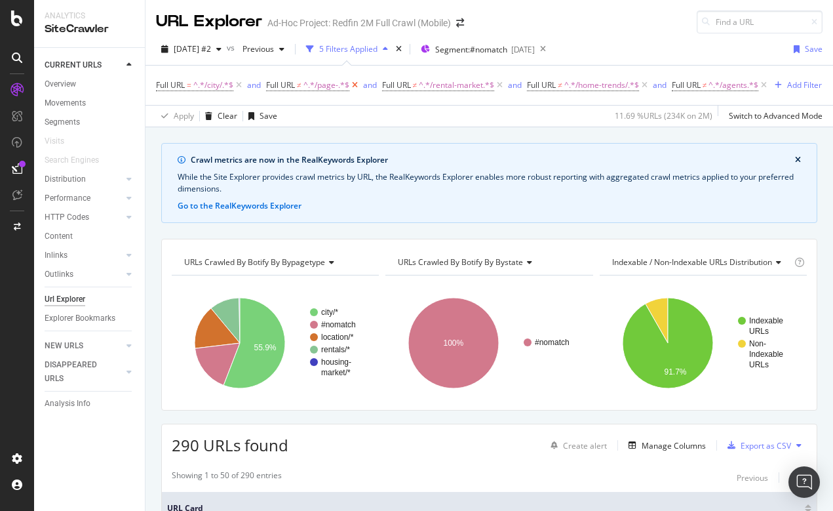
click at [360, 83] on icon at bounding box center [354, 85] width 11 height 13
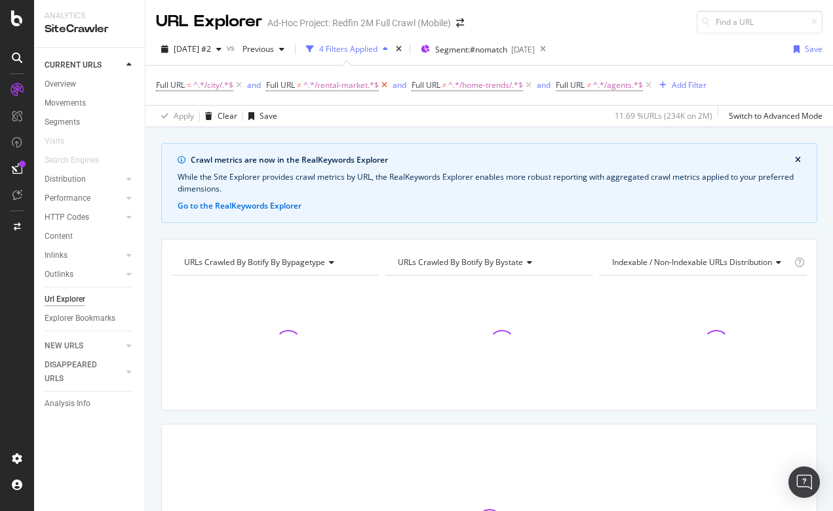
click at [387, 83] on icon at bounding box center [384, 85] width 11 height 13
click at [387, 83] on icon at bounding box center [383, 85] width 11 height 13
click at [360, 85] on icon at bounding box center [358, 85] width 11 height 13
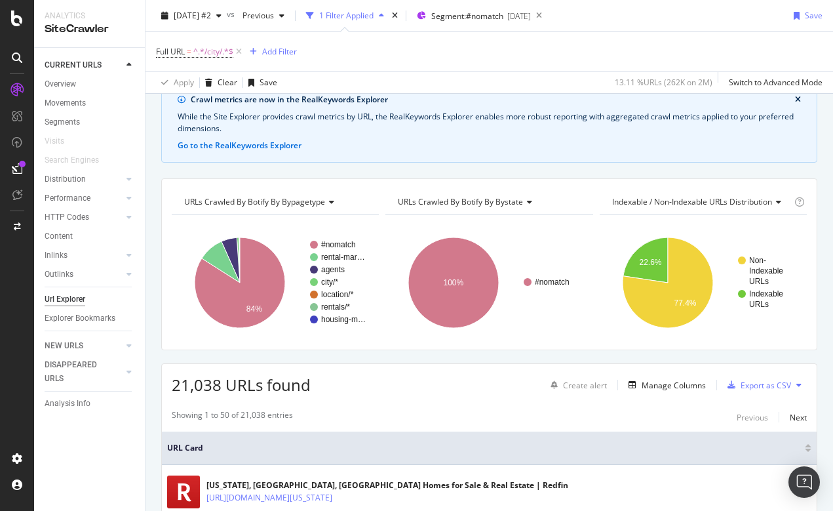
scroll to position [78, 0]
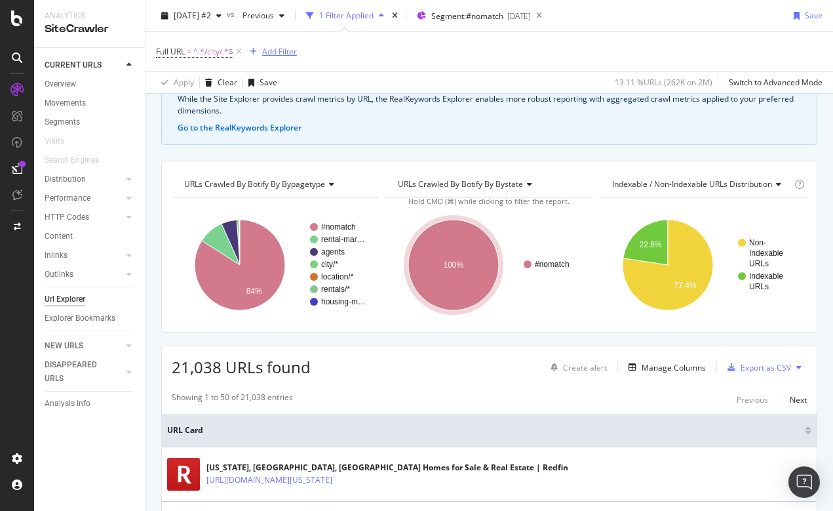
click at [277, 52] on div "Add Filter" at bounding box center [279, 51] width 35 height 11
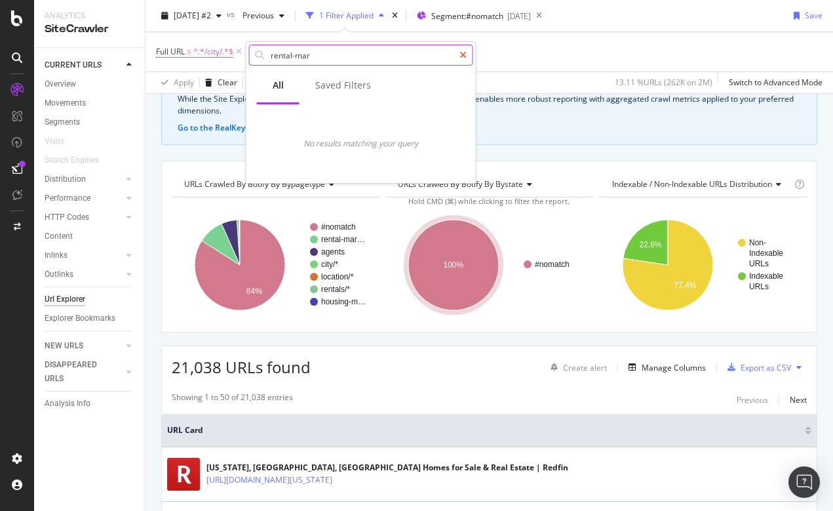
type input "rental-mar"
click at [462, 54] on icon at bounding box center [462, 54] width 7 height 9
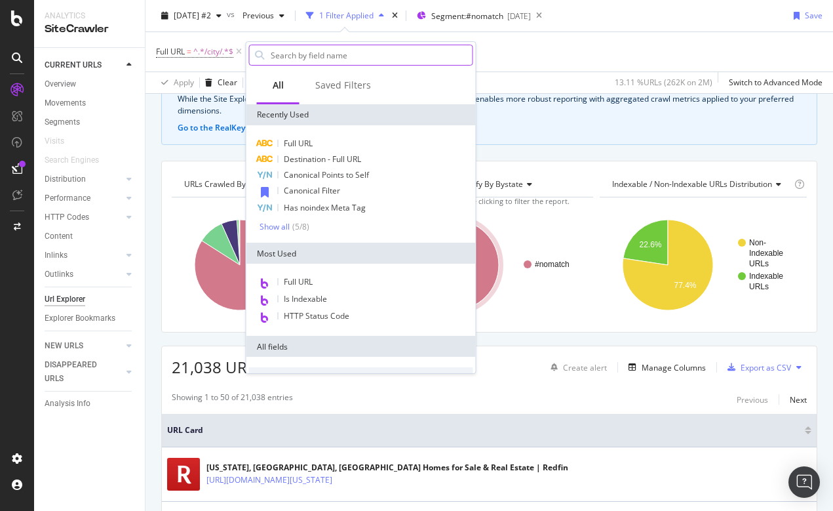
click at [507, 52] on div "Full URL = ^.*/city/.*$ Add Filter" at bounding box center [489, 51] width 667 height 39
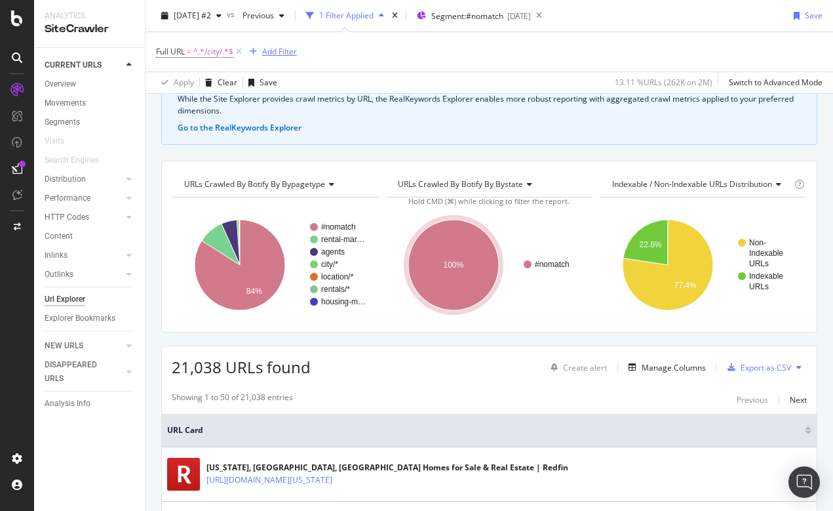
click at [284, 50] on div "Add Filter" at bounding box center [279, 51] width 35 height 11
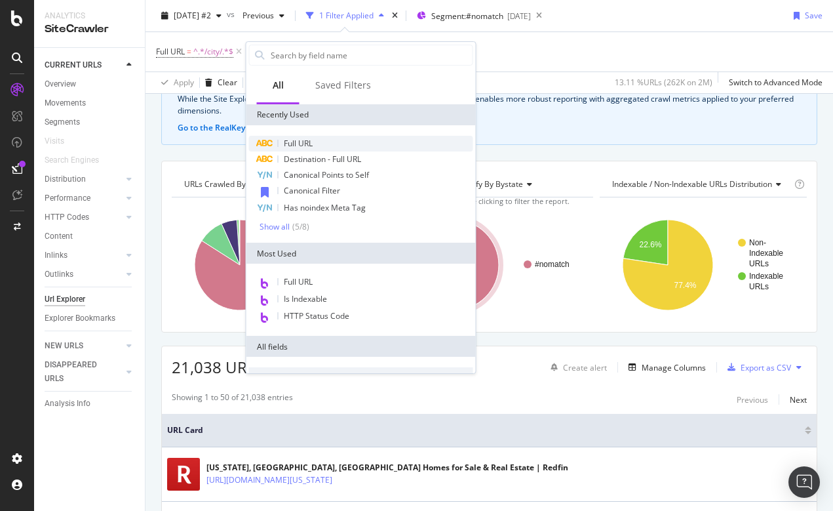
click at [300, 138] on span "Full URL" at bounding box center [298, 143] width 29 height 11
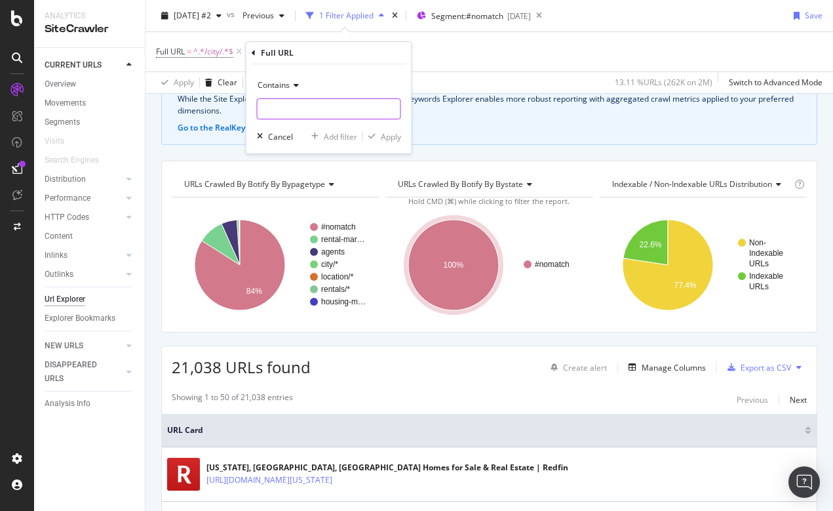
click at [290, 114] on input "text" at bounding box center [329, 108] width 143 height 21
type input "rental-market"
click at [395, 134] on div "Apply" at bounding box center [391, 136] width 20 height 11
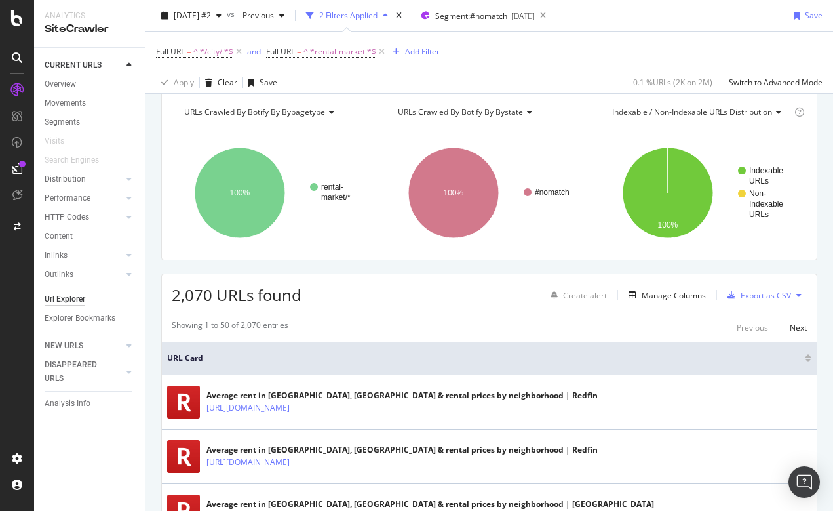
scroll to position [175, 0]
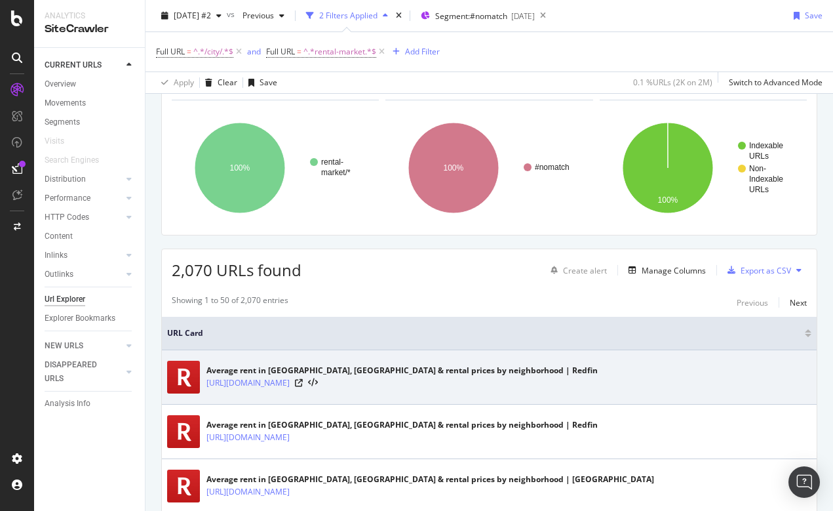
drag, startPoint x: 204, startPoint y: 381, endPoint x: 437, endPoint y: 387, distance: 233.4
click at [437, 387] on div "Average rent in [GEOGRAPHIC_DATA], [GEOGRAPHIC_DATA] & rental prices by neighbo…" at bounding box center [489, 376] width 644 height 33
copy link "[URL][DOMAIN_NAME]"
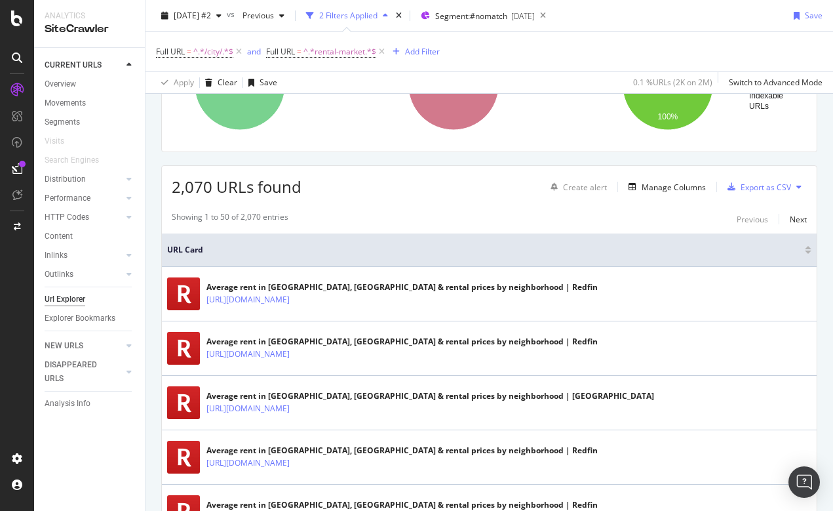
scroll to position [411, 0]
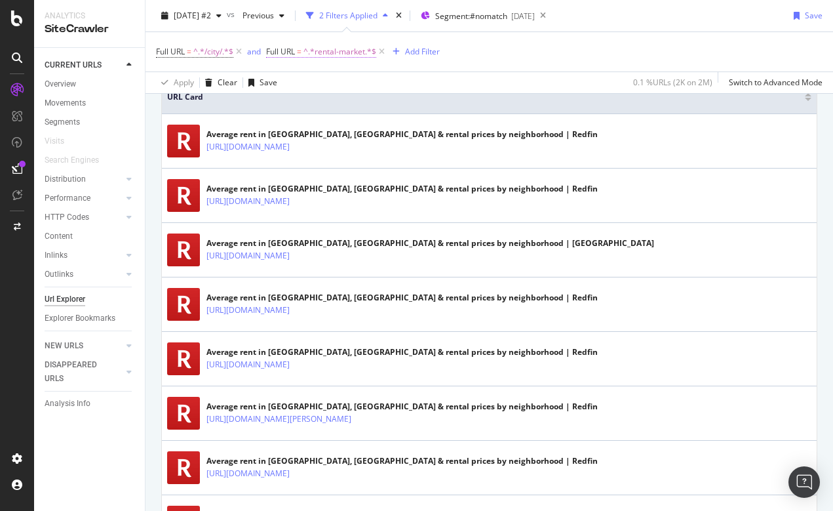
click at [340, 52] on span "^.*rental-market.*$" at bounding box center [339, 52] width 73 height 18
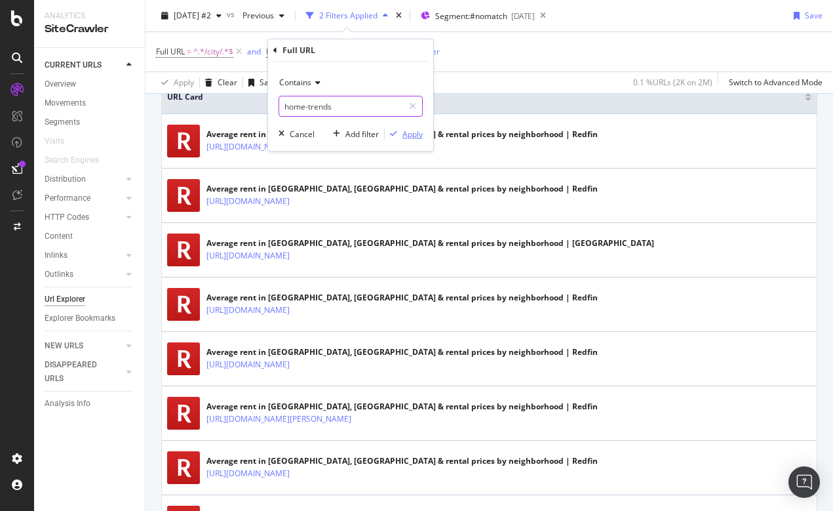
type input "home-trends"
click at [410, 130] on div "Apply" at bounding box center [412, 133] width 20 height 11
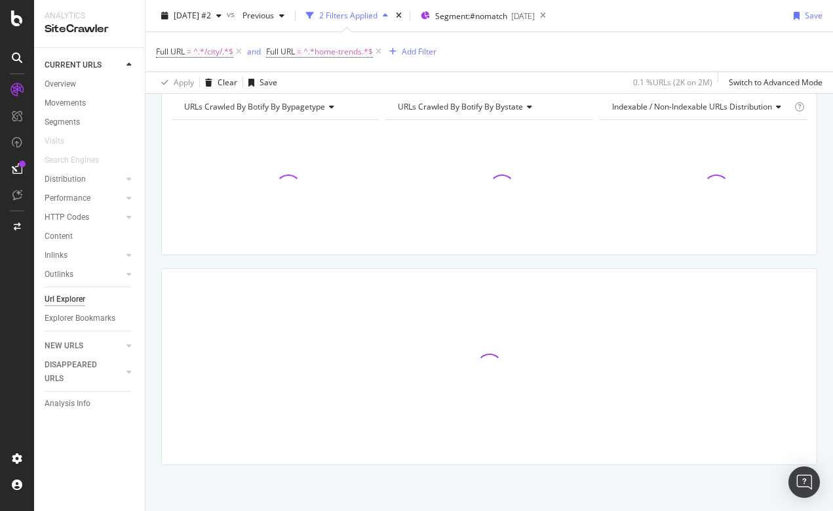
scroll to position [155, 0]
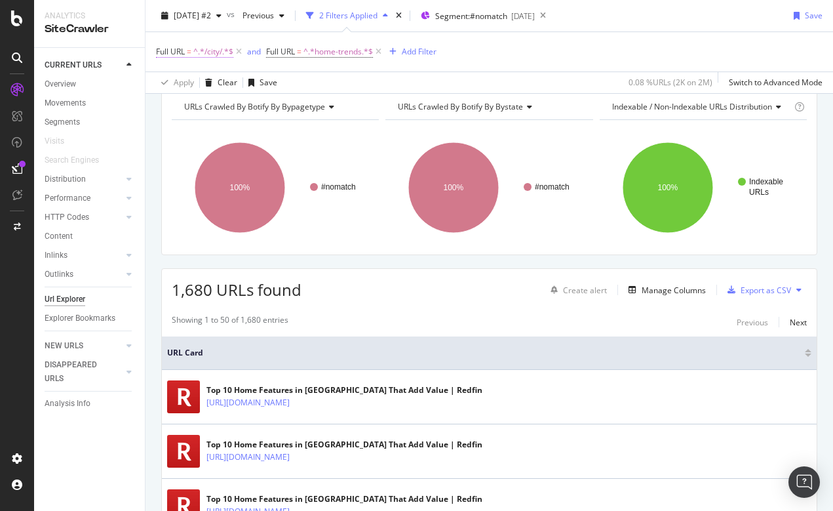
click at [211, 52] on span "^.*/city/.*$" at bounding box center [213, 52] width 40 height 18
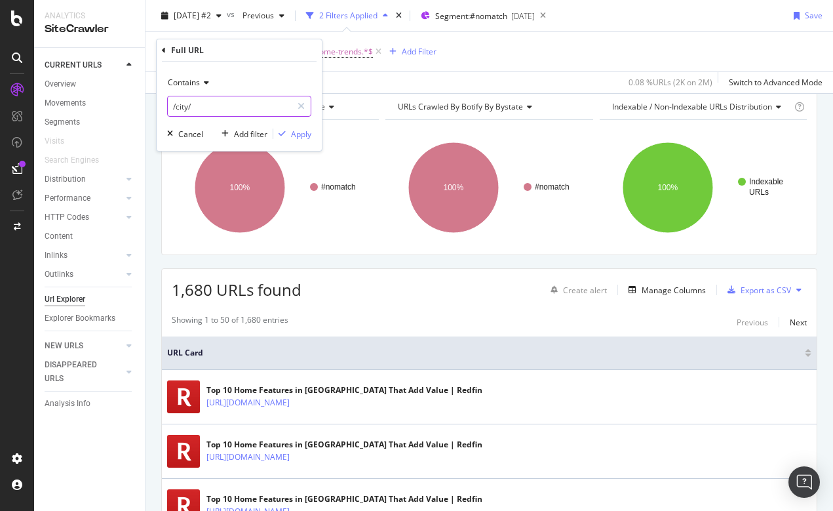
drag, startPoint x: 176, startPoint y: 104, endPoint x: 210, endPoint y: 104, distance: 33.4
click at [210, 104] on input "/city/" at bounding box center [230, 106] width 124 height 21
type input "/county/"
click at [299, 136] on div "Apply" at bounding box center [301, 133] width 20 height 11
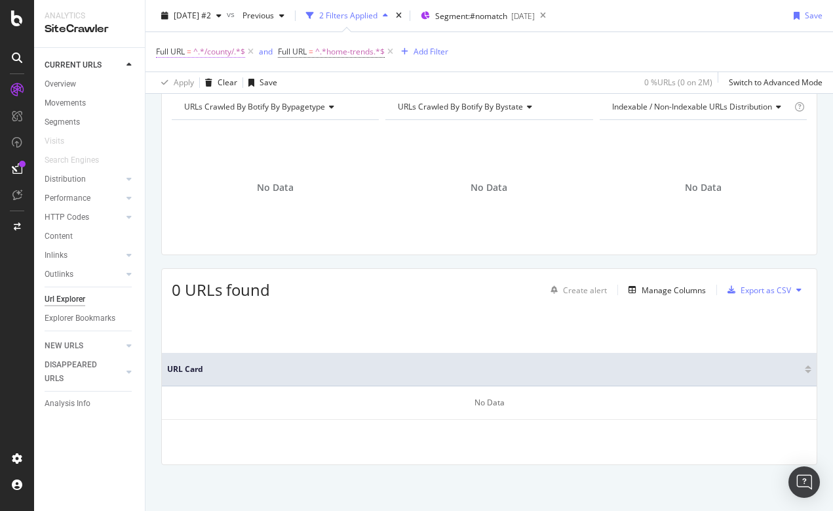
click at [210, 50] on span "^.*/county/.*$" at bounding box center [219, 52] width 52 height 18
click at [530, 33] on div "Full URL = ^.*/county/.*$ and Full URL = ^.*home-trends.*$ Add Filter" at bounding box center [489, 51] width 667 height 39
click at [218, 52] on span "^.*/county/.*$" at bounding box center [219, 52] width 52 height 18
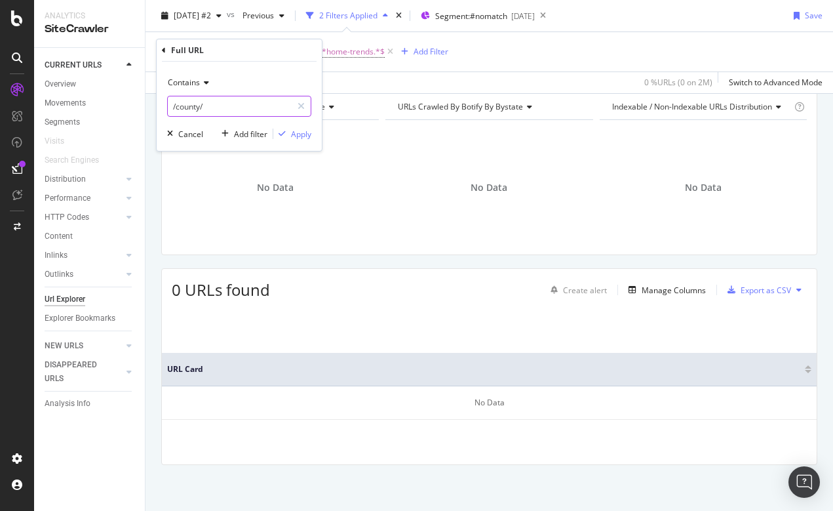
click at [218, 106] on input "/county/" at bounding box center [230, 106] width 124 height 21
drag, startPoint x: 176, startPoint y: 106, endPoint x: 255, endPoint y: 106, distance: 79.3
click at [255, 106] on input "/county/" at bounding box center [230, 106] width 124 height 21
type input "/neighborhood/"
click at [300, 129] on div "Apply" at bounding box center [301, 133] width 20 height 11
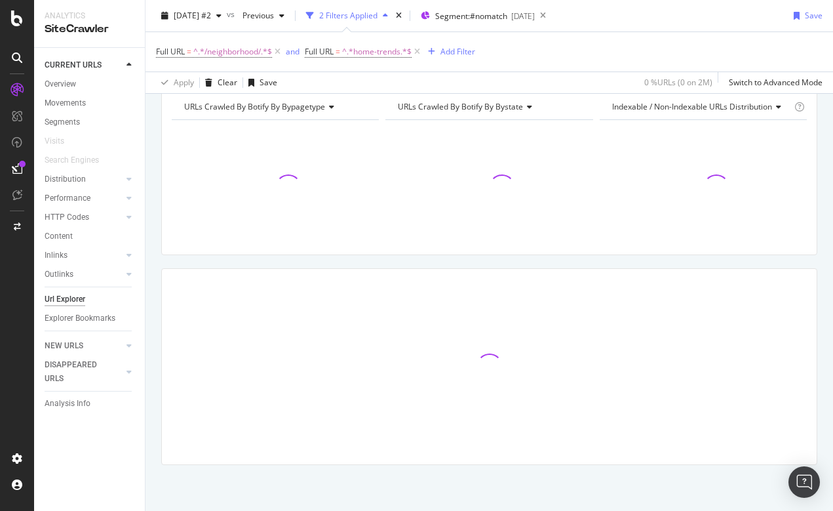
scroll to position [5, 0]
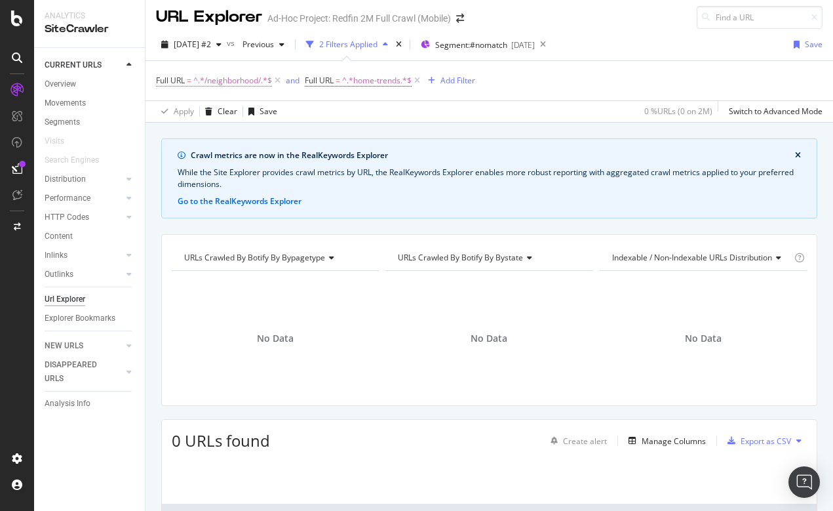
click at [249, 79] on span "^.*/neighborhood/.*$" at bounding box center [232, 80] width 79 height 18
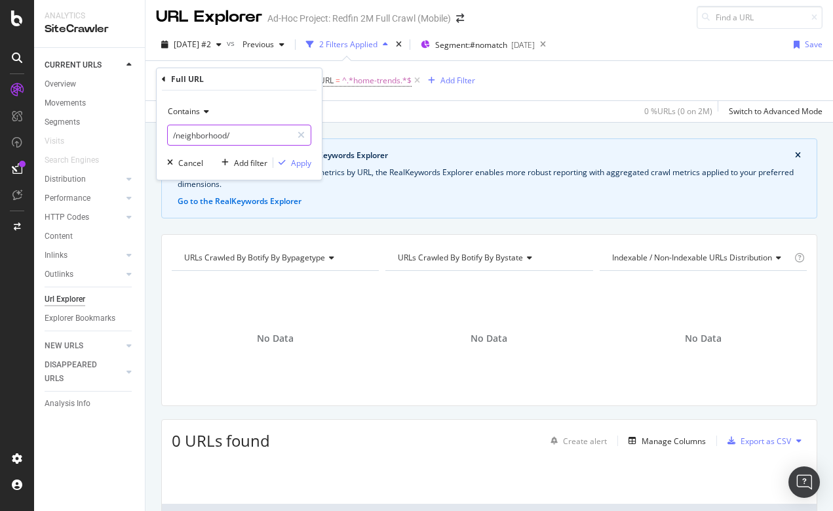
click at [237, 134] on input "/neighborhood/" at bounding box center [230, 135] width 124 height 21
click at [349, 99] on div "Full URL = ^.*/neighborhood/.*$ and Full URL = ^.*home-trends.*$ Add Filter" at bounding box center [489, 80] width 667 height 39
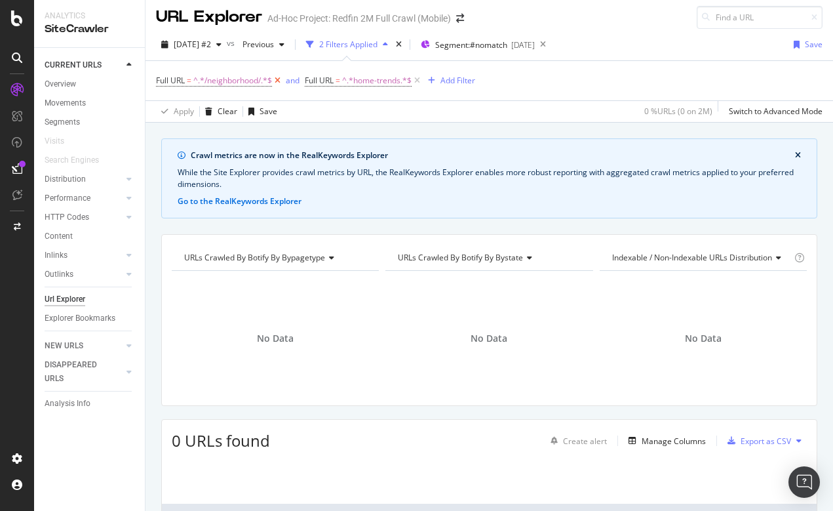
click at [280, 79] on icon at bounding box center [277, 80] width 11 height 13
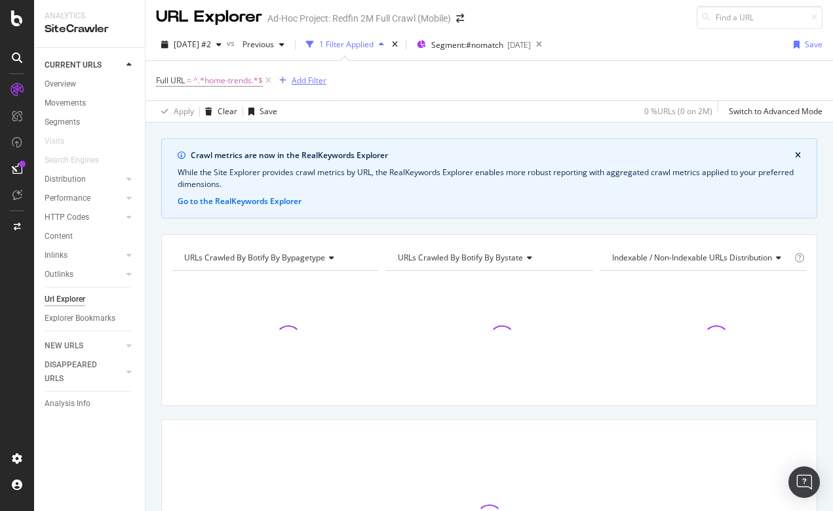
click at [315, 80] on div "Add Filter" at bounding box center [309, 80] width 35 height 11
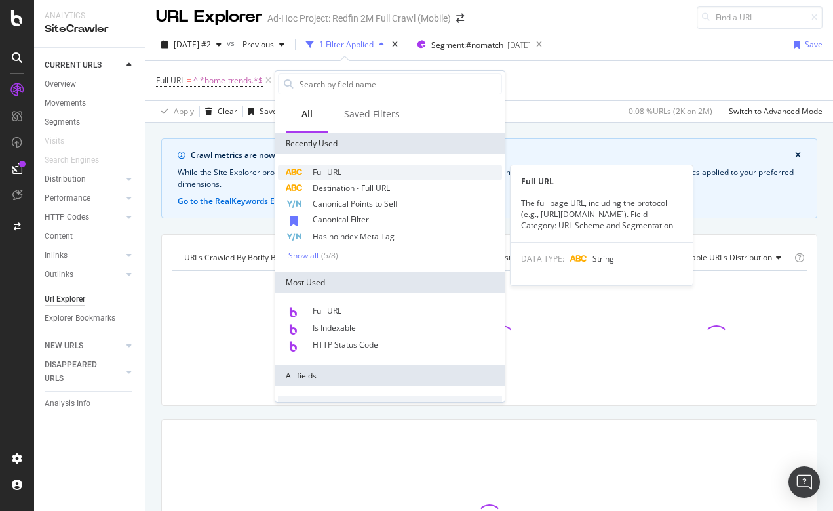
click at [326, 172] on span "Full URL" at bounding box center [327, 171] width 29 height 11
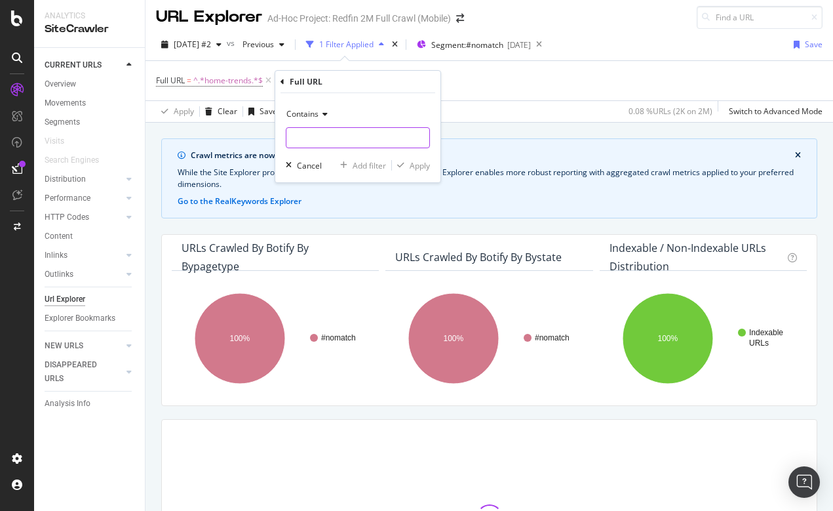
click at [301, 132] on input "text" at bounding box center [357, 137] width 143 height 21
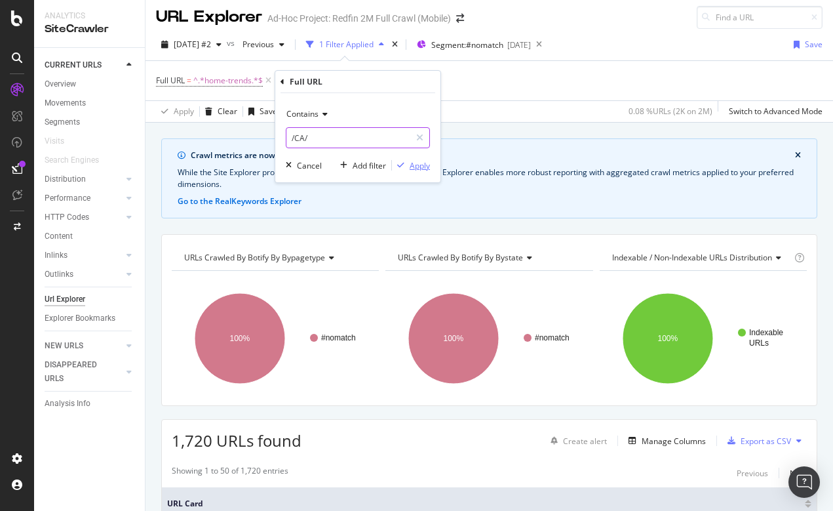
type input "/CA/"
click at [418, 161] on div "Apply" at bounding box center [420, 165] width 20 height 11
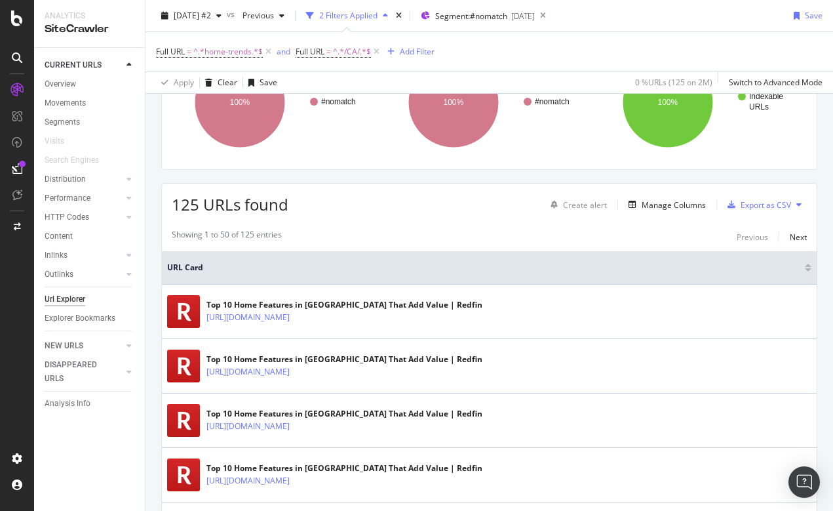
scroll to position [338, 0]
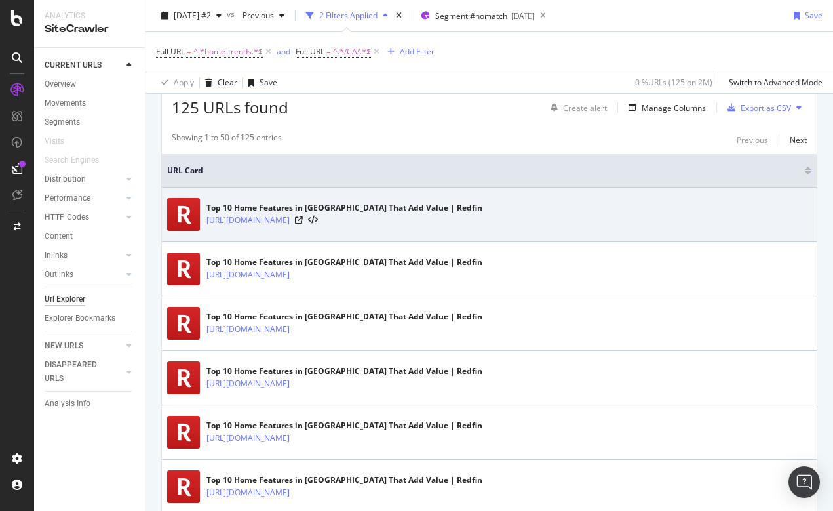
copy link "[URL][DOMAIN_NAME]"
drag, startPoint x: 204, startPoint y: 220, endPoint x: 448, endPoint y: 227, distance: 244.6
click at [448, 228] on div "Top 10 Home Features in Lake Elsinore That Add Value | Redfin https://www.redfi…" at bounding box center [489, 214] width 644 height 33
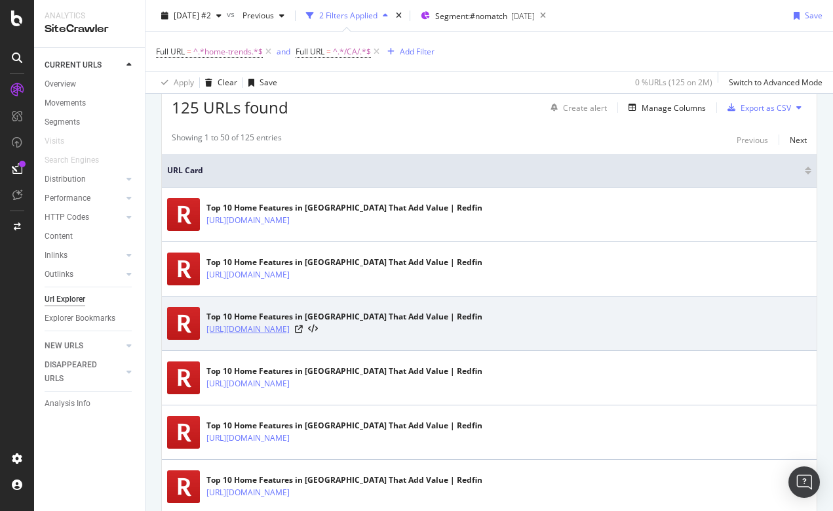
drag, startPoint x: 203, startPoint y: 329, endPoint x: 343, endPoint y: 330, distance: 140.3
click at [343, 330] on div "Top 10 Home Features in San Diego That Add Value | Redfin https://www.redfin.co…" at bounding box center [489, 323] width 644 height 33
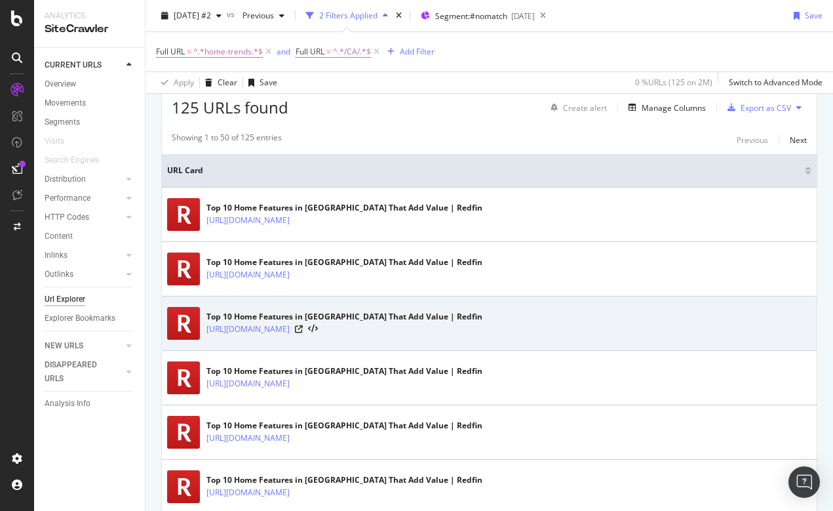
drag, startPoint x: 205, startPoint y: 330, endPoint x: 435, endPoint y: 340, distance: 230.2
click at [435, 340] on td "Top 10 Home Features in San Diego That Add Value | Redfin https://www.redfin.co…" at bounding box center [489, 323] width 655 height 54
copy link "[URL][DOMAIN_NAME]"
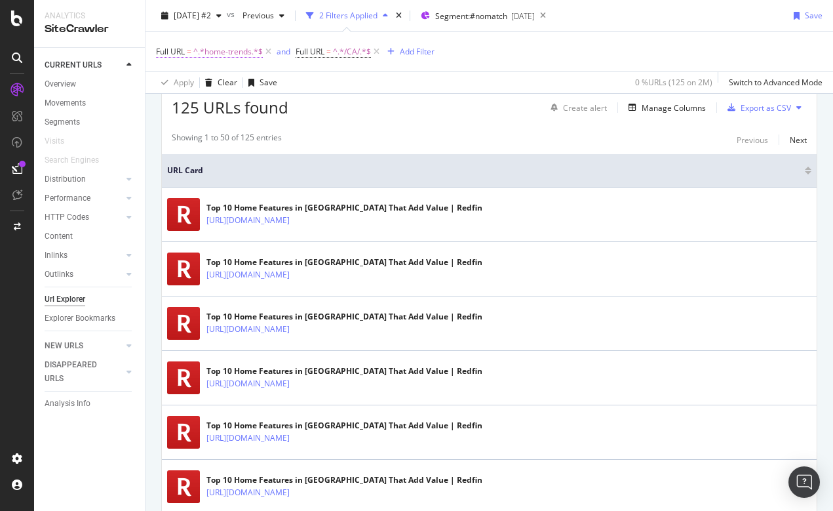
click at [240, 52] on span "^.*home-trends.*$" at bounding box center [227, 52] width 69 height 18
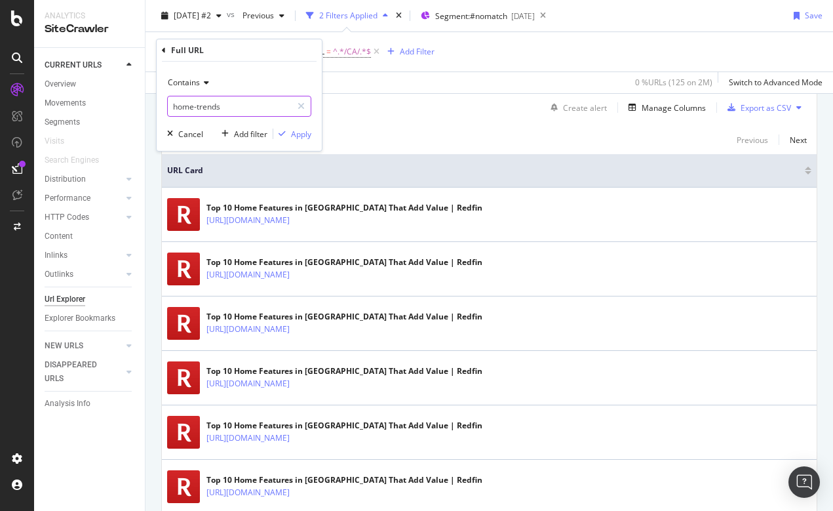
drag, startPoint x: 239, startPoint y: 109, endPoint x: 165, endPoint y: 109, distance: 73.4
click at [165, 109] on div "Contains home-trends Cancel Add filter Apply" at bounding box center [239, 106] width 165 height 89
type input "/agents"
click at [305, 130] on div "Apply" at bounding box center [301, 133] width 20 height 11
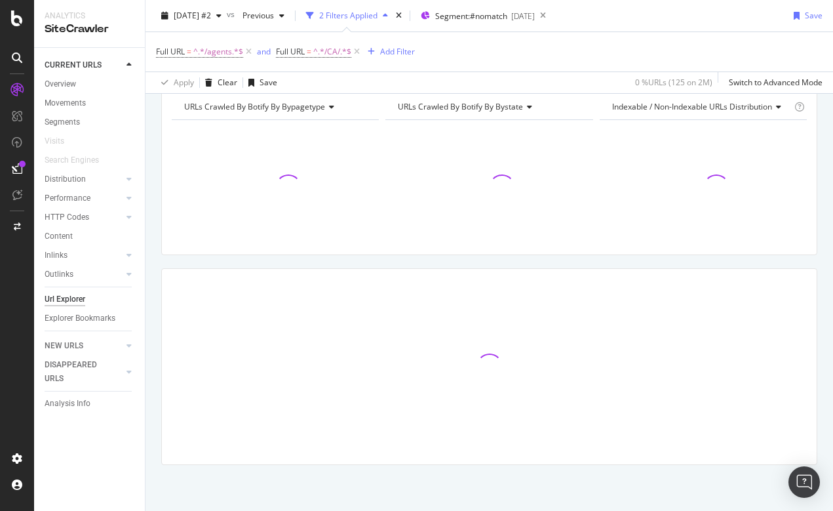
scroll to position [155, 0]
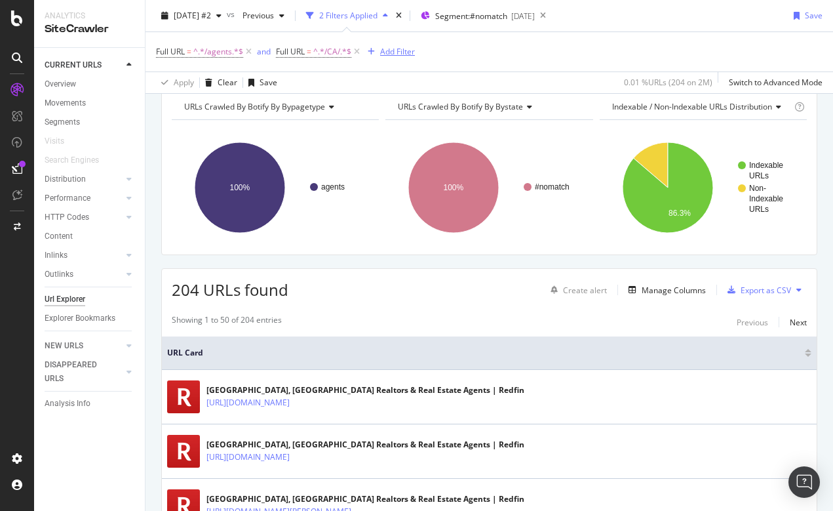
click at [391, 50] on div "Add Filter" at bounding box center [397, 51] width 35 height 11
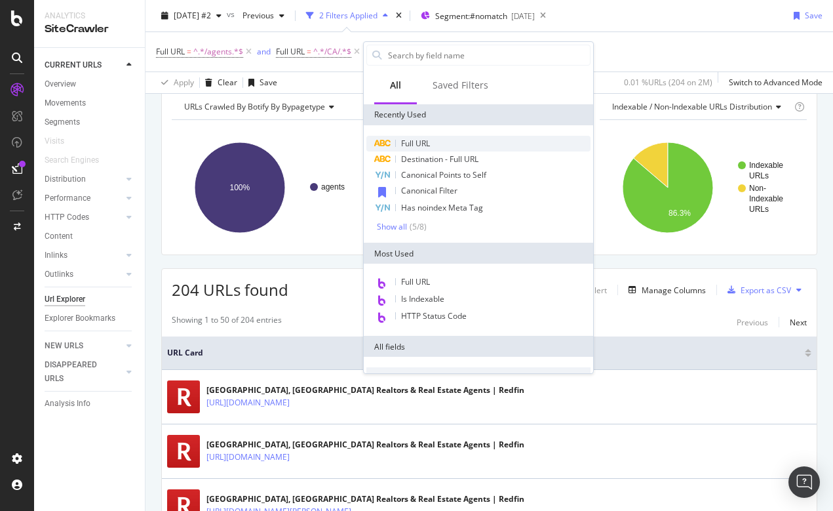
click at [418, 144] on span "Full URL" at bounding box center [415, 143] width 29 height 11
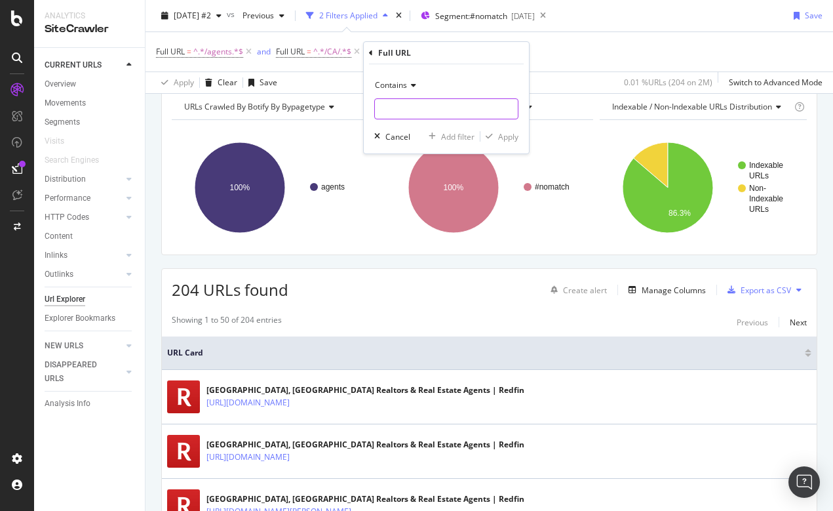
click at [391, 111] on input "text" at bounding box center [446, 108] width 143 height 21
type input "/city/"
click at [512, 132] on div "Apply" at bounding box center [508, 136] width 20 height 11
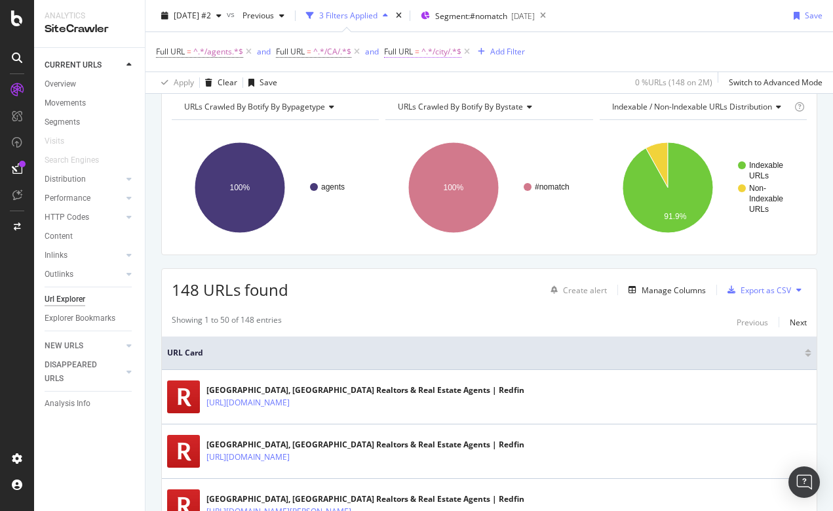
click at [426, 47] on span "^.*/city/.*$" at bounding box center [441, 52] width 40 height 18
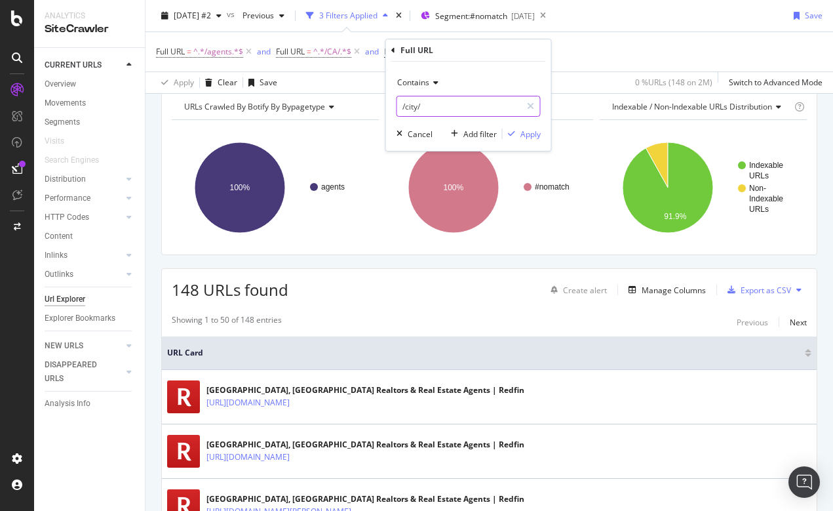
click at [416, 102] on input "/city/" at bounding box center [459, 106] width 124 height 21
type input "/city/"
click at [414, 79] on span "Contains" at bounding box center [413, 82] width 32 height 11
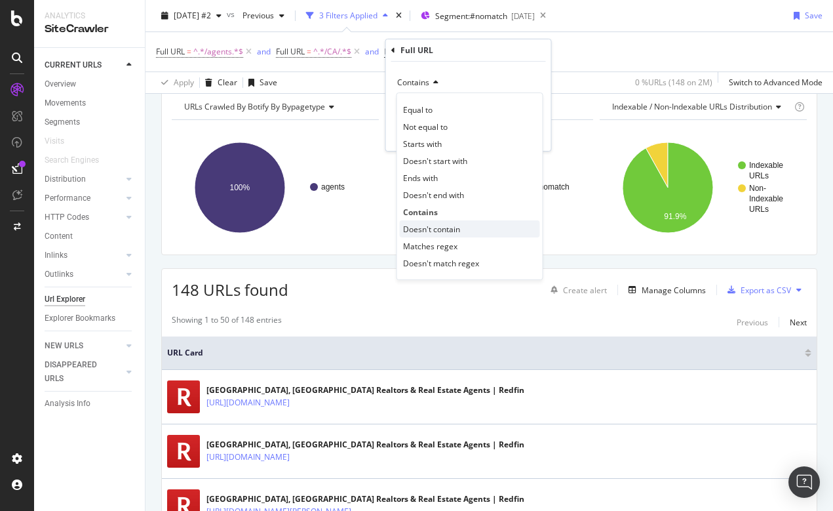
click at [429, 231] on span "Doesn't contain" at bounding box center [431, 229] width 57 height 11
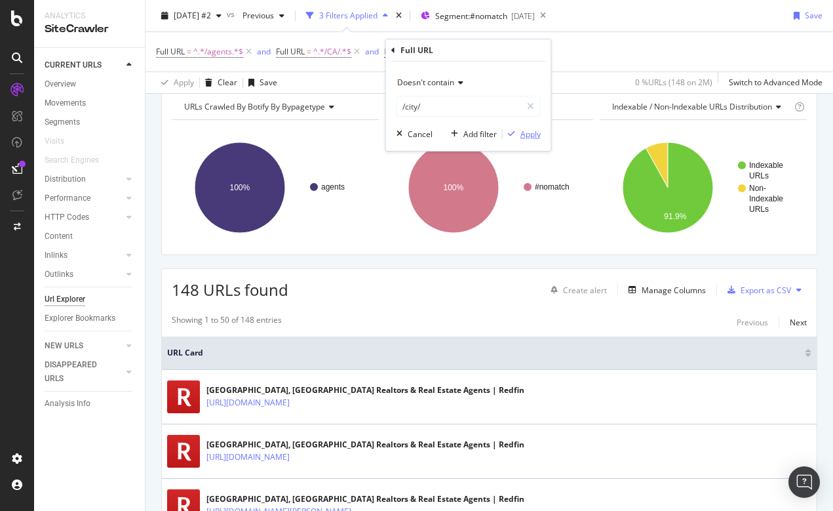
click at [532, 137] on div "Apply" at bounding box center [530, 133] width 20 height 11
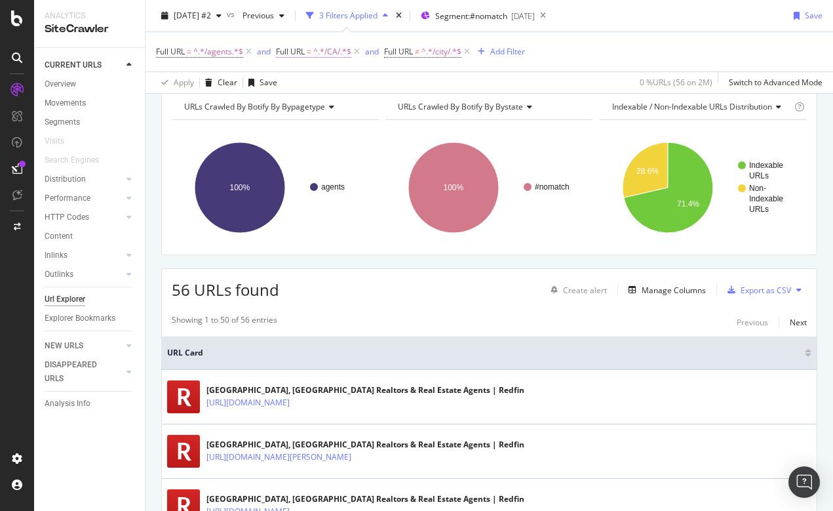
click at [304, 46] on span "Full URL" at bounding box center [290, 51] width 29 height 11
click at [609, 49] on div "Full URL = ^.*/agents.*$ and Full URL = ^.*/CA/.*$ and Full URL ≠ ^.*/city/.*$ …" at bounding box center [489, 51] width 667 height 39
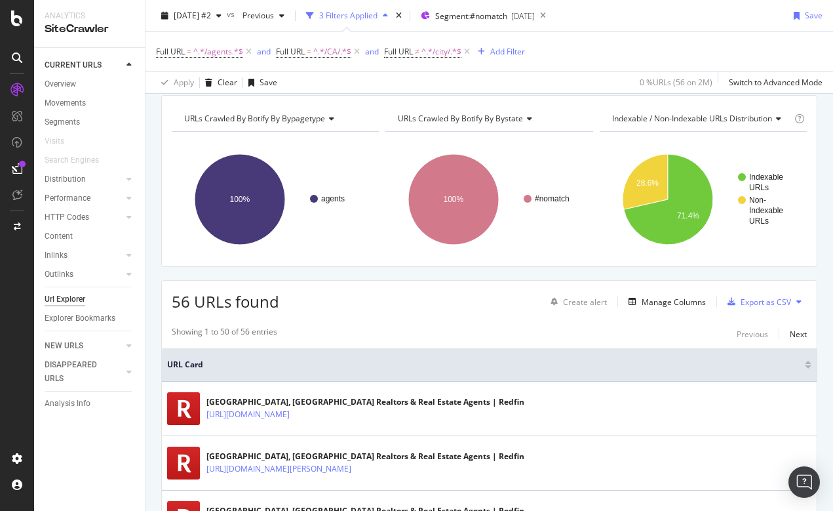
scroll to position [113, 0]
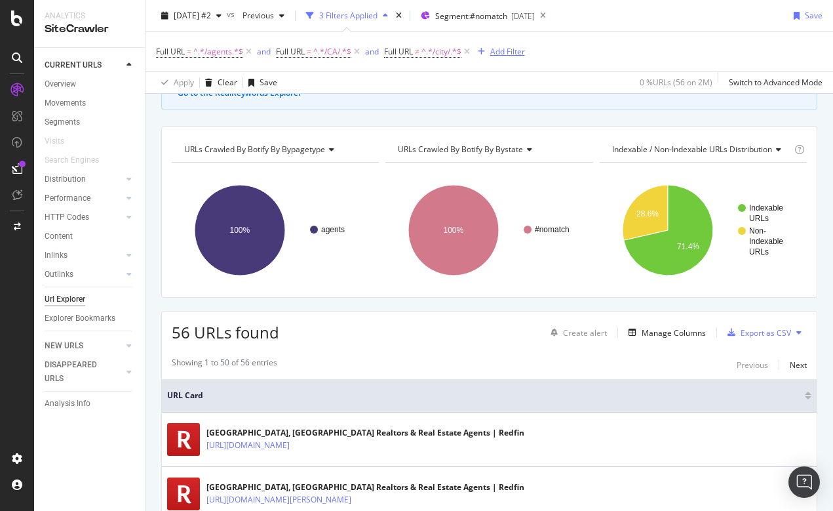
click at [508, 53] on div "Add Filter" at bounding box center [507, 51] width 35 height 11
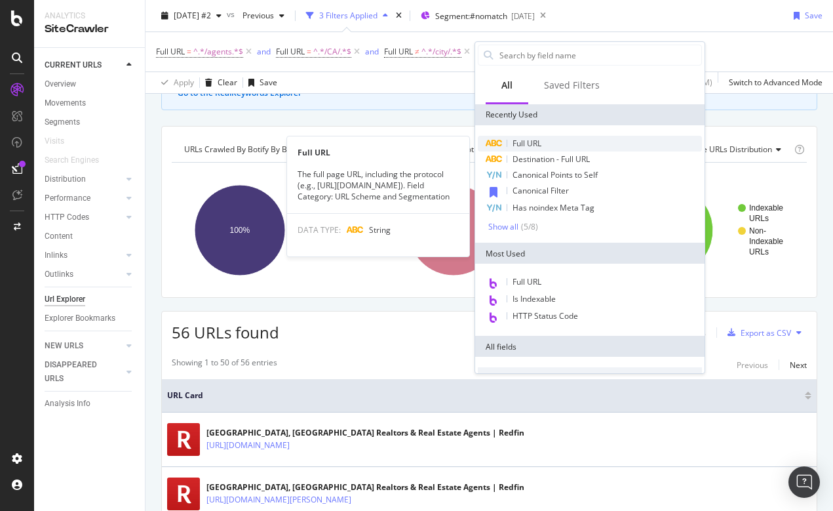
click at [522, 141] on span "Full URL" at bounding box center [527, 143] width 29 height 11
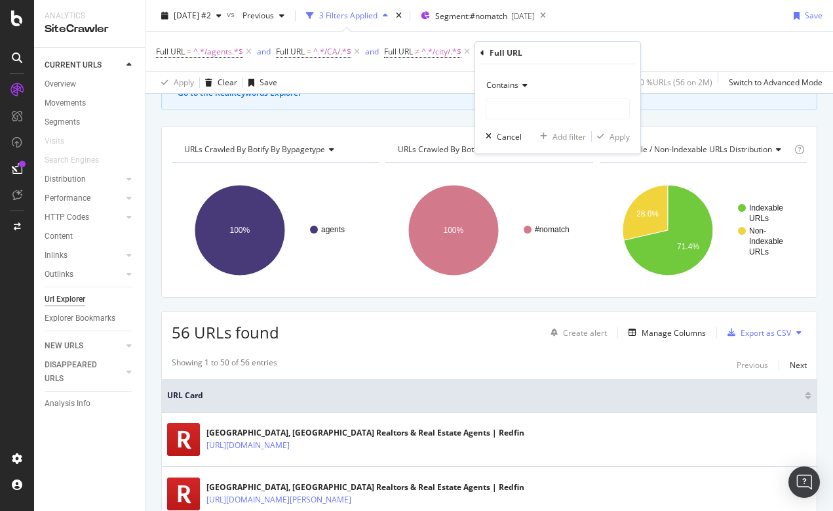
click at [498, 84] on span "Contains" at bounding box center [502, 84] width 32 height 11
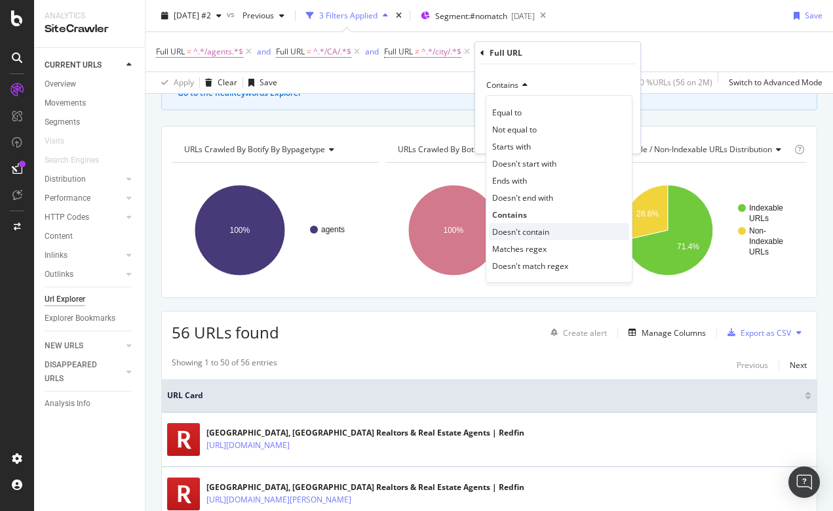
click at [511, 229] on span "Doesn't contain" at bounding box center [520, 231] width 57 height 11
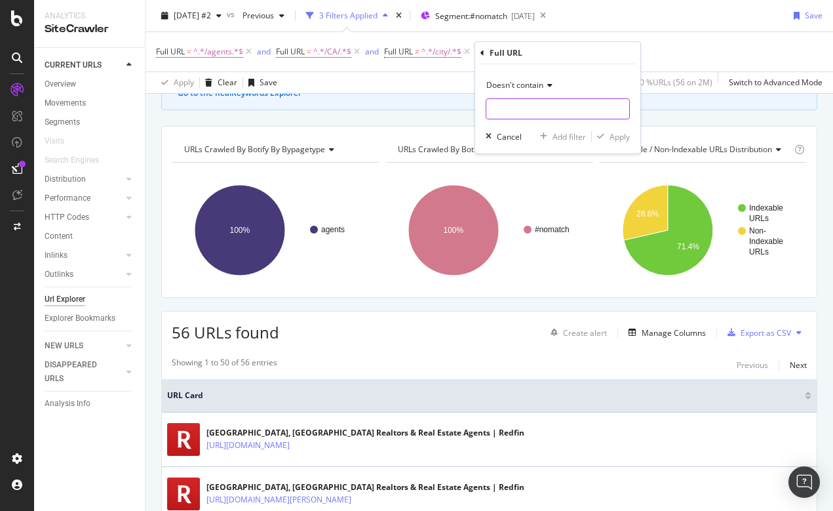
click at [499, 116] on input "text" at bounding box center [557, 108] width 143 height 21
type input "/neighborhood/"
click at [623, 137] on div "Apply" at bounding box center [620, 136] width 20 height 11
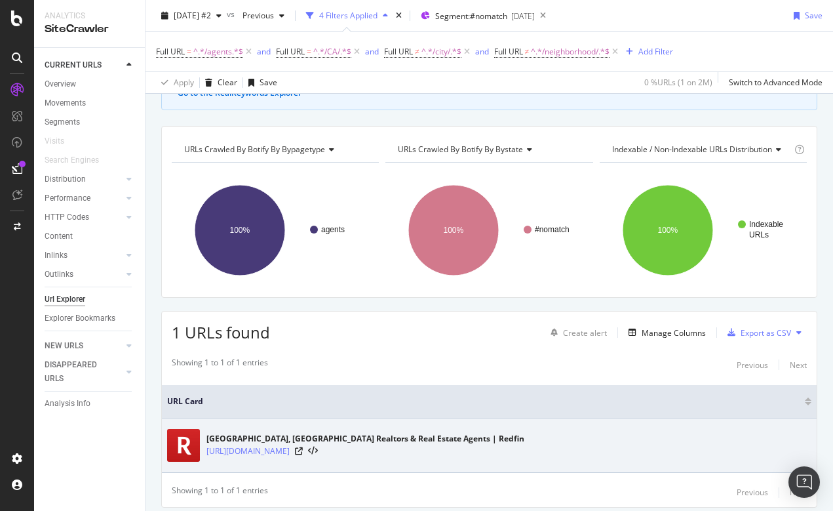
drag, startPoint x: 205, startPoint y: 450, endPoint x: 490, endPoint y: 465, distance: 284.9
click at [490, 465] on td "Sacramento County, CA Realtors & Real Estate Agents | Redfin https://www.redfin…" at bounding box center [489, 445] width 655 height 54
copy link "https://www.redfin.com/county/336/CA/Sacramento-County/real-estate/agents"
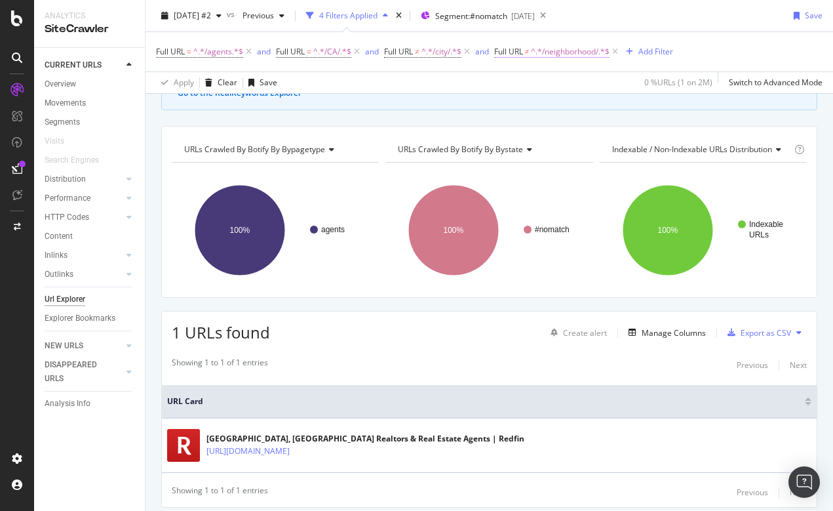
click at [561, 52] on span "^.*/neighborhood/.*$" at bounding box center [570, 52] width 79 height 18
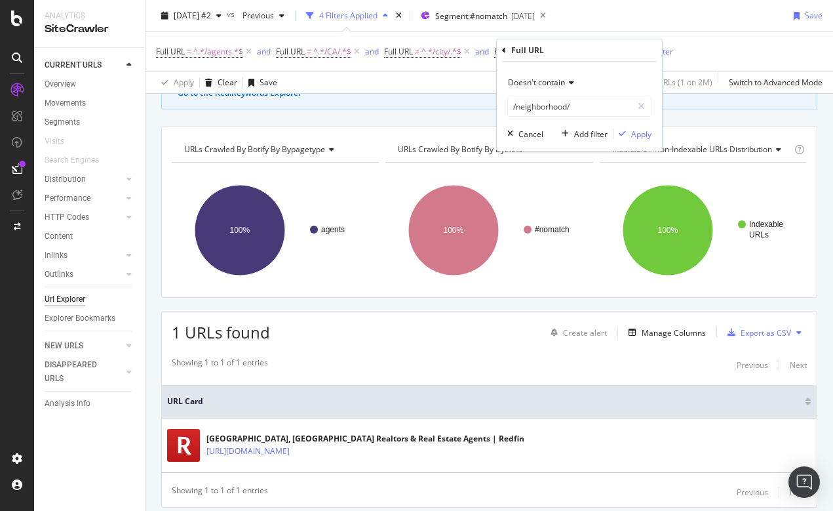
click at [715, 39] on div "Full URL = ^.*/agents.*$ and Full URL = ^.*/CA/.*$ and Full URL ≠ ^.*/city/.*$ …" at bounding box center [489, 51] width 667 height 39
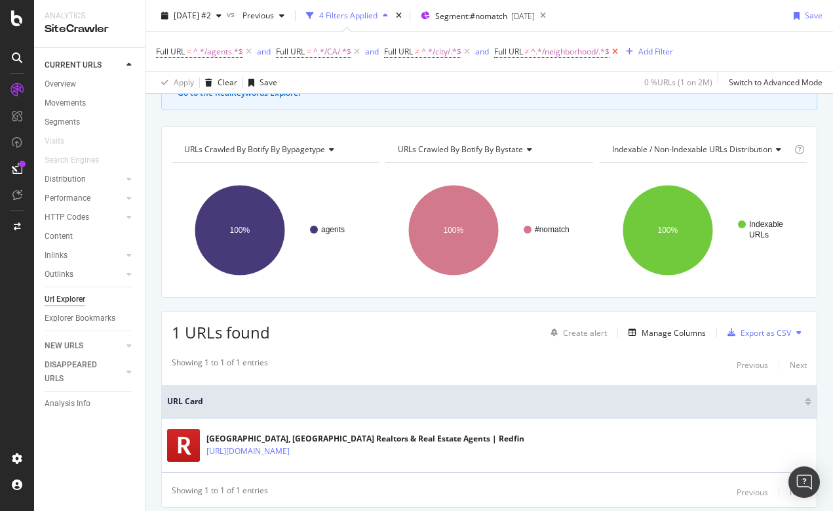
click at [619, 52] on icon at bounding box center [615, 51] width 11 height 13
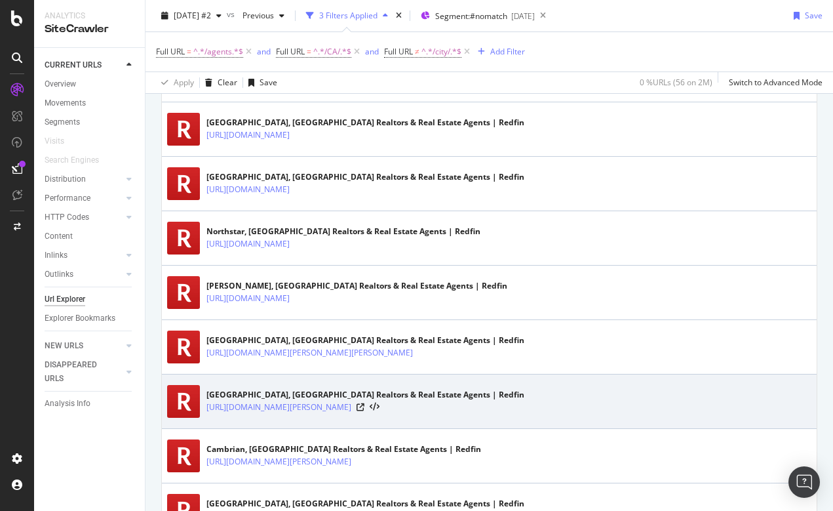
scroll to position [612, 0]
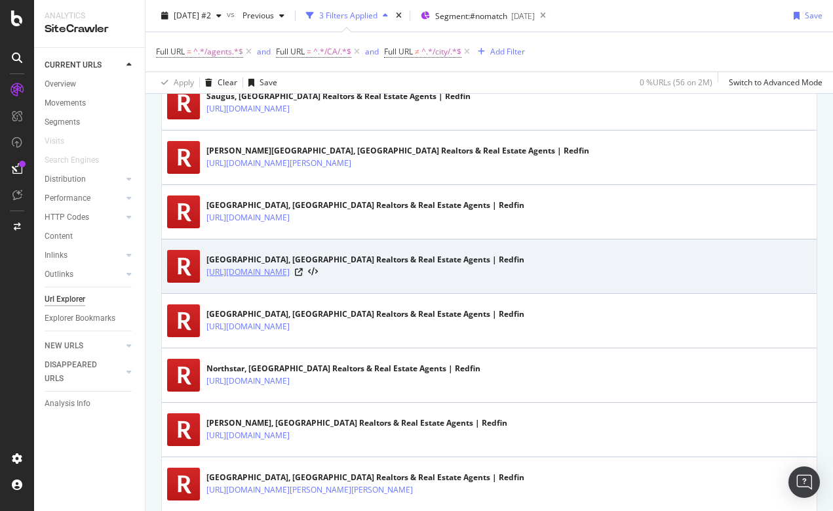
drag, startPoint x: 204, startPoint y: 272, endPoint x: 523, endPoint y: 277, distance: 318.6
click at [523, 277] on div "Cypress Village, CA Realtors & Real Estate Agents | Redfin https://www.redfin.c…" at bounding box center [489, 266] width 644 height 33
copy link "https://www.redfin.com/neighborhood/4652/CA/Irvine/Cypress-Village/real-estate/…"
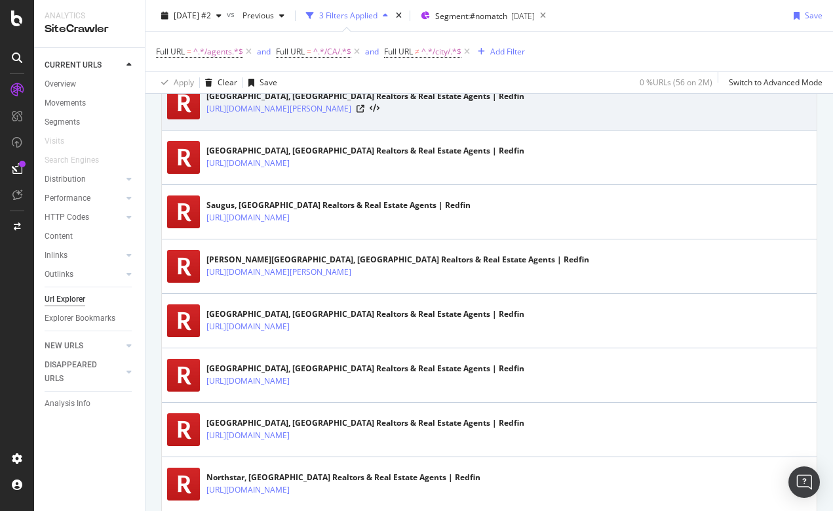
scroll to position [501, 0]
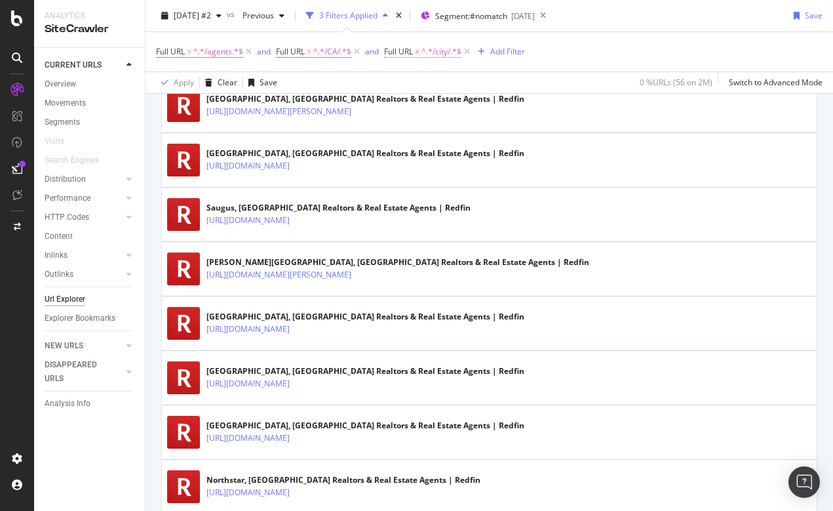
click at [435, 50] on span "^.*/city/.*$" at bounding box center [441, 52] width 40 height 18
click at [426, 82] on span "Doesn't contain" at bounding box center [425, 82] width 57 height 11
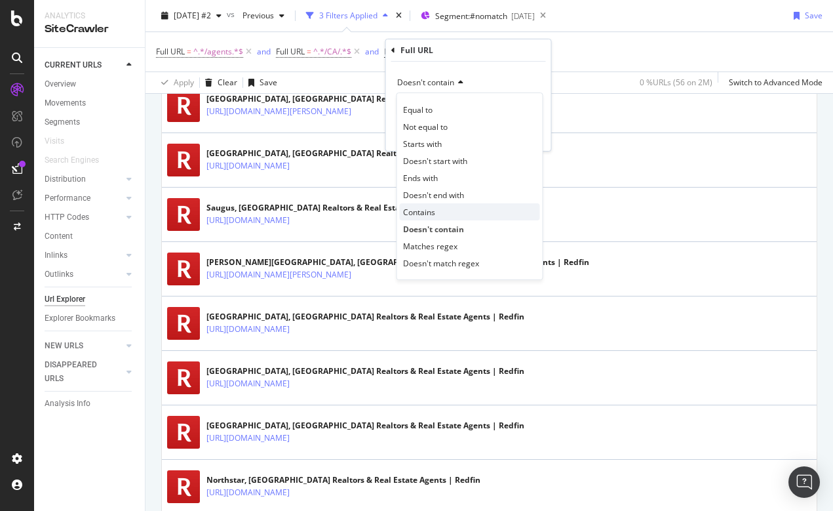
click at [423, 210] on span "Contains" at bounding box center [419, 211] width 32 height 11
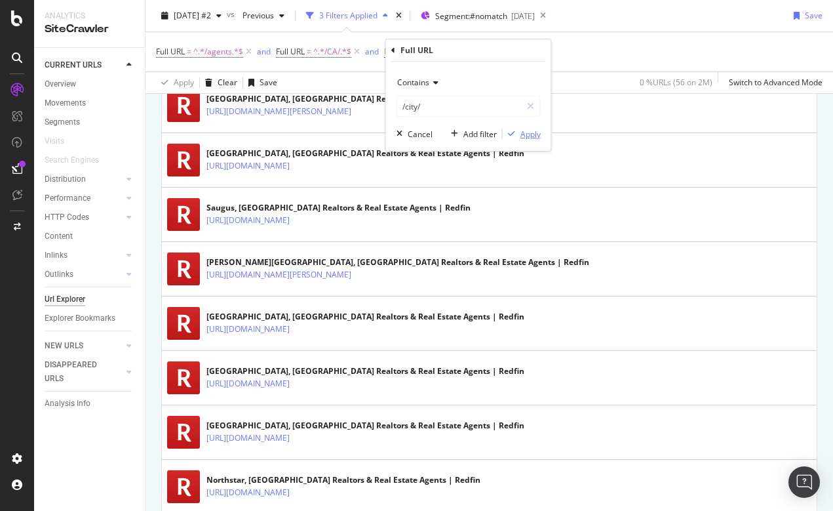
click at [524, 134] on div "Apply" at bounding box center [530, 133] width 20 height 11
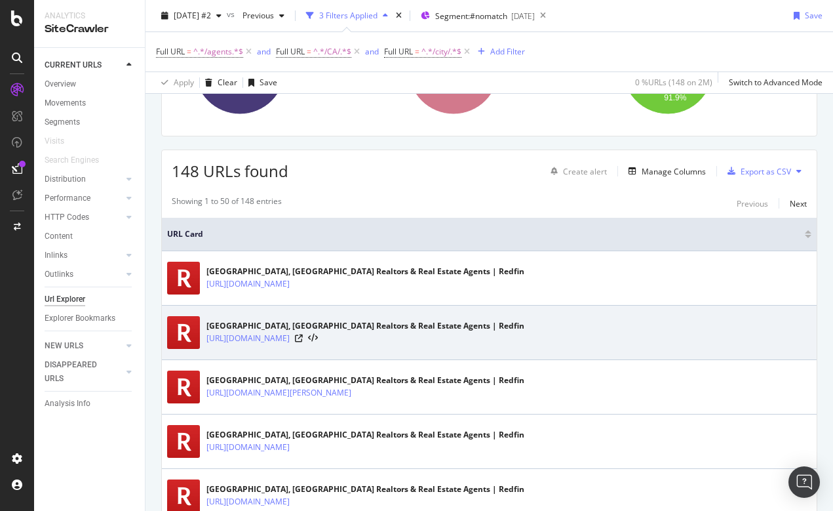
scroll to position [284, 0]
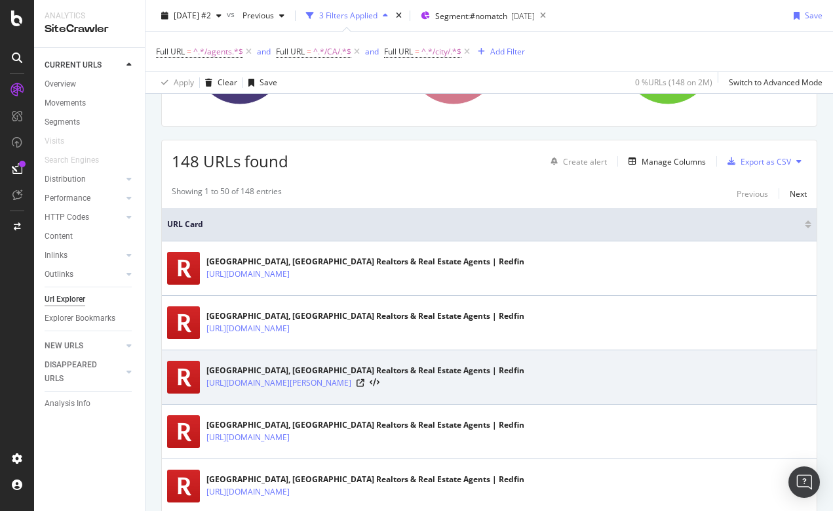
drag, startPoint x: 204, startPoint y: 381, endPoint x: 450, endPoint y: 383, distance: 245.8
click at [450, 383] on div "San Jose, CA Realtors & Real Estate Agents | Redfin https://www.redfin.com/city…" at bounding box center [489, 376] width 644 height 33
copy link "https://www.redfin.com/city/17420/CA/San-Jose/real-estate/agents"
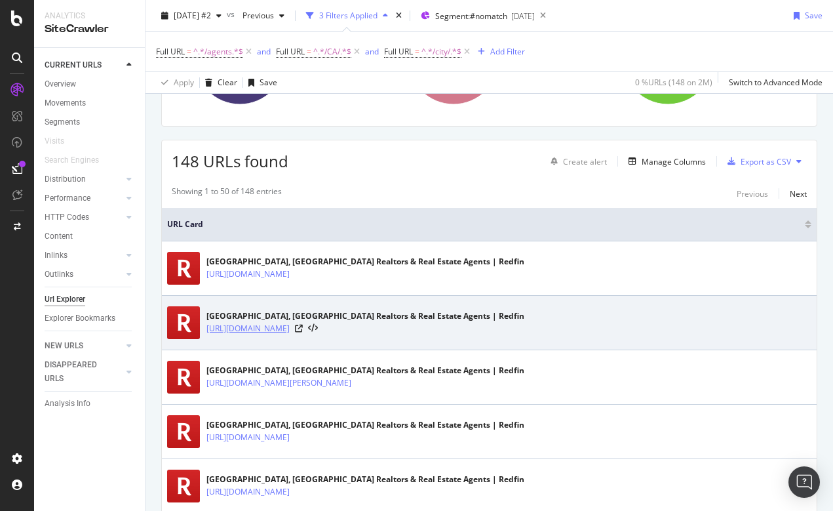
drag, startPoint x: 204, startPoint y: 327, endPoint x: 456, endPoint y: 333, distance: 251.8
click at [456, 333] on div "San Diego, CA Realtors & Real Estate Agents | Redfin https://www.redfin.com/cit…" at bounding box center [489, 322] width 644 height 33
copy link "https://www.redfin.com/city/16904/CA/San-Diego/real-estate/agents"
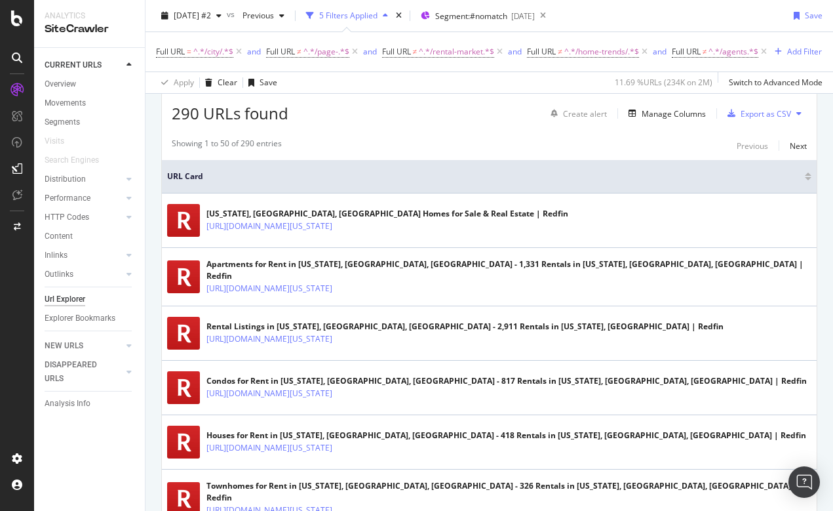
scroll to position [332, 0]
click at [787, 57] on div "Add Filter" at bounding box center [804, 51] width 35 height 11
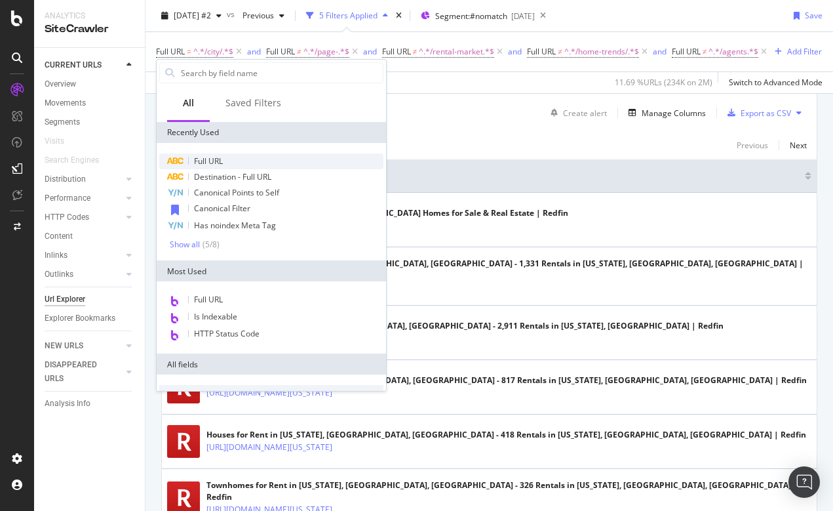
click at [212, 157] on span "Full URL" at bounding box center [208, 160] width 29 height 11
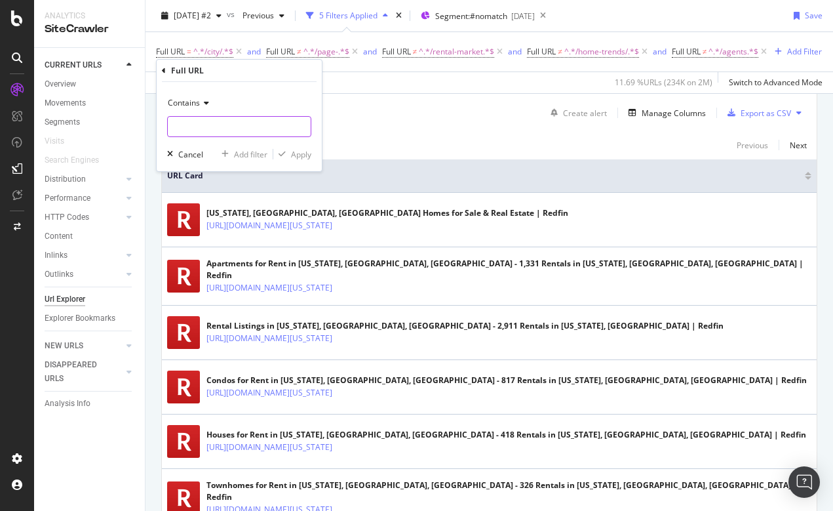
click at [208, 121] on input "text" at bounding box center [239, 126] width 143 height 21
type input "/[GEOGRAPHIC_DATA]?"
click at [423, 93] on div "Apply Clear Save 11.69 % URLs ( 234K on 2M ) Switch to Advanced Mode" at bounding box center [490, 82] width 688 height 22
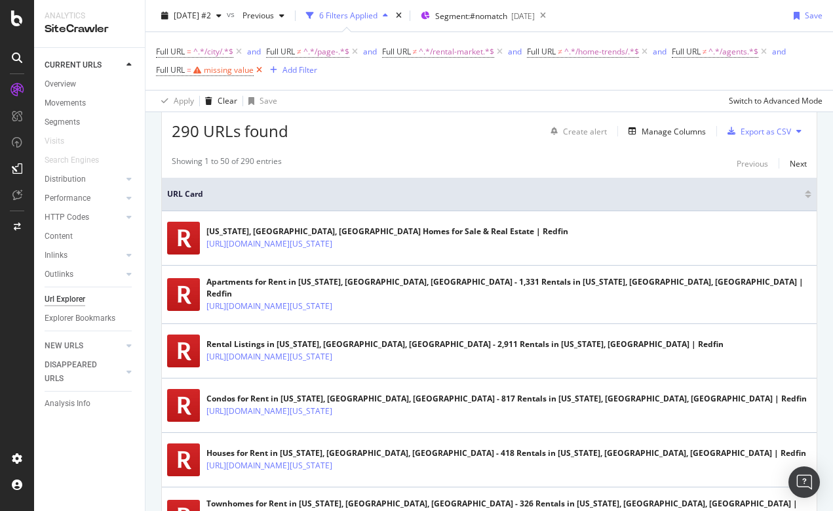
click at [262, 68] on icon at bounding box center [259, 70] width 11 height 13
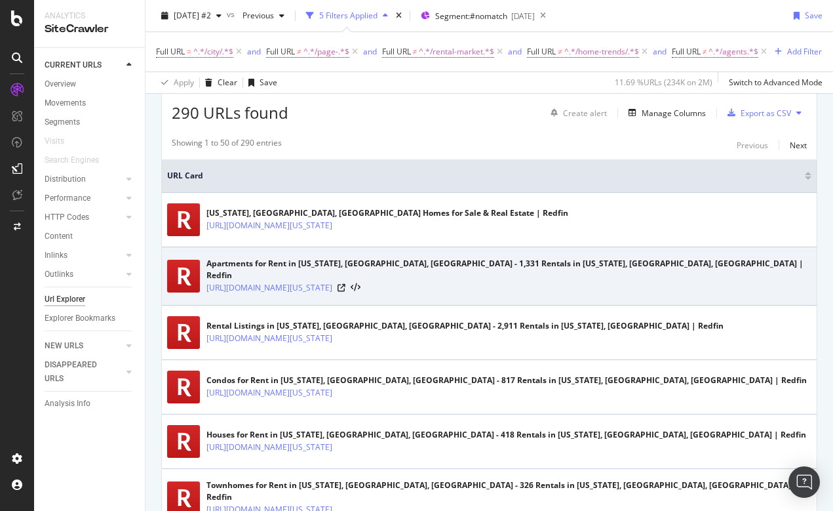
scroll to position [342, 0]
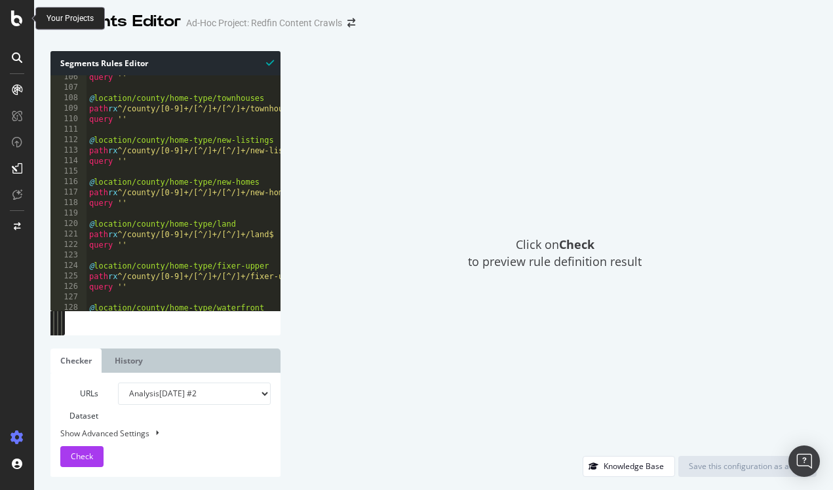
scroll to position [1104, 0]
click at [20, 20] on icon at bounding box center [17, 18] width 12 height 16
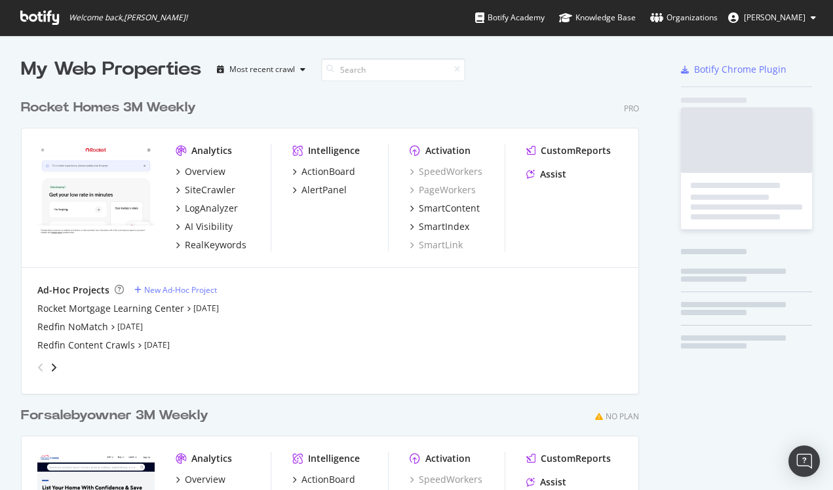
scroll to position [490, 833]
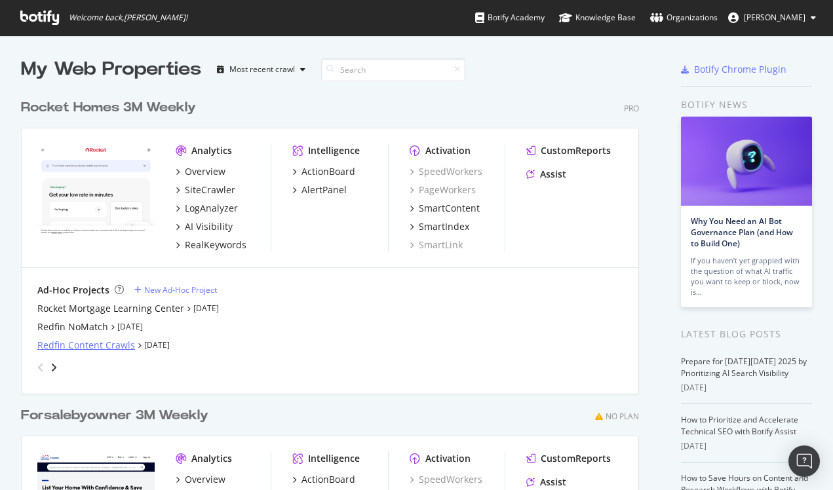
click at [74, 343] on div "Redfin Content Crawls" at bounding box center [86, 345] width 98 height 13
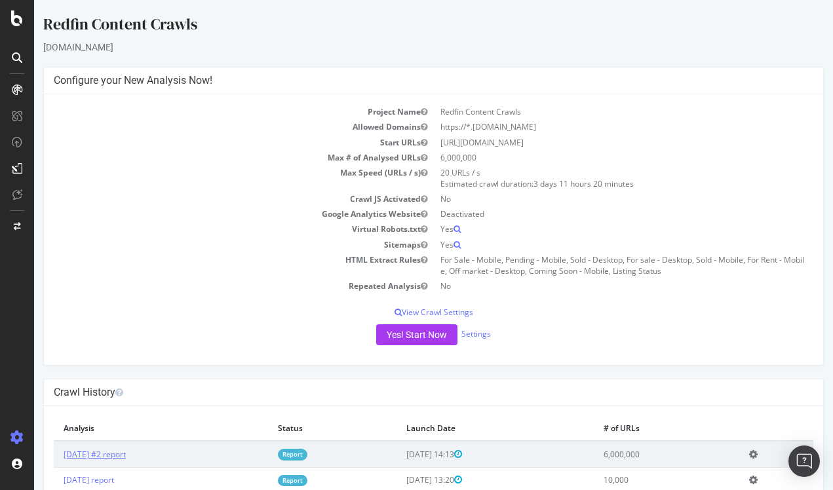
click at [119, 450] on link "[DATE] #2 report" at bounding box center [95, 454] width 62 height 11
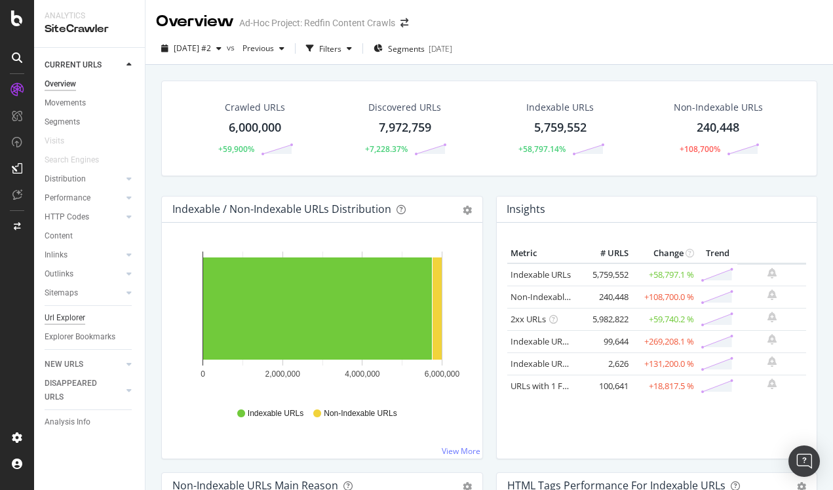
click at [70, 317] on div "Url Explorer" at bounding box center [65, 318] width 41 height 14
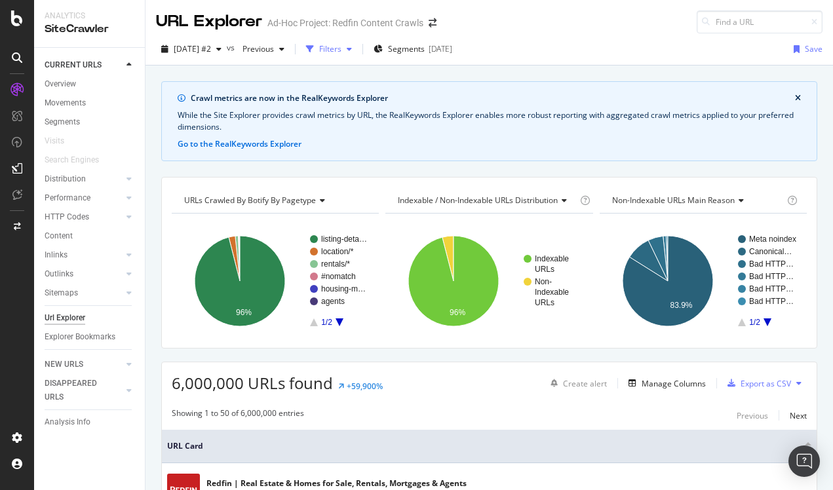
click at [341, 45] on div "Filters" at bounding box center [330, 48] width 22 height 11
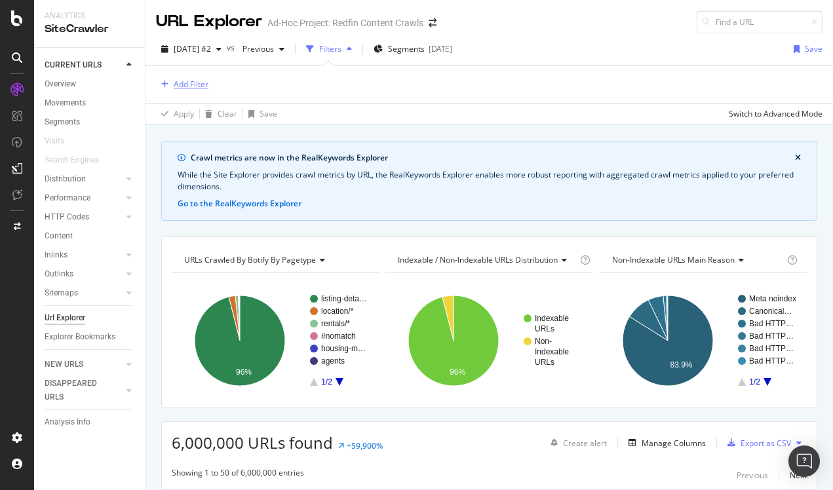
click at [191, 81] on div "Add Filter" at bounding box center [191, 84] width 35 height 11
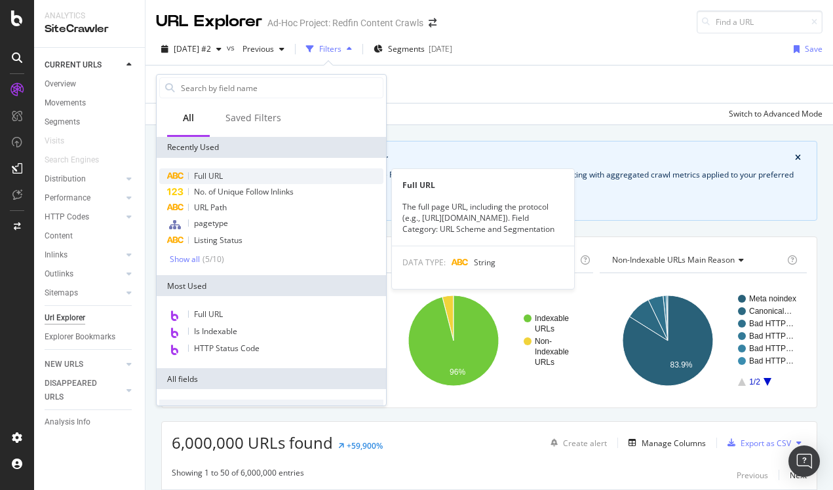
click at [212, 170] on div "Full URL" at bounding box center [271, 176] width 224 height 16
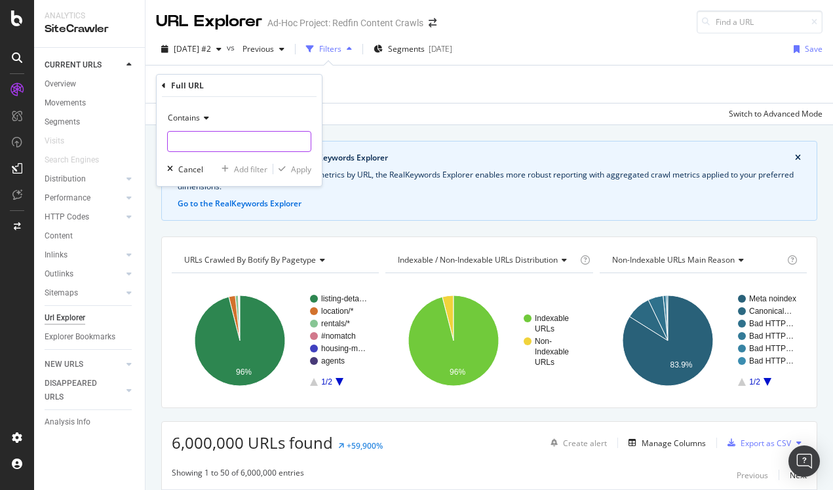
click at [195, 140] on input "text" at bounding box center [239, 141] width 143 height 21
type input "/home-trends/"
click at [298, 165] on div "Apply" at bounding box center [301, 169] width 20 height 11
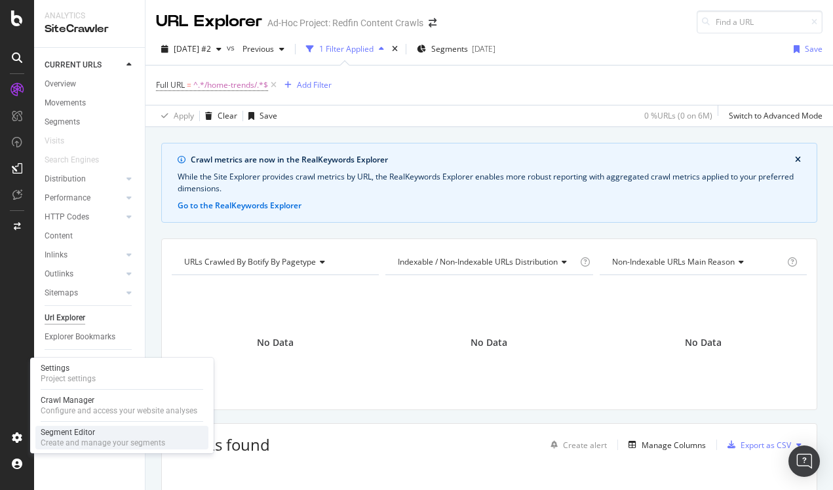
click at [79, 435] on div "Segment Editor" at bounding box center [103, 432] width 125 height 10
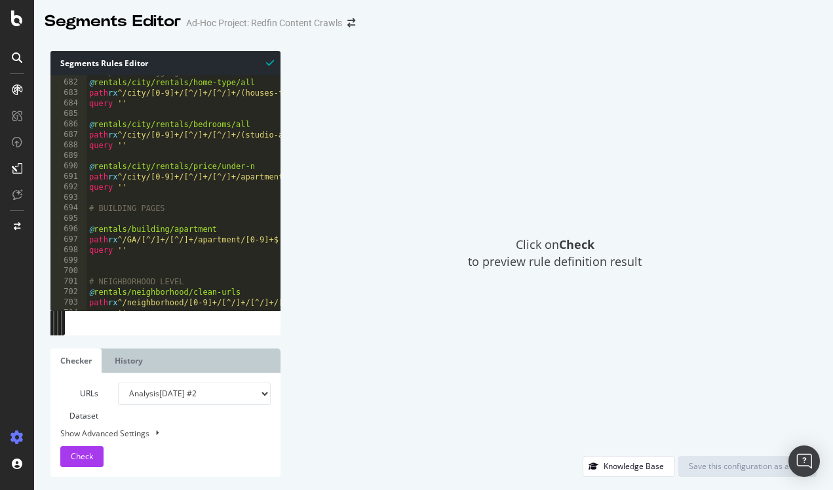
scroll to position [8292, 0]
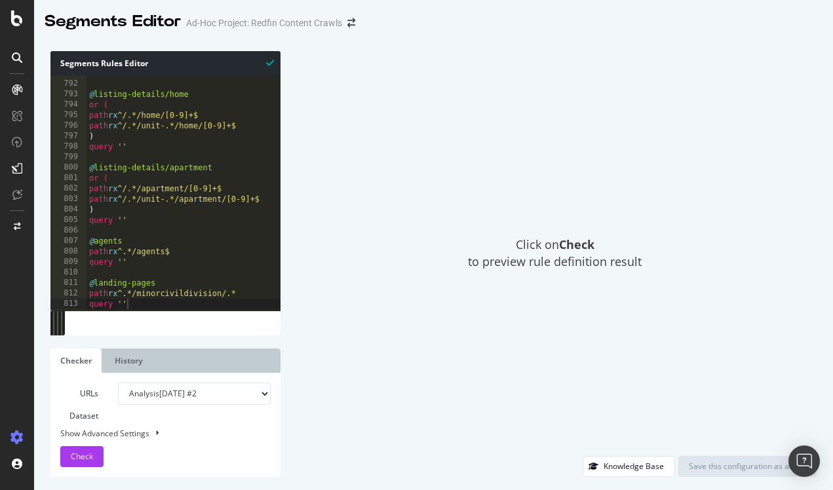
type textarea "query ''"
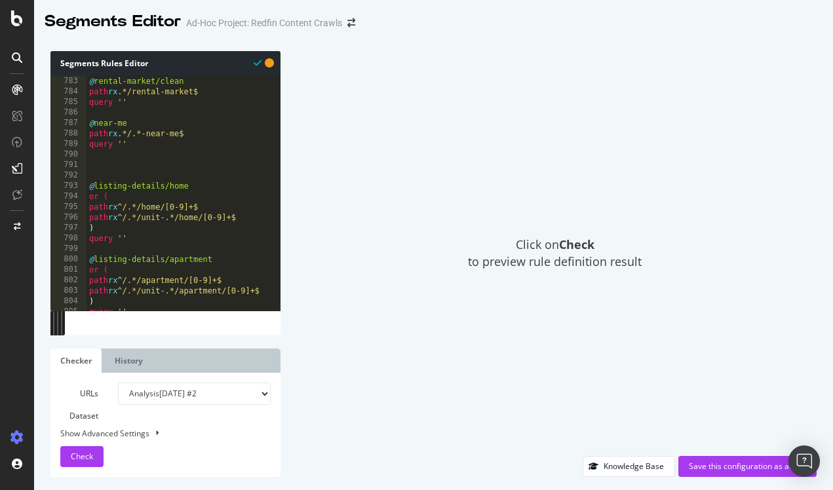
scroll to position [8344, 0]
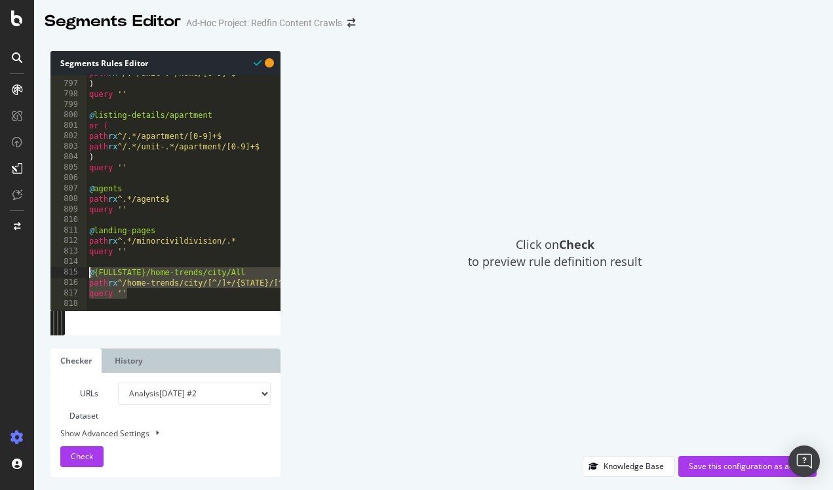
drag, startPoint x: 136, startPoint y: 296, endPoint x: 77, endPoint y: 270, distance: 64.6
click at [77, 270] on div "796 797 798 799 800 801 802 803 804 805 806 807 808 809 810 811 812 813 814 815…" at bounding box center [165, 192] width 230 height 235
type textarea "@{FULLSTATE}/home-trends/city/All path rx ^/home-trends/city/[^/]+/{STATE}/[^/]…"
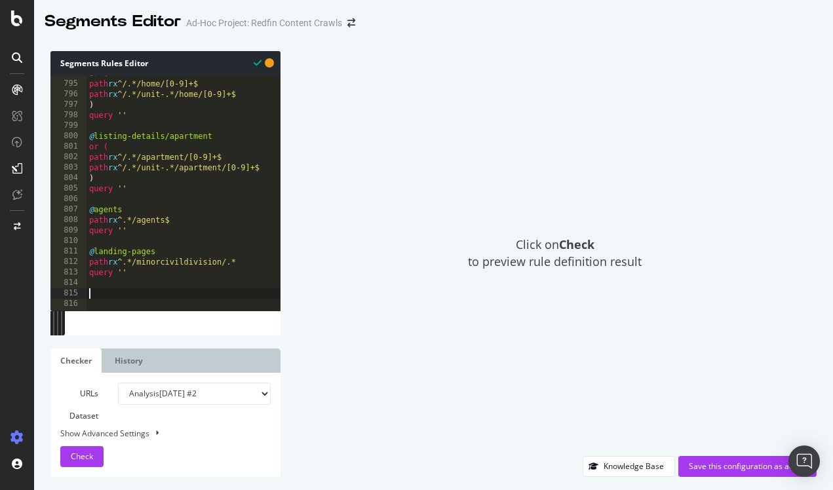
click at [411, 157] on div "Click on Check to preview rule definition result" at bounding box center [555, 253] width 523 height 405
click at [18, 25] on icon at bounding box center [17, 18] width 12 height 16
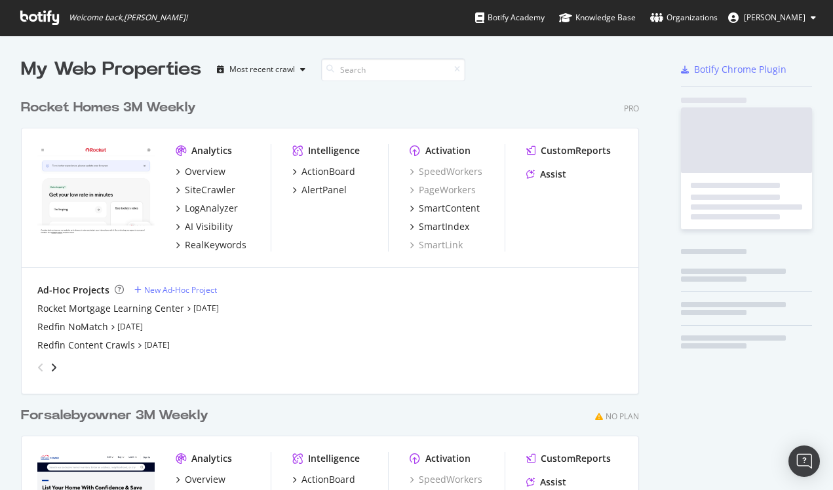
scroll to position [490, 833]
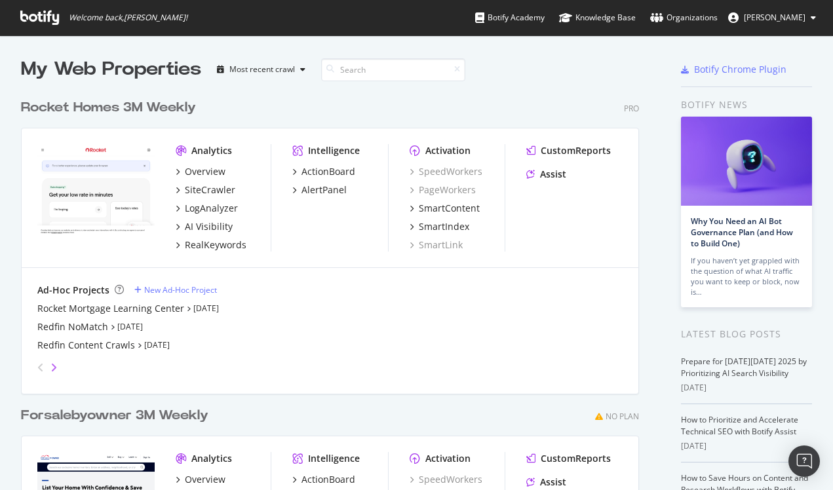
click at [56, 366] on icon "angle-right" at bounding box center [53, 367] width 7 height 10
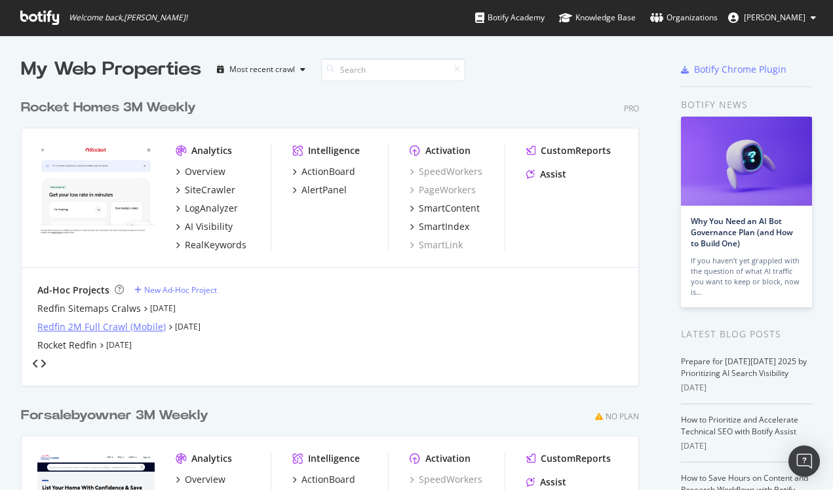
click at [83, 323] on div "Redfin 2M Full Crawl (Mobile)" at bounding box center [101, 327] width 128 height 13
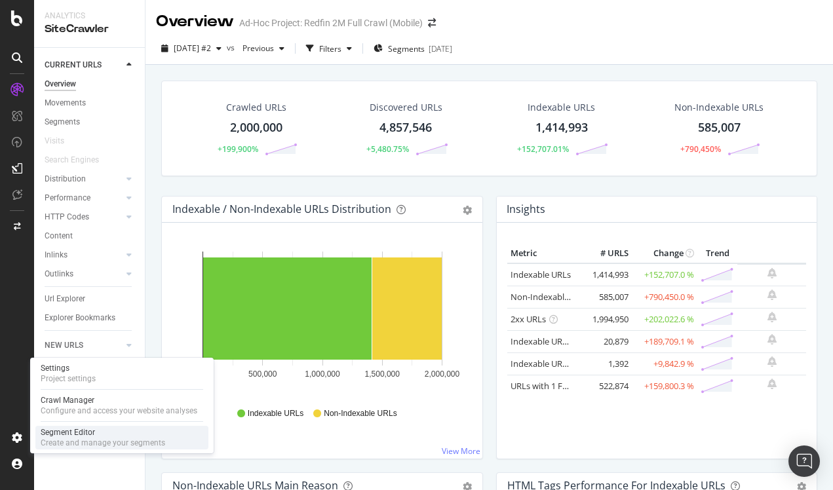
click at [69, 440] on div "Create and manage your segments" at bounding box center [103, 443] width 125 height 10
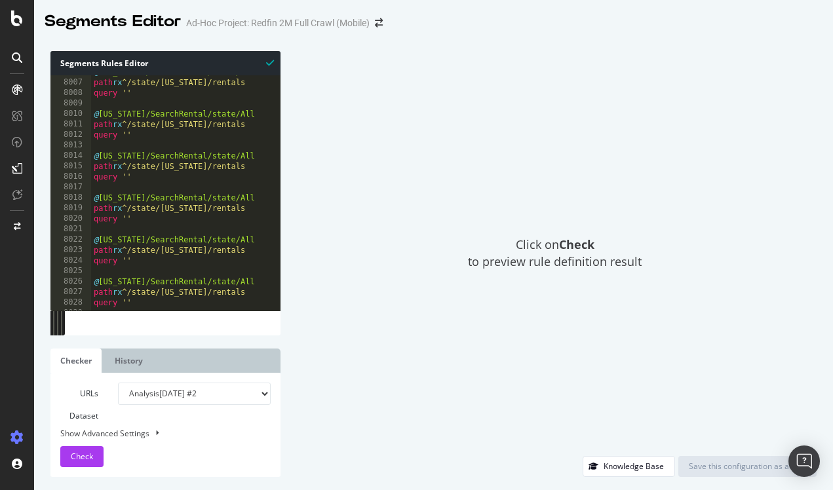
scroll to position [21243, 0]
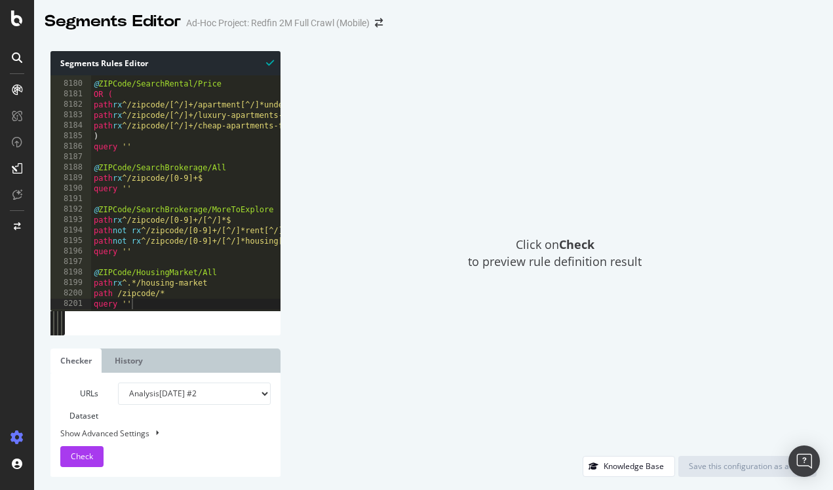
type textarea "query ''"
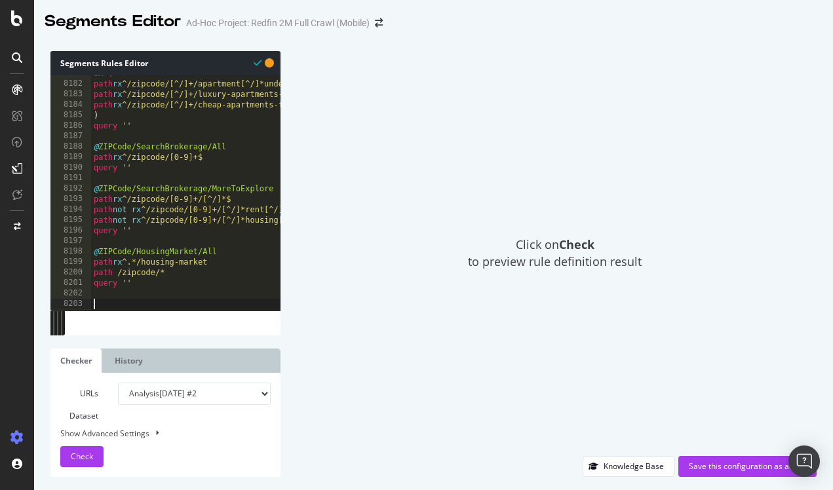
paste textarea "query ''"
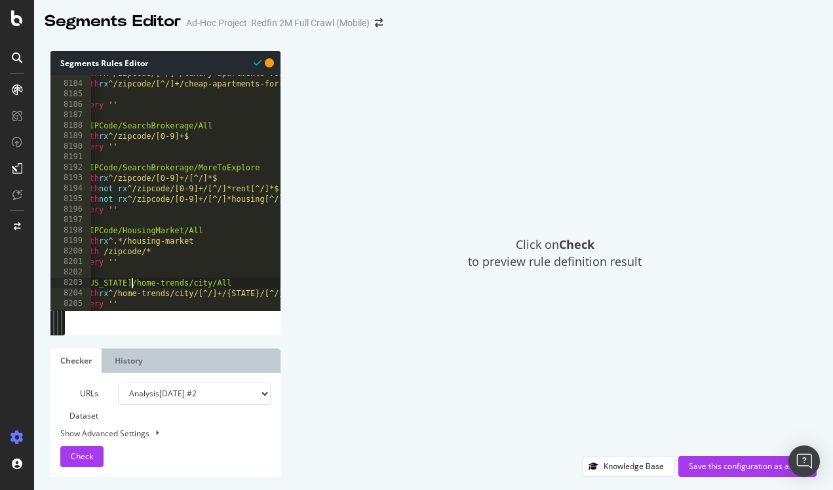
scroll to position [0, 14]
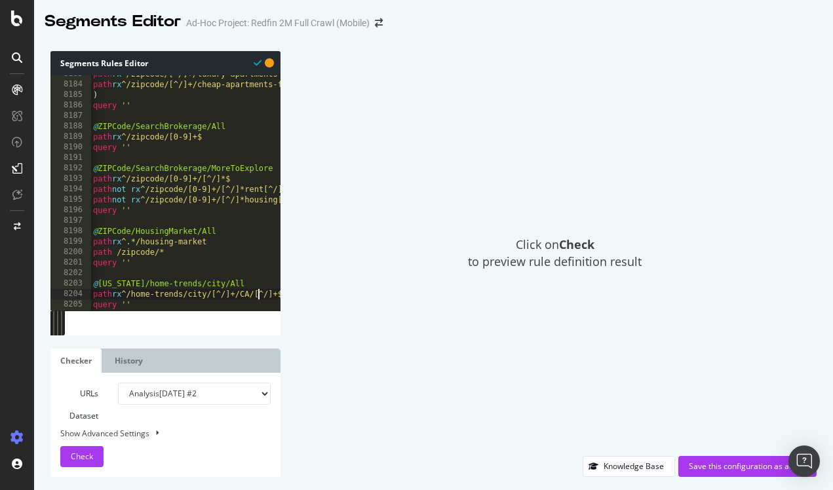
scroll to position [0, 1]
type textarea "path rx ^/home-trends/city/[^/]+/CA/[^/]+$"
select select "urlList"
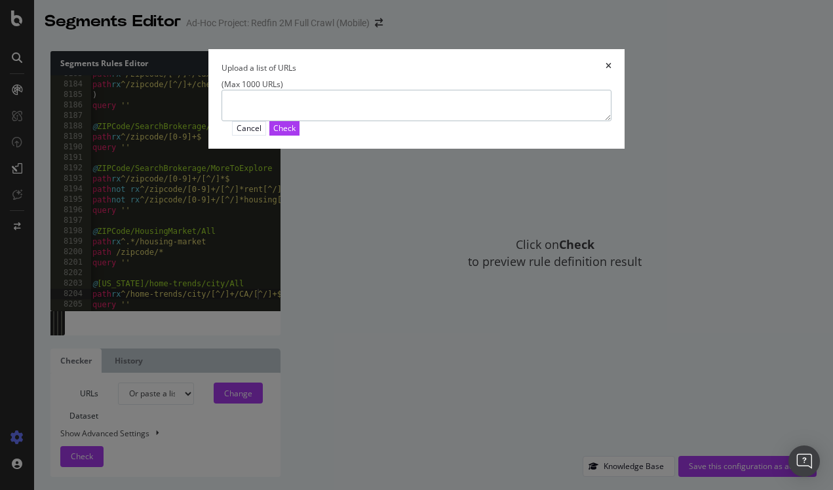
paste textarea "https://www.redfin.com/home-trends/city/10038/CA/Lake-Elsinore"
paste textarea "https://www.redfin.com/home-trends/city/16904/CA/San-Diego"
type textarea "https://www.redfin.com/home-trends/city/10038/CA/Lake-Elsinore https://www.redf…"
click at [296, 134] on div "Check" at bounding box center [284, 128] width 22 height 11
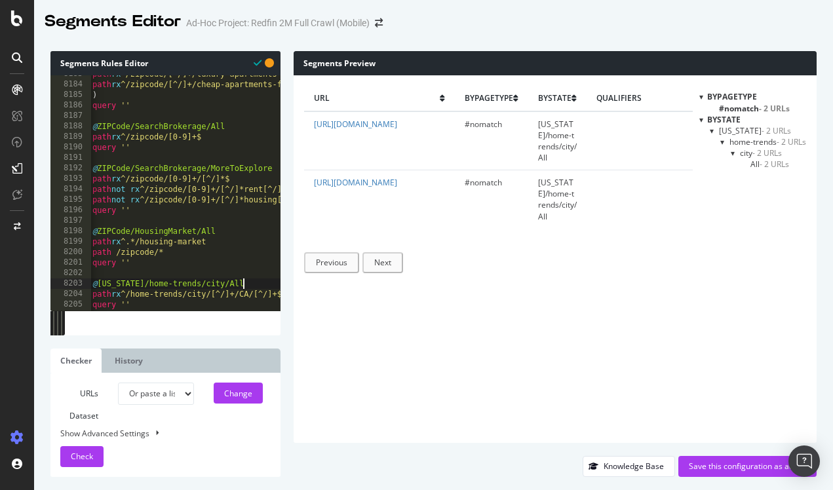
click at [75, 462] on div "Check" at bounding box center [82, 457] width 22 height 20
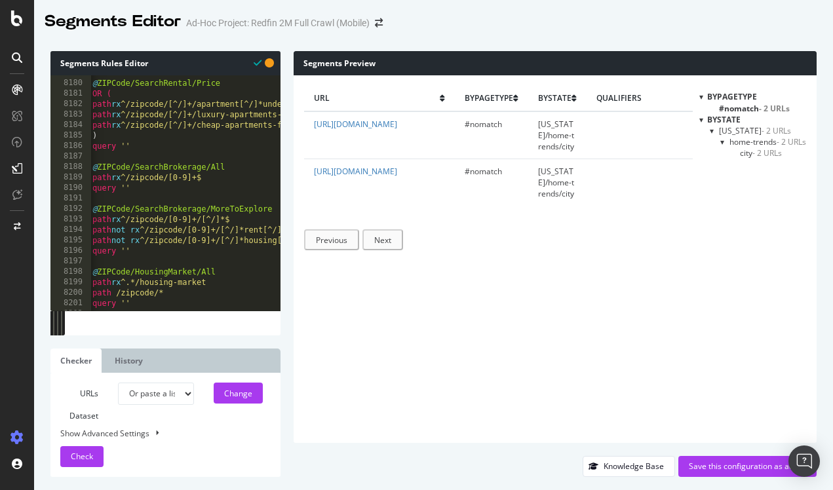
scroll to position [0, 0]
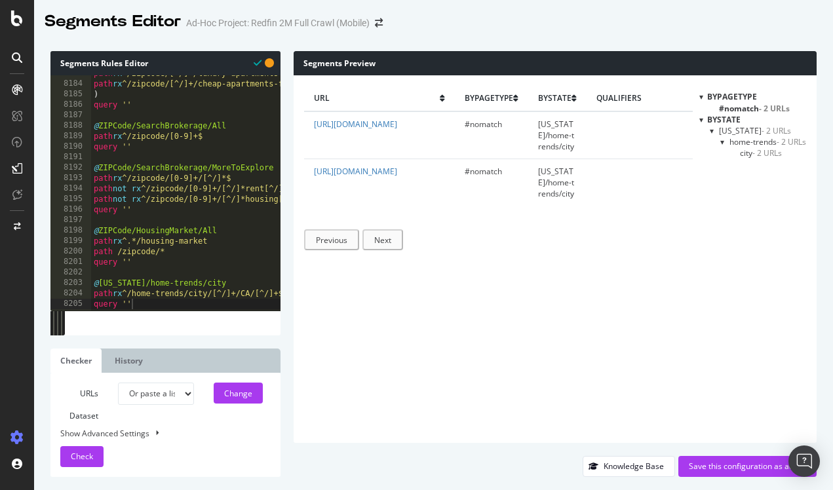
click at [147, 301] on div at bounding box center [185, 304] width 189 height 13
type textarea "query ''"
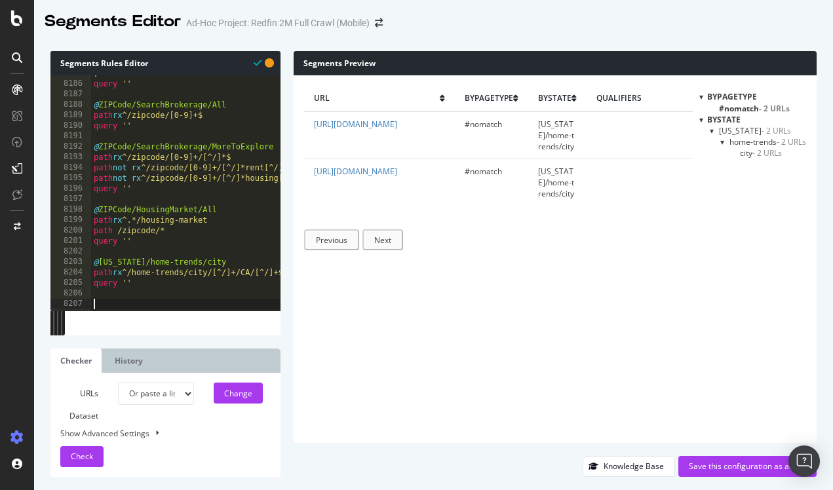
paste textarea "@{FULLSTATE}/agents/county"
type textarea "@{FULLSTATE}/agents/county"
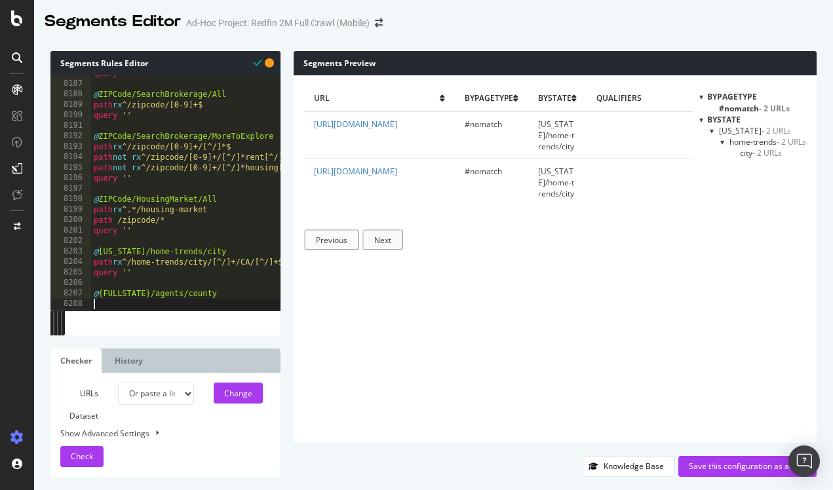
paste textarea "path ^/county/[^/]+/{STATE}/.*-County/real-estate/agents"
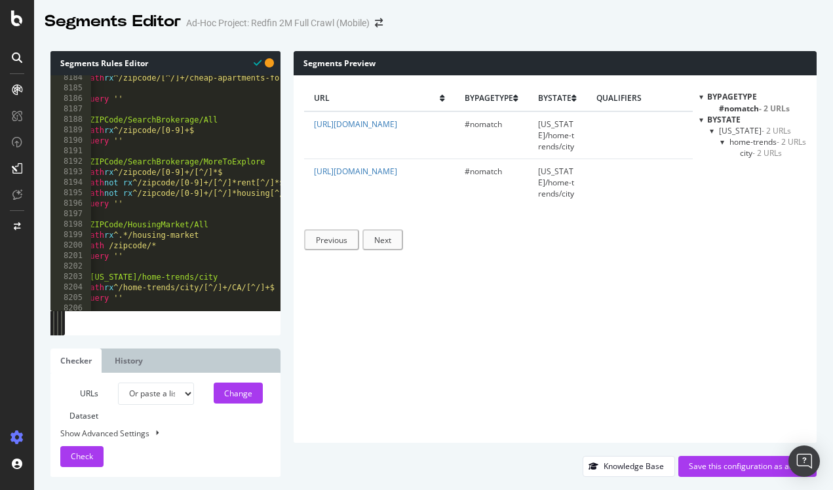
scroll to position [0, 3]
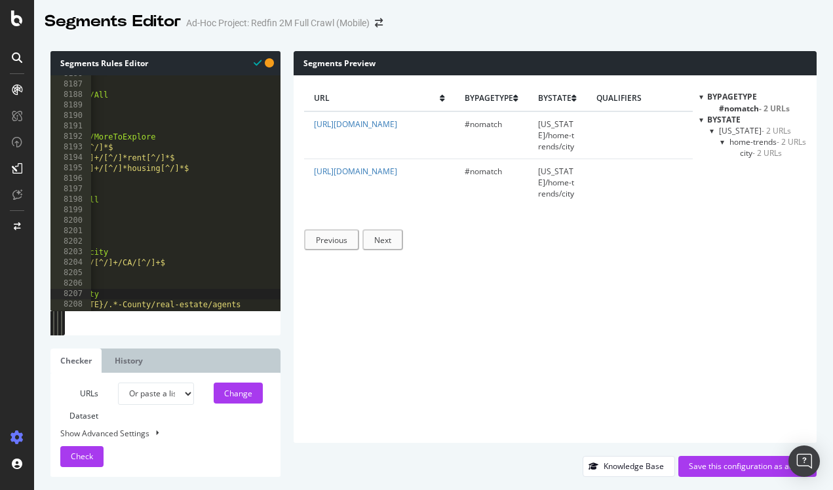
scroll to position [0, 125]
click at [246, 303] on div at bounding box center [185, 304] width 189 height 13
click at [225, 307] on div at bounding box center [185, 304] width 189 height 13
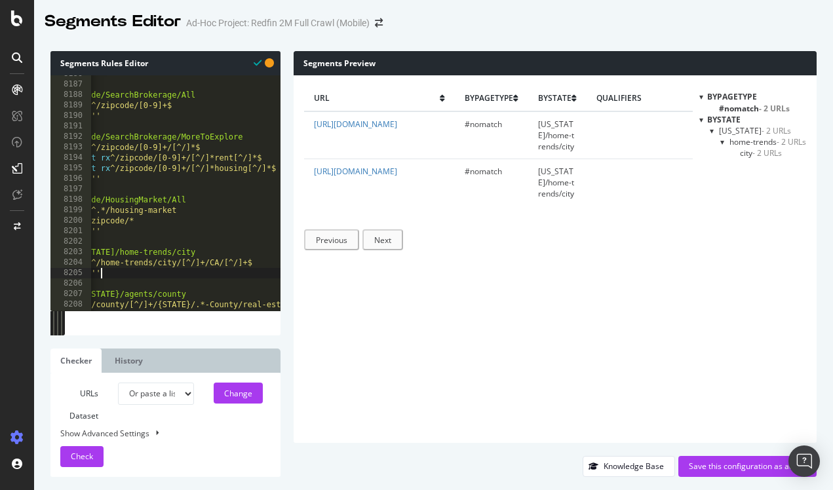
type textarea "path ^/county/[^/]+/{STATE}/.*-County/real-estate/agents"
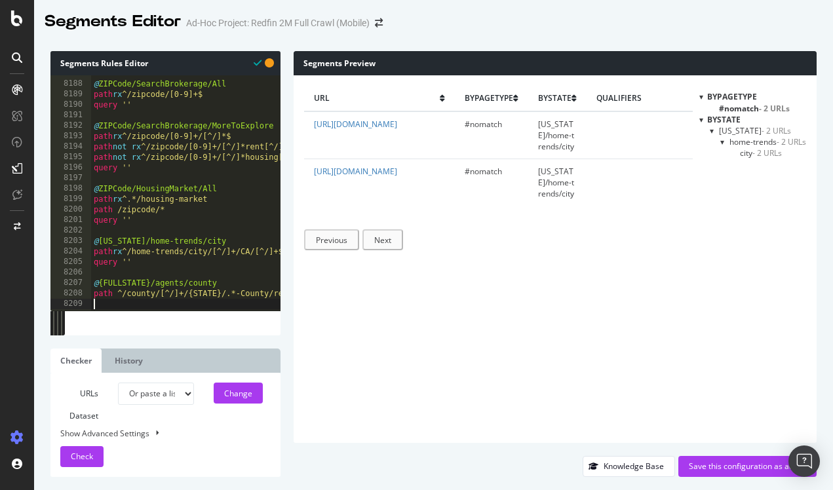
scroll to position [0, 0]
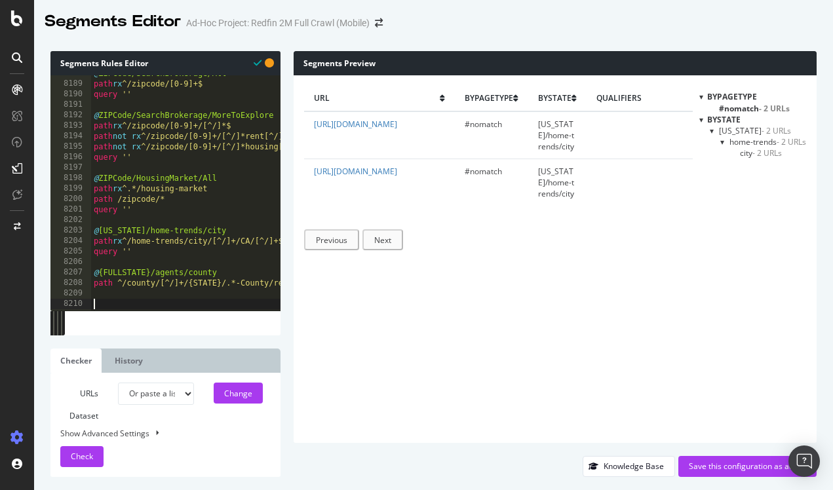
paste textarea "@{FULLSTATE}/agents/city"
type textarea "@{FULLSTATE}/agents/city"
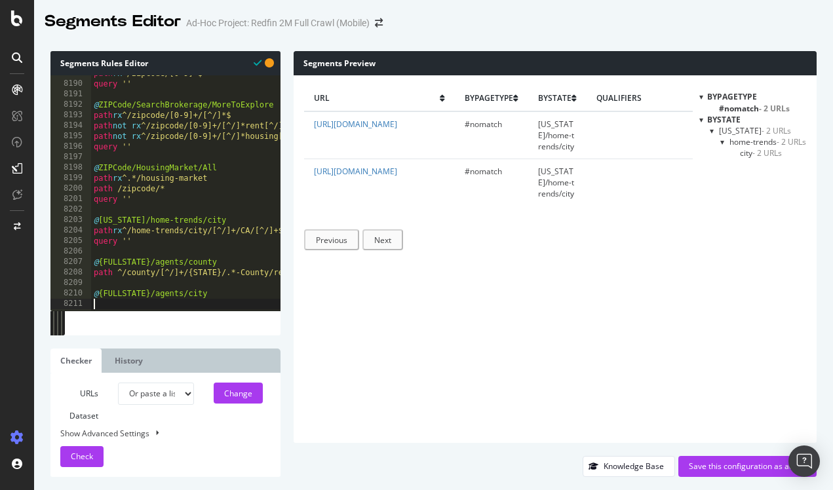
paste textarea "path ^/city/[^/]+/{STATE}/[^/]+/real-estate/agents"
type textarea "path ^/city/[^/]+/{STATE}/[^/]+/real-estate/agents"
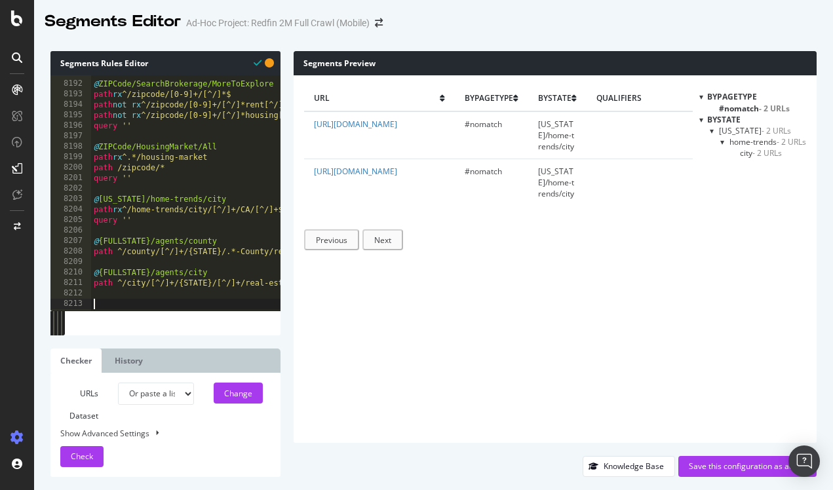
paste textarea "@{FULLSTATE}/agents/neighborhood"
type textarea "@{FULLSTATE}/agents/neighborhood"
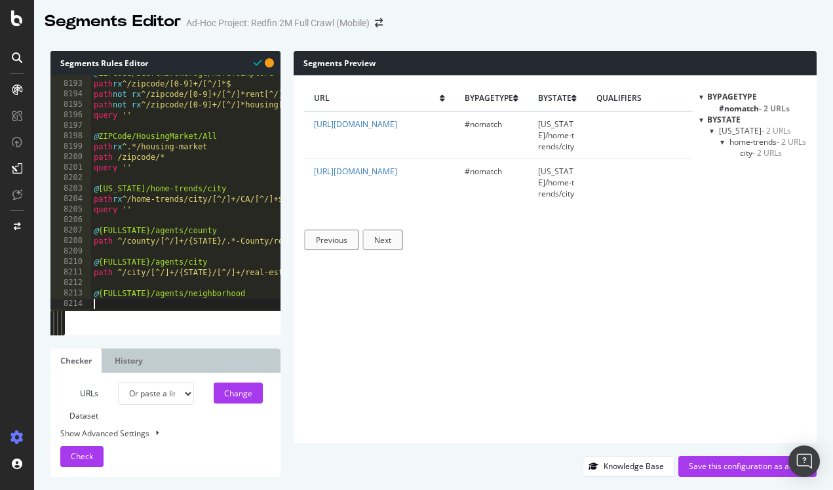
paste textarea "path ^/neighborhood/[^/]+/{STATE}/[^/]+/[^/]+/real-estate/agents"
drag, startPoint x: 146, startPoint y: 231, endPoint x: 100, endPoint y: 231, distance: 45.2
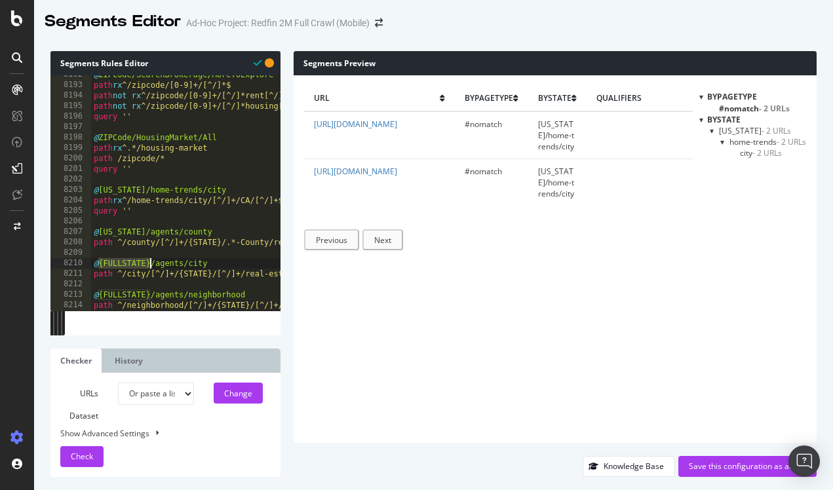
drag, startPoint x: 100, startPoint y: 263, endPoint x: 150, endPoint y: 263, distance: 50.5
paste textarea "California"
drag, startPoint x: 100, startPoint y: 292, endPoint x: 149, endPoint y: 292, distance: 48.5
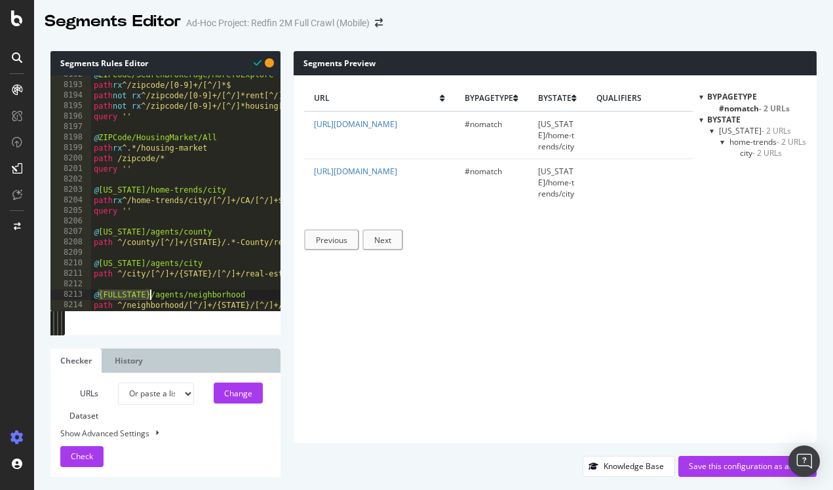
paste textarea "California"
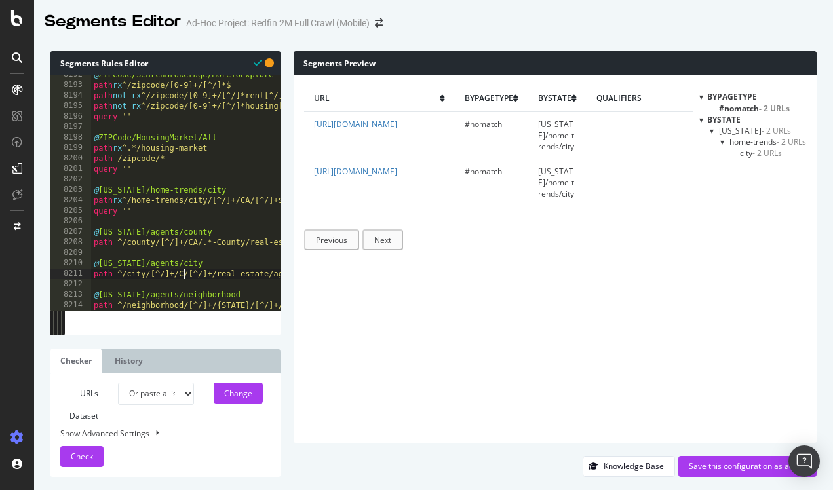
type textarea "path ^/city/[^/]+/CA/[^/]+/real-estate/agents"
click at [244, 300] on div at bounding box center [185, 304] width 189 height 13
click at [243, 303] on div at bounding box center [185, 304] width 189 height 13
click at [237, 302] on div at bounding box center [185, 304] width 189 height 13
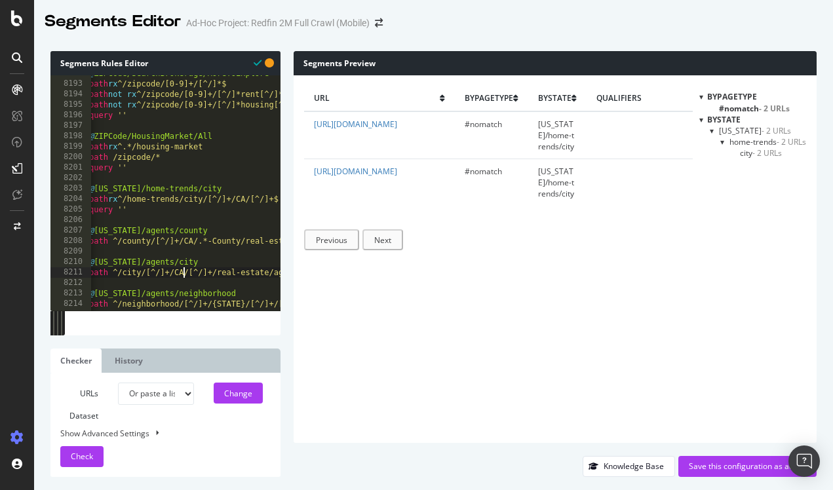
click at [243, 303] on div at bounding box center [185, 304] width 189 height 13
click at [225, 303] on div at bounding box center [185, 304] width 189 height 13
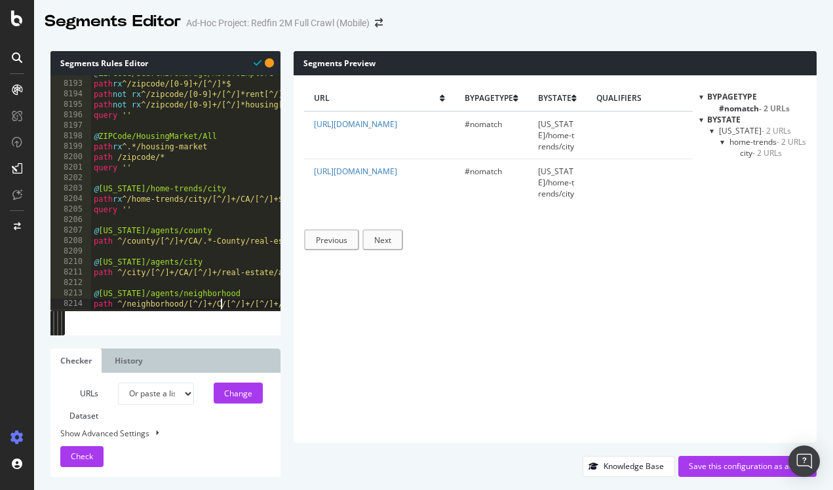
scroll to position [0, 11]
type textarea "path ^/neighborhood/[^/]+/CA/[^/]+/[^/]+/real-estate/agents"
click at [243, 390] on div "Change" at bounding box center [238, 393] width 28 height 11
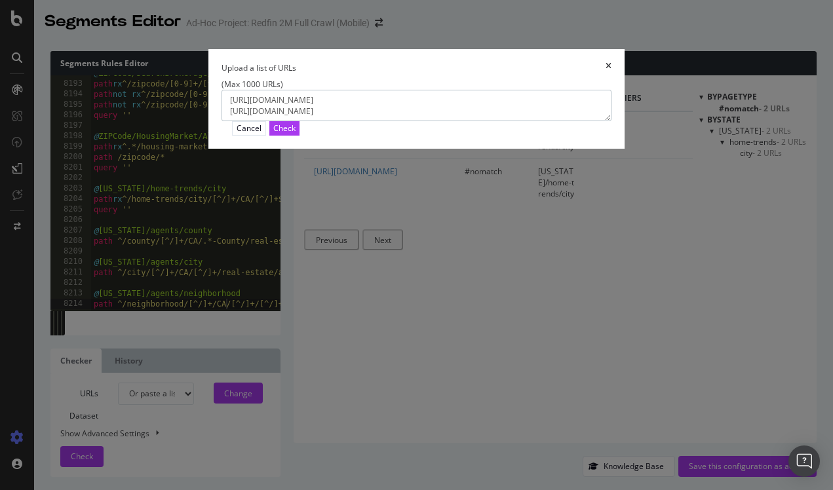
click at [418, 121] on textarea "https://www.redfin.com/home-trends/city/10038/CA/Lake-Elsinore https://www.redf…" at bounding box center [417, 105] width 391 height 31
paste textarea "https://www.redfin.com/county/336/CA/Sacramento-County/real-estate/agents"
paste textarea "https://www.redfin.com/neighborhood/4652/CA/Irvine/Cypress-Village/real-estate/…"
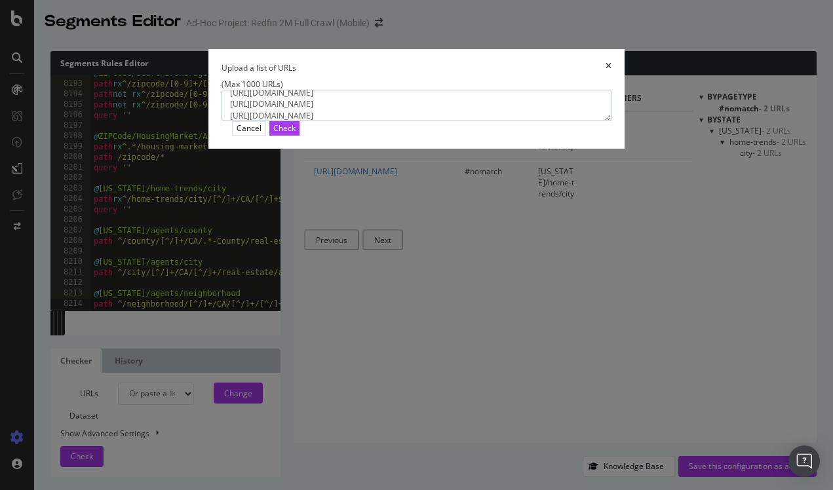
scroll to position [29, 0]
paste textarea "[URL][DOMAIN_NAME][PERSON_NAME]"
paste textarea "[URL][DOMAIN_NAME]"
type textarea "https://www.redfin.com/home-trends/city/10038/CA/Lake-Elsinore https://www.redf…"
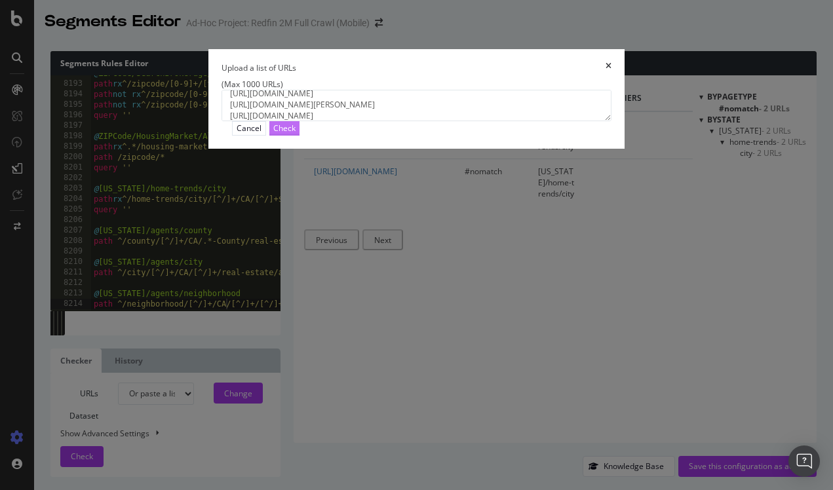
click at [296, 134] on div "Check" at bounding box center [284, 128] width 22 height 11
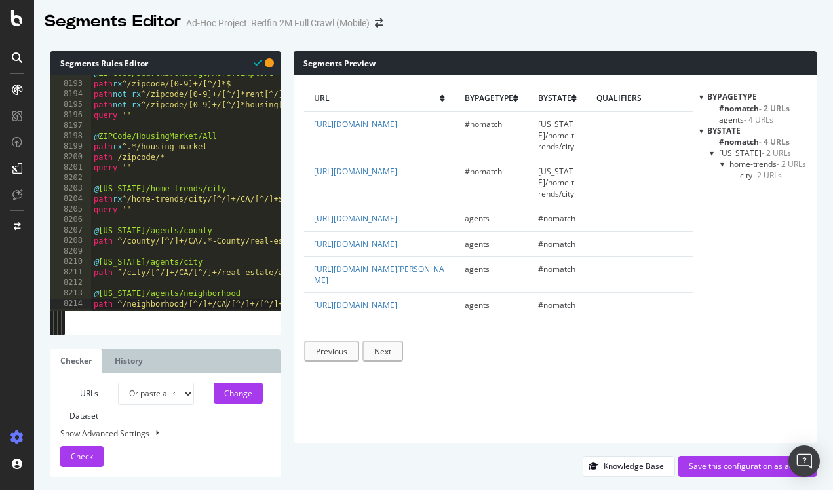
scroll to position [0, 9]
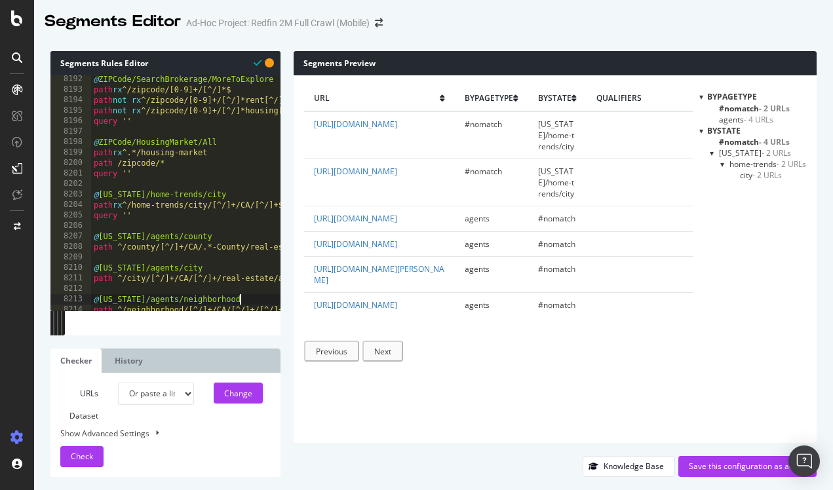
scroll to position [0, 0]
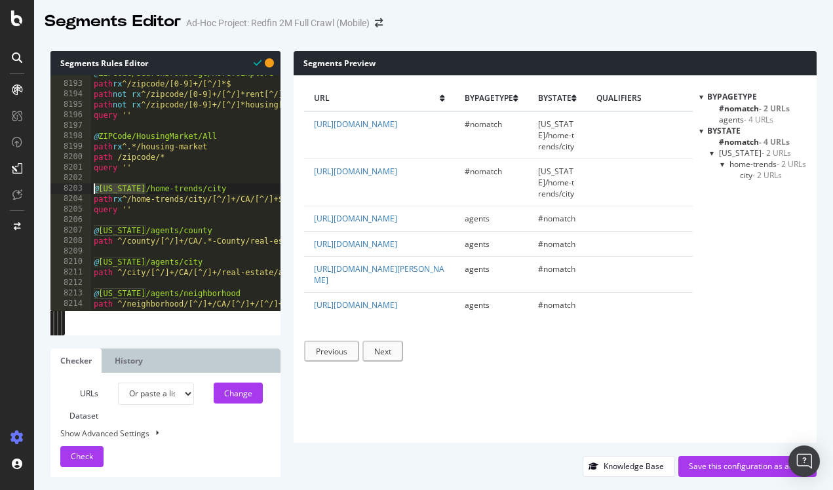
drag, startPoint x: 146, startPoint y: 185, endPoint x: 77, endPoint y: 187, distance: 68.8
click at [77, 187] on div "@California/agents/neighborhood 8192 8193 8194 8195 8196 8197 8198 8199 8200 82…" at bounding box center [165, 192] width 230 height 235
drag, startPoint x: 146, startPoint y: 230, endPoint x: 82, endPoint y: 226, distance: 64.4
click at [82, 226] on div "@California/home-trends/city 8192 8193 8194 8195 8196 8197 8198 8199 8200 8201 …" at bounding box center [165, 192] width 230 height 235
paste textarea "i"
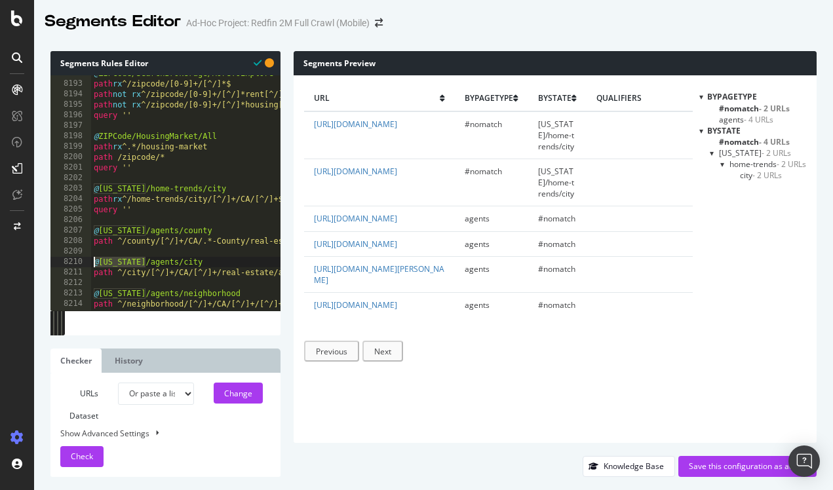
drag, startPoint x: 146, startPoint y: 263, endPoint x: 77, endPoint y: 263, distance: 69.5
click at [77, 263] on div "@California/agents/county 8192 8193 8194 8195 8196 8197 8198 8199 8200 8201 820…" at bounding box center [165, 192] width 230 height 235
paste textarea "neighborhood"
drag, startPoint x: 146, startPoint y: 294, endPoint x: 83, endPoint y: 294, distance: 63.6
click at [83, 294] on div "@California/agents/city 8192 8193 8194 8195 8196 8197 8198 8199 8200 8201 8202 …" at bounding box center [165, 192] width 230 height 235
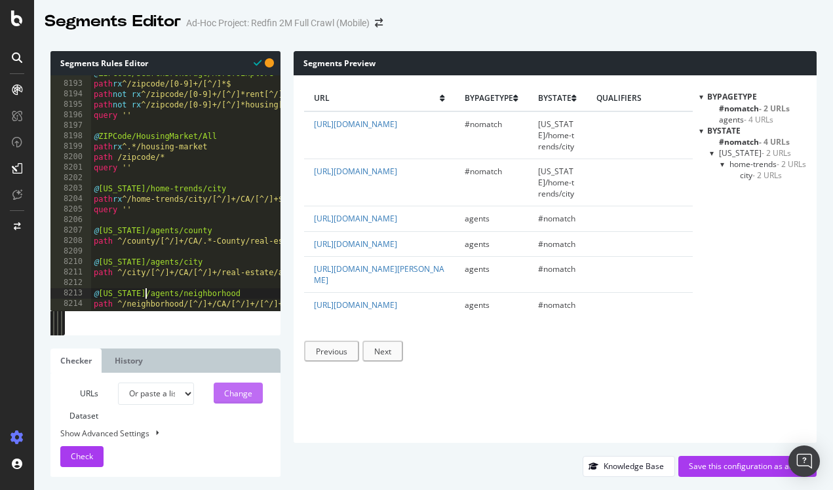
click at [230, 388] on div "Change" at bounding box center [238, 393] width 28 height 11
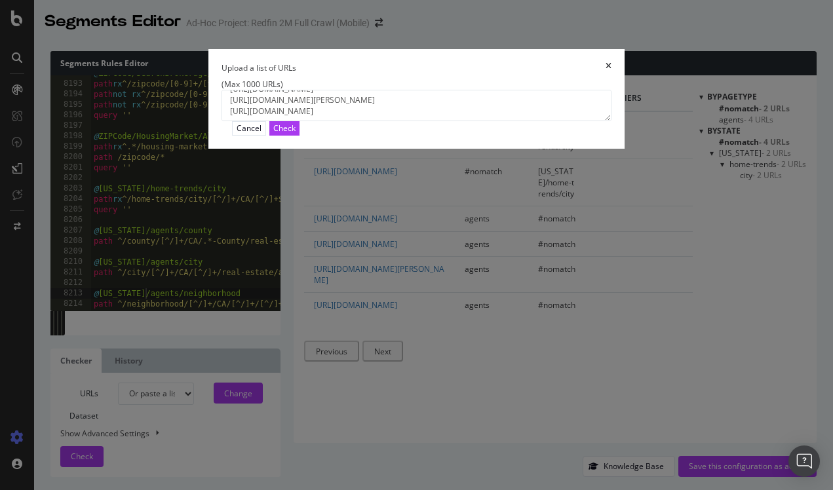
scroll to position [45, 0]
click at [296, 134] on div "Check" at bounding box center [284, 128] width 22 height 11
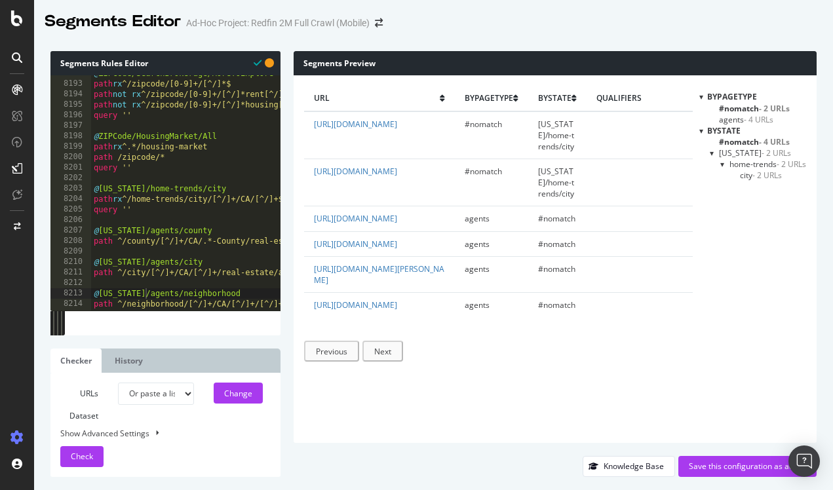
click at [736, 120] on span "agents - 4 URLs" at bounding box center [746, 119] width 54 height 11
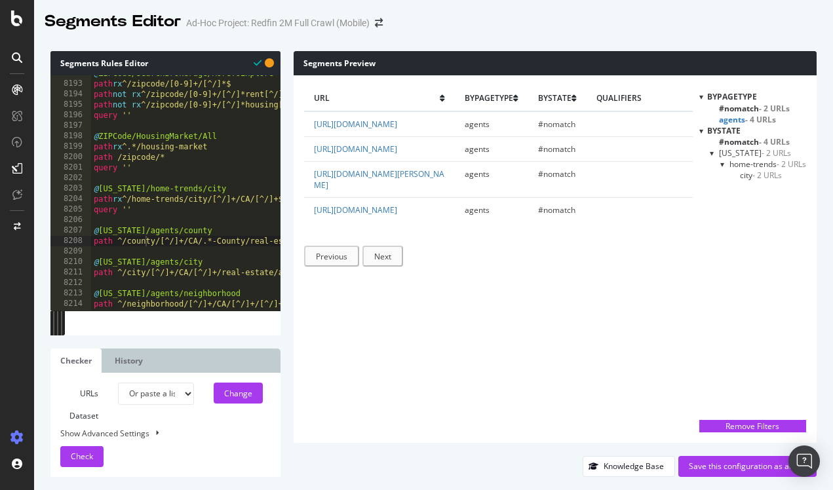
click at [735, 117] on span "agents - 4 URLs" at bounding box center [747, 119] width 57 height 11
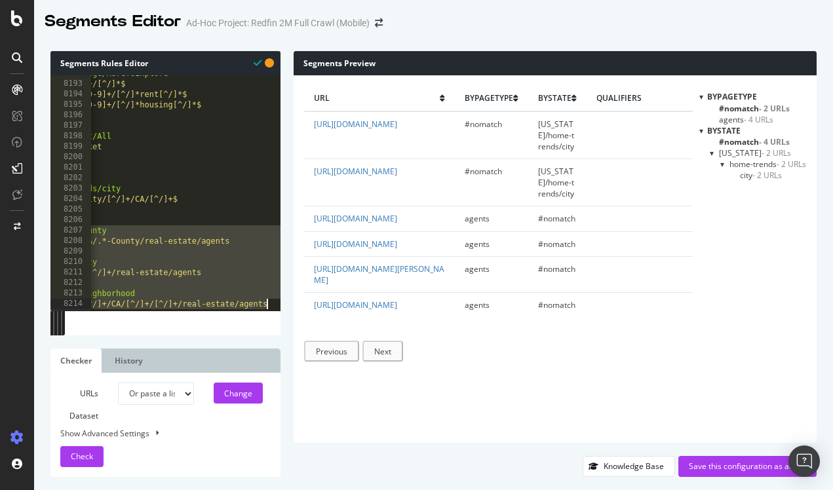
scroll to position [0, 106]
drag, startPoint x: 94, startPoint y: 229, endPoint x: 282, endPoint y: 307, distance: 203.6
click at [282, 307] on div "Segments Rules Editor @California/agents/county 8192 8193 8194 8195 8196 8197 8…" at bounding box center [433, 264] width 799 height 452
type textarea "@California/agents/neighborhood path ^/neighborhood/[^/]+/CA/[^/]+/[^/]+/real-e…"
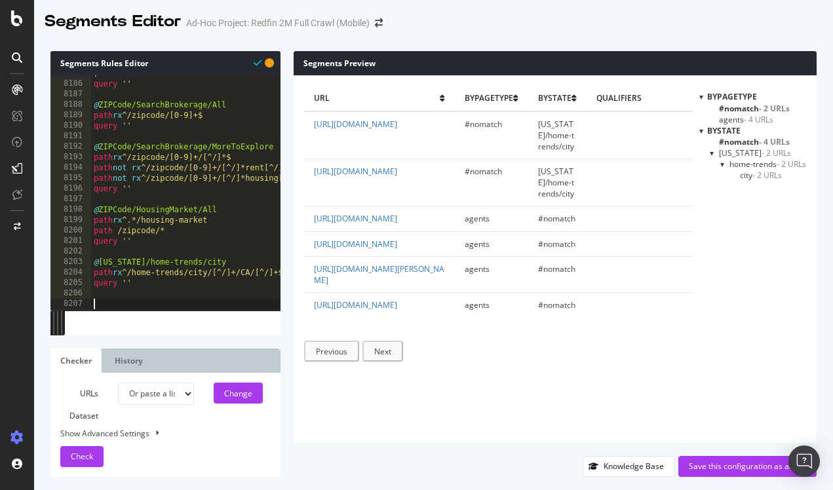
scroll to position [0, 0]
click at [720, 165] on div at bounding box center [722, 164] width 5 height 11
click at [720, 165] on div at bounding box center [722, 164] width 11 height 5
click at [710, 153] on div at bounding box center [712, 152] width 5 height 11
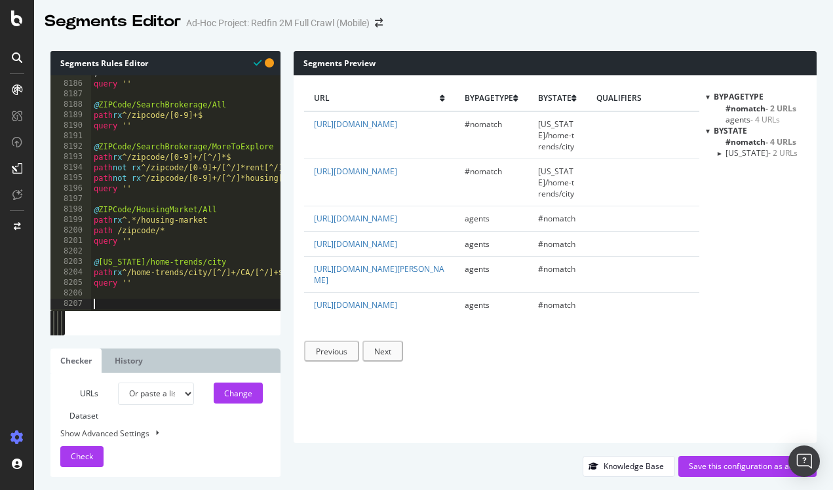
paste textarea "path ^/neighborhood/[^/]+/CA/[^/]+/[^/]+/real-estate/agents"
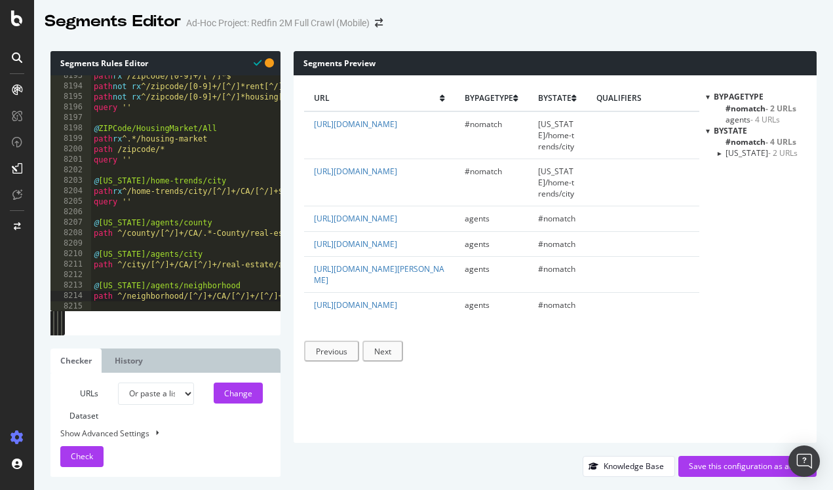
click at [90, 453] on span "Check" at bounding box center [82, 456] width 22 height 11
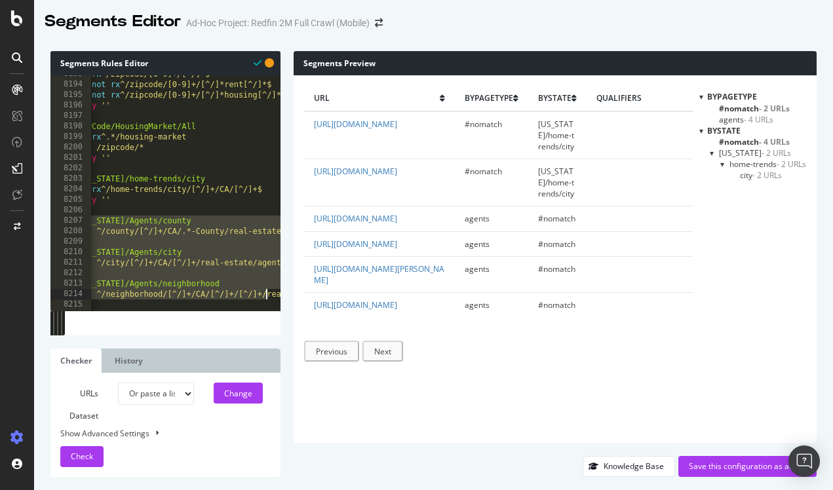
scroll to position [0, 0]
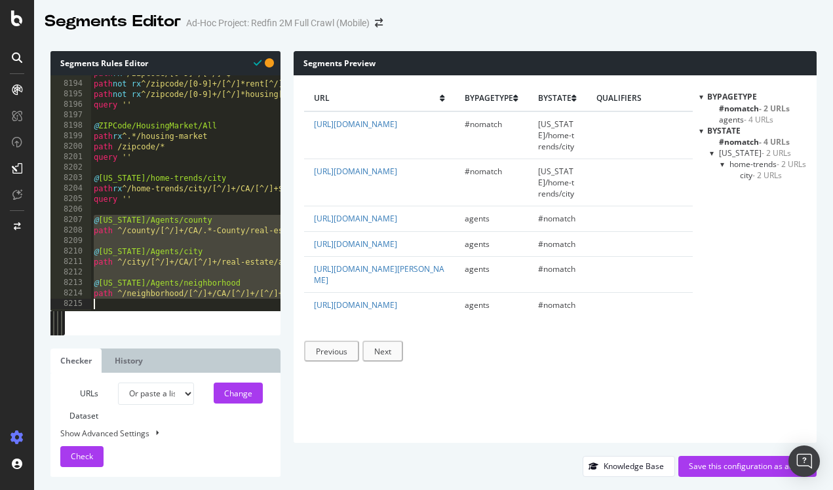
drag, startPoint x: 94, startPoint y: 220, endPoint x: 307, endPoint y: 307, distance: 230.8
click at [307, 307] on div "Segments Rules Editor @California/Agents/county 8193 8194 8195 8196 8197 8198 8…" at bounding box center [433, 264] width 799 height 452
type textarea "path ^/neighborhood/[^/]+/CA/[^/]+/[^/]+/real-estate/agents"
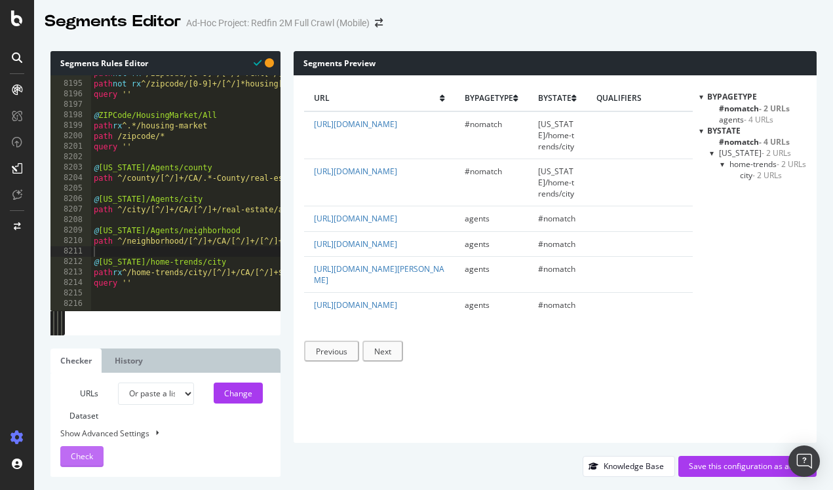
click at [83, 457] on span "Check" at bounding box center [82, 456] width 22 height 11
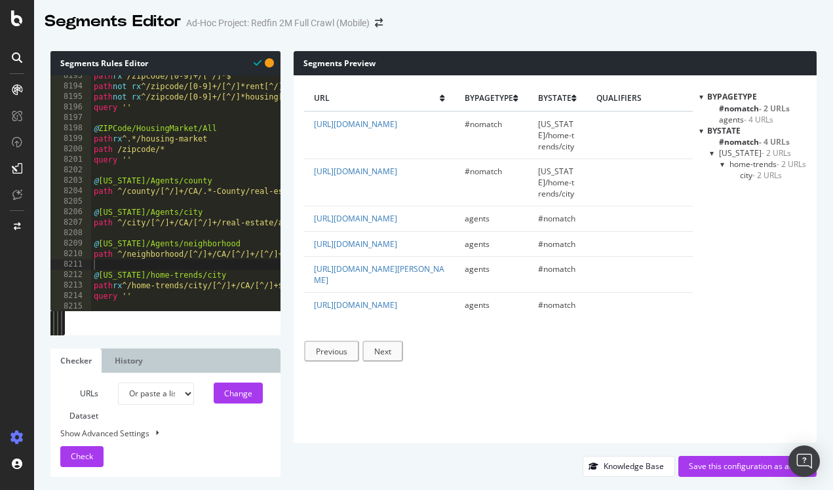
click at [88, 462] on div "Check" at bounding box center [82, 457] width 22 height 20
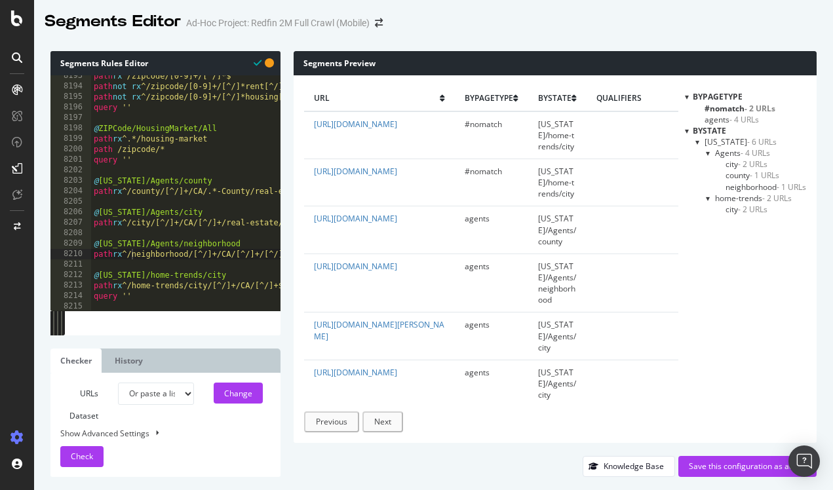
scroll to position [0, 3]
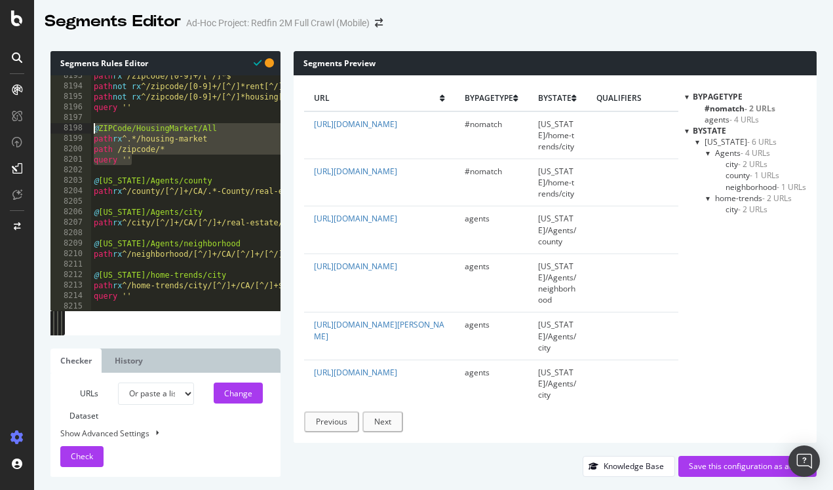
drag, startPoint x: 142, startPoint y: 157, endPoint x: 92, endPoint y: 128, distance: 58.1
type textarea "@ZIPCode/HousingMarket/All path rx ^.*/housing-market"
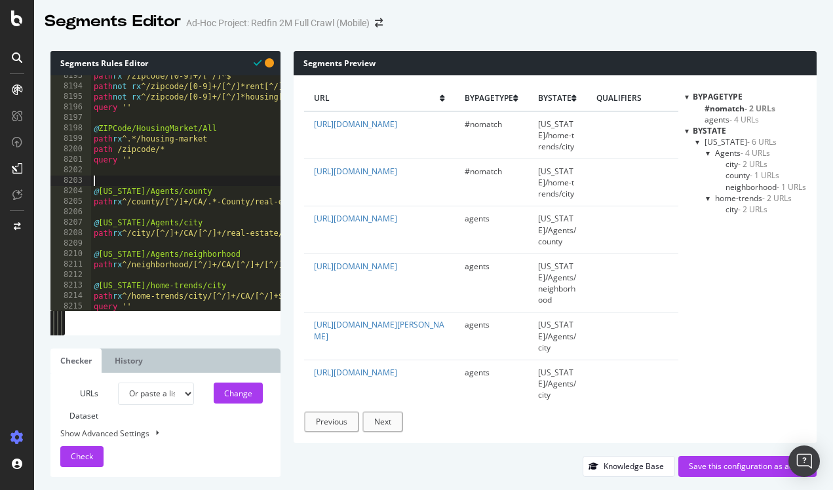
paste textarea "query ''"
type textarea "query ''"
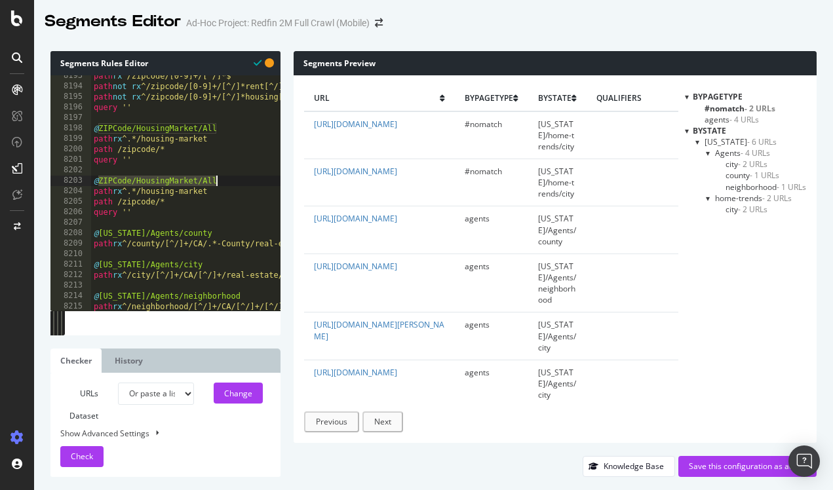
drag, startPoint x: 100, startPoint y: 178, endPoint x: 215, endPoint y: 178, distance: 114.7
drag, startPoint x: 122, startPoint y: 201, endPoint x: 155, endPoint y: 202, distance: 32.8
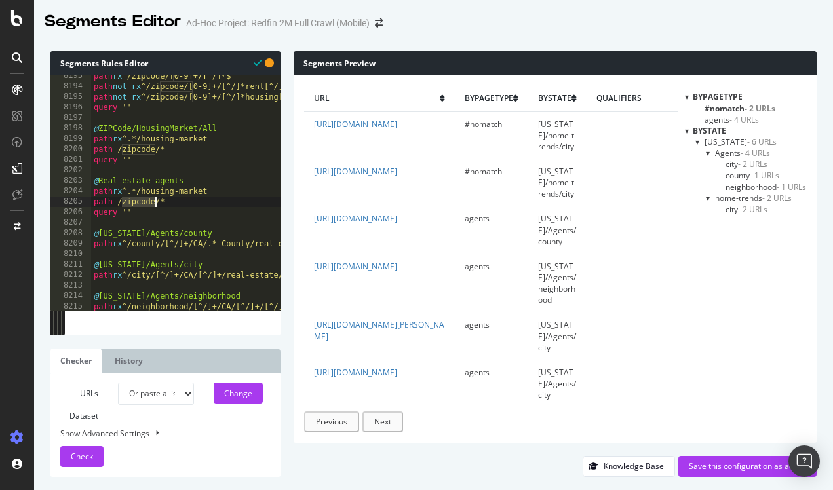
scroll to position [0, 5]
paste textarea "/real-estate-agents/"
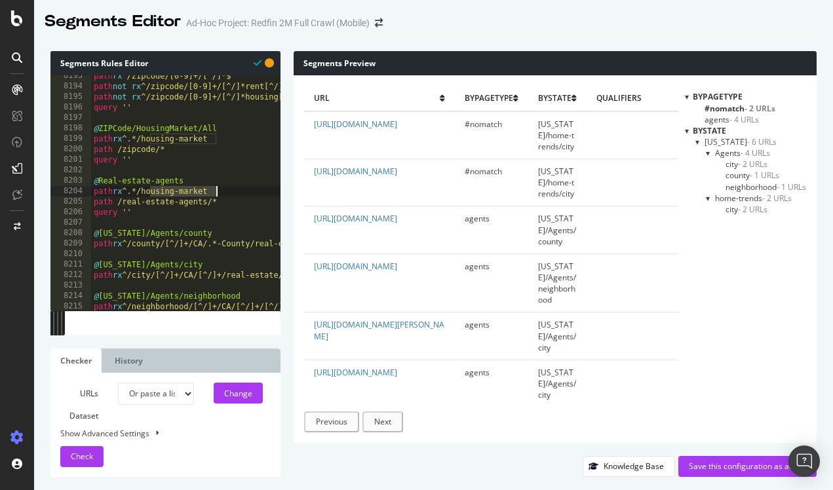
drag, startPoint x: 150, startPoint y: 189, endPoint x: 231, endPoint y: 190, distance: 80.6
type textarea "@Real-estate-agents"
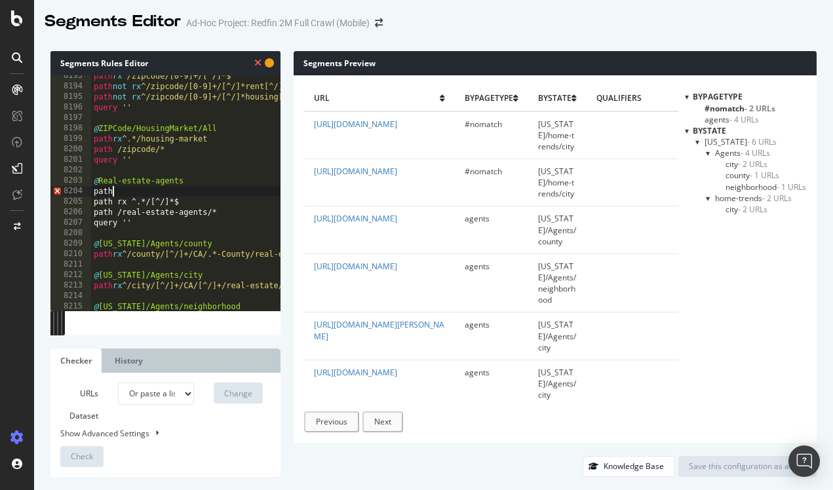
scroll to position [0, 1]
paste textarea "https://www.redfin.com/real-estate-agents"
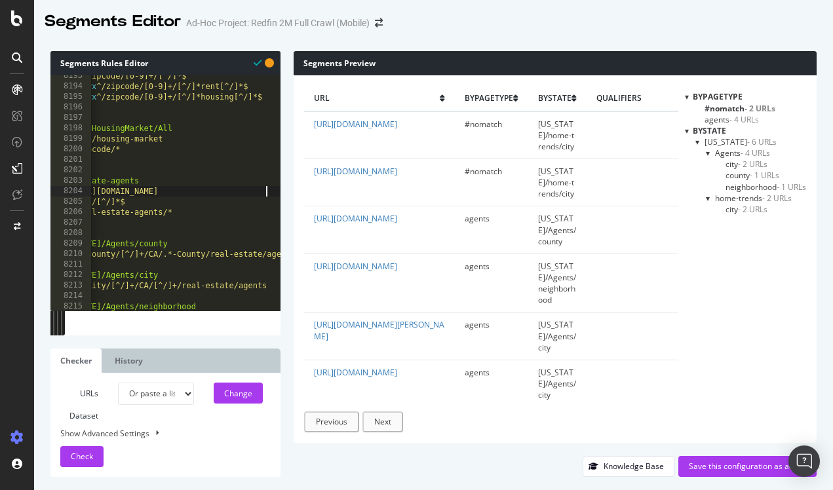
scroll to position [0, 45]
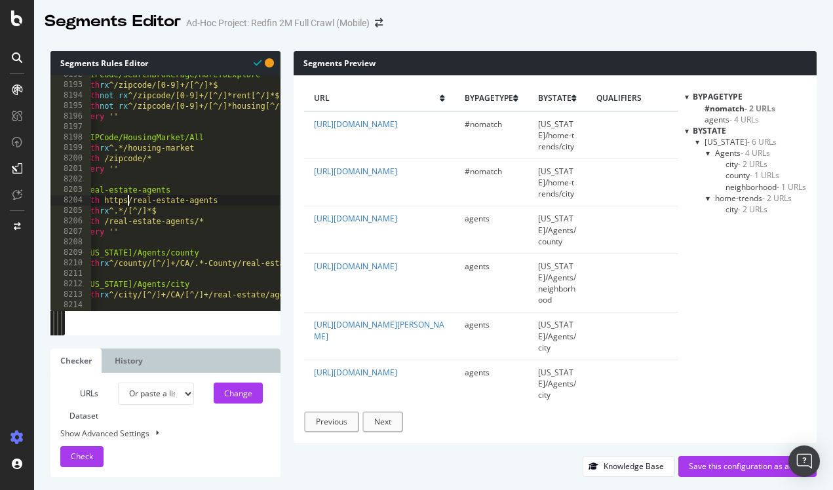
scroll to position [0, 0]
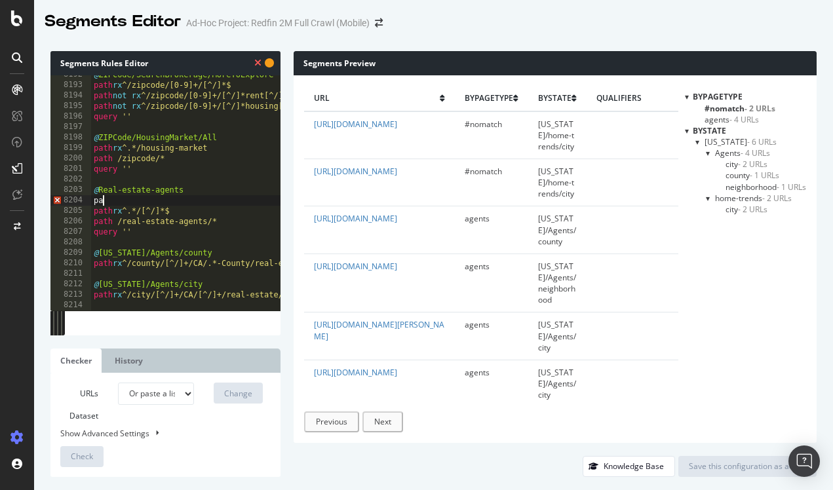
type textarea "p"
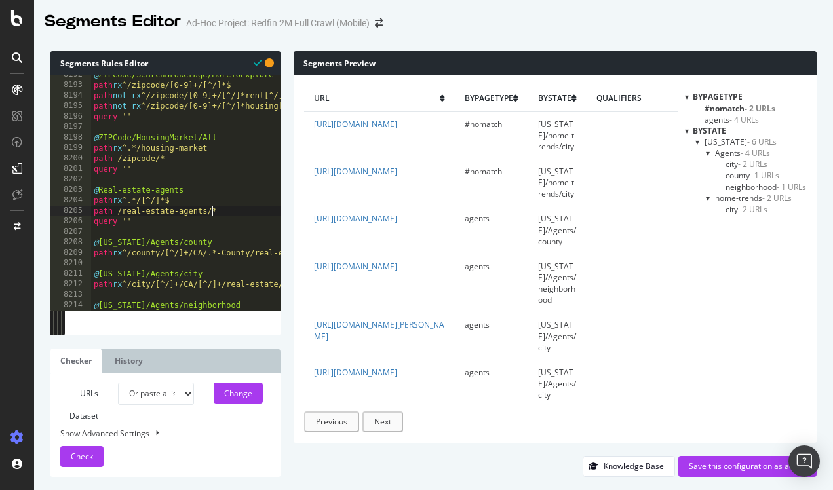
type textarea "query ''"
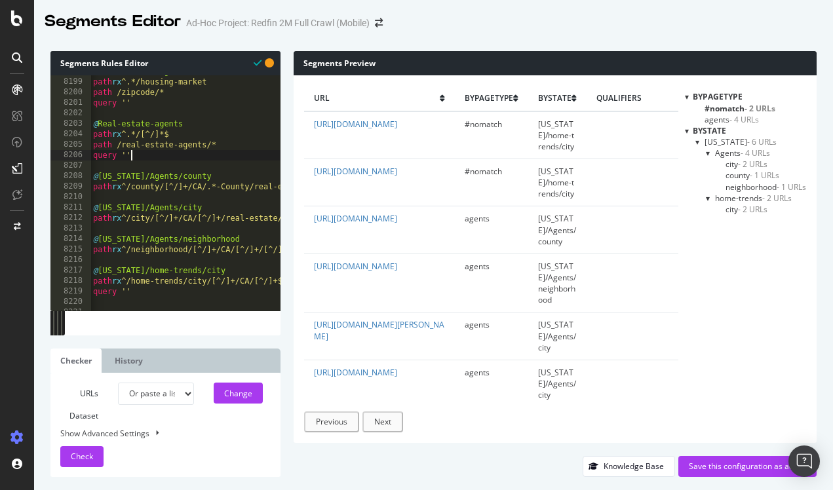
click at [235, 390] on div "Change" at bounding box center [238, 393] width 28 height 11
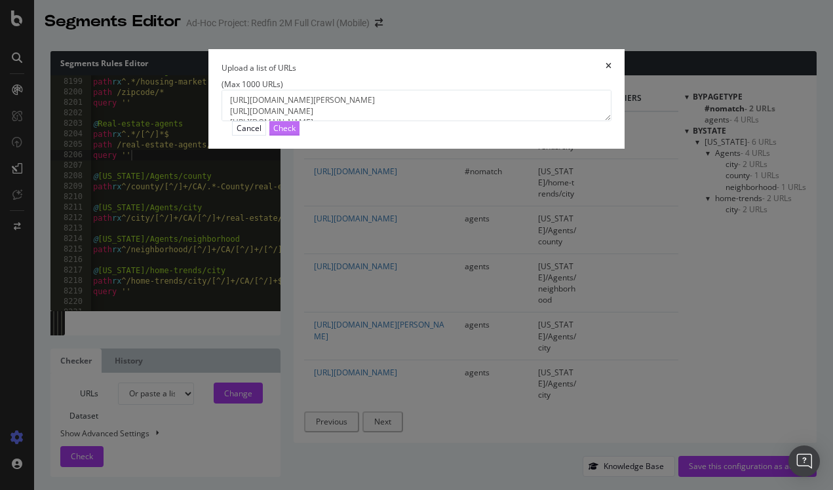
type textarea "https://www.redfin.com/real-estate-agents/rachel-riva https://www.redfin.com/ho…"
click at [300, 135] on button "Check" at bounding box center [284, 128] width 30 height 14
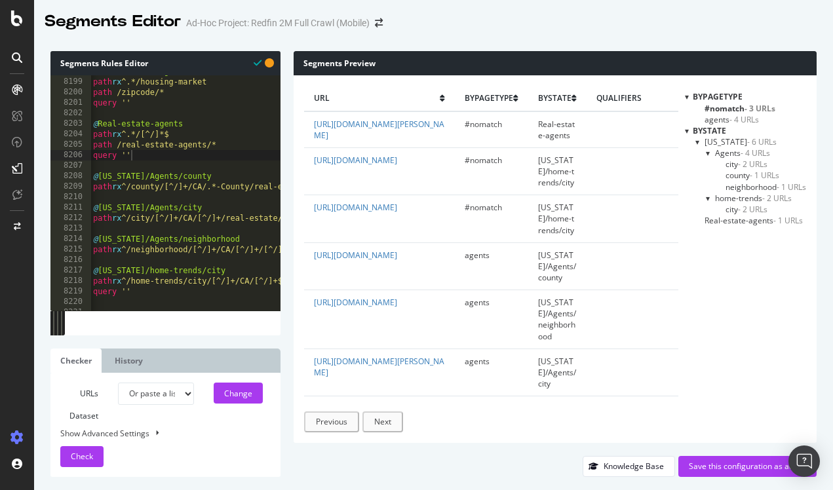
click at [685, 132] on div at bounding box center [687, 130] width 4 height 11
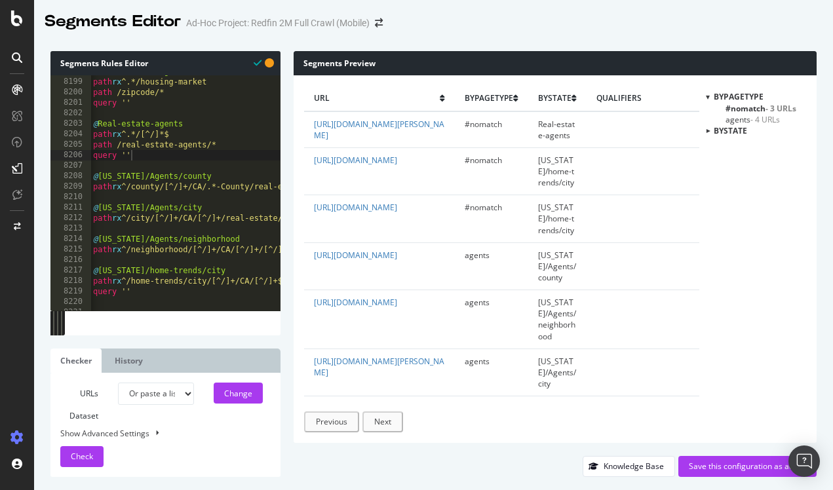
click at [709, 131] on div at bounding box center [707, 130] width 11 height 4
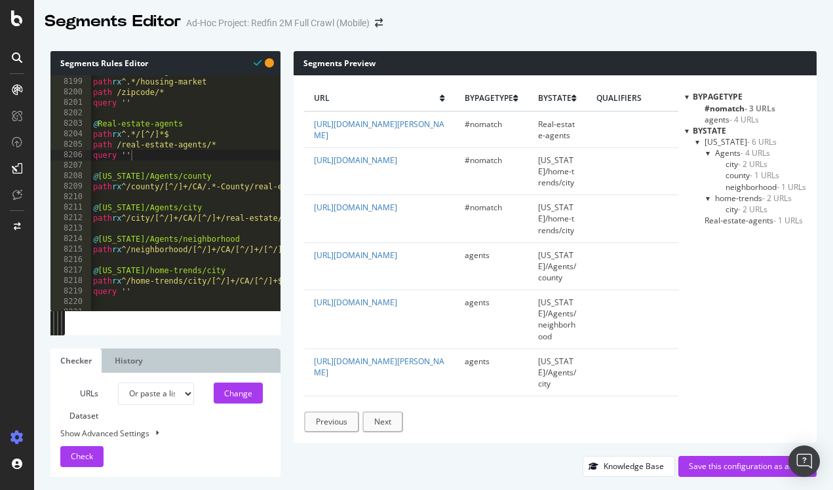
click at [685, 130] on div at bounding box center [687, 130] width 4 height 11
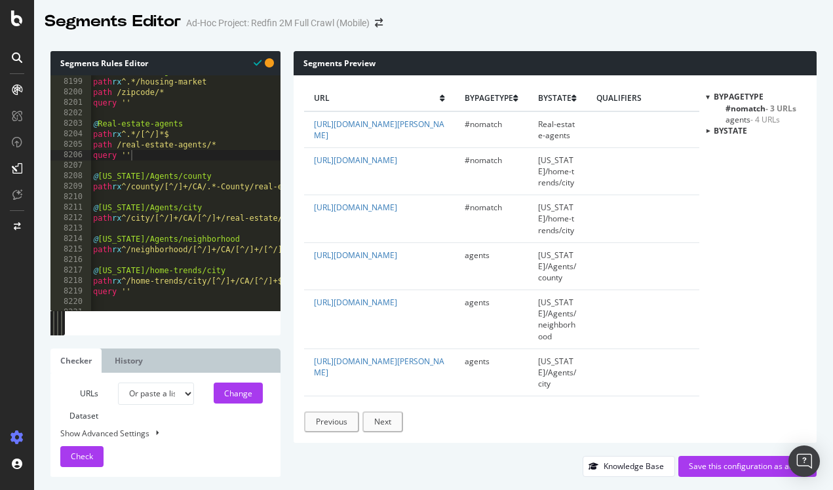
click at [710, 131] on div at bounding box center [707, 130] width 11 height 4
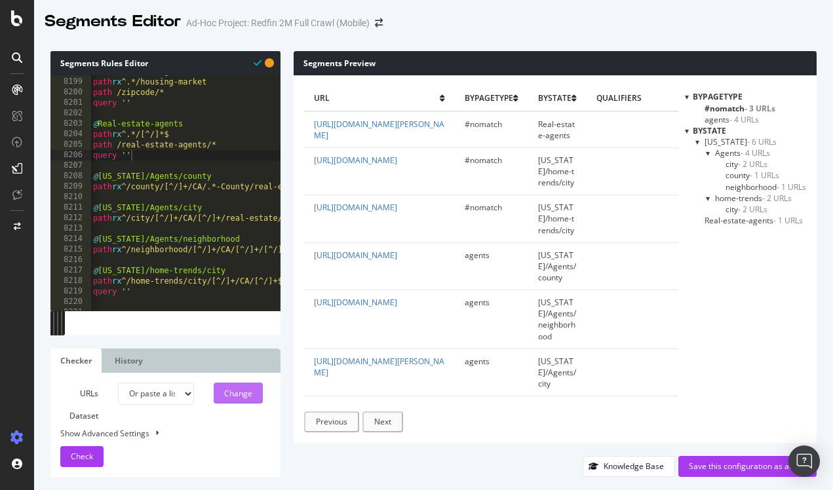
click at [241, 389] on div "Change" at bounding box center [238, 393] width 28 height 11
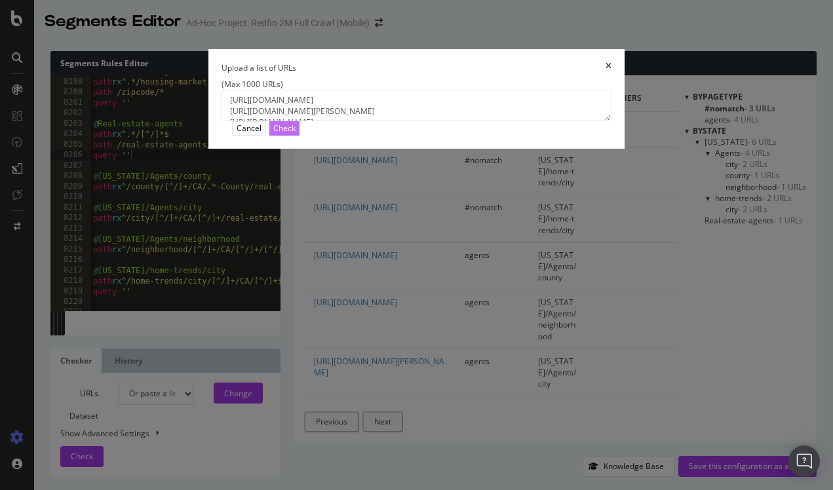
type textarea "https://www.redfin.com/real-estate-agents/nadia-guro https://www.redfin.com/rea…"
click at [296, 134] on div "Check" at bounding box center [284, 128] width 22 height 11
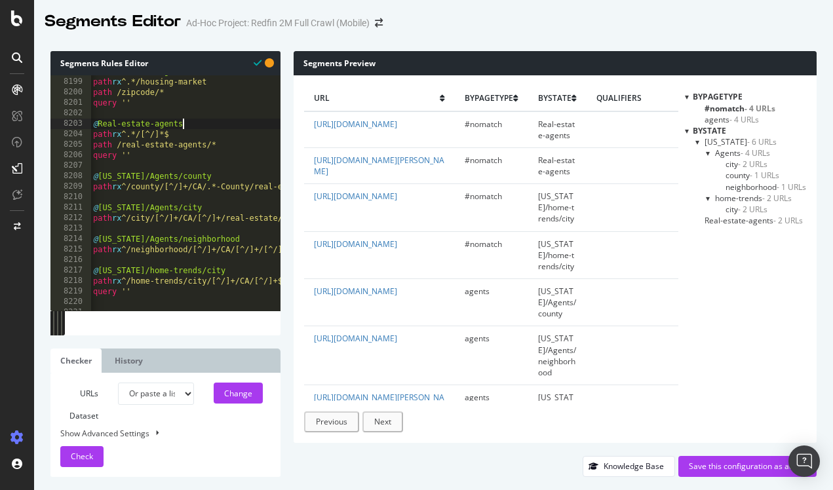
click at [84, 457] on span "Check" at bounding box center [82, 456] width 22 height 11
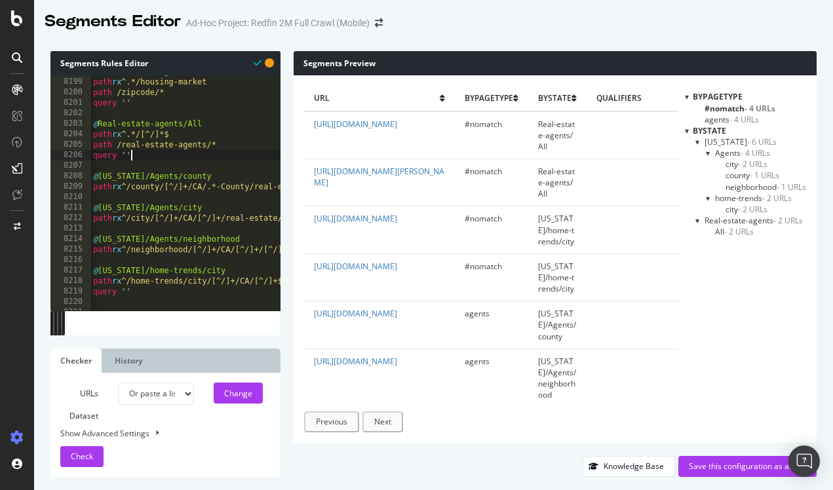
scroll to position [0, 3]
drag, startPoint x: 142, startPoint y: 154, endPoint x: 90, endPoint y: 130, distance: 57.2
click at [90, 130] on div "query '' 8198 8199 8200 8201 8202 8203 8204 8205 8206 8207 8208 8209 8210 8211 …" at bounding box center [165, 192] width 230 height 235
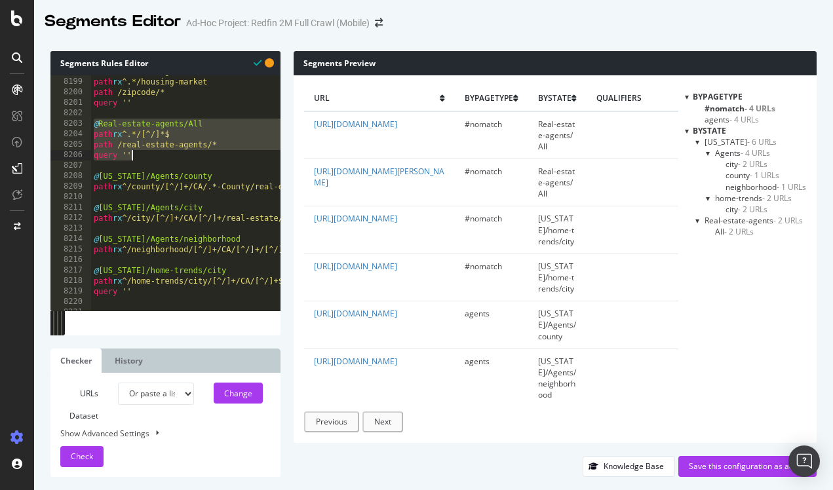
drag, startPoint x: 96, startPoint y: 120, endPoint x: 138, endPoint y: 154, distance: 54.6
type textarea "path /real-estate-agents/* query ''"
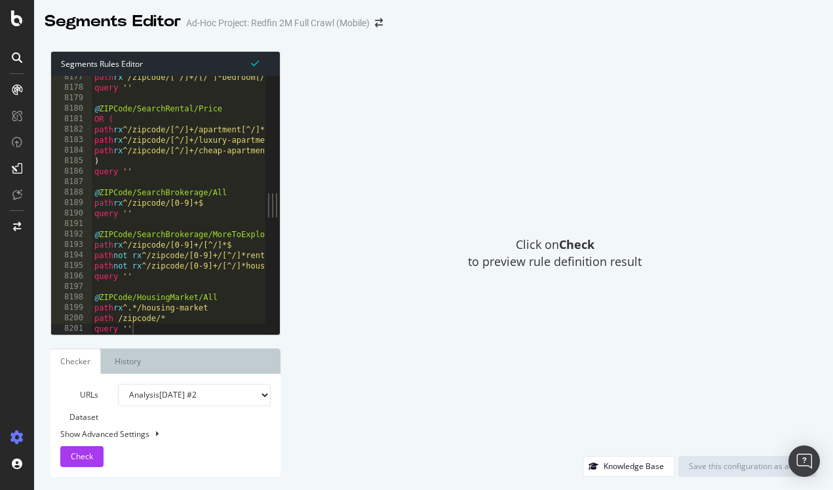
type textarea "query ''"
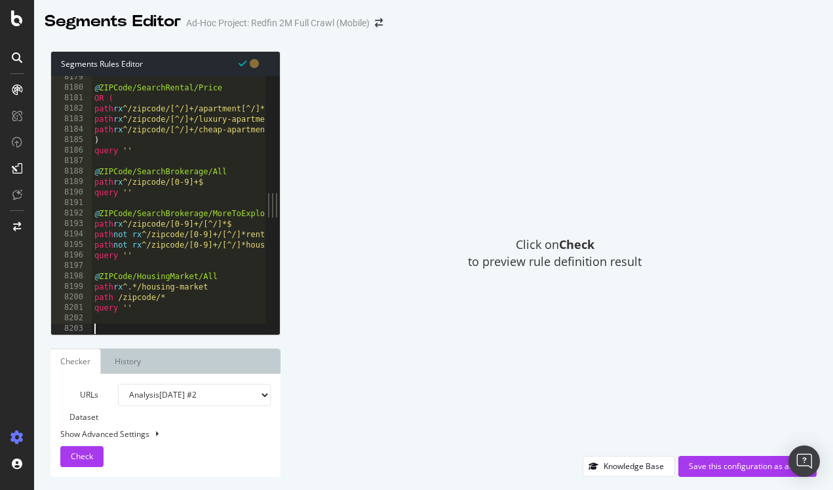
paste textarea "query ''"
type textarea "query ''"
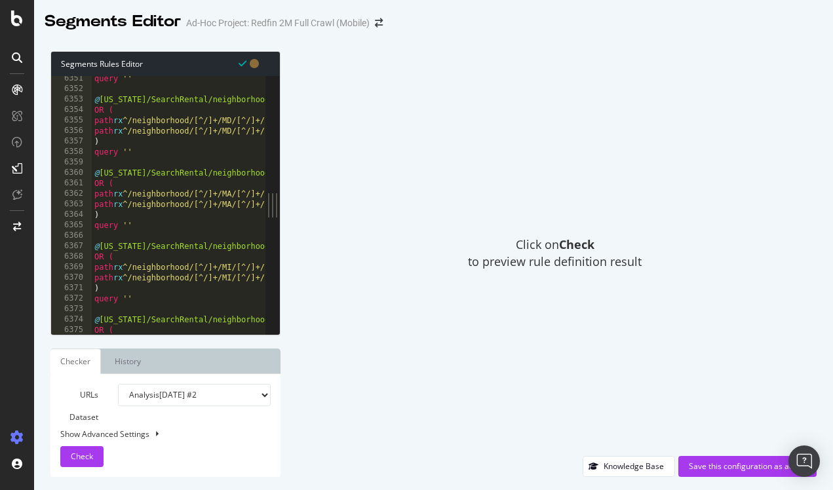
scroll to position [16567, 0]
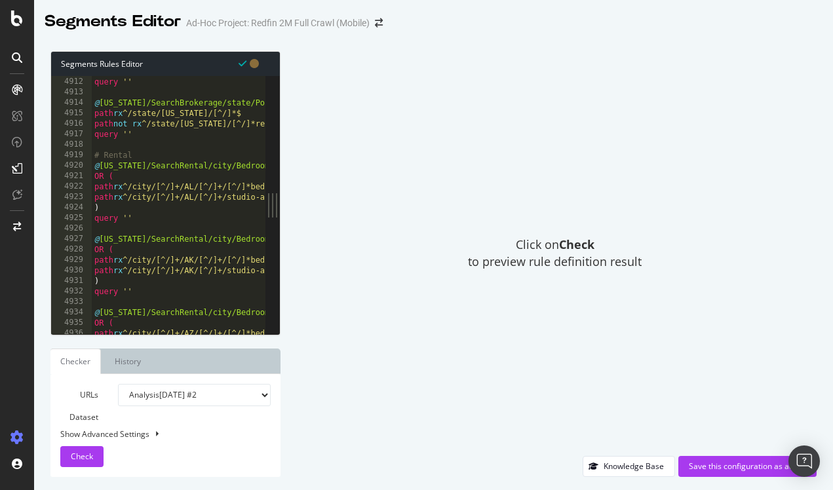
type textarea "# Rental"
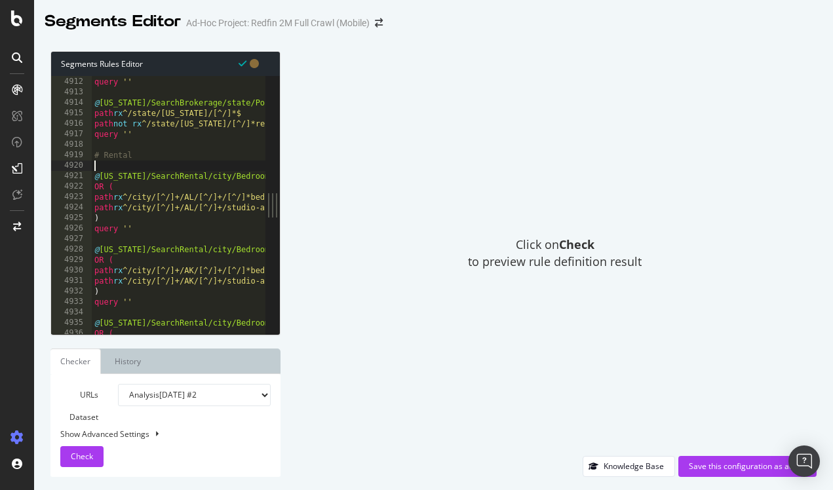
paste textarea "path rx .*/WY/.*/.*rent.*/page-[1-9]$"
type textarea "path rx .*/WY/.*/.*rent.*/page-[1-9]$"
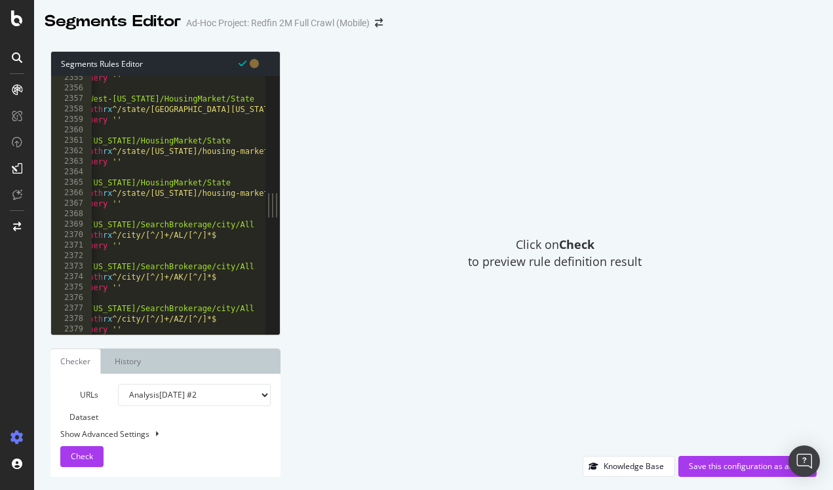
type textarea "query ''"
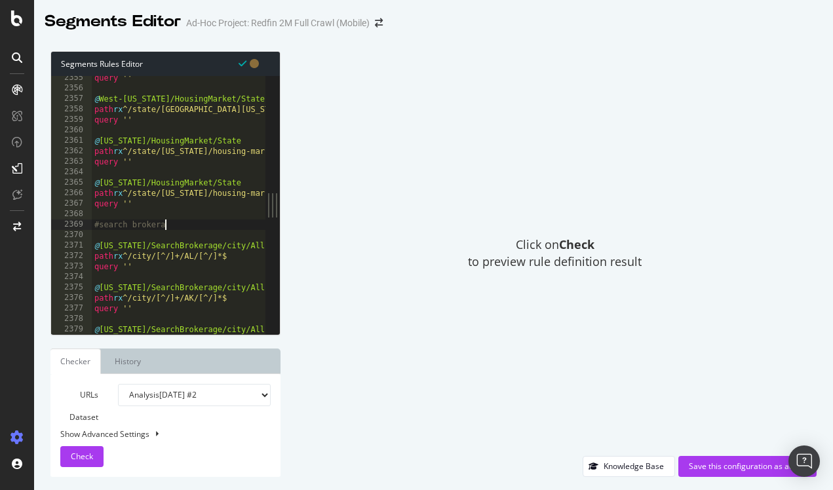
type textarea "#search brokerage"
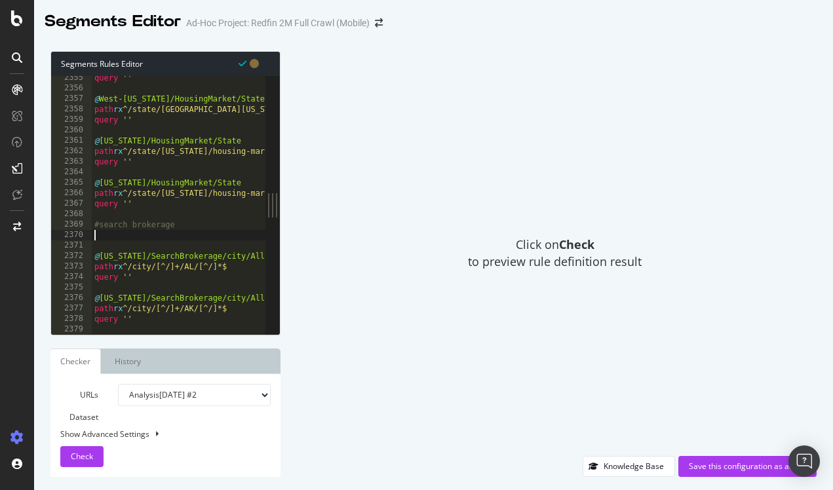
paste textarea "path not rx .*/.*rent.*/page-[1-9]$"
type textarea "path not rx .*/.*rent.*/page-[1-9]$"
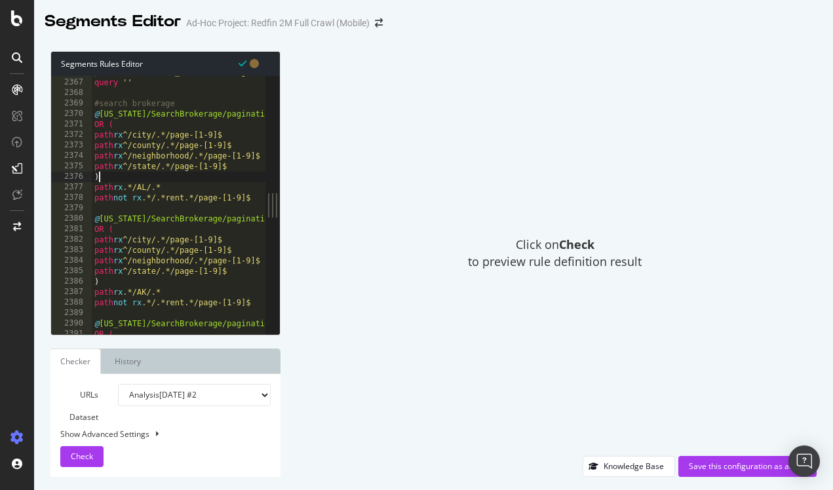
type textarea ")"
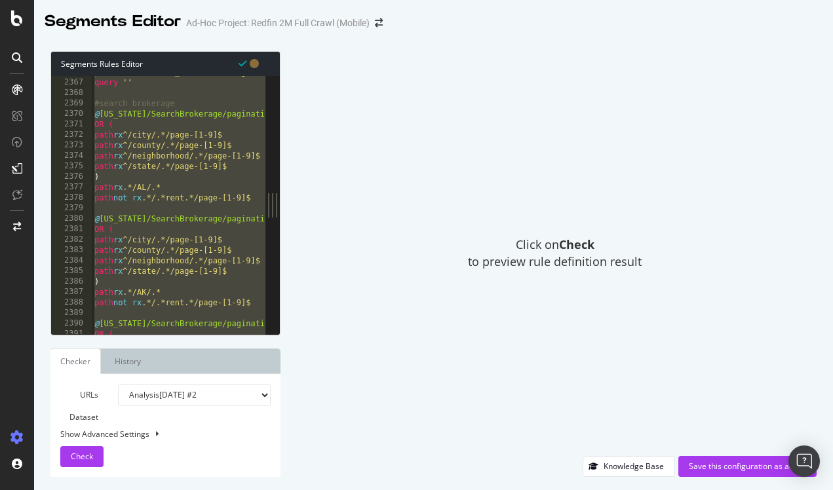
type textarea "path rx ^/state/.*/page-[1-9]$"
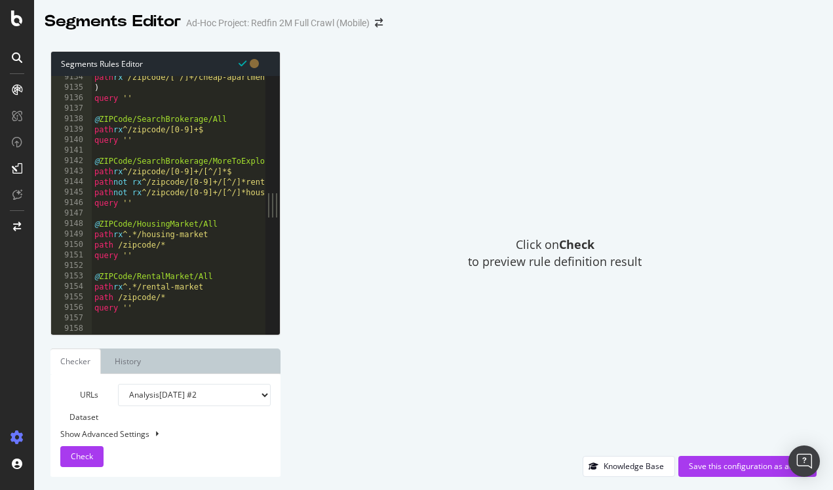
scroll to position [21219, 0]
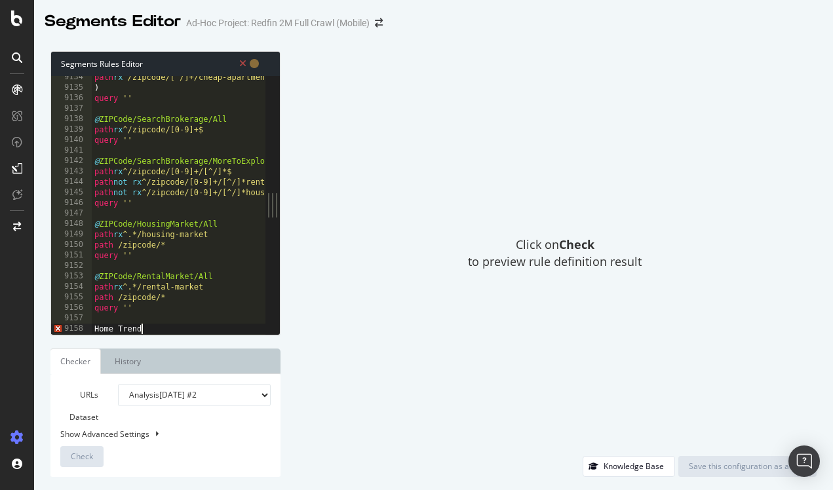
type textarea "Home Trends"
drag, startPoint x: 152, startPoint y: 331, endPoint x: 91, endPoint y: 331, distance: 61.0
click at [155, 327] on div "Home Trends 9134 9135 9136 9137 9138 9139 9140 9141 9142 9143 9144 9145 9146 91…" at bounding box center [158, 205] width 214 height 258
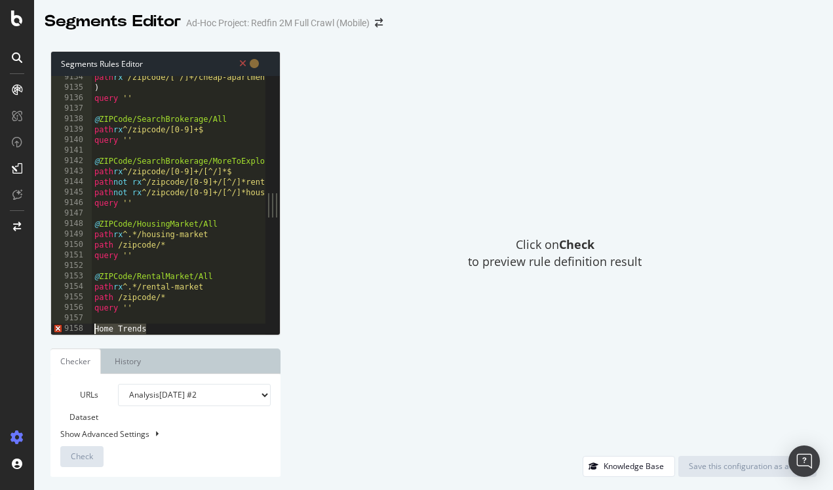
drag, startPoint x: 155, startPoint y: 327, endPoint x: 92, endPoint y: 328, distance: 63.6
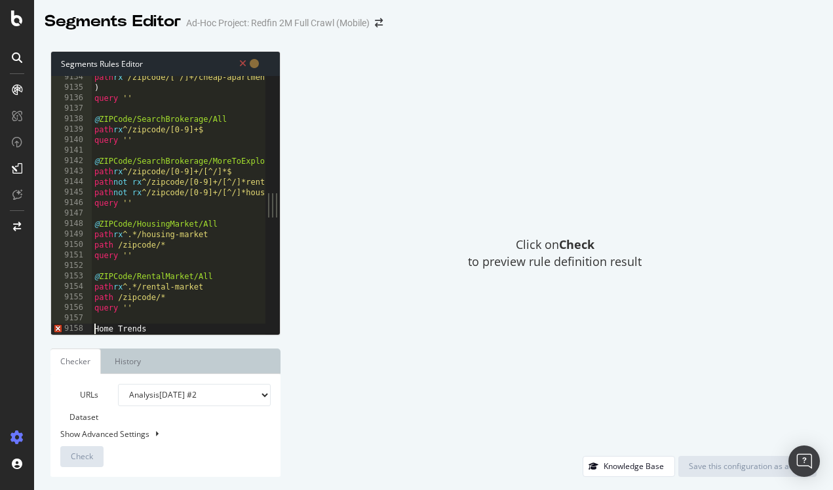
scroll to position [0, 1]
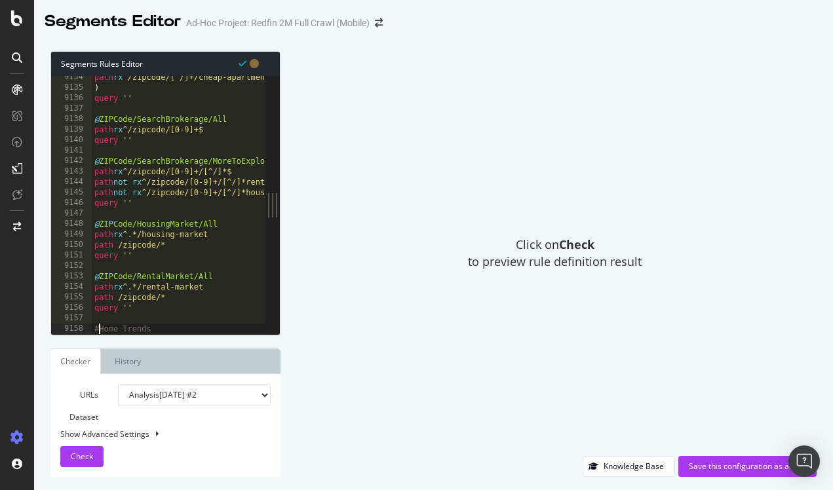
type textarea "# Home Trends"
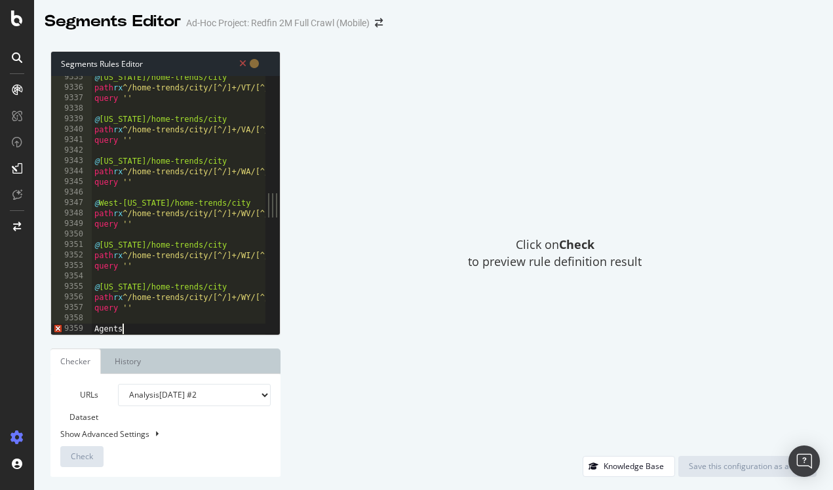
scroll to position [0, 2]
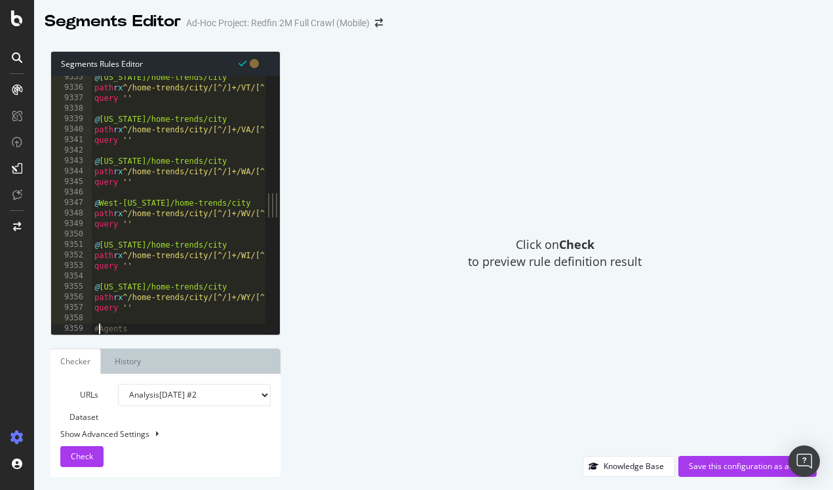
type textarea "# Agents"
paste textarea "query ''"
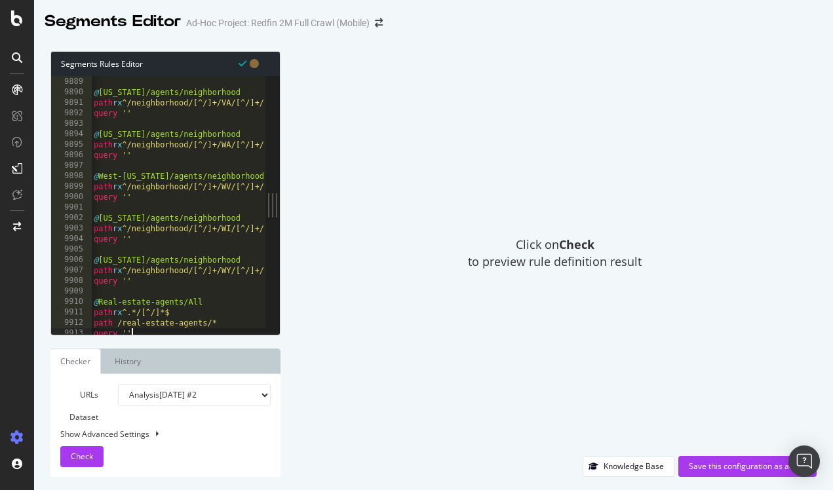
type textarea "@Washington/agents/neighborhood"
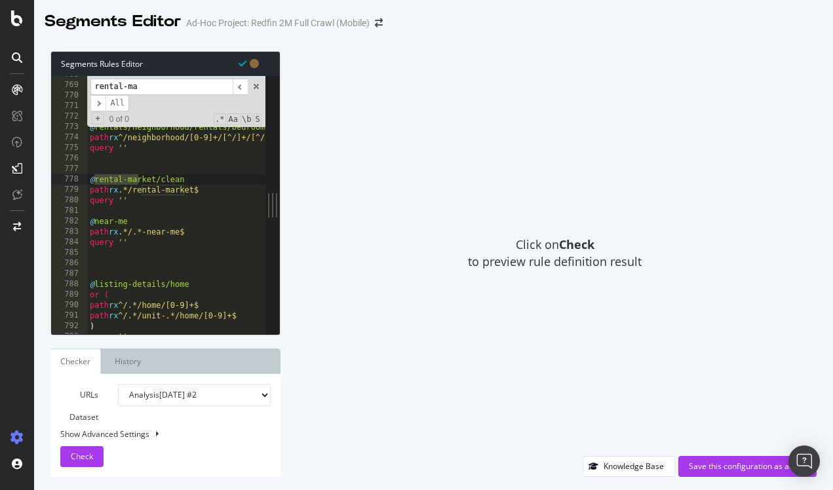
scroll to position [1662, 0]
type input "rental-ma"
click at [97, 102] on span "​" at bounding box center [98, 103] width 16 height 16
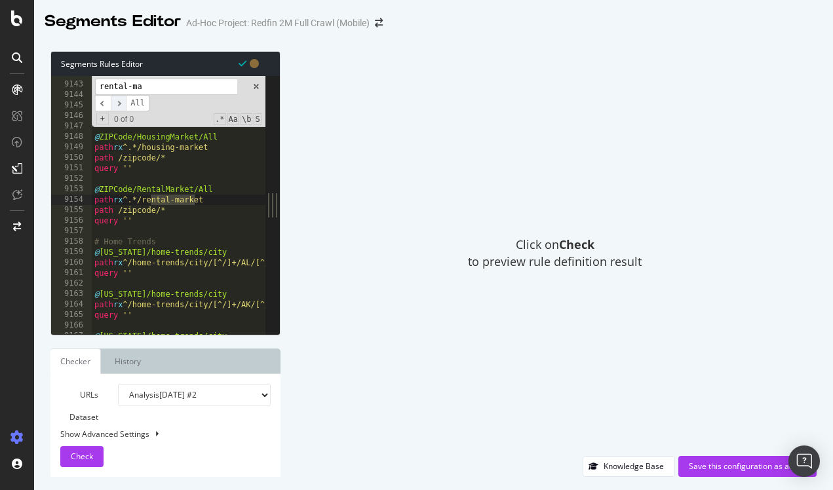
scroll to position [19804, 0]
click at [123, 104] on span "​" at bounding box center [119, 103] width 16 height 16
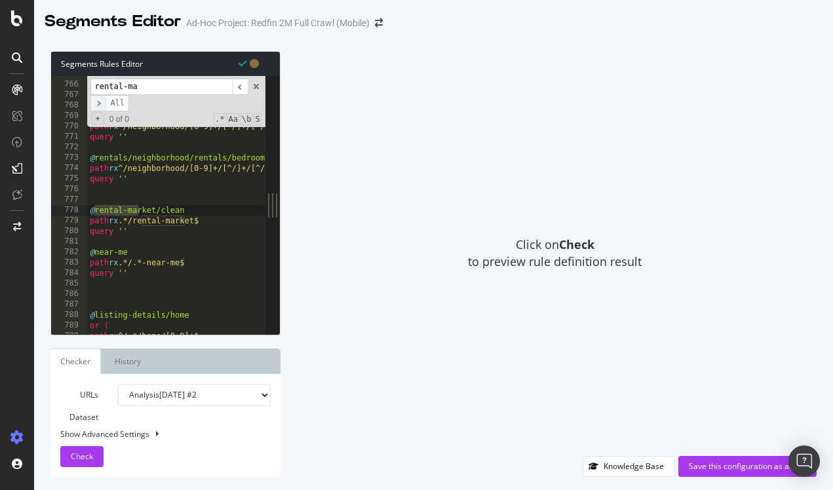
click at [123, 104] on span "All" at bounding box center [118, 103] width 24 height 16
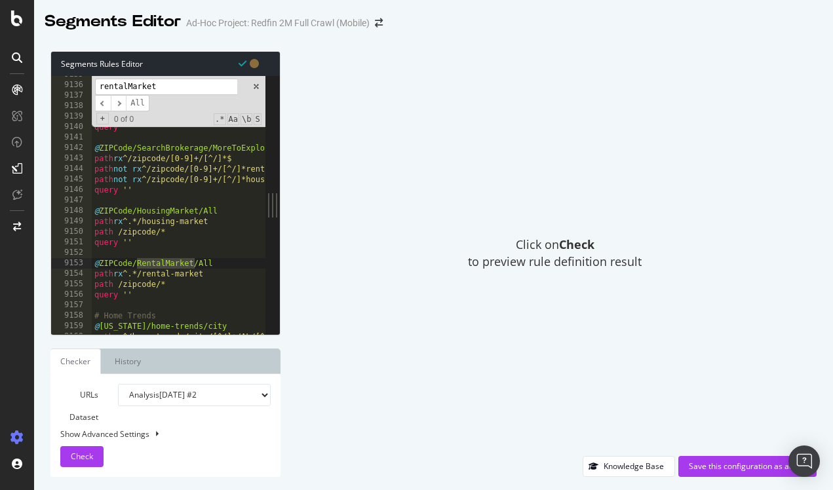
scroll to position [19788, 0]
type input "rentalMarket"
click at [260, 87] on span at bounding box center [256, 86] width 9 height 9
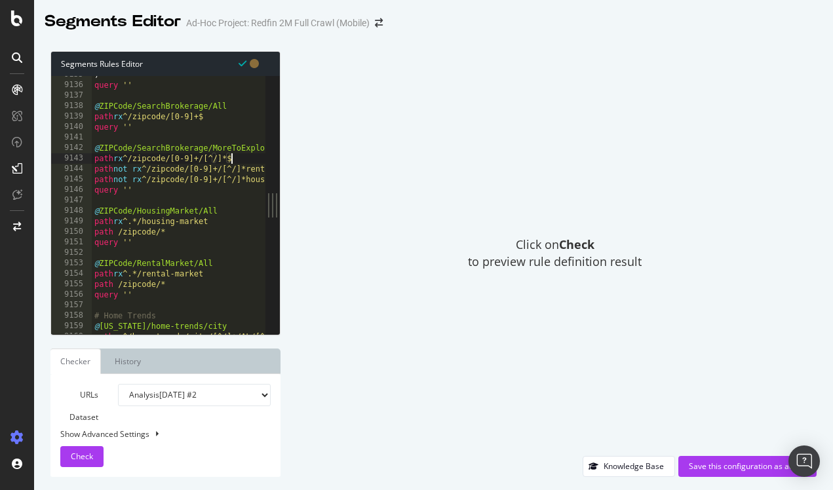
type textarea "query ''"
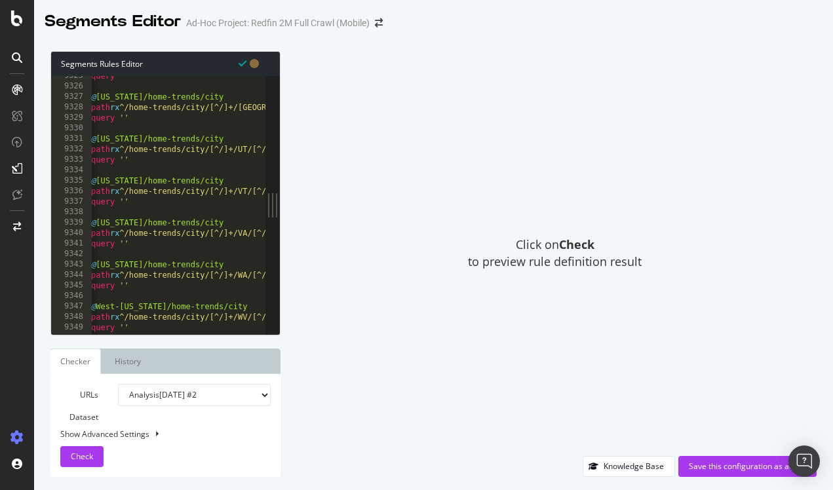
scroll to position [20206, 0]
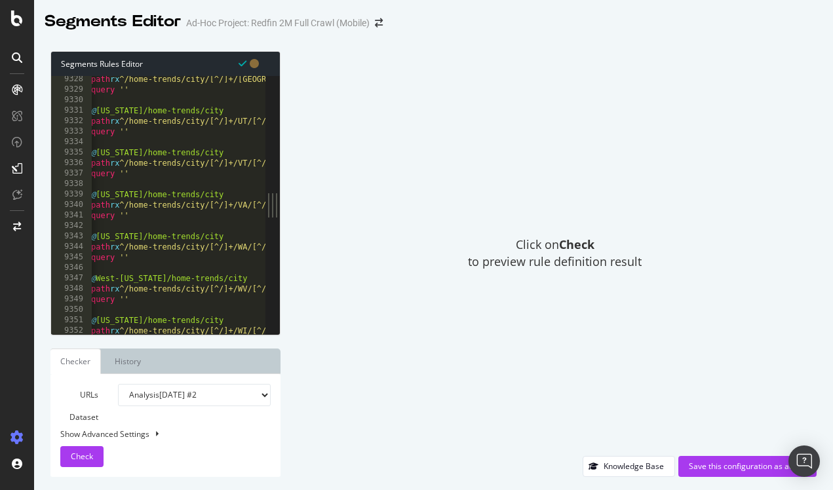
drag, startPoint x: 261, startPoint y: 316, endPoint x: 260, endPoint y: 326, distance: 9.9
click at [260, 326] on div "query '' 9328 9329 9330 9331 9332 9333 9334 9335 9336 9337 9338 9339 9340 9341 …" at bounding box center [158, 205] width 214 height 258
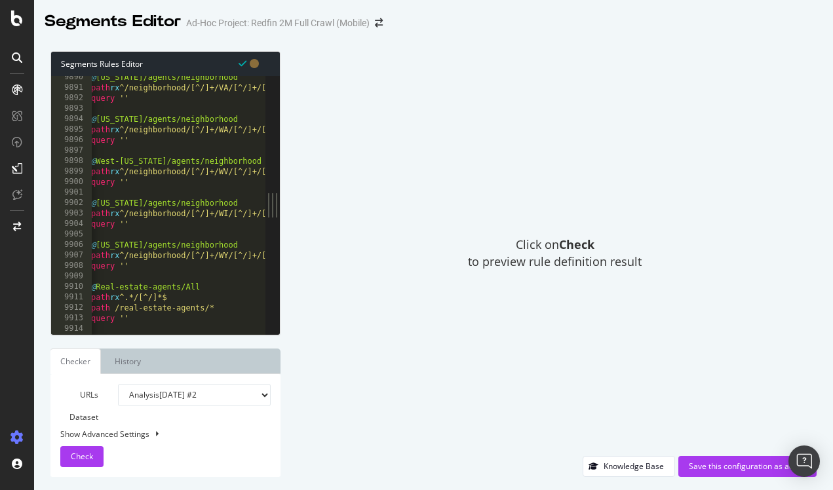
scroll to position [0, 0]
click at [180, 325] on div at bounding box center [179, 328] width 174 height 13
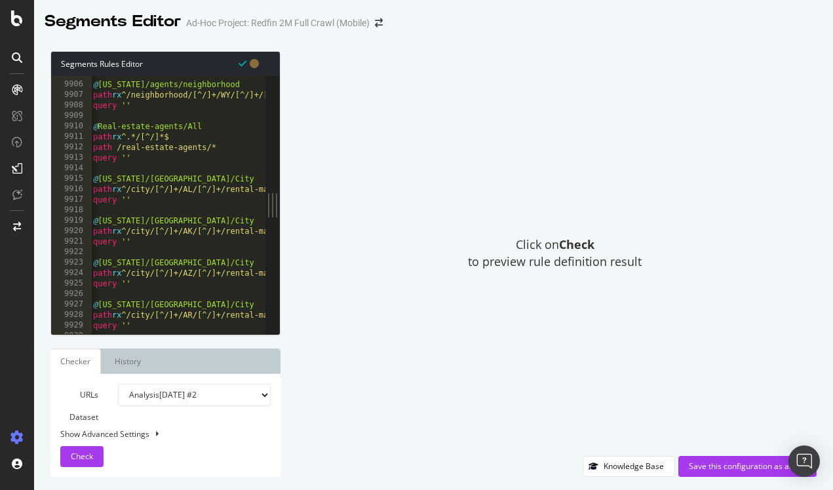
scroll to position [21017, 0]
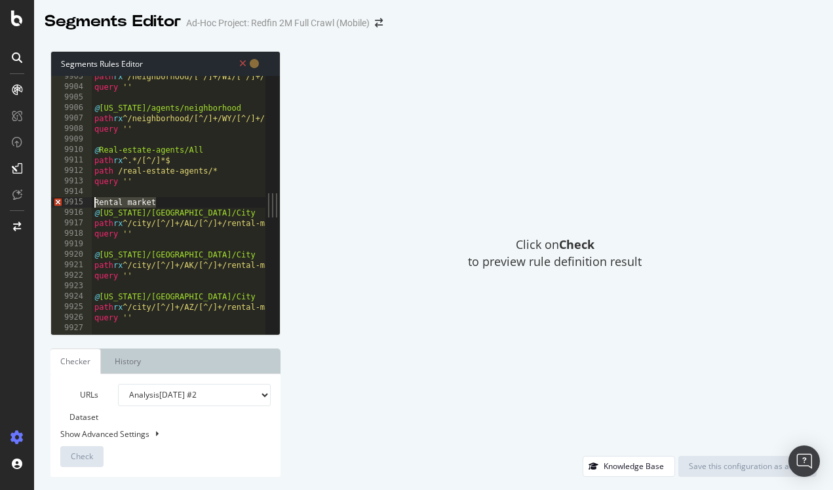
drag, startPoint x: 168, startPoint y: 201, endPoint x: 71, endPoint y: 201, distance: 97.0
click at [71, 201] on div "Rental market 9903 9904 9905 9906 9907 9908 9909 9910 9911 9912 9913 9914 9915 …" at bounding box center [158, 205] width 214 height 258
type textarea "#Rental market"
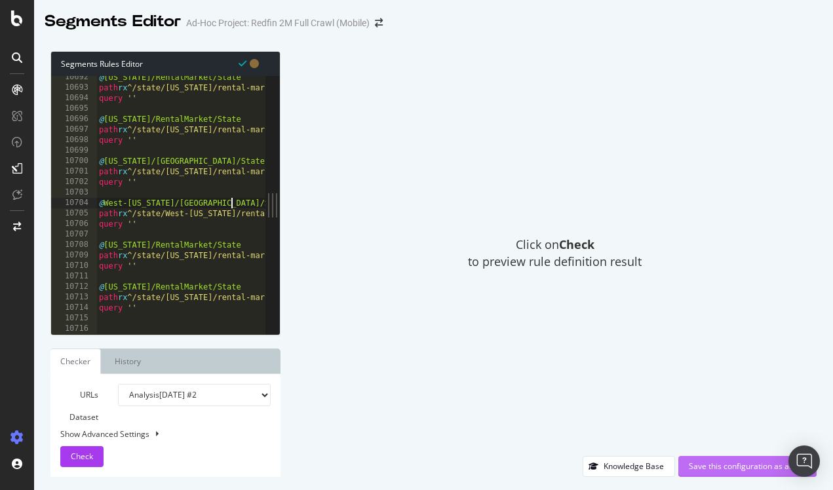
click at [708, 463] on div "Save this configuration as active" at bounding box center [747, 466] width 117 height 11
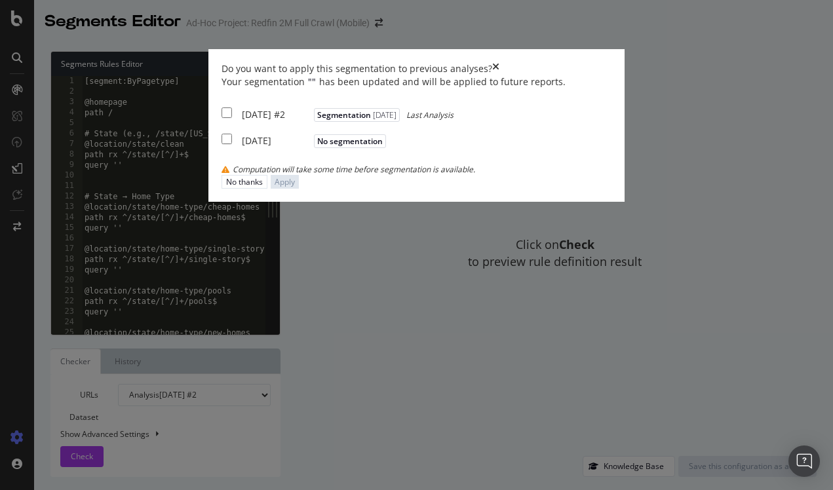
click at [222, 118] on input "modal" at bounding box center [227, 112] width 10 height 10
checkbox input "true"
click at [295, 187] on div "Apply" at bounding box center [285, 181] width 20 height 11
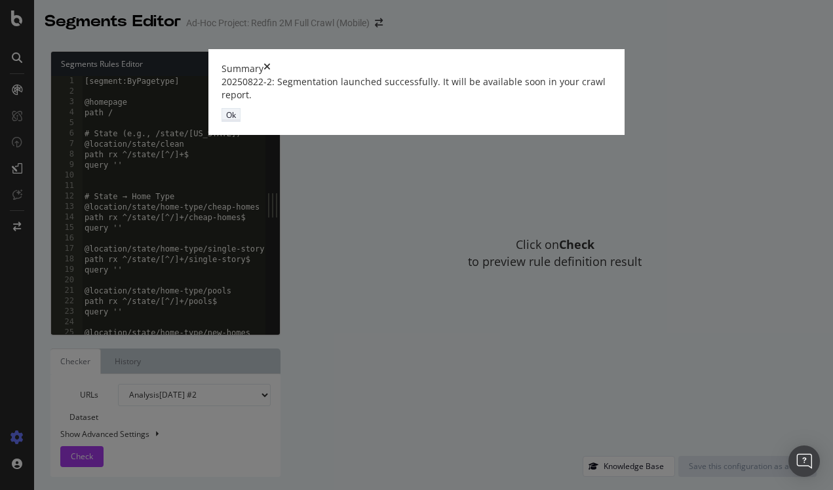
click at [236, 121] on div "Ok" at bounding box center [231, 114] width 10 height 11
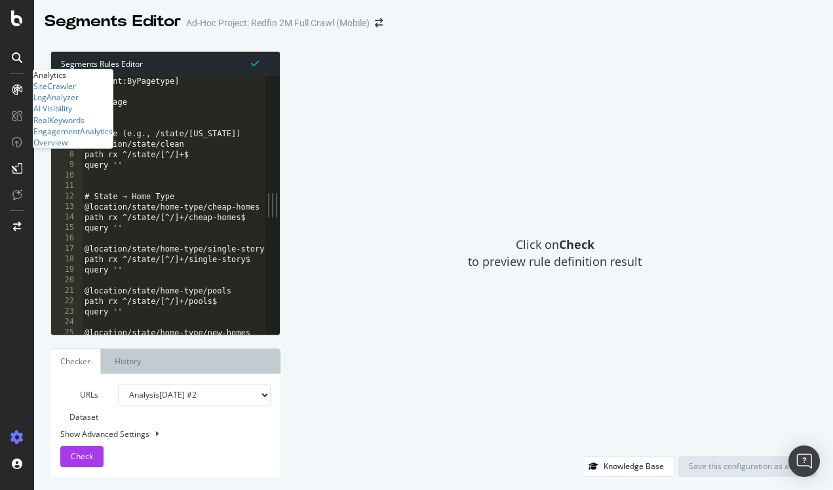
click at [16, 88] on icon at bounding box center [17, 90] width 10 height 10
